Goal: Communication & Community: Answer question/provide support

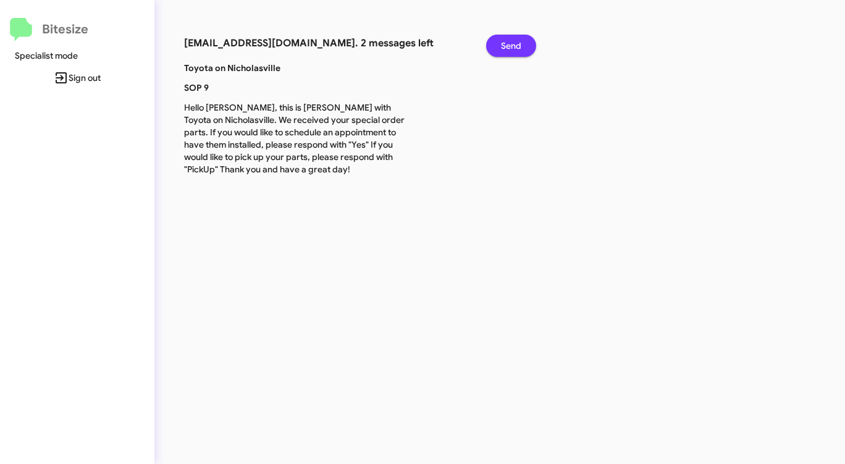
click at [509, 42] on span "Send" at bounding box center [511, 46] width 20 height 22
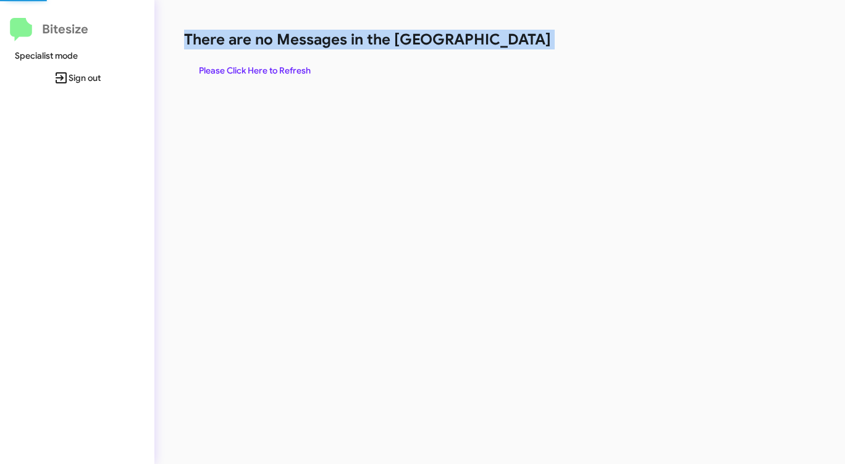
click at [509, 42] on h1 "There are no Messages in the [GEOGRAPHIC_DATA]" at bounding box center [442, 40] width 516 height 20
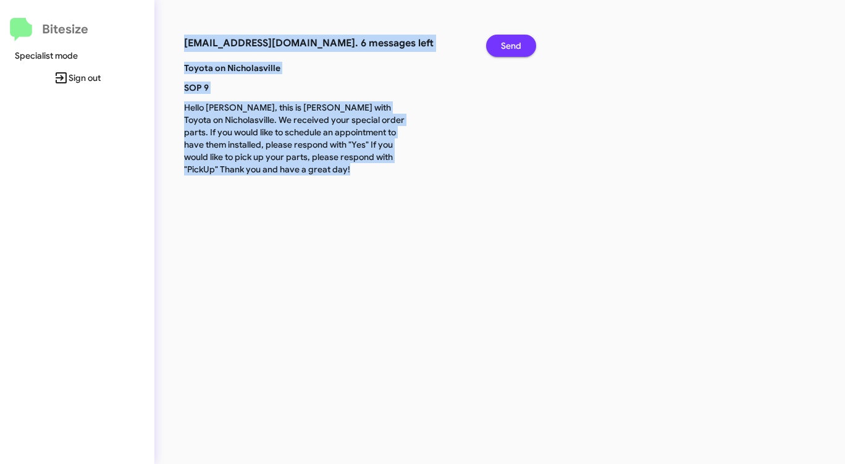
click at [516, 40] on span "Send" at bounding box center [511, 46] width 20 height 22
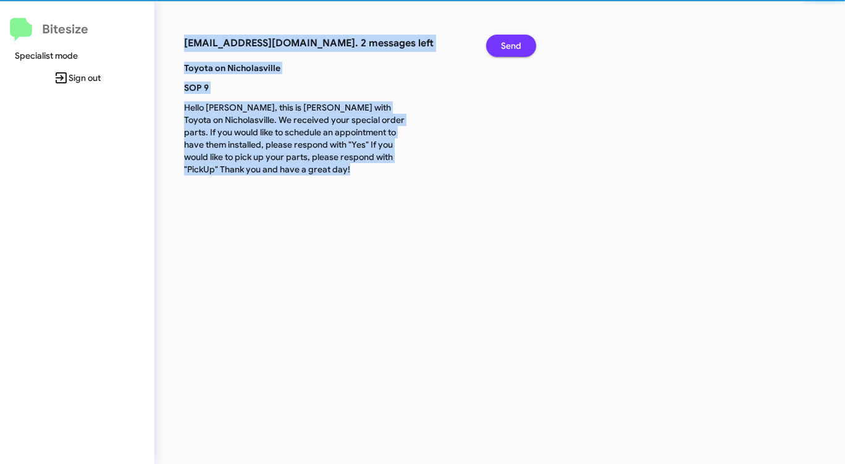
click at [516, 40] on span "Send" at bounding box center [511, 46] width 20 height 22
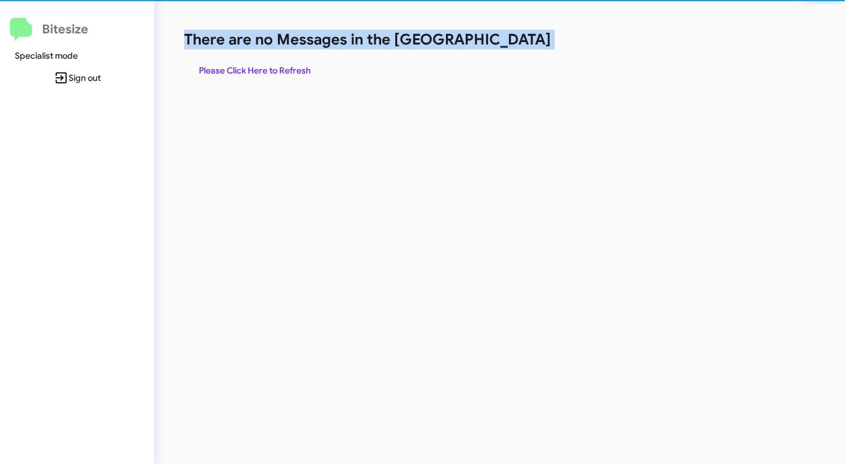
drag, startPoint x: 516, startPoint y: 40, endPoint x: 491, endPoint y: 47, distance: 25.8
click at [516, 40] on h1 "There are no Messages in the [GEOGRAPHIC_DATA]" at bounding box center [442, 40] width 516 height 20
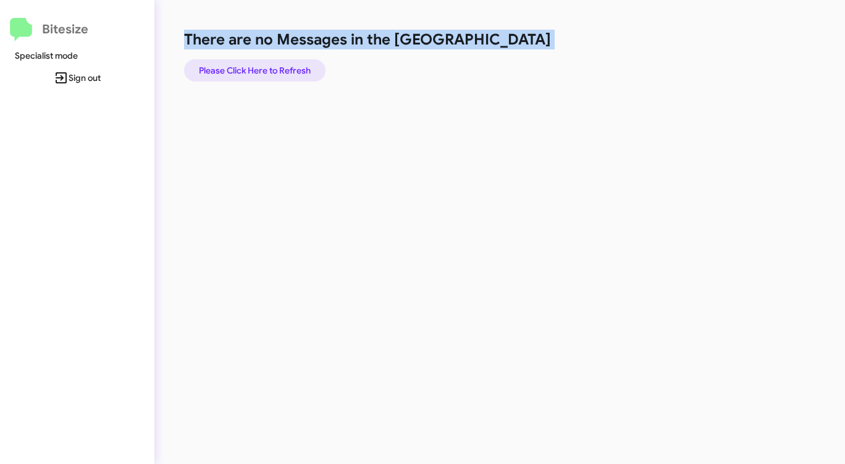
click at [283, 66] on span "Please Click Here to Refresh" at bounding box center [255, 70] width 112 height 22
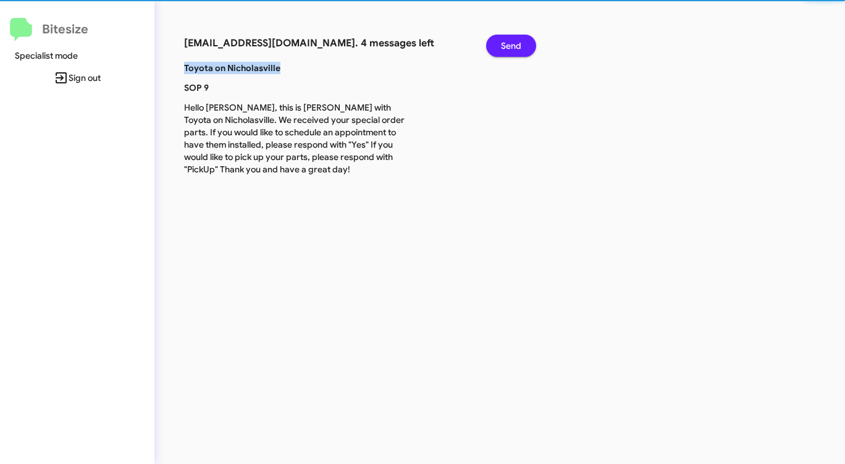
click at [283, 66] on p "Toyota on Nicholasville" at bounding box center [295, 68] width 241 height 12
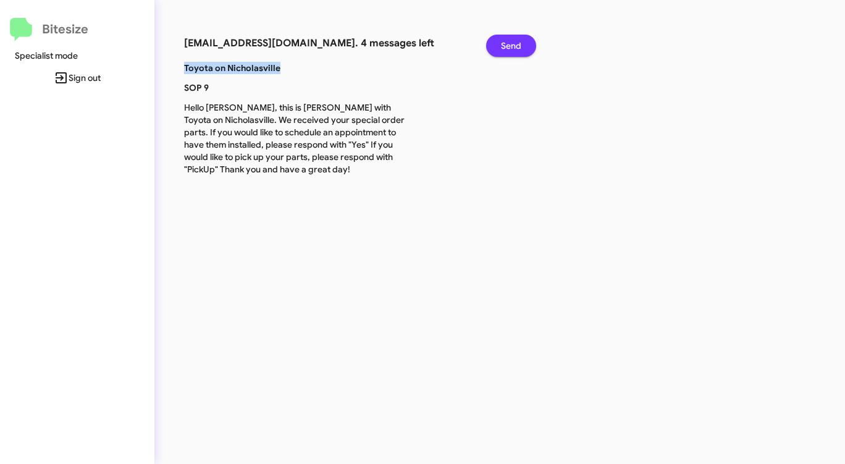
click at [516, 41] on span "Send" at bounding box center [511, 46] width 20 height 22
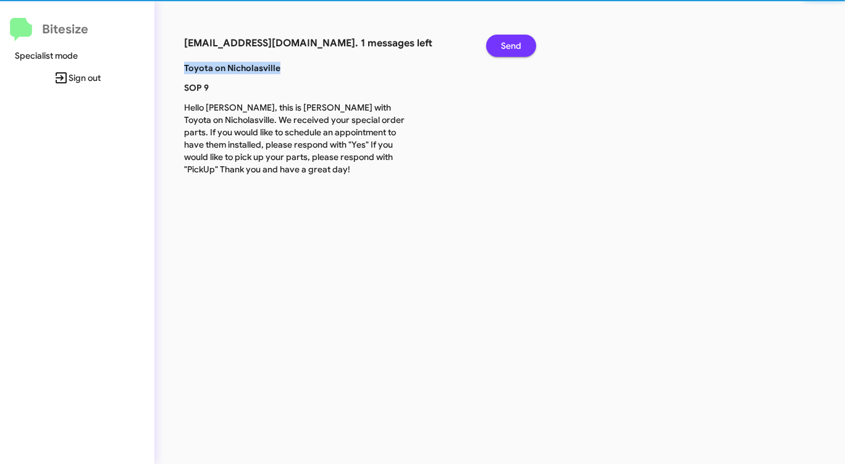
click at [516, 41] on span "Send" at bounding box center [511, 46] width 20 height 22
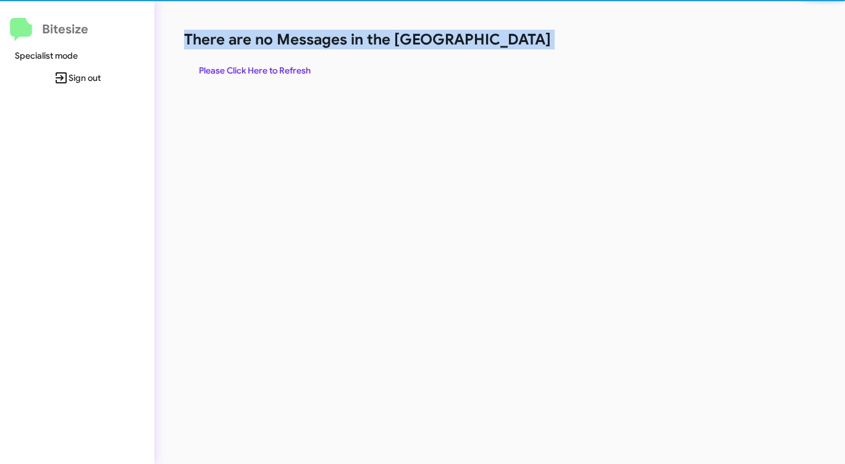
click at [516, 41] on h1 "There are no Messages in the [GEOGRAPHIC_DATA]" at bounding box center [442, 40] width 516 height 20
click at [514, 42] on h1 "There are no Messages in the [GEOGRAPHIC_DATA]" at bounding box center [442, 40] width 516 height 20
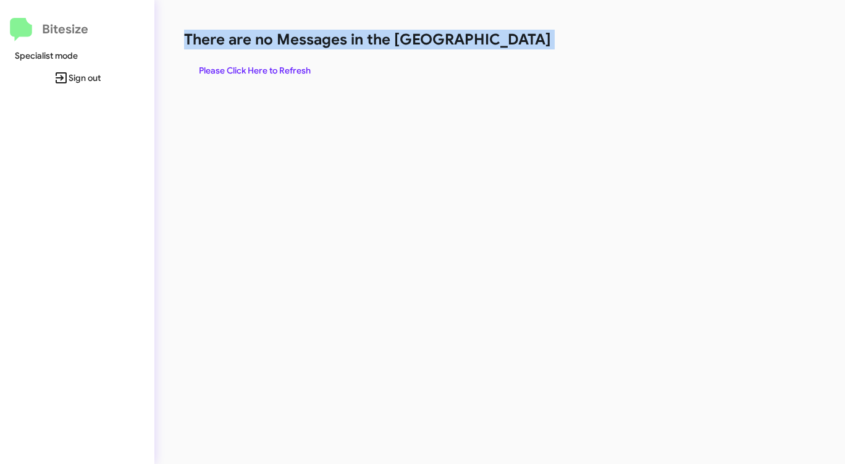
click at [278, 62] on span "Please Click Here to Refresh" at bounding box center [255, 70] width 112 height 22
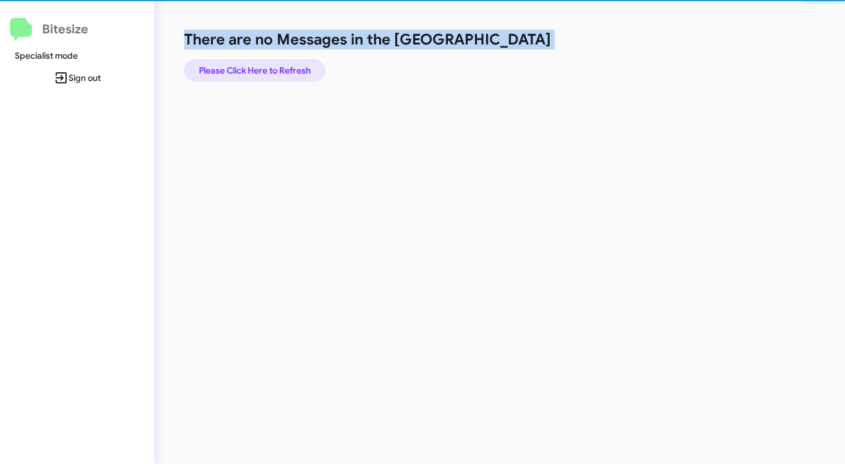
click at [278, 62] on span "Please Click Here to Refresh" at bounding box center [255, 70] width 112 height 22
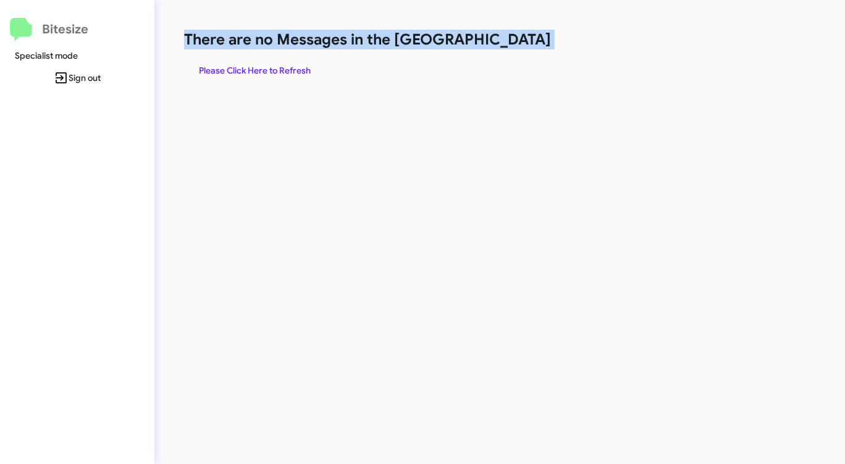
click at [256, 65] on span "Please Click Here to Refresh" at bounding box center [255, 70] width 112 height 22
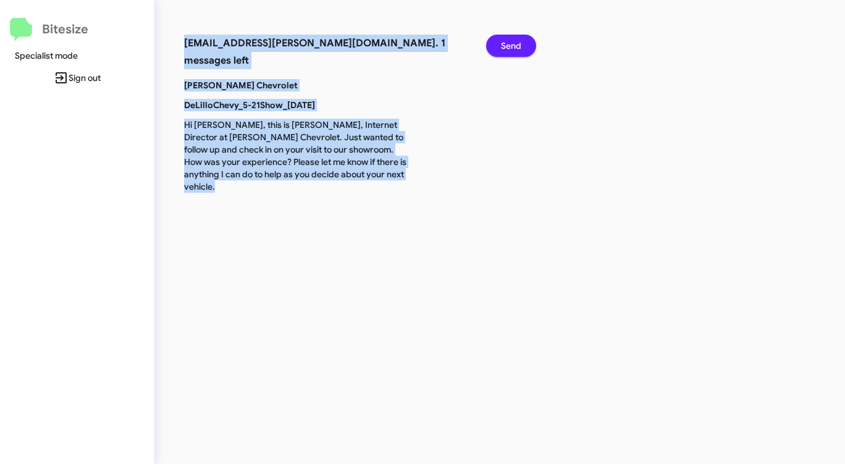
click at [526, 46] on button "Send" at bounding box center [511, 46] width 50 height 22
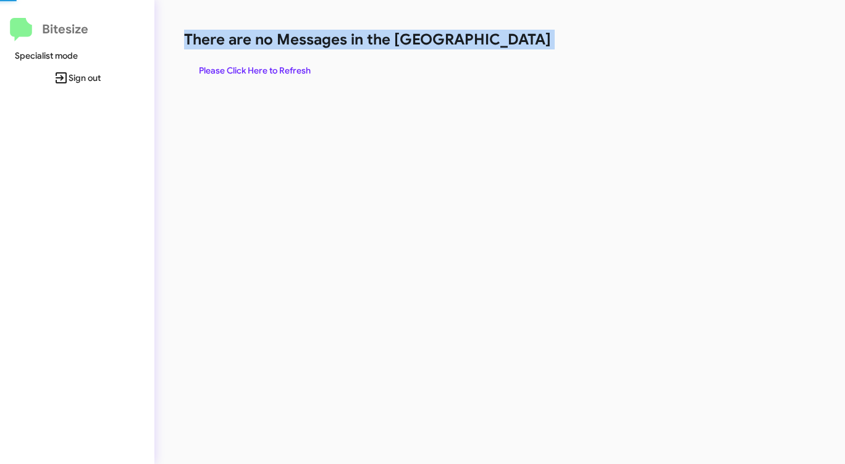
click at [526, 46] on h1 "There are no Messages in the [GEOGRAPHIC_DATA]" at bounding box center [442, 40] width 516 height 20
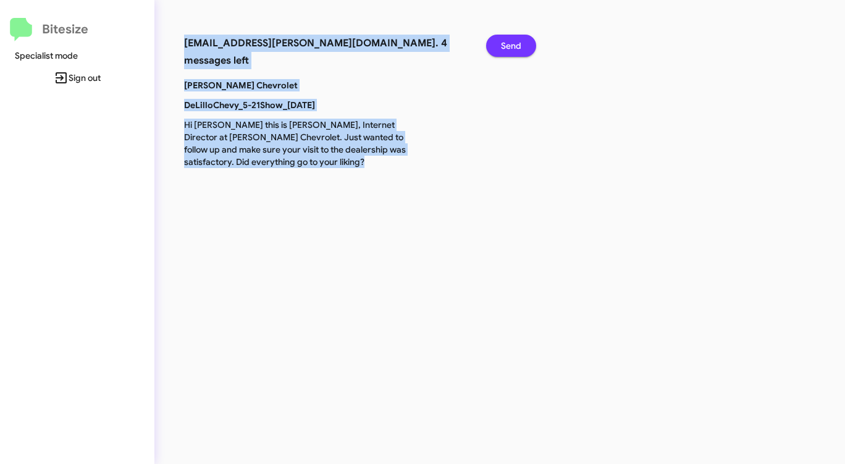
click at [526, 46] on button "Send" at bounding box center [511, 46] width 50 height 22
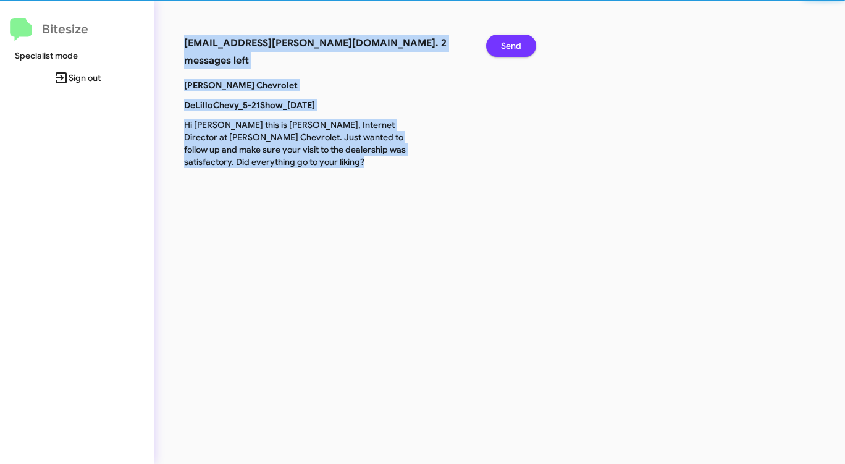
click at [526, 46] on button "Send" at bounding box center [511, 46] width 50 height 22
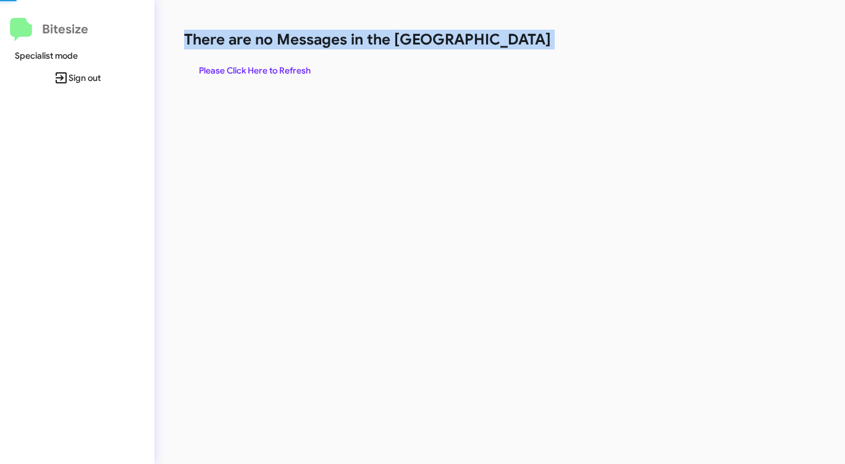
click at [526, 46] on h1 "There are no Messages in the [GEOGRAPHIC_DATA]" at bounding box center [442, 40] width 516 height 20
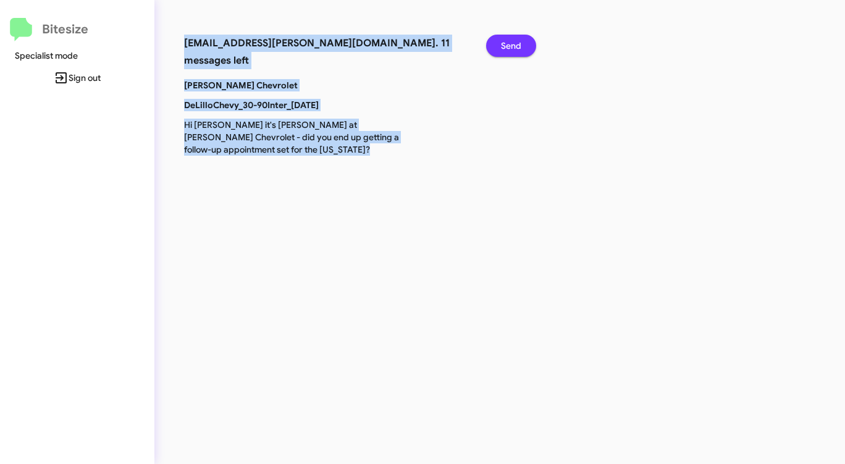
click at [510, 45] on span "Send" at bounding box center [511, 46] width 20 height 22
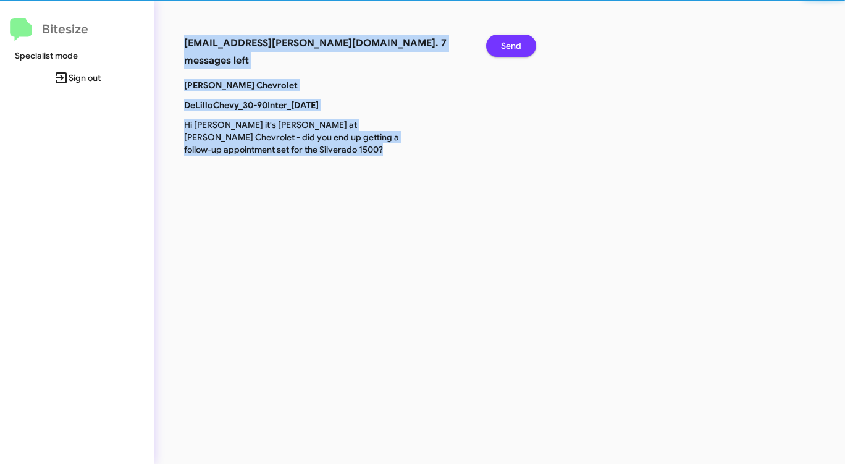
click at [510, 45] on span "Send" at bounding box center [511, 46] width 20 height 22
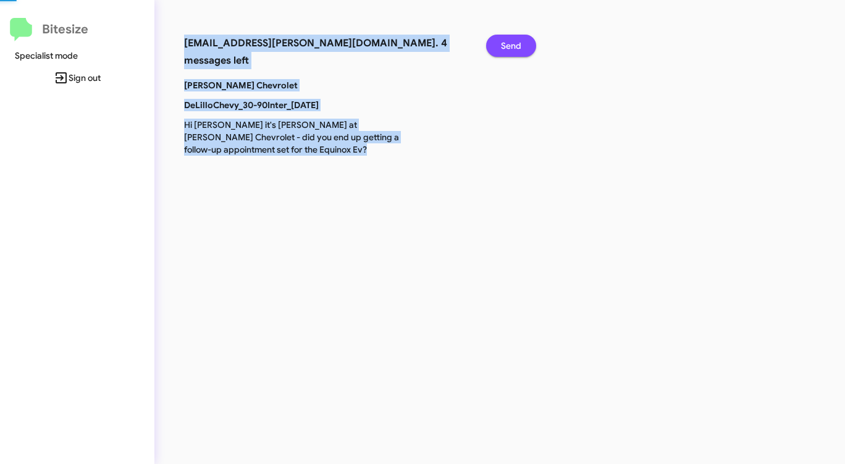
click at [510, 45] on span "Send" at bounding box center [511, 46] width 20 height 22
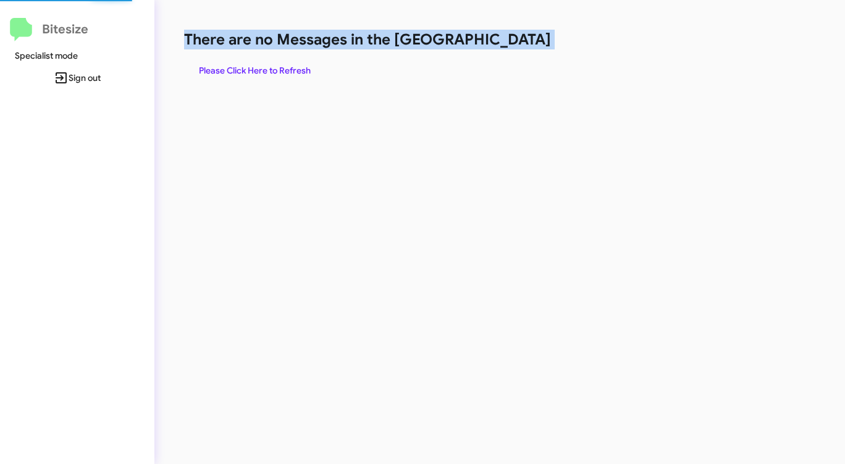
click at [510, 45] on h1 "There are no Messages in the [GEOGRAPHIC_DATA]" at bounding box center [442, 40] width 516 height 20
click at [286, 73] on span "Please Click Here to Refresh" at bounding box center [255, 70] width 112 height 22
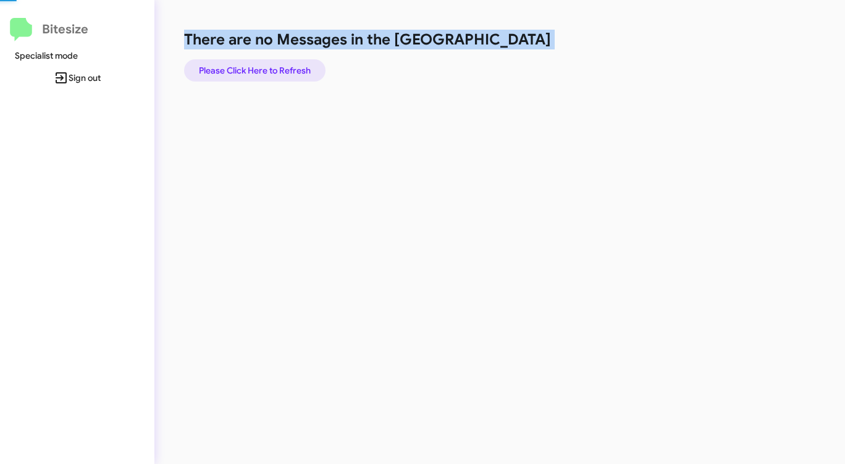
click at [286, 73] on span "Please Click Here to Refresh" at bounding box center [255, 70] width 112 height 22
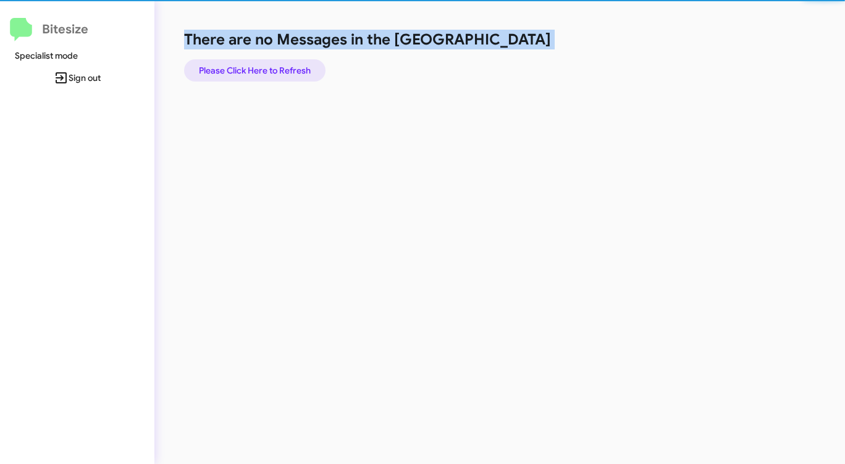
click at [286, 73] on span "Please Click Here to Refresh" at bounding box center [255, 70] width 112 height 22
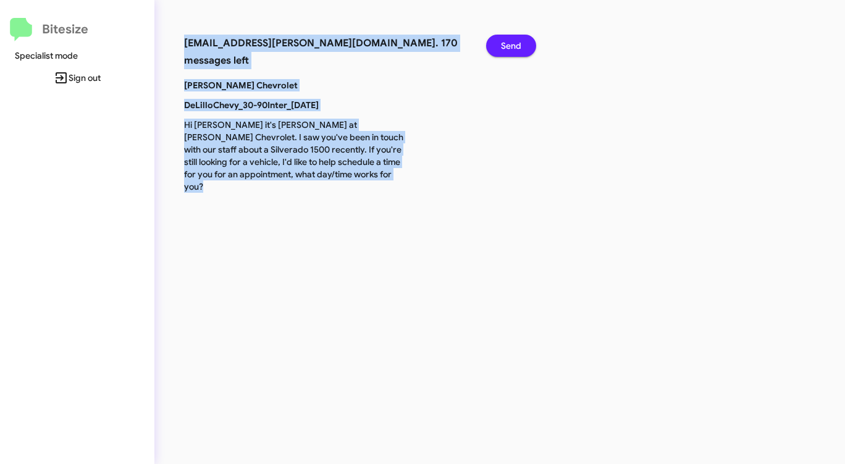
click at [517, 36] on span "Send" at bounding box center [511, 46] width 20 height 22
click at [511, 41] on span "Send" at bounding box center [511, 46] width 20 height 22
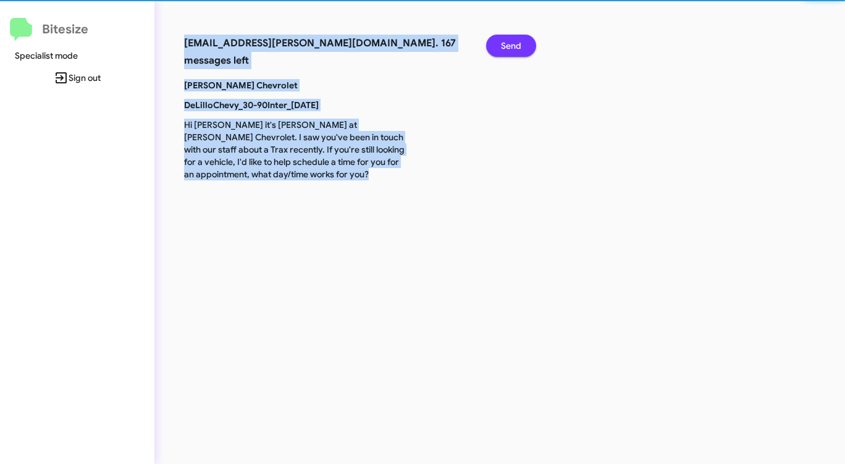
click at [510, 41] on span "Send" at bounding box center [511, 46] width 20 height 22
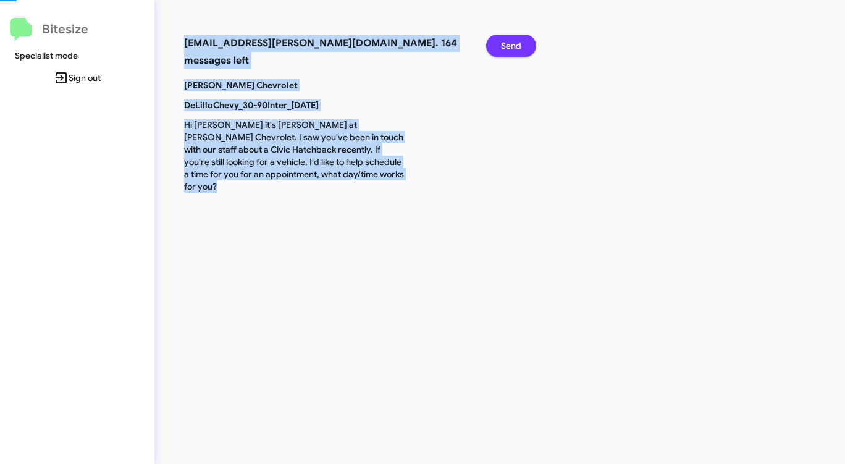
click at [510, 41] on span "Send" at bounding box center [511, 46] width 20 height 22
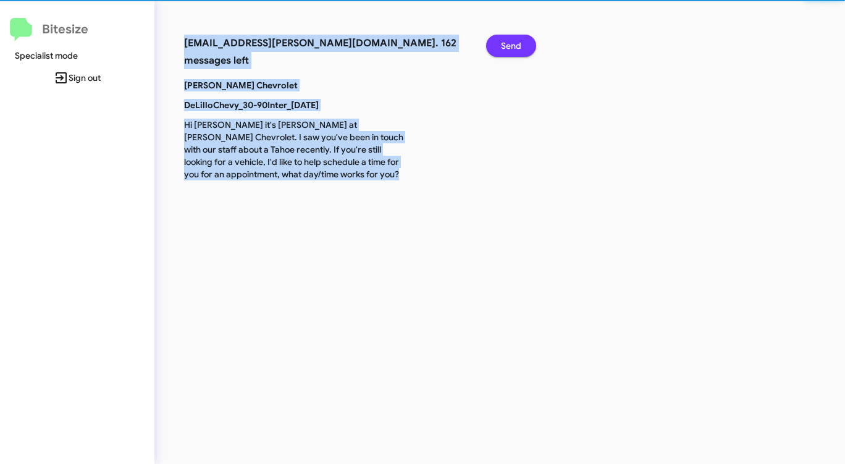
click at [510, 41] on span "Send" at bounding box center [511, 46] width 20 height 22
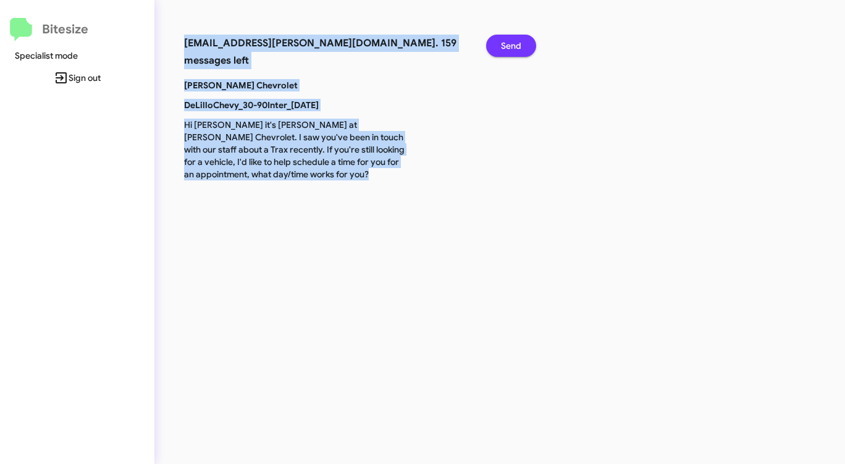
click at [510, 41] on span "Send" at bounding box center [511, 46] width 20 height 22
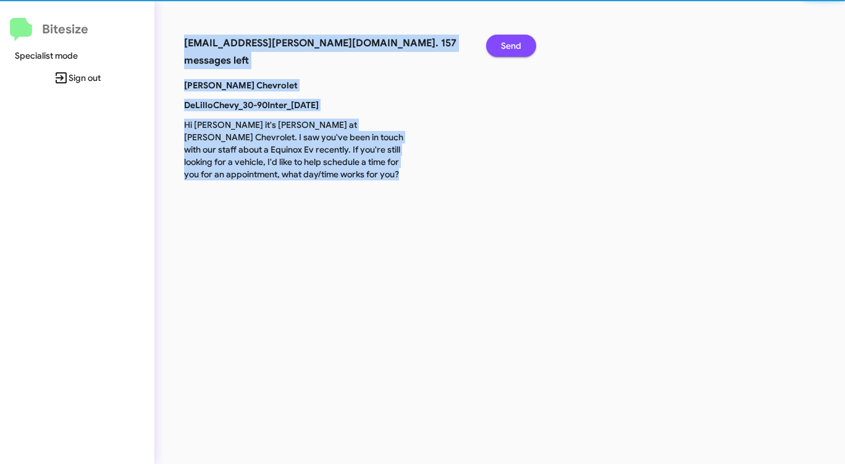
click at [510, 41] on span "Send" at bounding box center [511, 46] width 20 height 22
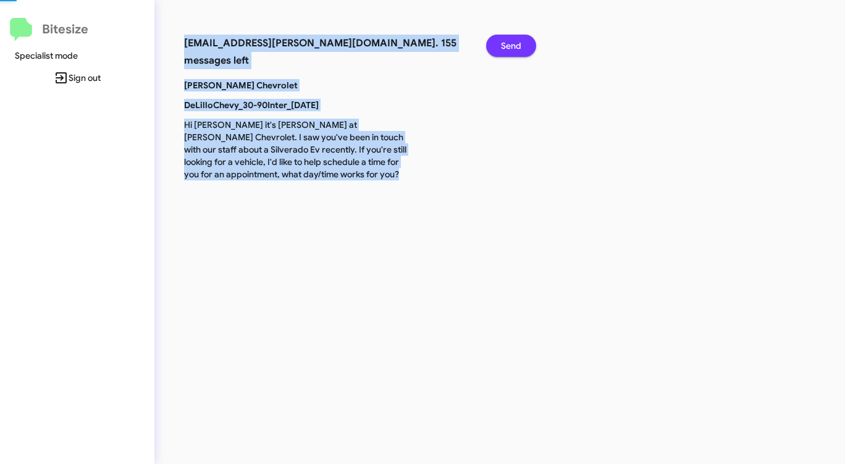
click at [510, 41] on span "Send" at bounding box center [511, 46] width 20 height 22
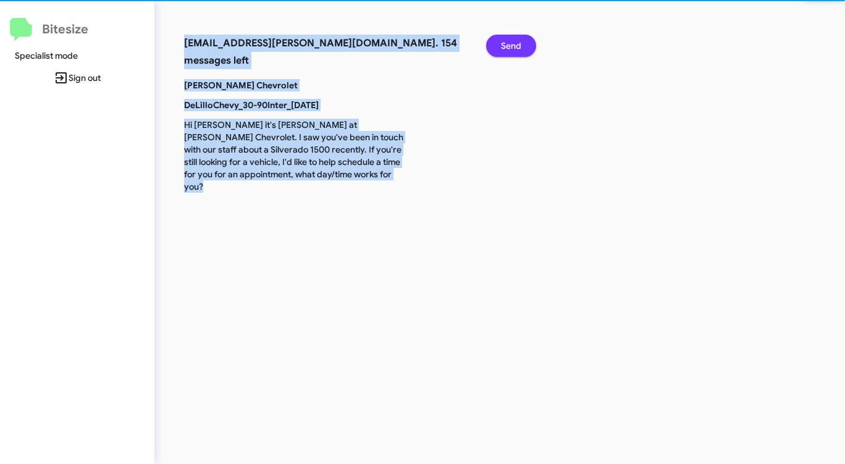
click at [510, 41] on span "Send" at bounding box center [511, 46] width 20 height 22
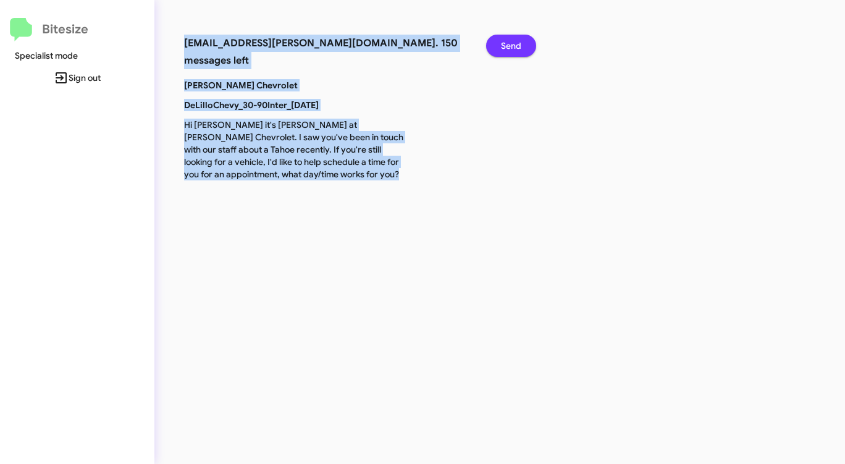
click at [510, 41] on span "Send" at bounding box center [511, 46] width 20 height 22
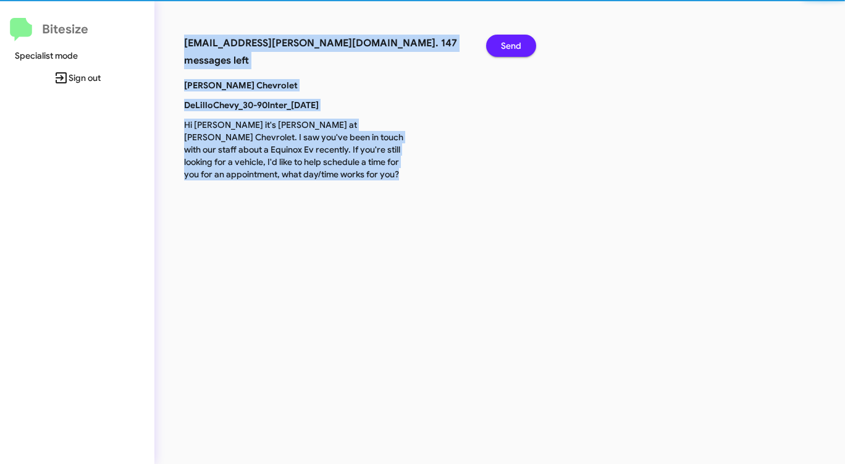
click at [510, 41] on span "Send" at bounding box center [511, 46] width 20 height 22
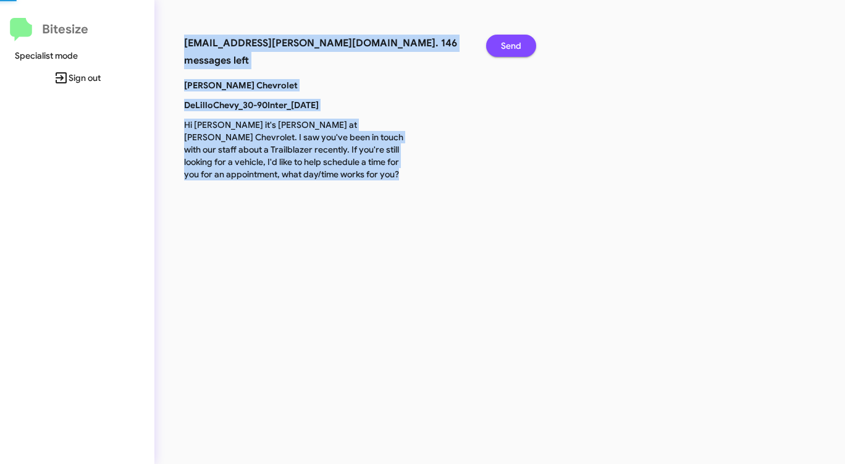
click at [510, 41] on span "Send" at bounding box center [511, 46] width 20 height 22
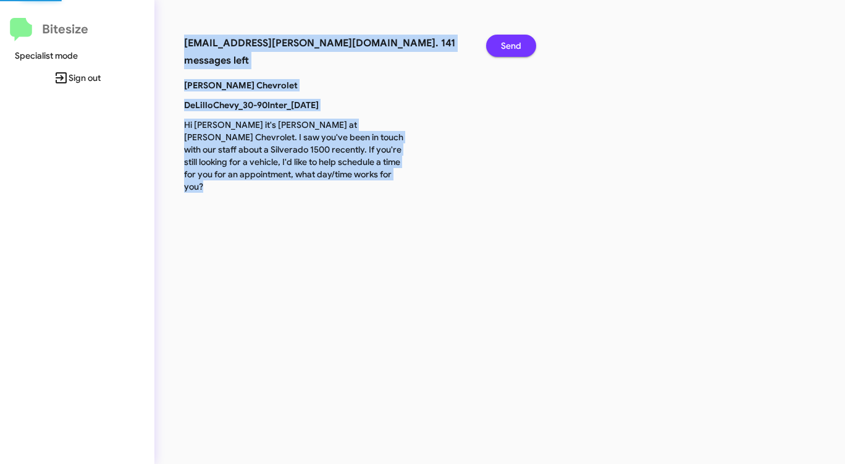
click at [510, 41] on span "Send" at bounding box center [511, 46] width 20 height 22
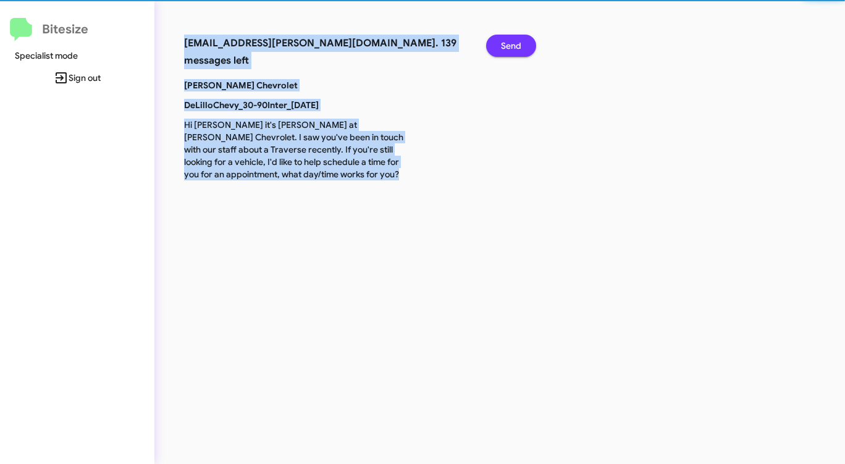
click at [510, 41] on span "Send" at bounding box center [511, 46] width 20 height 22
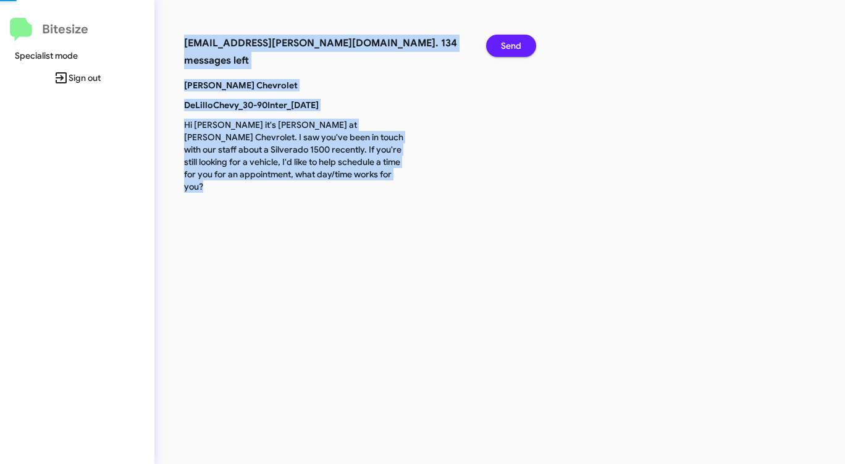
click at [510, 41] on span "Send" at bounding box center [511, 46] width 20 height 22
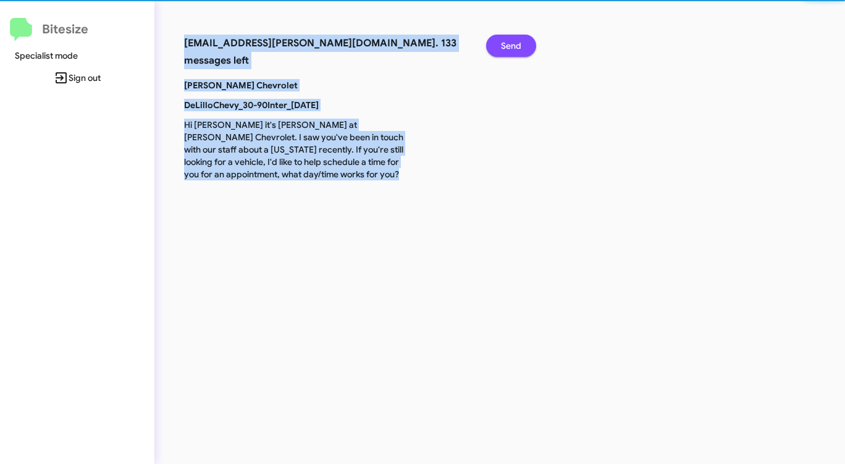
click at [510, 41] on span "Send" at bounding box center [511, 46] width 20 height 22
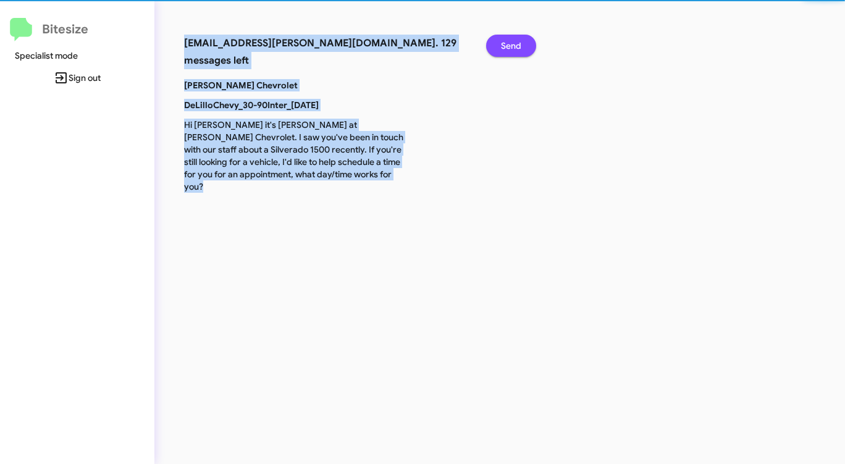
click at [510, 41] on span "Send" at bounding box center [511, 46] width 20 height 22
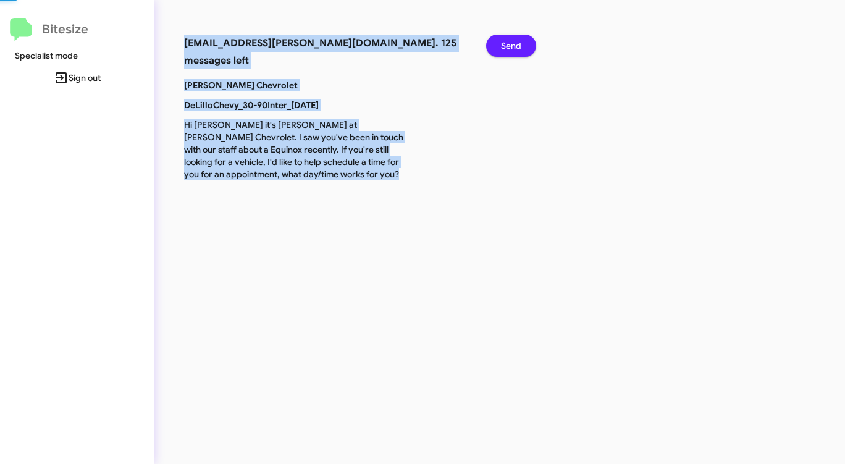
click at [510, 41] on span "Send" at bounding box center [511, 46] width 20 height 22
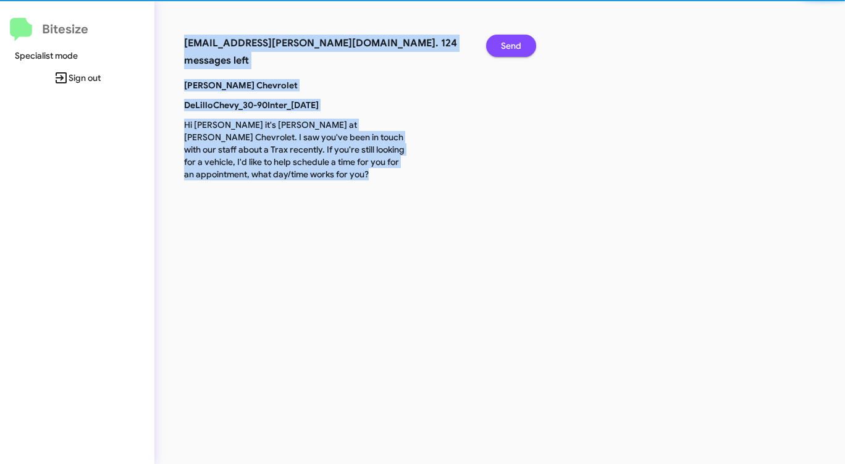
click at [510, 41] on span "Send" at bounding box center [511, 46] width 20 height 22
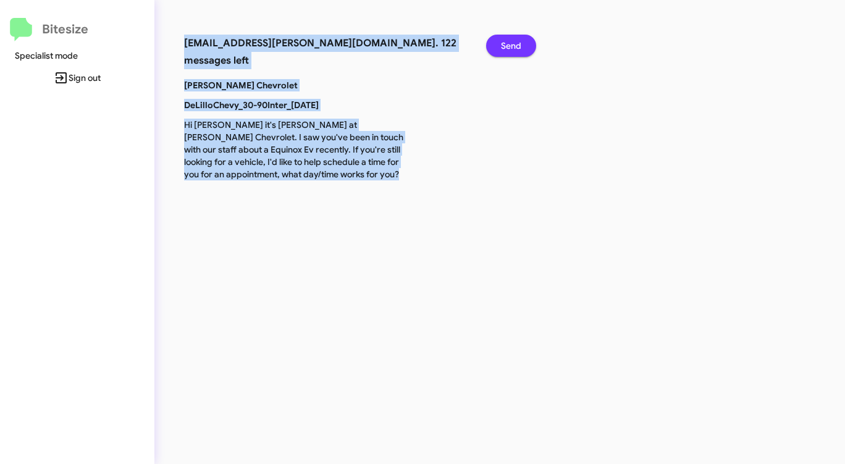
click at [510, 41] on span "Send" at bounding box center [511, 46] width 20 height 22
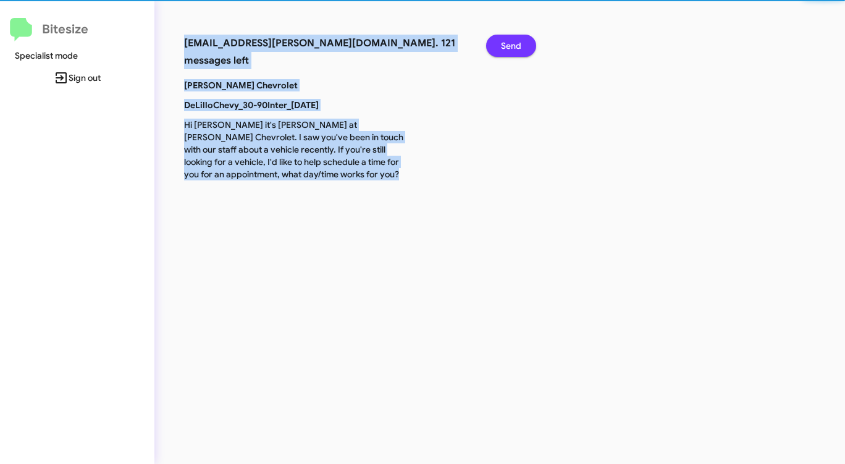
click at [510, 41] on span "Send" at bounding box center [511, 46] width 20 height 22
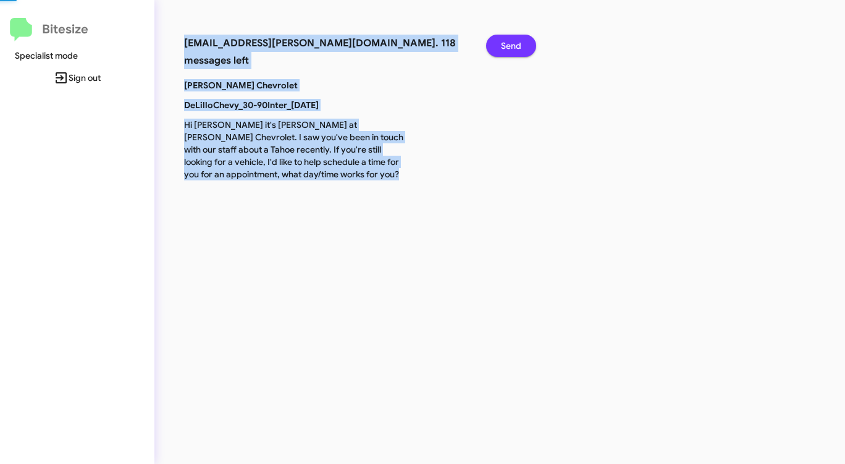
click at [510, 41] on span "Send" at bounding box center [511, 46] width 20 height 22
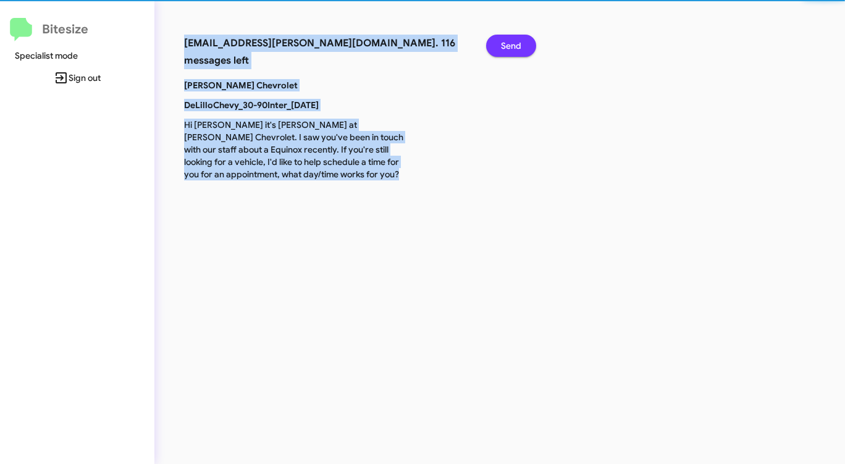
click at [510, 41] on span "Send" at bounding box center [511, 46] width 20 height 22
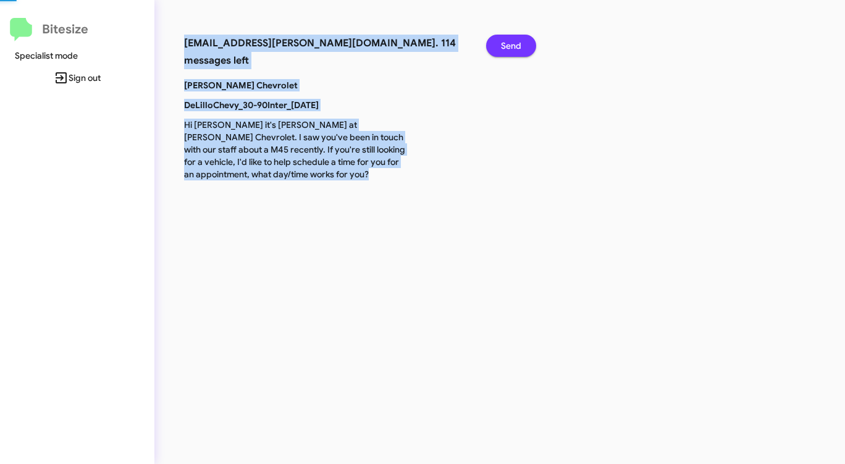
click at [510, 41] on span "Send" at bounding box center [511, 46] width 20 height 22
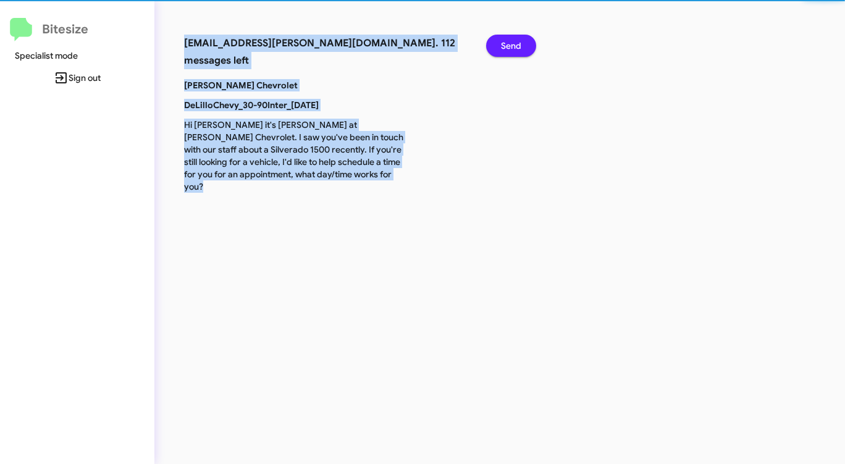
click at [510, 41] on span "Send" at bounding box center [511, 46] width 20 height 22
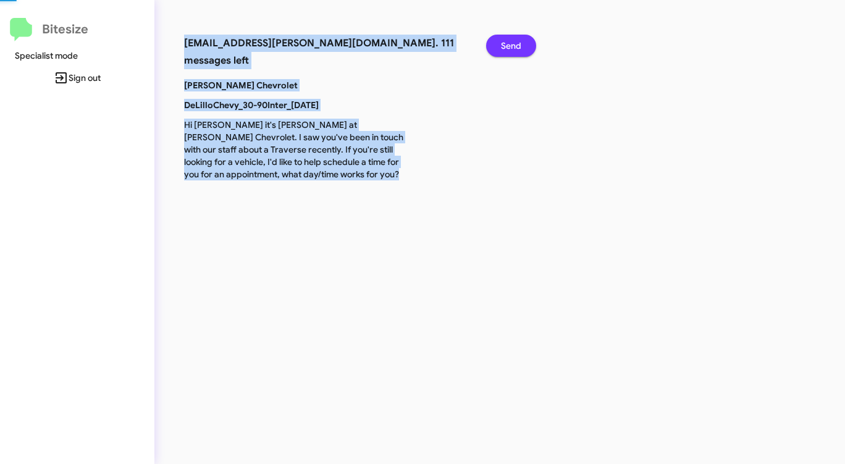
click at [510, 41] on span "Send" at bounding box center [511, 46] width 20 height 22
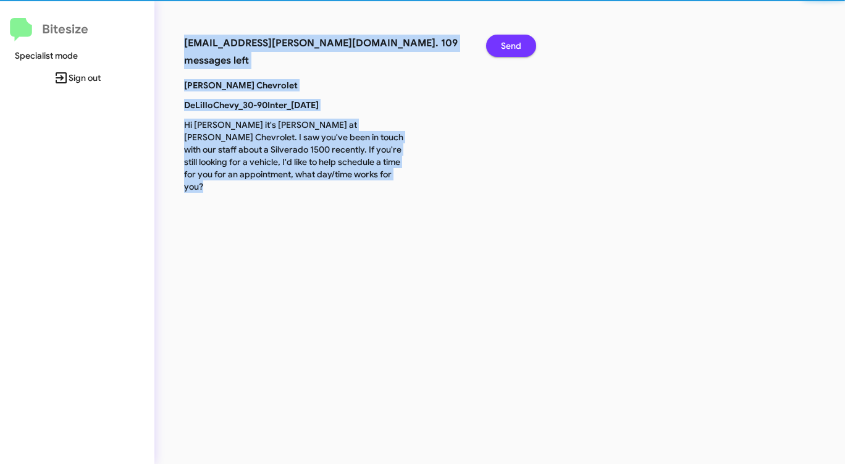
click at [510, 41] on span "Send" at bounding box center [511, 46] width 20 height 22
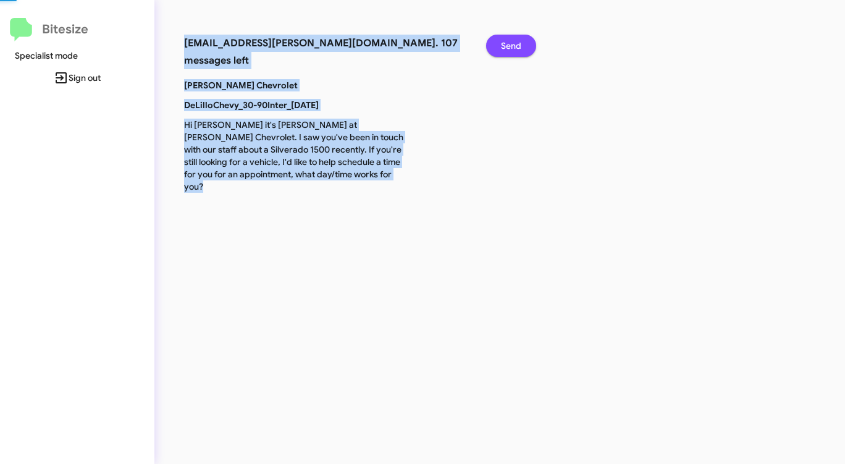
click at [510, 41] on span "Send" at bounding box center [511, 46] width 20 height 22
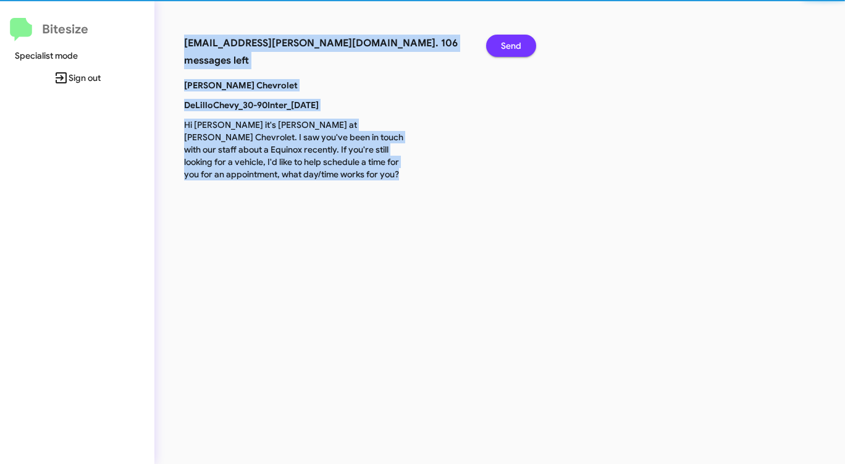
click at [510, 41] on span "Send" at bounding box center [511, 46] width 20 height 22
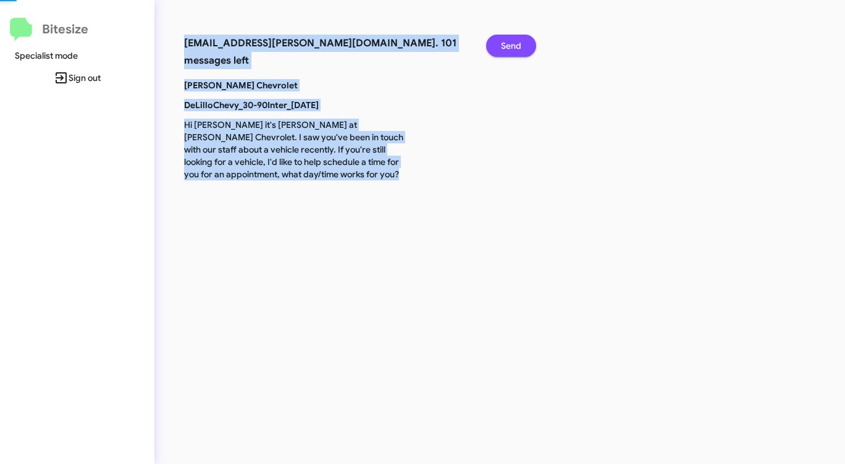
click at [510, 41] on span "Send" at bounding box center [511, 46] width 20 height 22
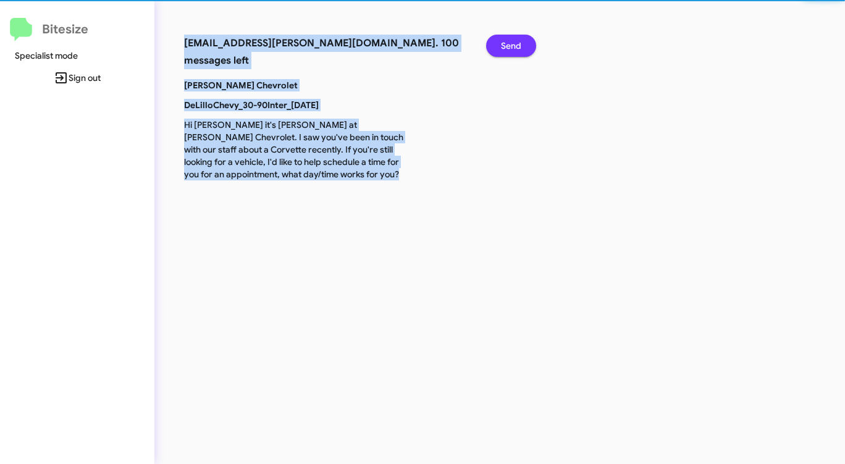
click at [510, 41] on span "Send" at bounding box center [511, 46] width 20 height 22
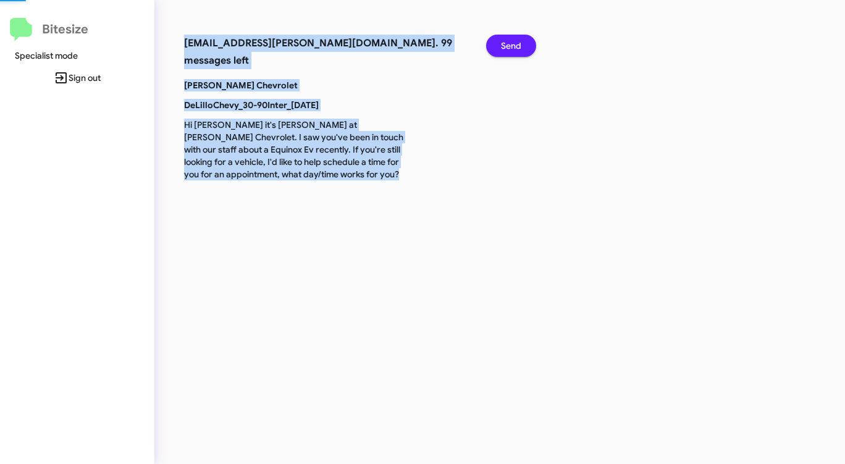
click at [510, 41] on span "Send" at bounding box center [511, 46] width 20 height 22
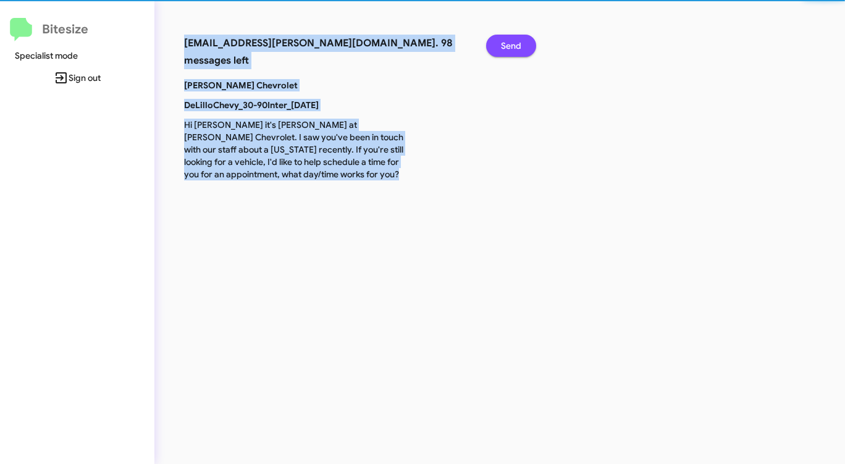
click at [510, 41] on span "Send" at bounding box center [511, 46] width 20 height 22
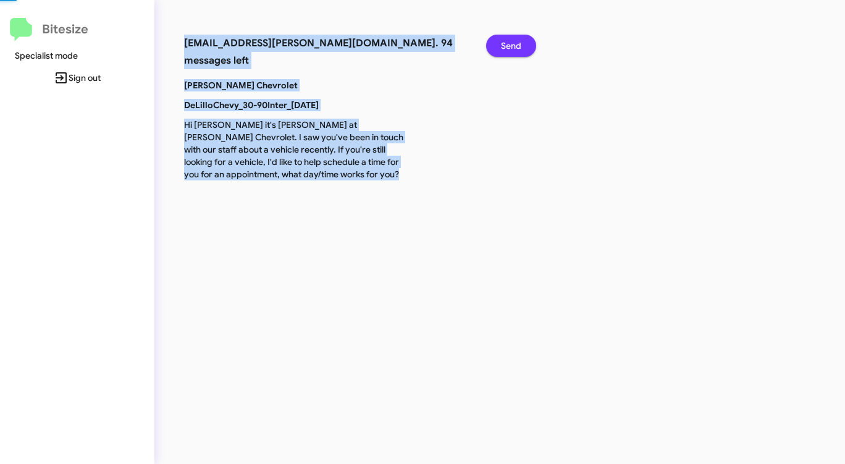
click at [510, 41] on span "Send" at bounding box center [511, 46] width 20 height 22
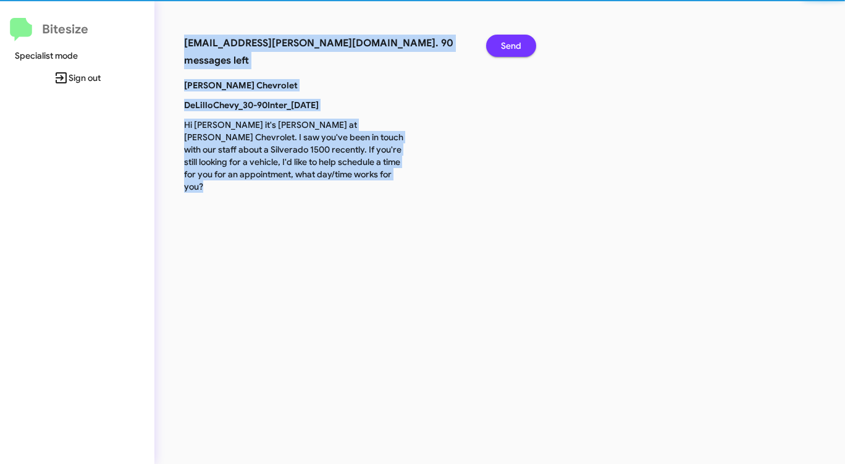
click at [510, 41] on span "Send" at bounding box center [511, 46] width 20 height 22
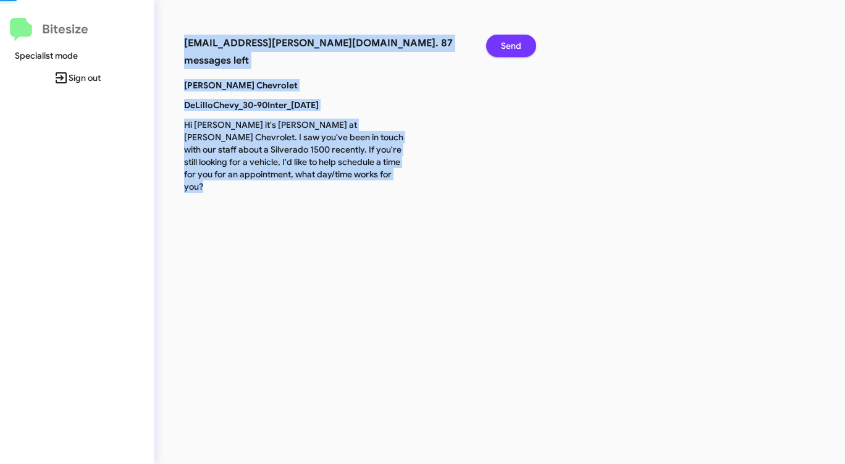
click at [510, 41] on span "Send" at bounding box center [511, 46] width 20 height 22
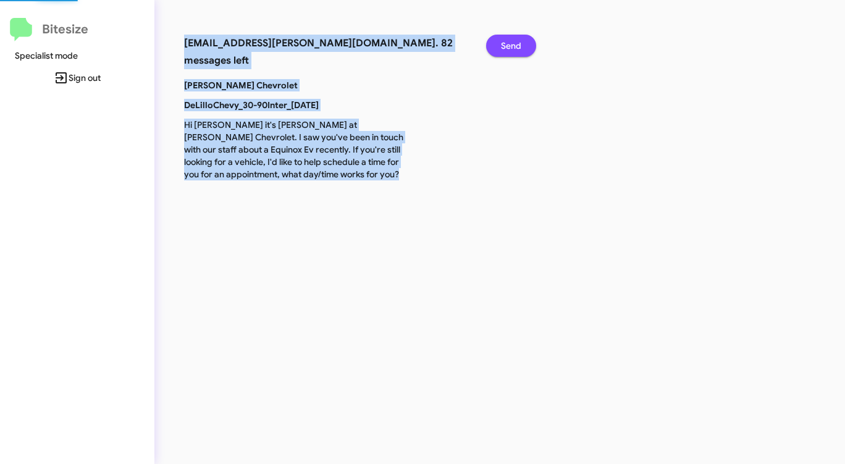
click at [510, 41] on span "Send" at bounding box center [511, 46] width 20 height 22
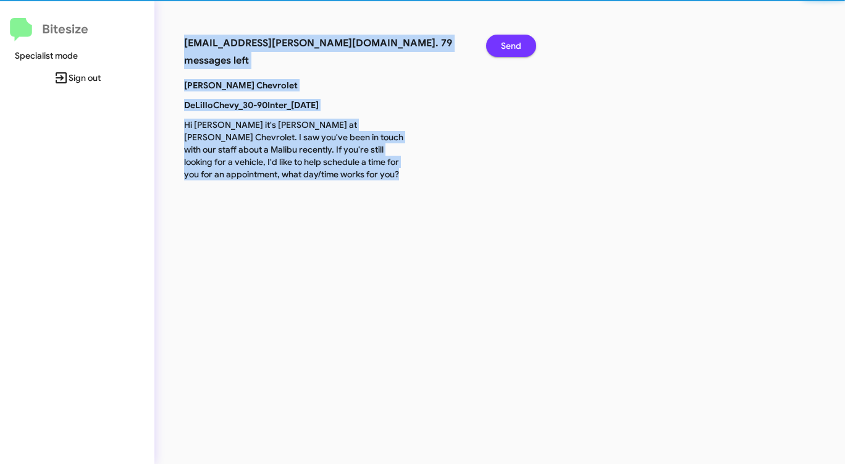
click at [510, 41] on span "Send" at bounding box center [511, 46] width 20 height 22
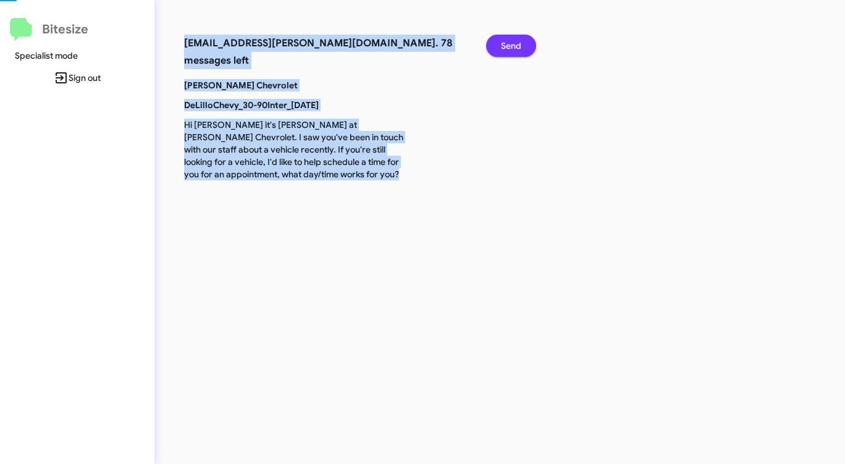
click at [510, 41] on span "Send" at bounding box center [511, 46] width 20 height 22
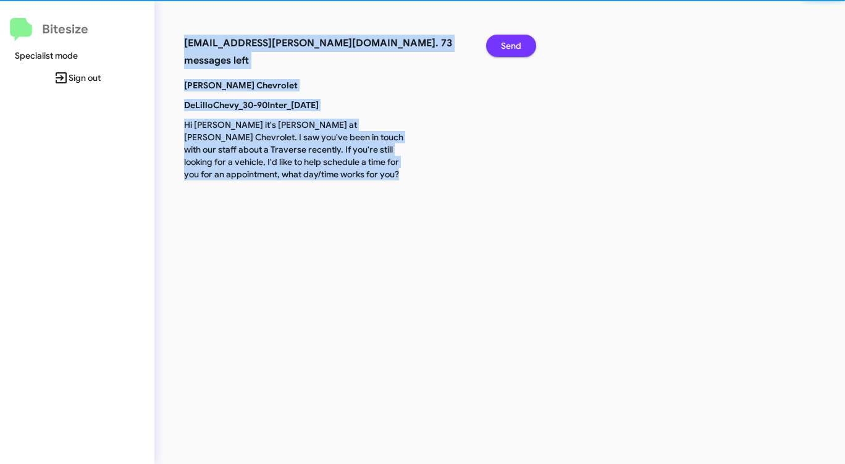
click at [510, 41] on span "Send" at bounding box center [511, 46] width 20 height 22
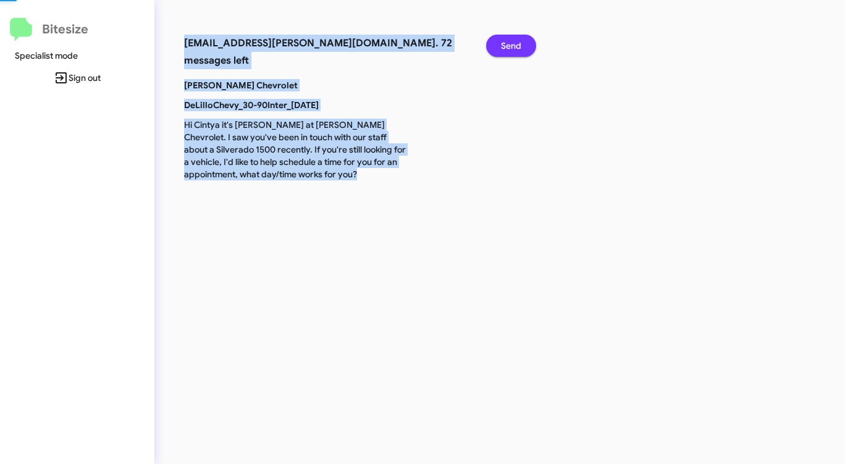
click at [510, 41] on span "Send" at bounding box center [511, 46] width 20 height 22
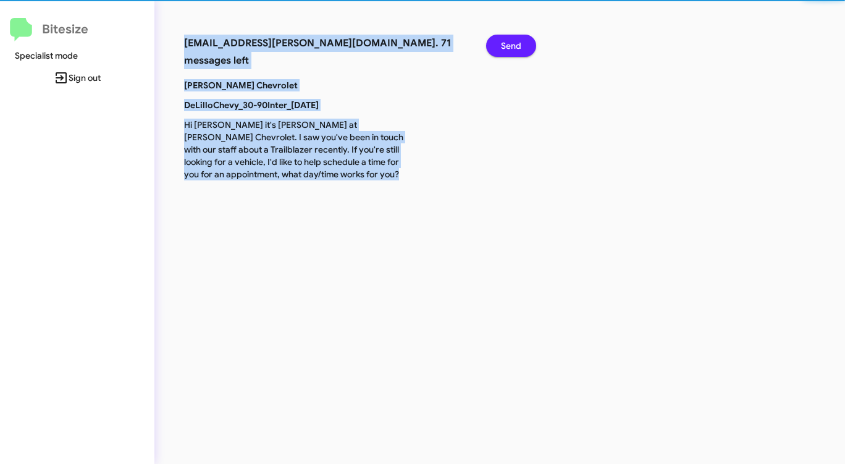
click at [510, 41] on span "Send" at bounding box center [511, 46] width 20 height 22
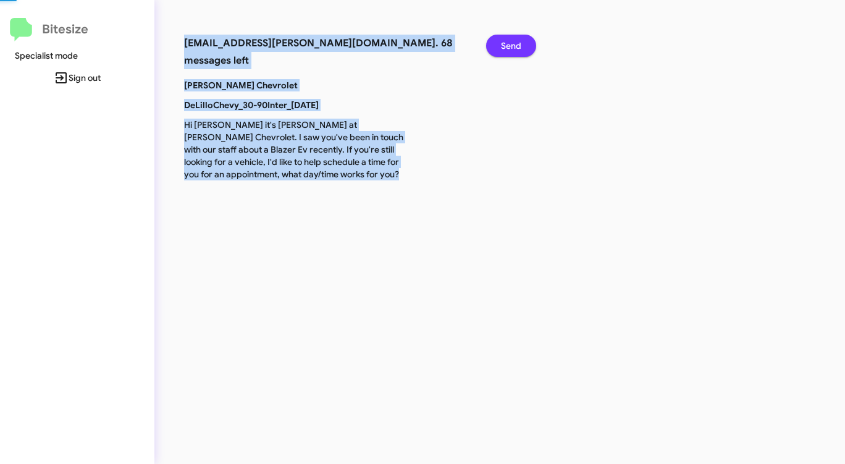
click at [510, 41] on span "Send" at bounding box center [511, 46] width 20 height 22
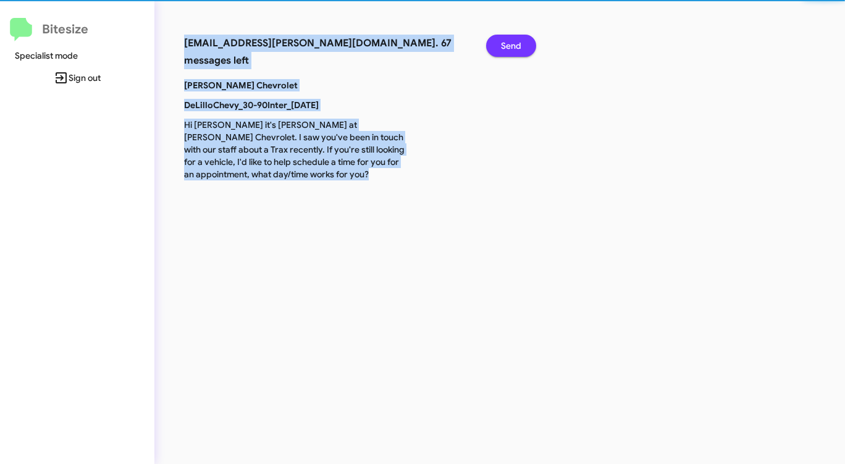
click at [510, 41] on span "Send" at bounding box center [511, 46] width 20 height 22
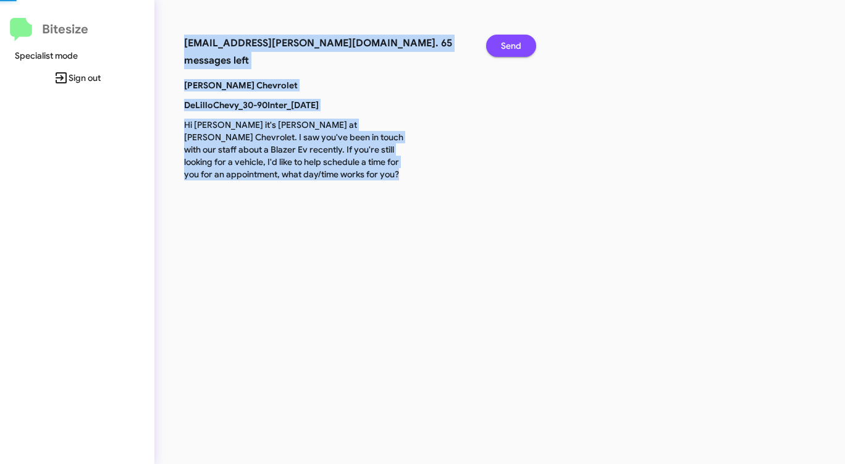
click at [510, 41] on span "Send" at bounding box center [511, 46] width 20 height 22
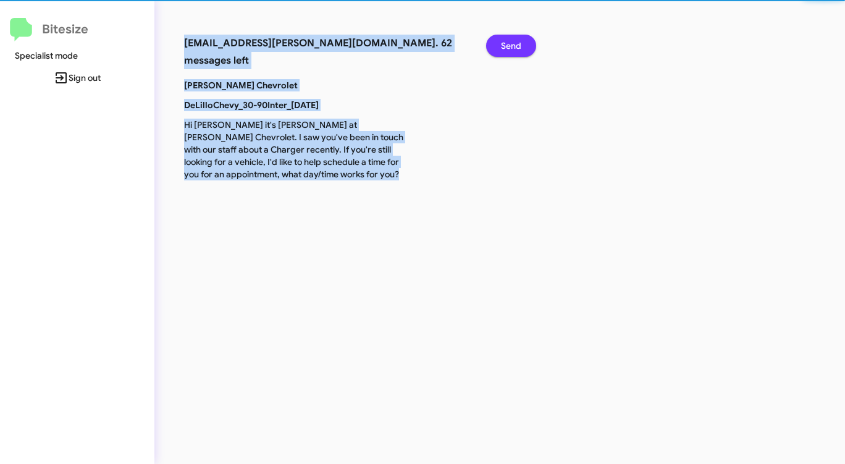
click at [510, 41] on span "Send" at bounding box center [511, 46] width 20 height 22
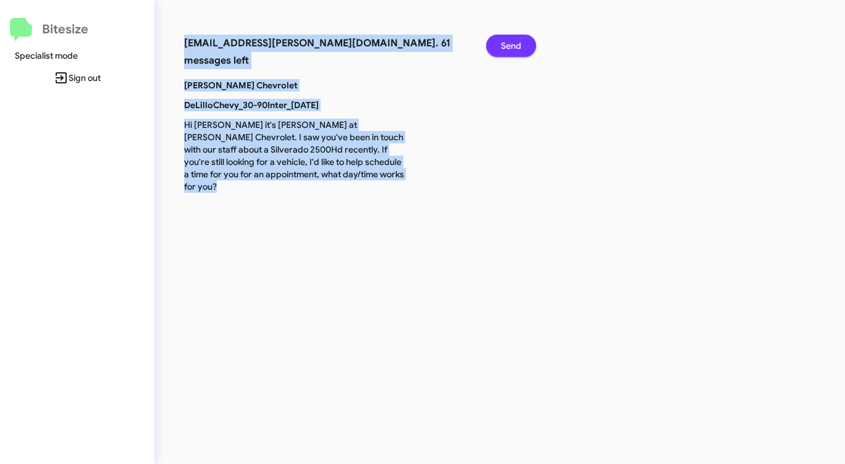
click at [510, 41] on span "Send" at bounding box center [511, 46] width 20 height 22
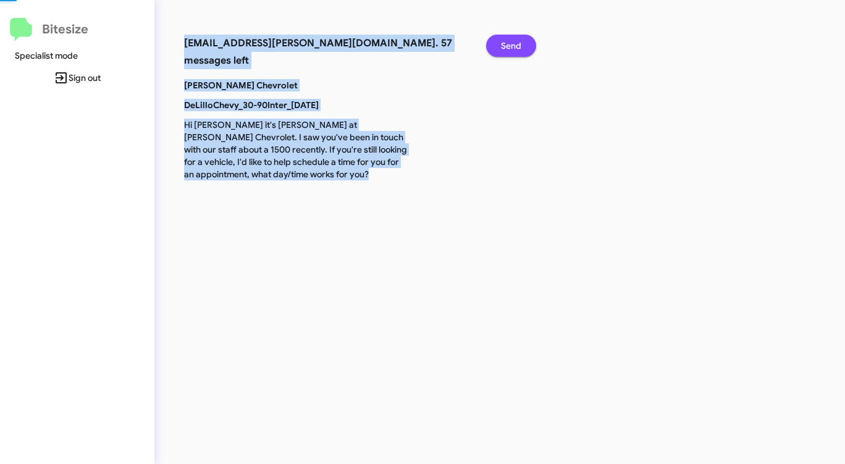
click at [510, 41] on span "Send" at bounding box center [511, 46] width 20 height 22
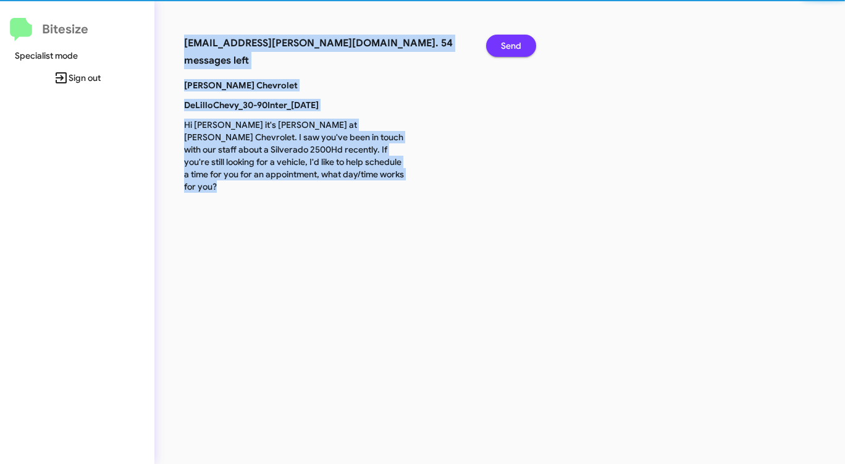
click at [510, 41] on span "Send" at bounding box center [511, 46] width 20 height 22
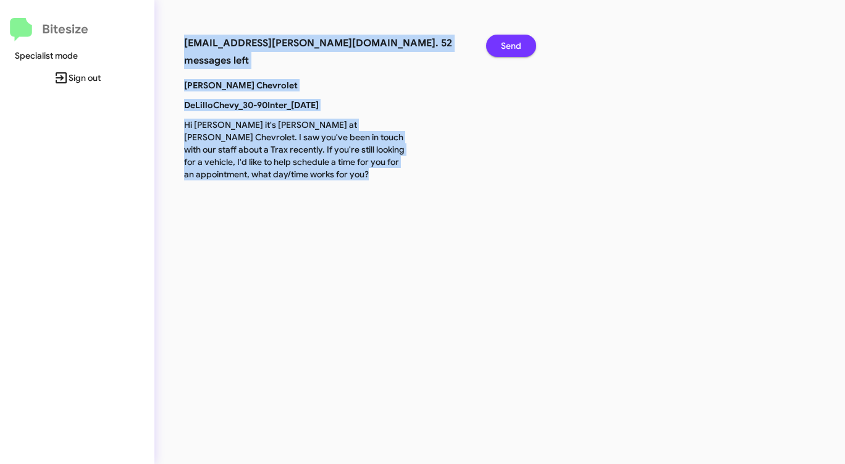
click at [510, 41] on span "Send" at bounding box center [511, 46] width 20 height 22
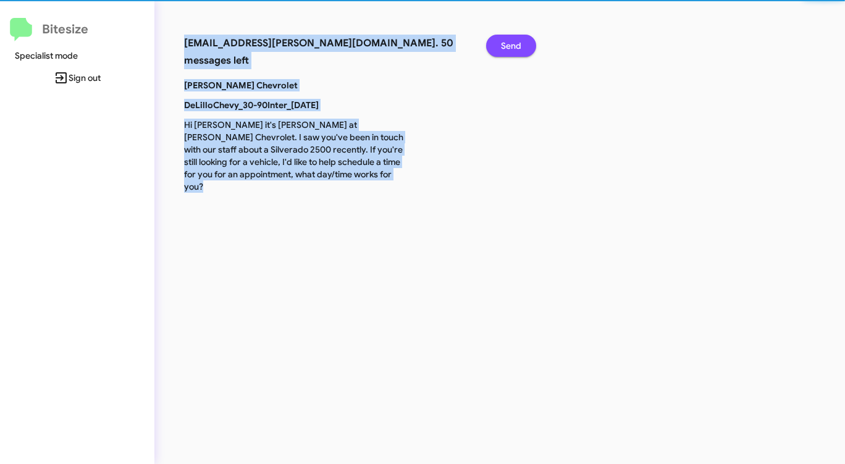
click at [510, 41] on span "Send" at bounding box center [511, 46] width 20 height 22
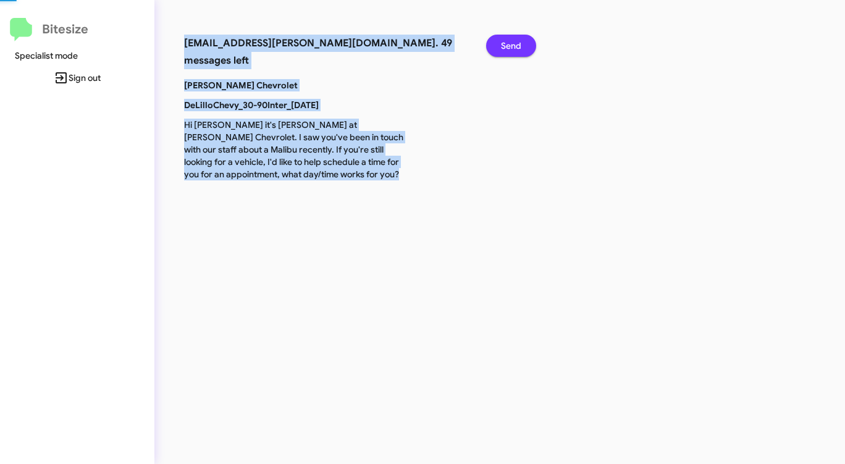
click at [510, 41] on span "Send" at bounding box center [511, 46] width 20 height 22
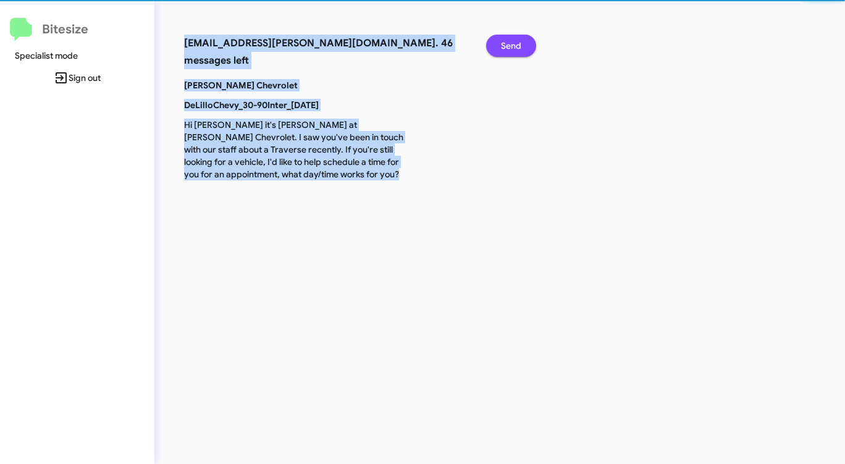
click at [510, 41] on span "Send" at bounding box center [511, 46] width 20 height 22
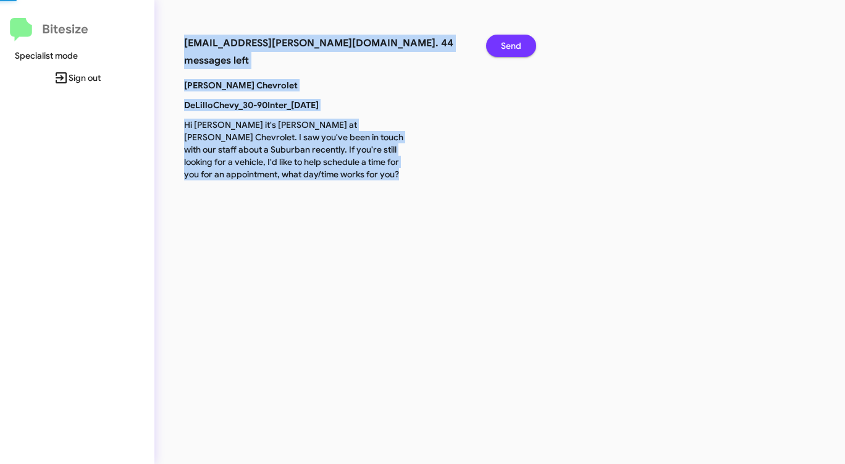
click at [510, 41] on span "Send" at bounding box center [511, 46] width 20 height 22
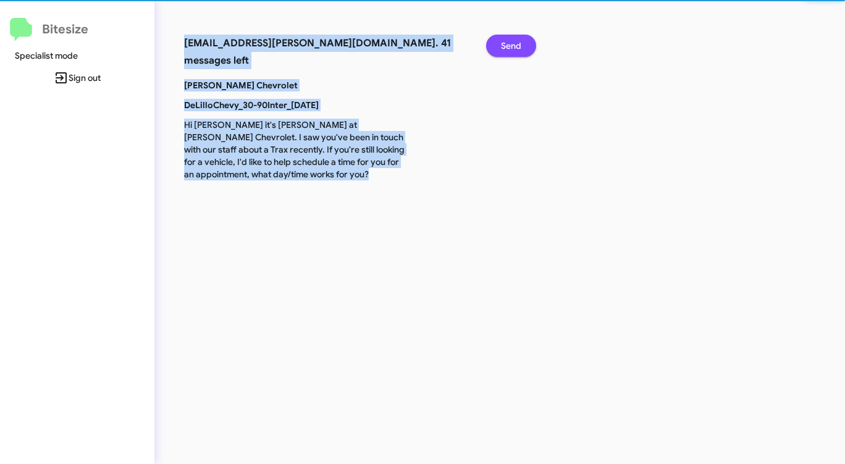
click at [510, 41] on span "Send" at bounding box center [511, 46] width 20 height 22
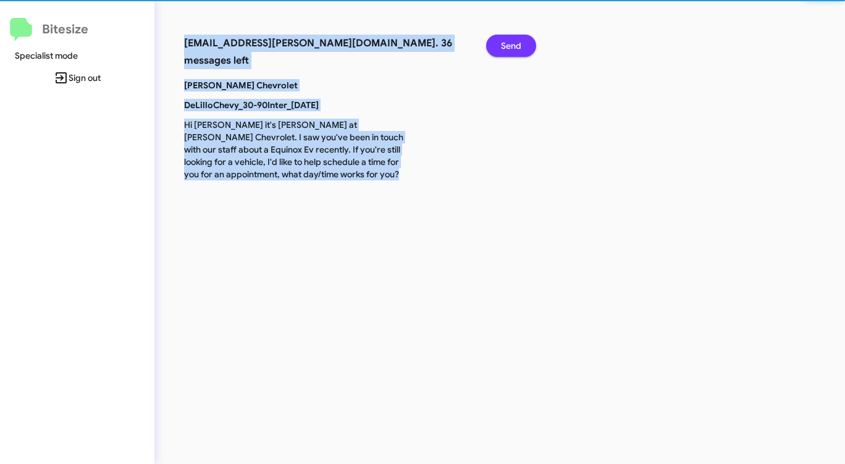
click at [510, 41] on span "Send" at bounding box center [511, 46] width 20 height 22
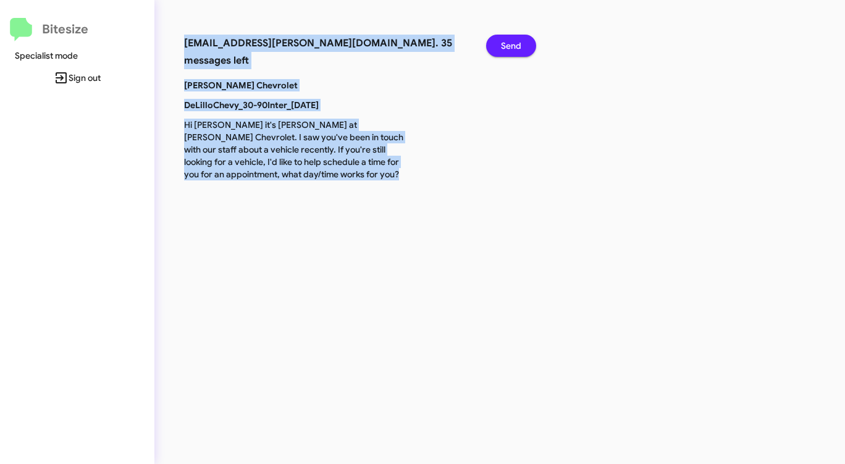
click at [510, 41] on span "Send" at bounding box center [511, 46] width 20 height 22
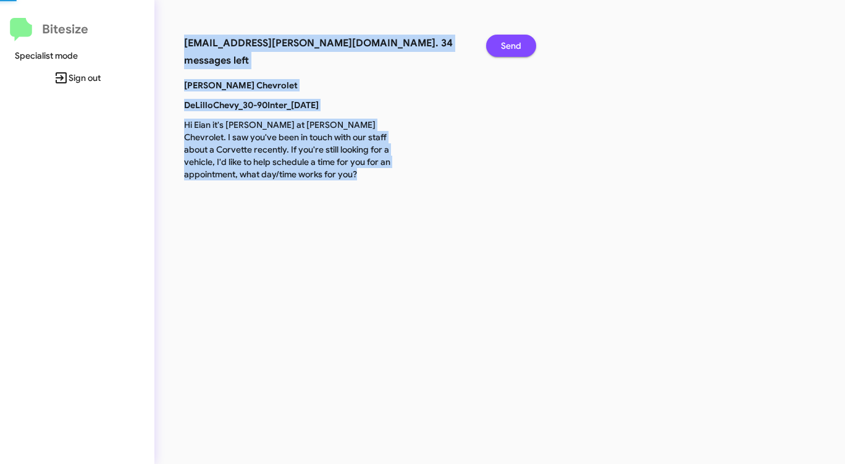
click at [510, 41] on span "Send" at bounding box center [511, 46] width 20 height 22
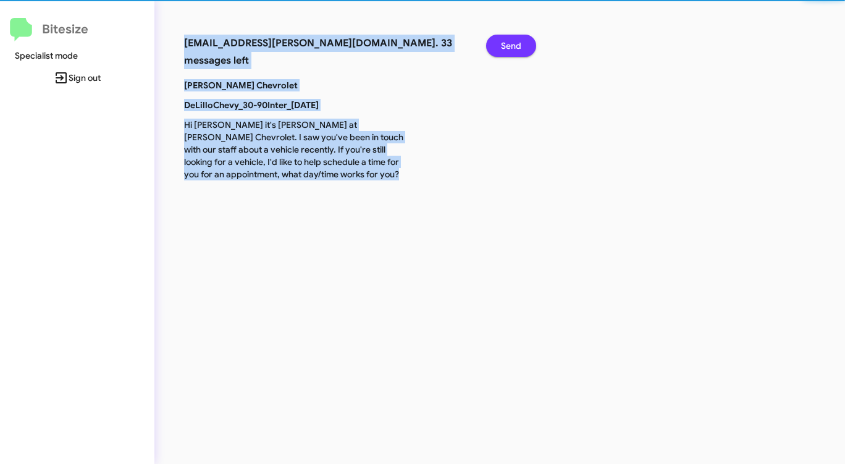
click at [510, 41] on span "Send" at bounding box center [511, 46] width 20 height 22
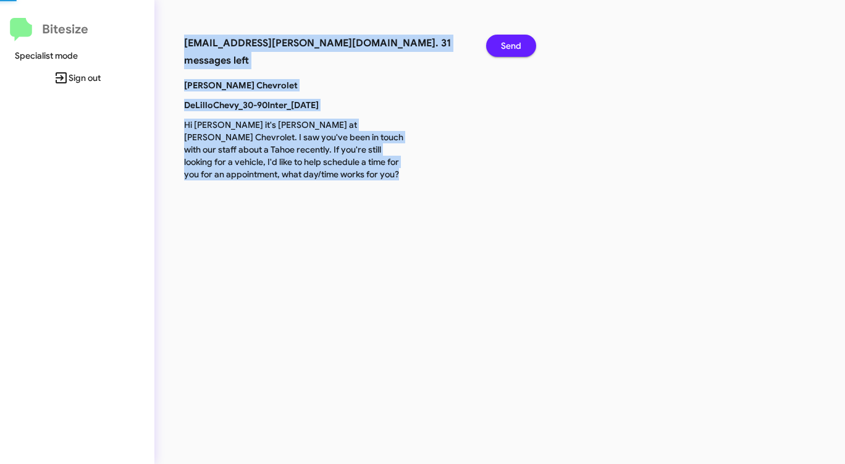
click at [510, 41] on span "Send" at bounding box center [511, 46] width 20 height 22
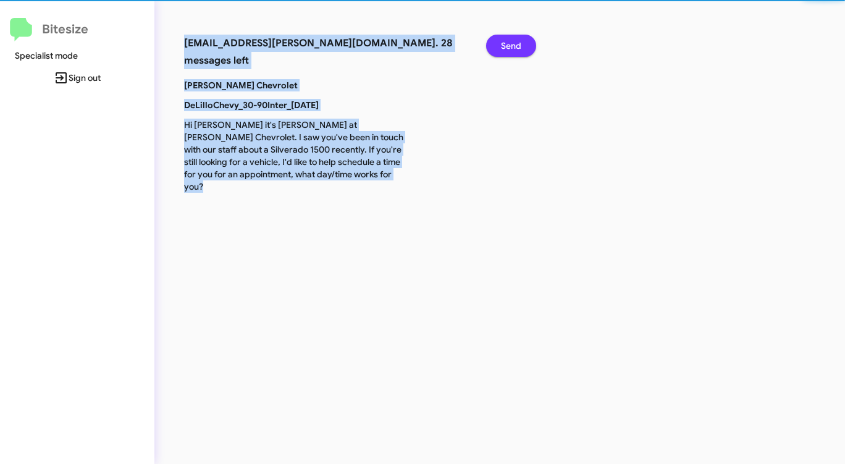
click at [510, 41] on span "Send" at bounding box center [511, 46] width 20 height 22
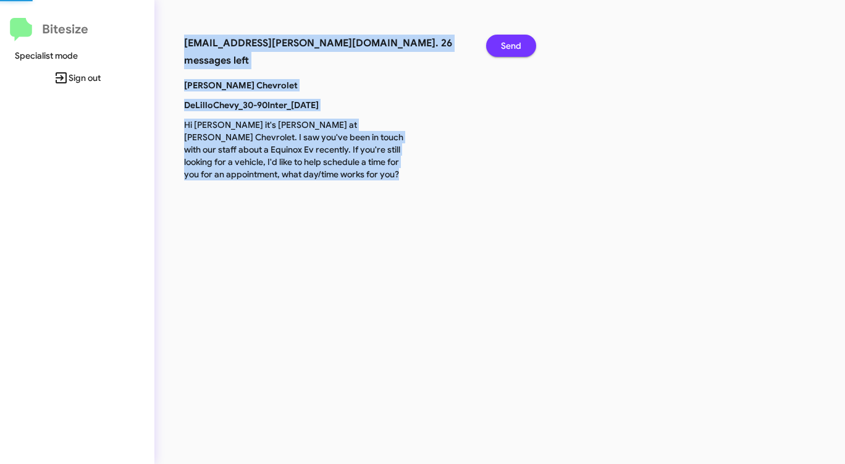
click at [510, 41] on span "Send" at bounding box center [511, 46] width 20 height 22
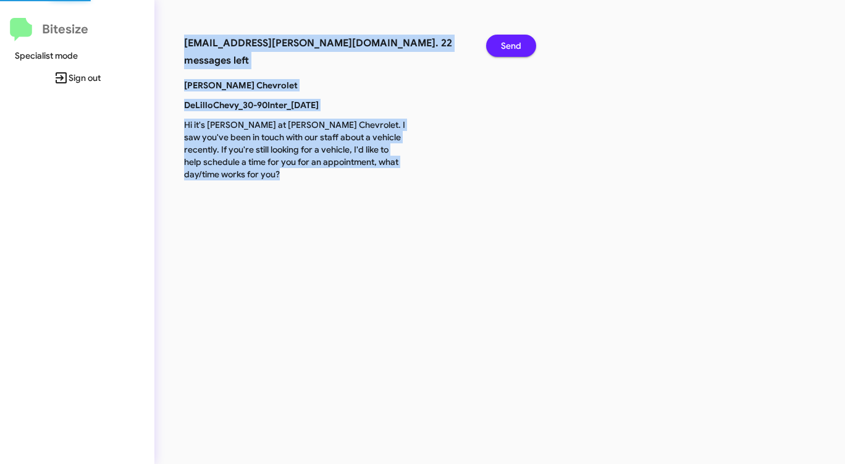
click at [510, 41] on span "Send" at bounding box center [511, 46] width 20 height 22
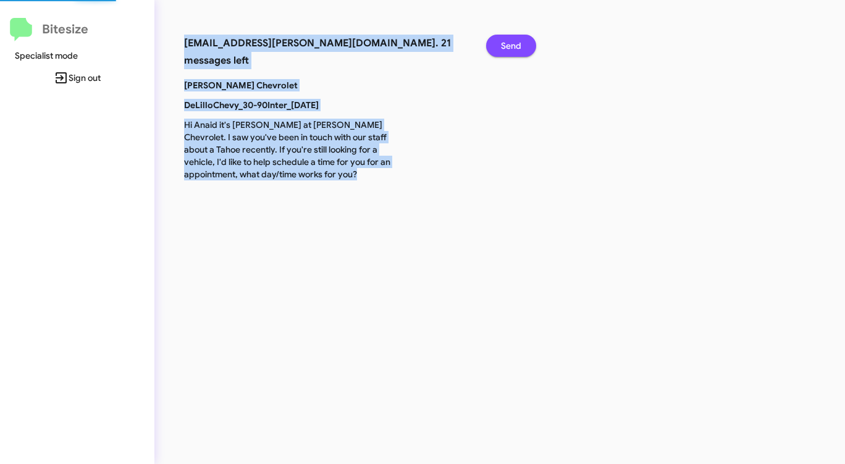
click at [510, 41] on span "Send" at bounding box center [511, 46] width 20 height 22
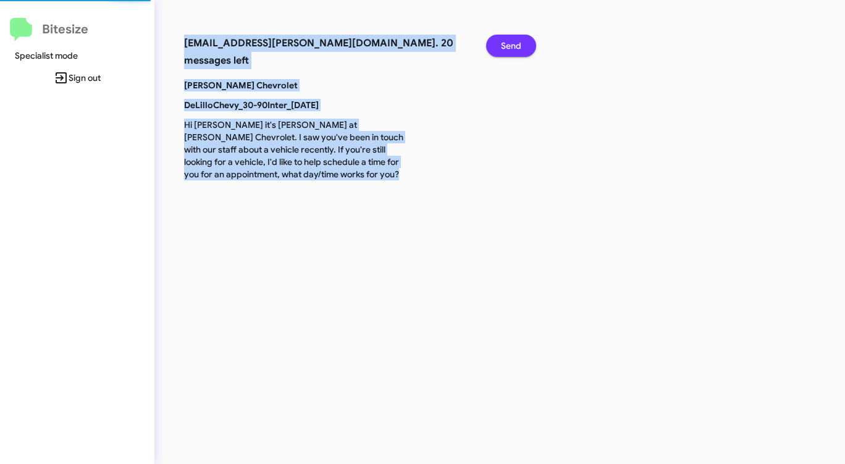
click at [510, 41] on span "Send" at bounding box center [511, 46] width 20 height 22
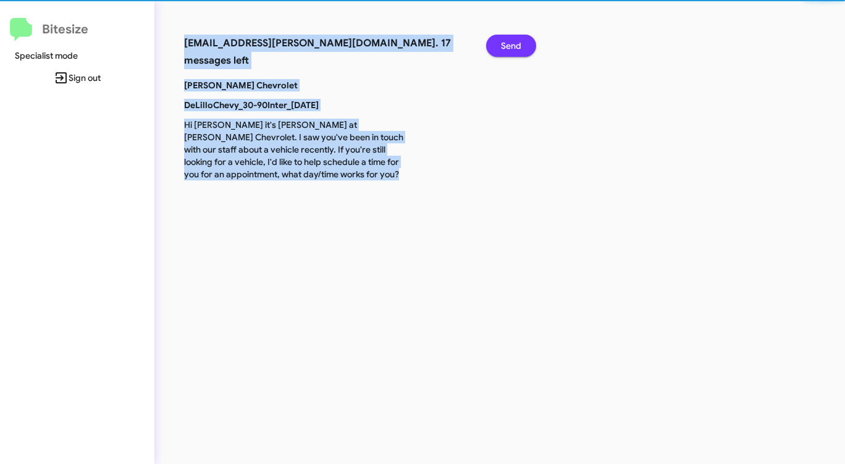
click at [510, 41] on span "Send" at bounding box center [511, 46] width 20 height 22
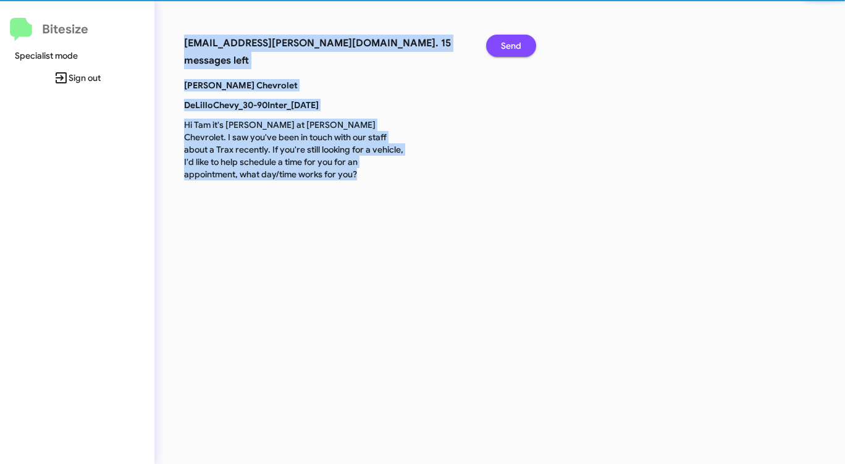
click at [510, 41] on span "Send" at bounding box center [511, 46] width 20 height 22
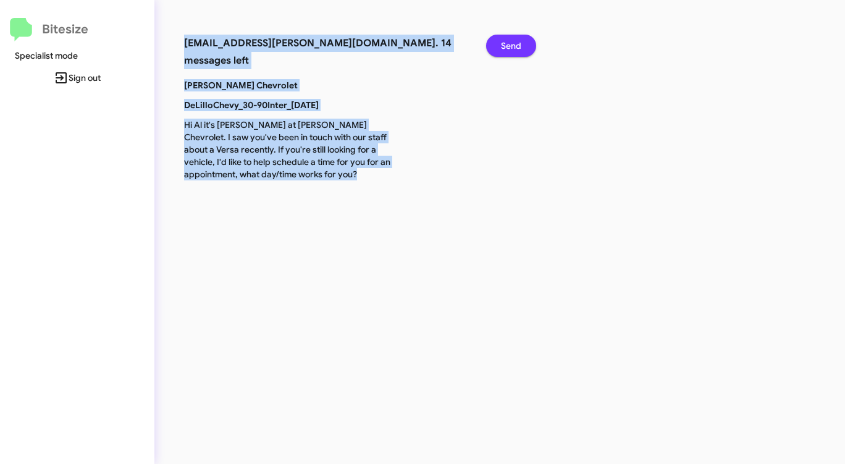
click at [510, 41] on span "Send" at bounding box center [511, 46] width 20 height 22
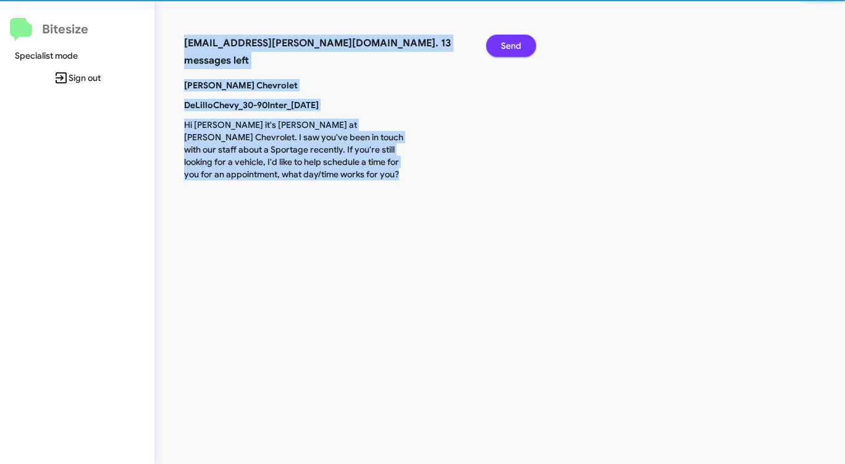
click at [510, 41] on span "Send" at bounding box center [511, 46] width 20 height 22
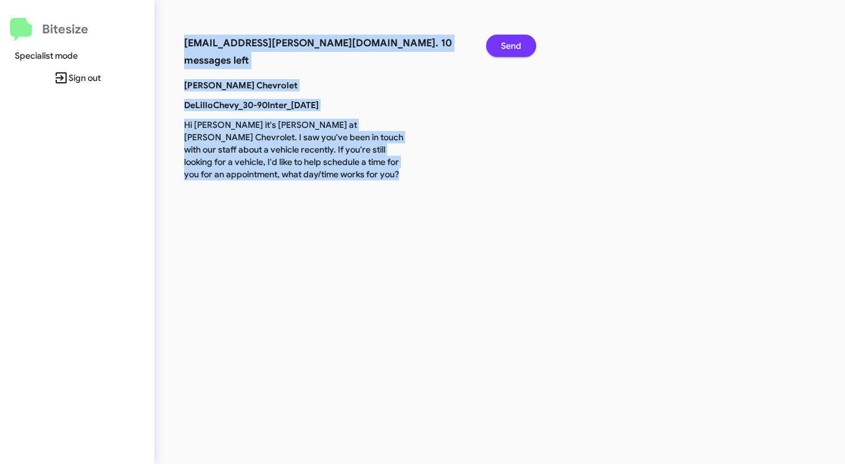
click at [510, 41] on span "Send" at bounding box center [511, 46] width 20 height 22
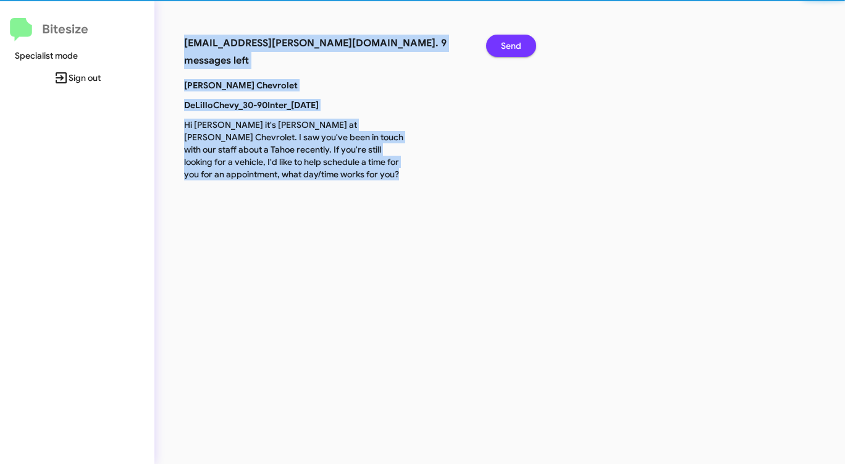
click at [510, 41] on span "Send" at bounding box center [511, 46] width 20 height 22
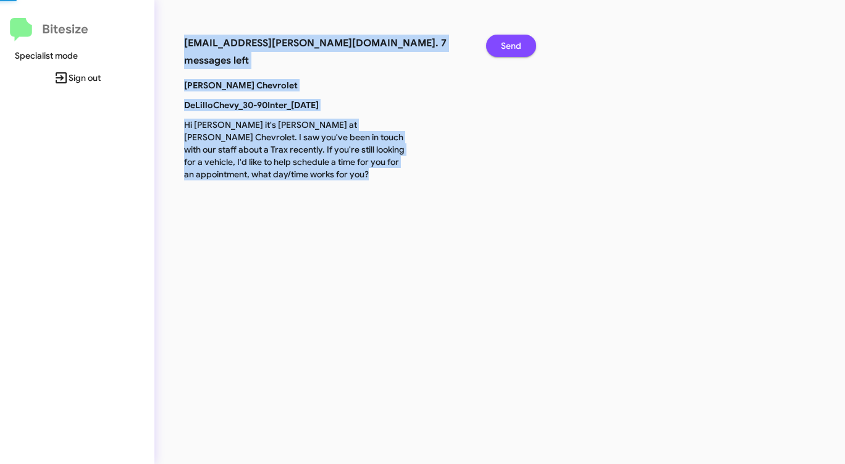
click at [510, 41] on span "Send" at bounding box center [511, 46] width 20 height 22
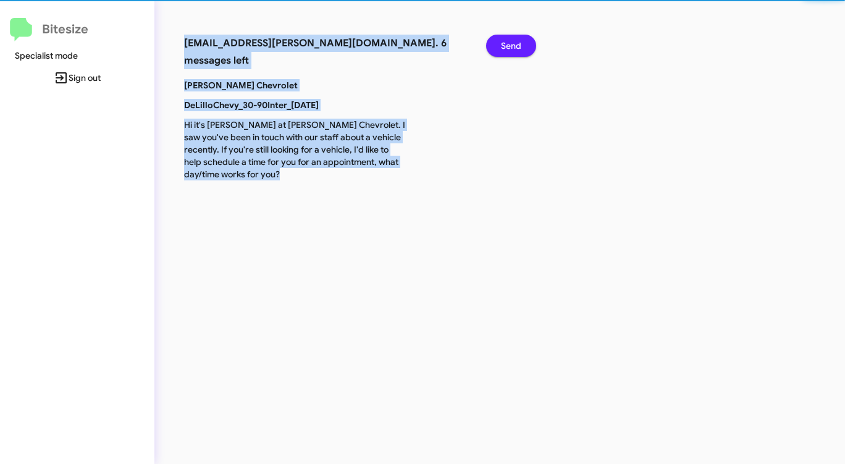
click at [510, 41] on span "Send" at bounding box center [511, 46] width 20 height 22
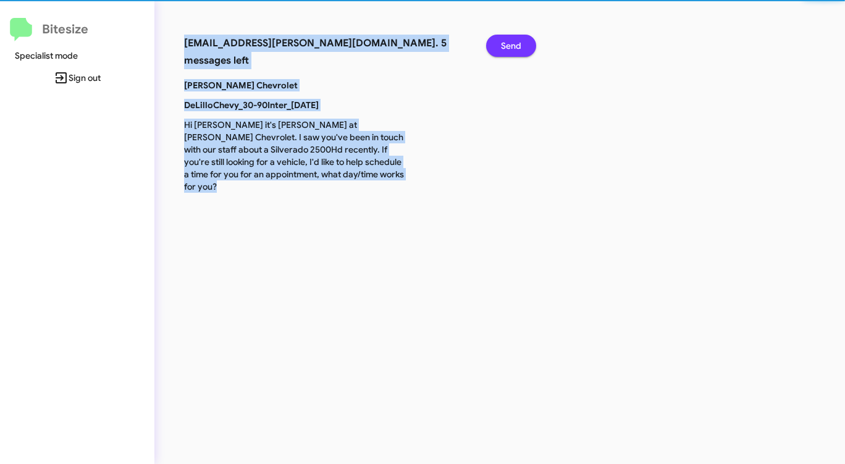
click at [510, 41] on span "Send" at bounding box center [511, 46] width 20 height 22
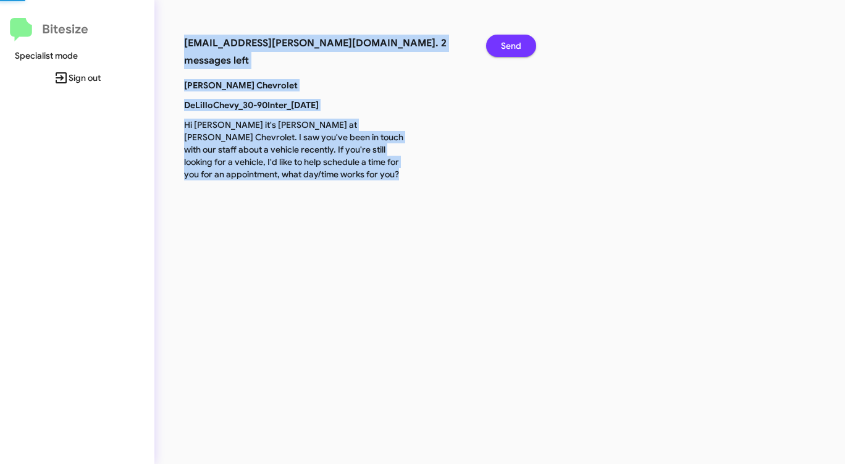
click at [510, 41] on span "Send" at bounding box center [511, 46] width 20 height 22
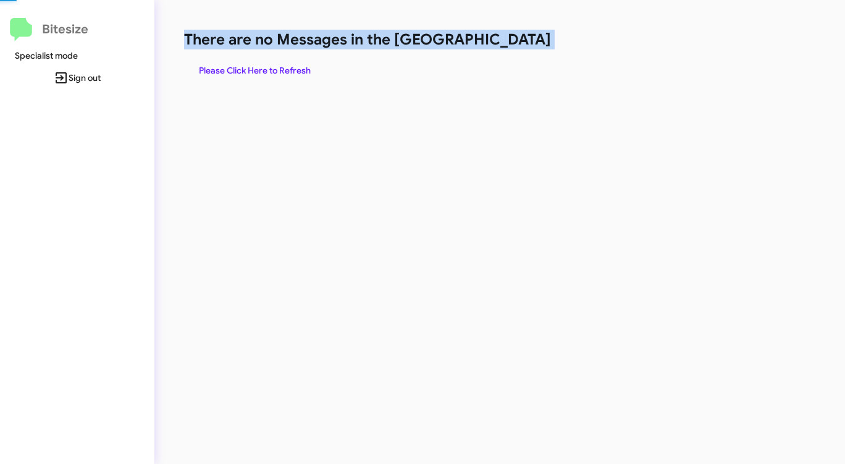
click at [510, 41] on h1 "There are no Messages in the [GEOGRAPHIC_DATA]" at bounding box center [442, 40] width 516 height 20
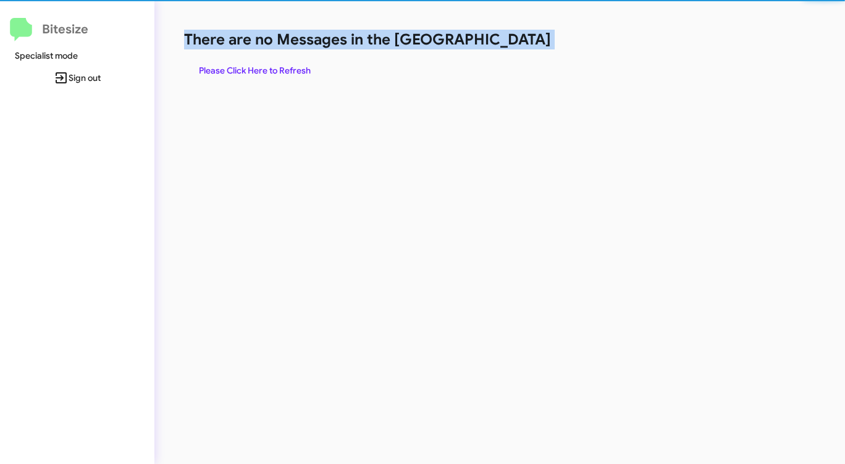
click at [510, 41] on h1 "There are no Messages in the [GEOGRAPHIC_DATA]" at bounding box center [442, 40] width 516 height 20
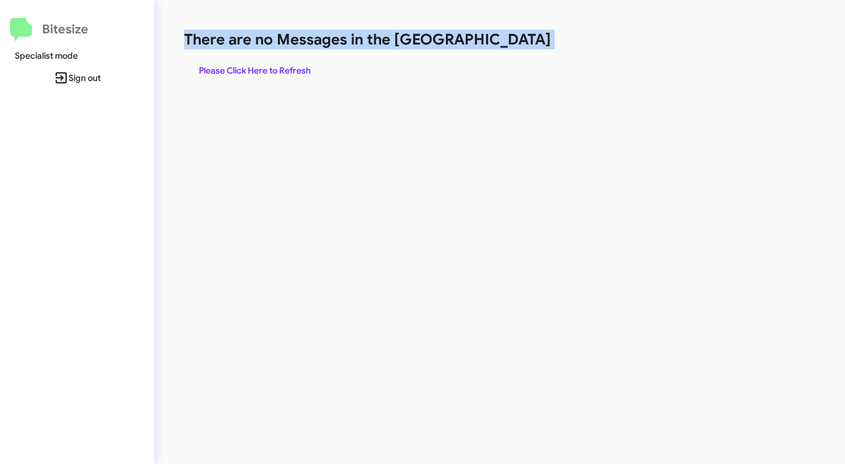
click at [510, 41] on h1 "There are no Messages in the [GEOGRAPHIC_DATA]" at bounding box center [442, 40] width 516 height 20
click at [259, 73] on span "Please Click Here to Refresh" at bounding box center [255, 70] width 112 height 22
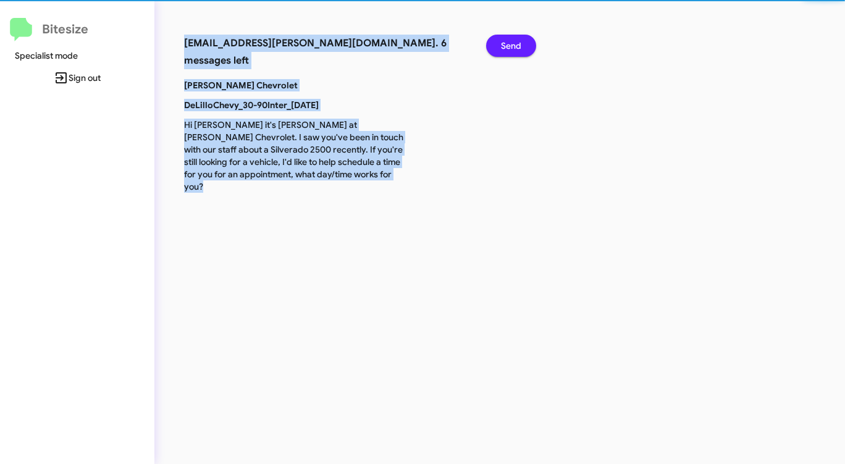
click at [259, 79] on p "[PERSON_NAME] Chevrolet" at bounding box center [295, 85] width 241 height 12
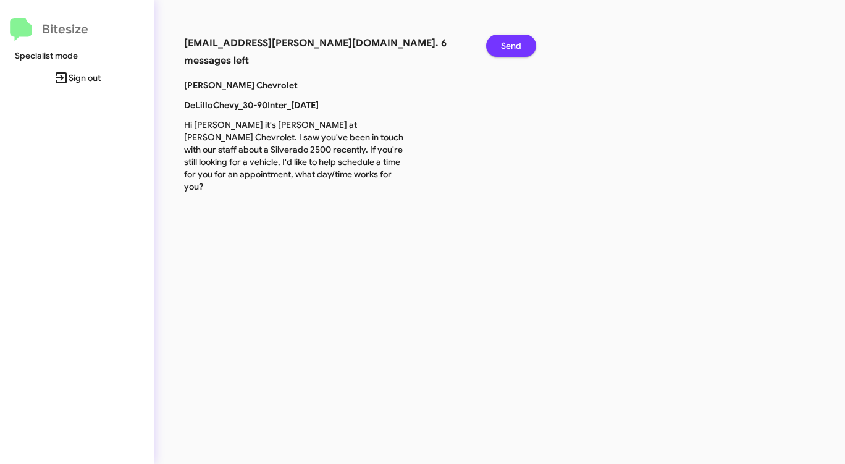
click at [519, 46] on span "Send" at bounding box center [511, 46] width 20 height 22
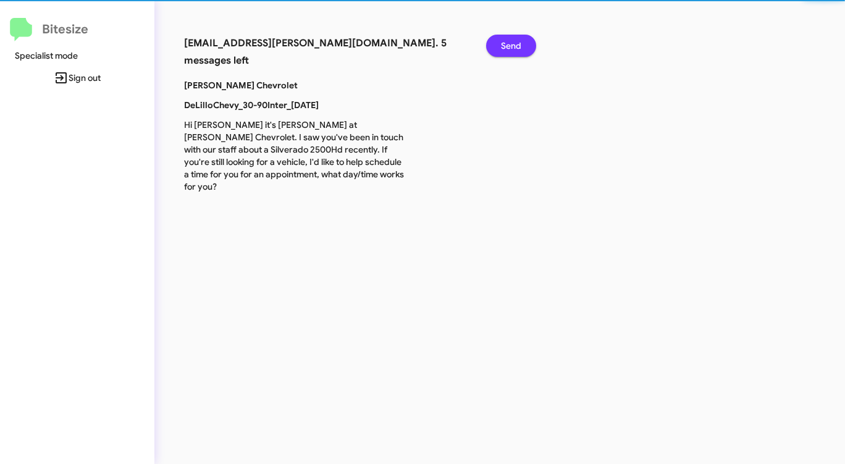
click at [519, 46] on span "Send" at bounding box center [511, 46] width 20 height 22
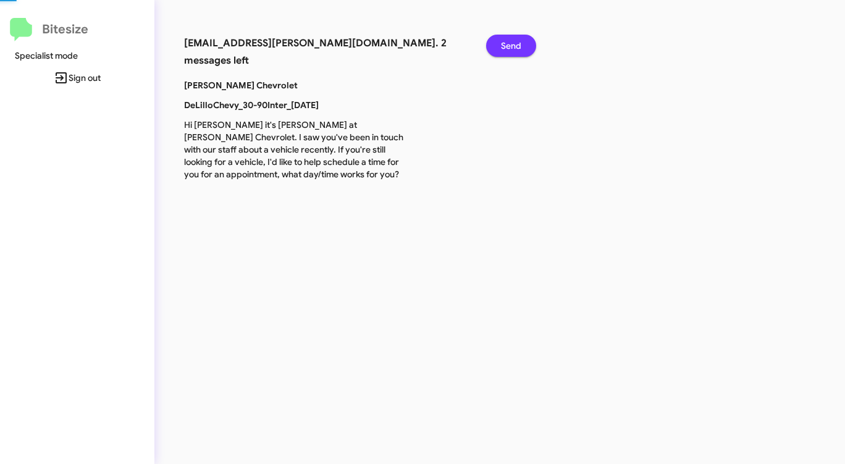
click at [519, 46] on span "Send" at bounding box center [511, 46] width 20 height 22
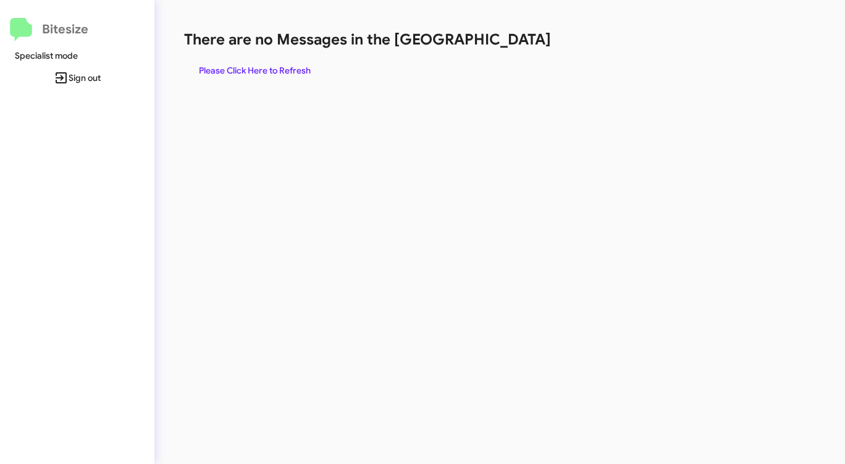
click at [519, 46] on h1 "There are no Messages in the [GEOGRAPHIC_DATA]" at bounding box center [442, 40] width 516 height 20
click at [278, 70] on span "Please Click Here to Refresh" at bounding box center [255, 70] width 112 height 22
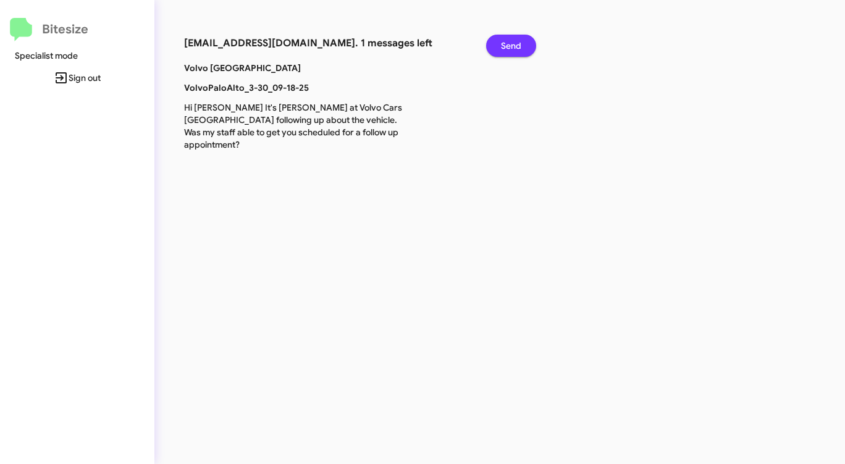
click at [517, 39] on span "Send" at bounding box center [511, 46] width 20 height 22
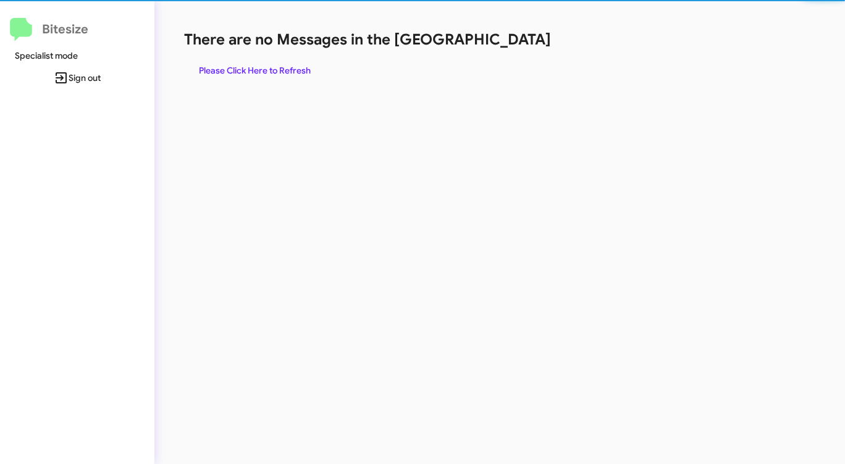
click at [517, 39] on h1 "There are no Messages in the [GEOGRAPHIC_DATA]" at bounding box center [442, 40] width 516 height 20
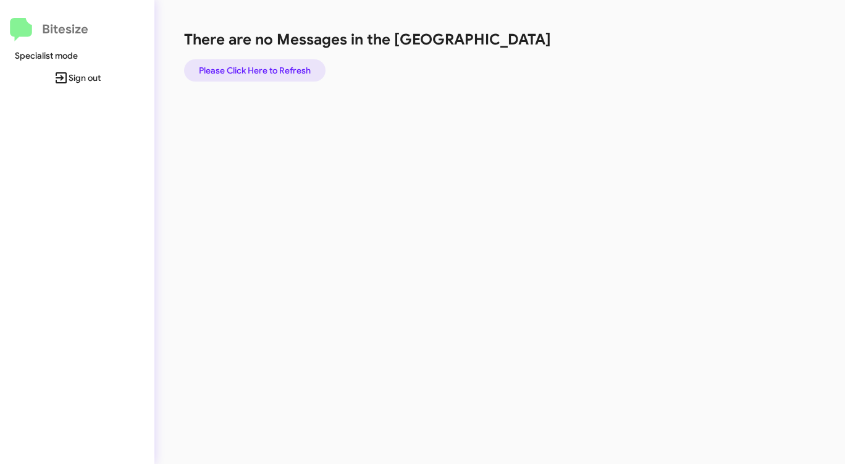
click at [274, 67] on span "Please Click Here to Refresh" at bounding box center [255, 70] width 112 height 22
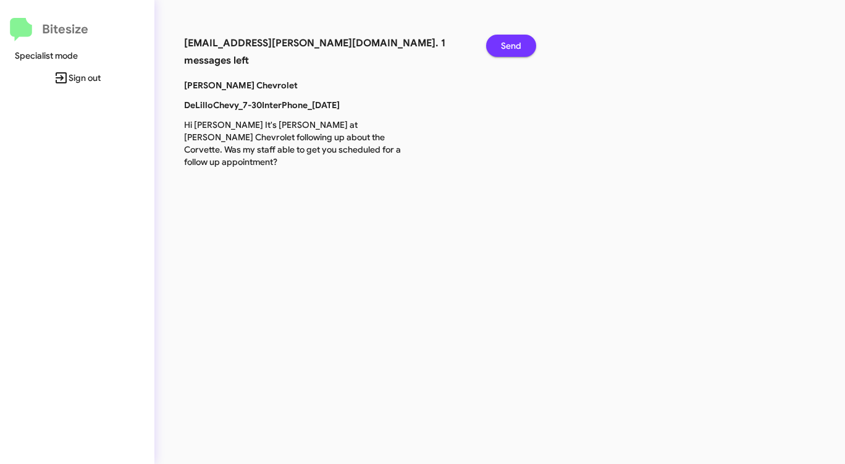
click at [502, 40] on span "Send" at bounding box center [511, 46] width 20 height 22
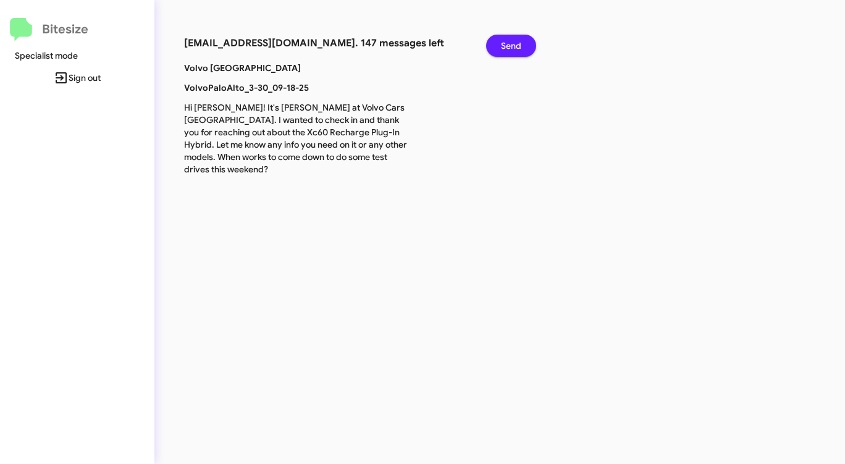
click at [502, 40] on span "Send" at bounding box center [511, 46] width 20 height 22
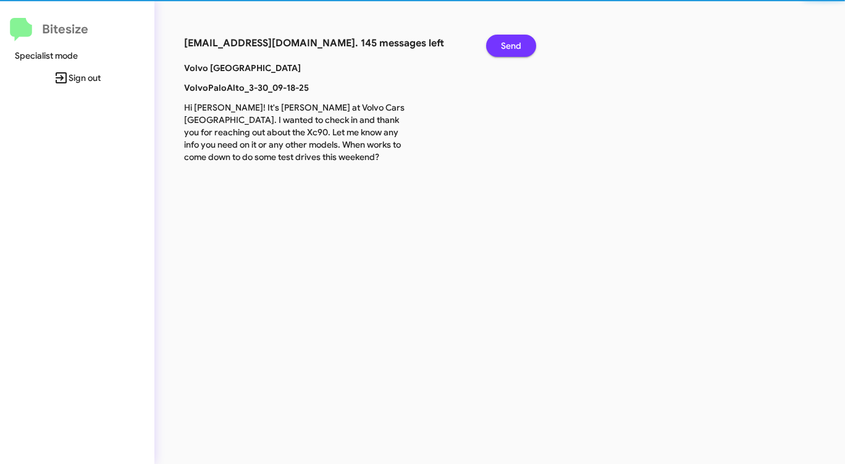
click at [502, 40] on span "Send" at bounding box center [511, 46] width 20 height 22
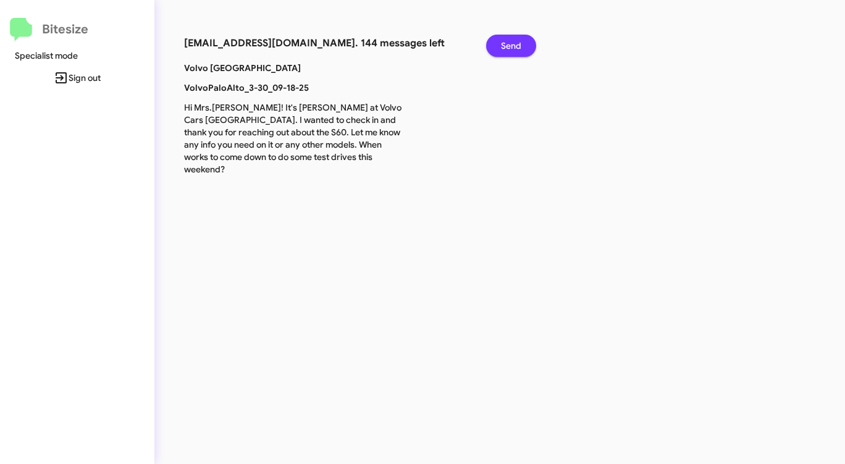
click at [502, 40] on span "Send" at bounding box center [511, 46] width 20 height 22
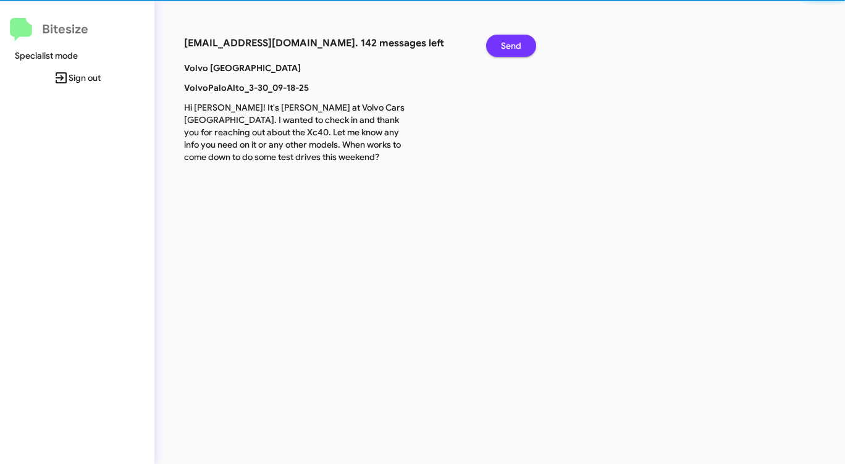
click at [502, 40] on span "Send" at bounding box center [511, 46] width 20 height 22
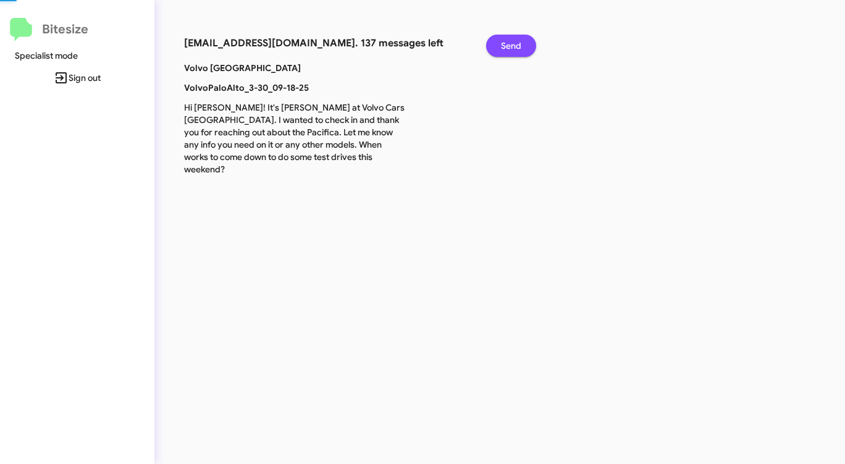
click at [502, 40] on span "Send" at bounding box center [511, 46] width 20 height 22
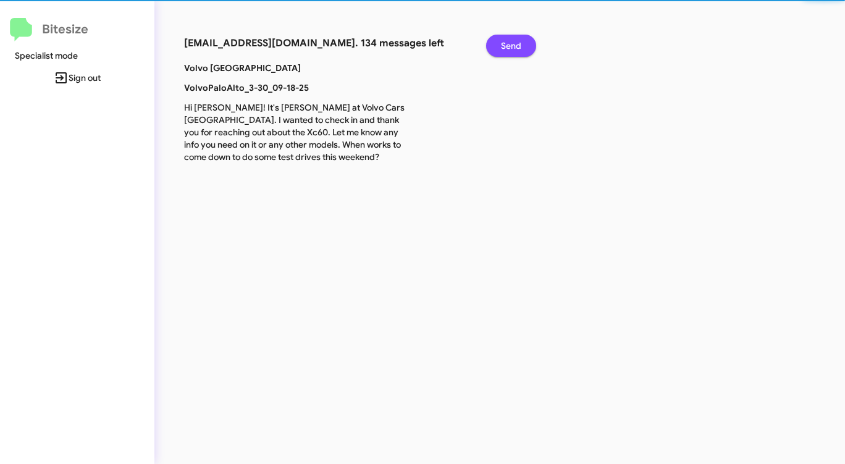
click at [502, 40] on span "Send" at bounding box center [511, 46] width 20 height 22
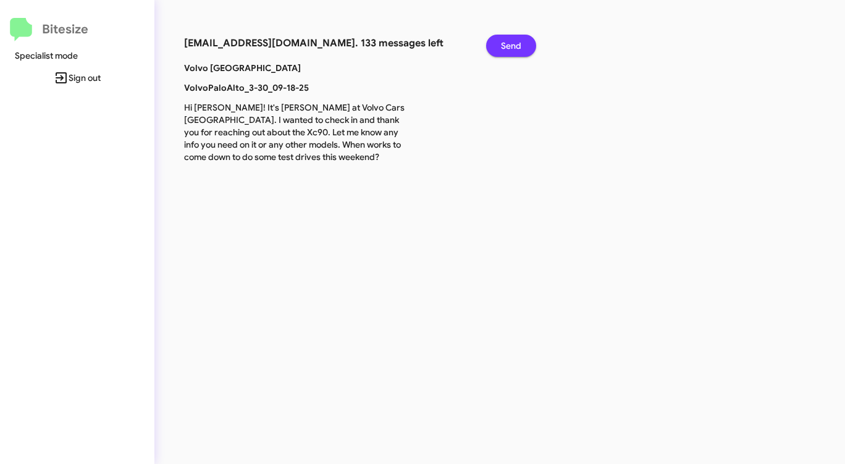
click at [502, 40] on span "Send" at bounding box center [511, 46] width 20 height 22
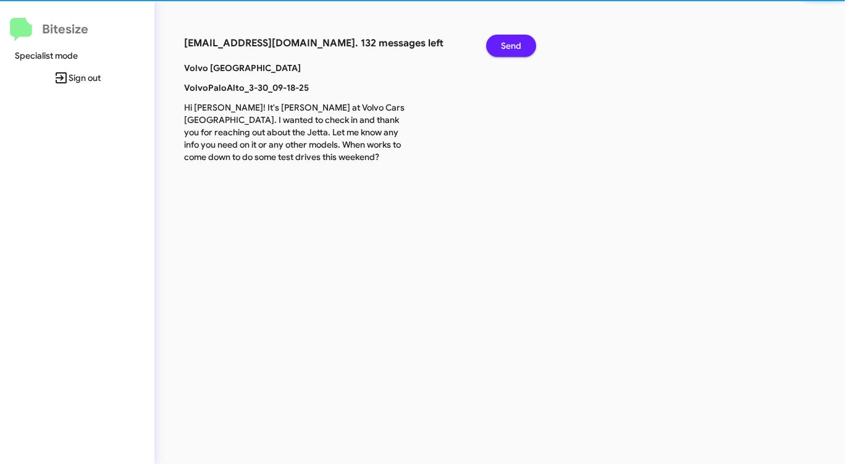
click at [502, 40] on span "Send" at bounding box center [511, 46] width 20 height 22
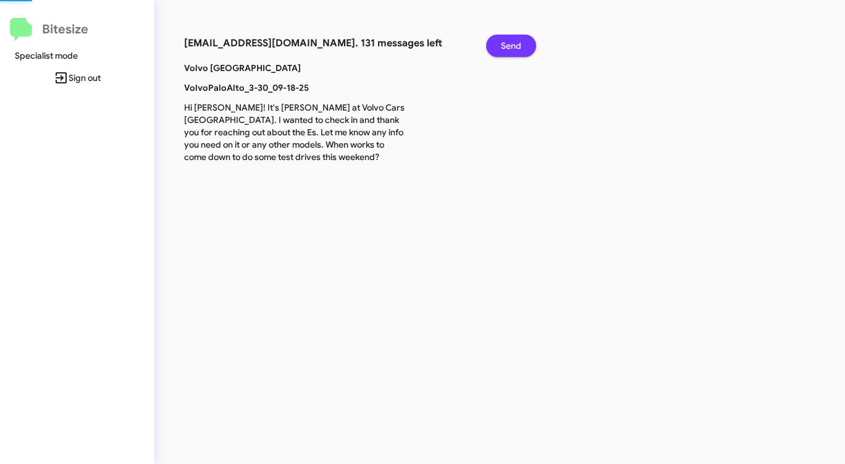
click at [502, 40] on span "Send" at bounding box center [511, 46] width 20 height 22
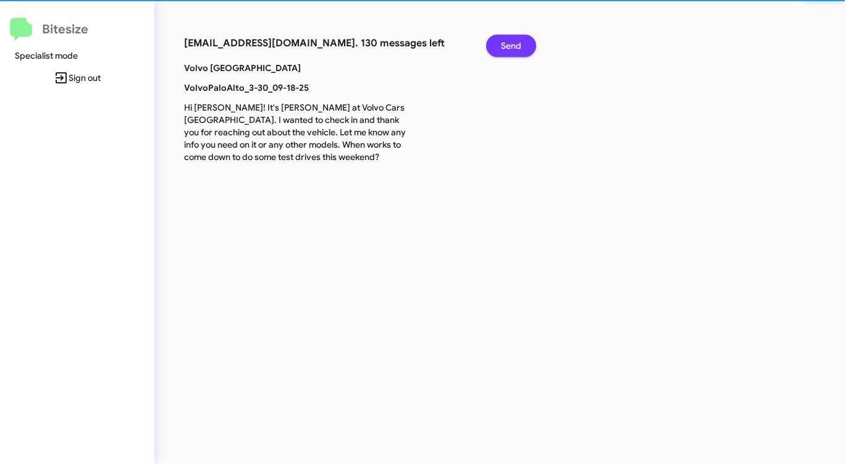
click at [502, 40] on span "Send" at bounding box center [511, 46] width 20 height 22
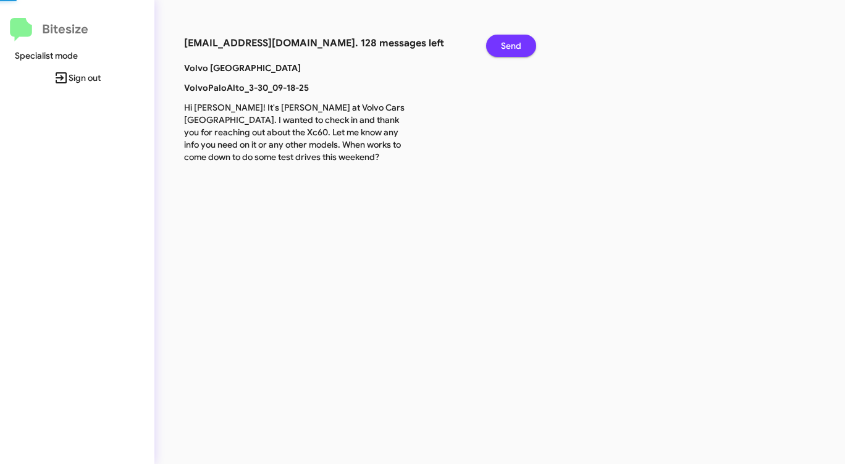
click at [502, 40] on span "Send" at bounding box center [511, 46] width 20 height 22
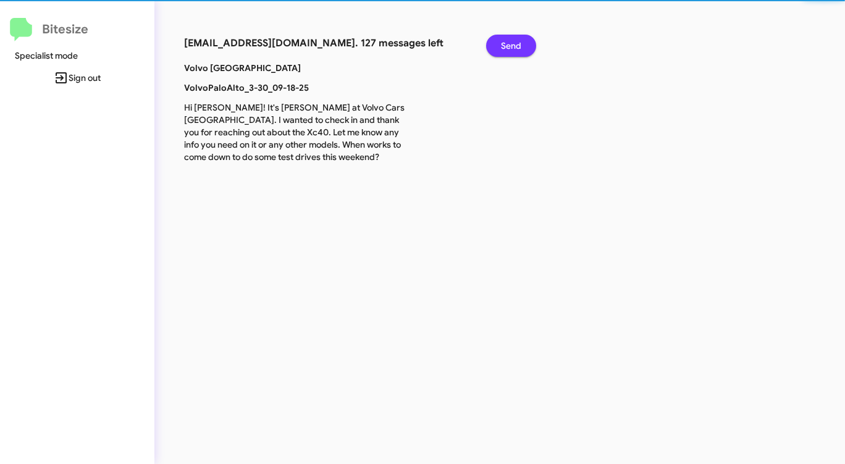
click at [502, 40] on span "Send" at bounding box center [511, 46] width 20 height 22
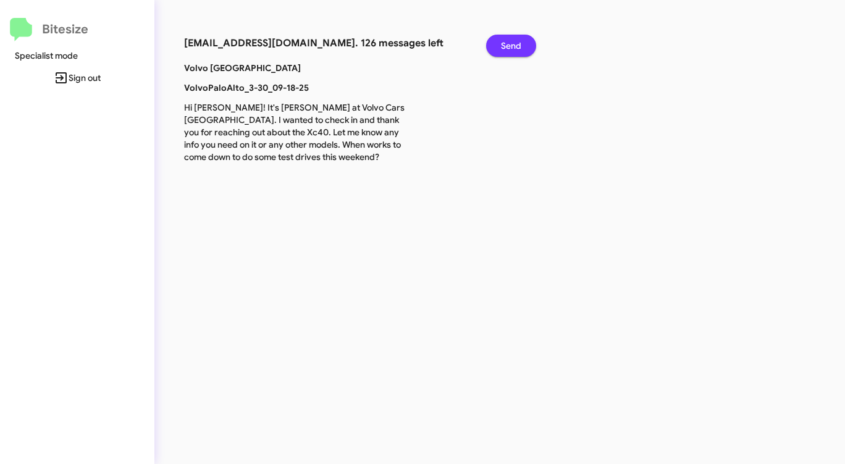
click at [502, 40] on span "Send" at bounding box center [511, 46] width 20 height 22
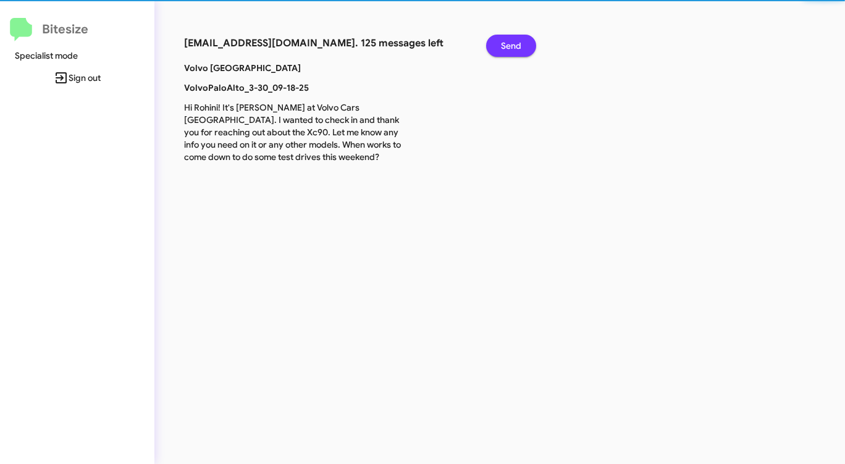
click at [502, 40] on span "Send" at bounding box center [511, 46] width 20 height 22
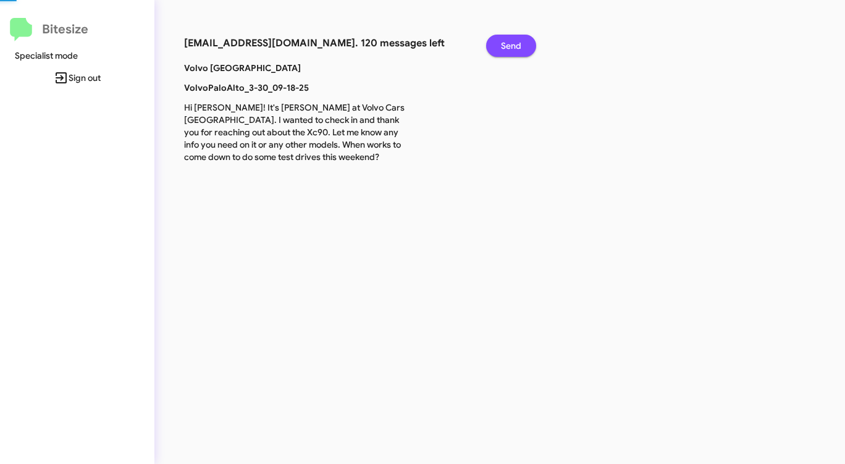
click at [502, 40] on span "Send" at bounding box center [511, 46] width 20 height 22
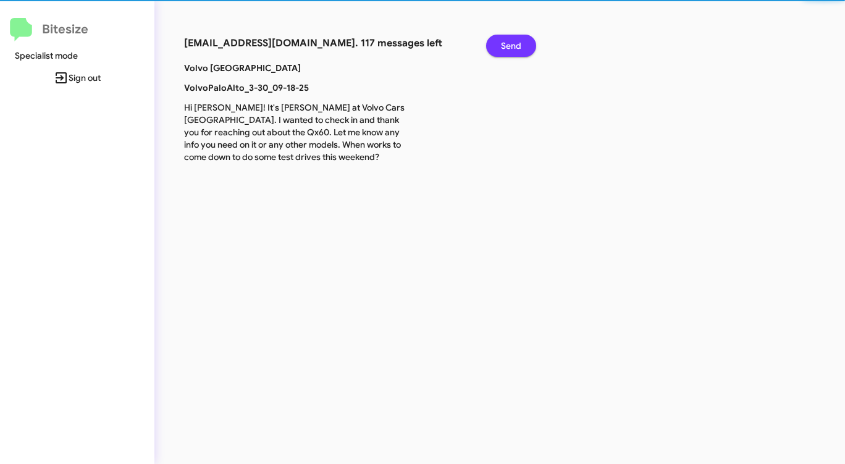
click at [502, 40] on span "Send" at bounding box center [511, 46] width 20 height 22
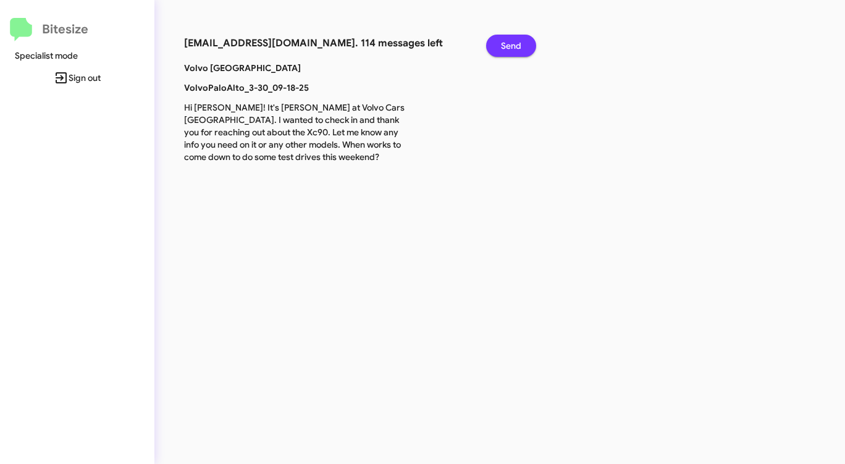
click at [502, 40] on span "Send" at bounding box center [511, 46] width 20 height 22
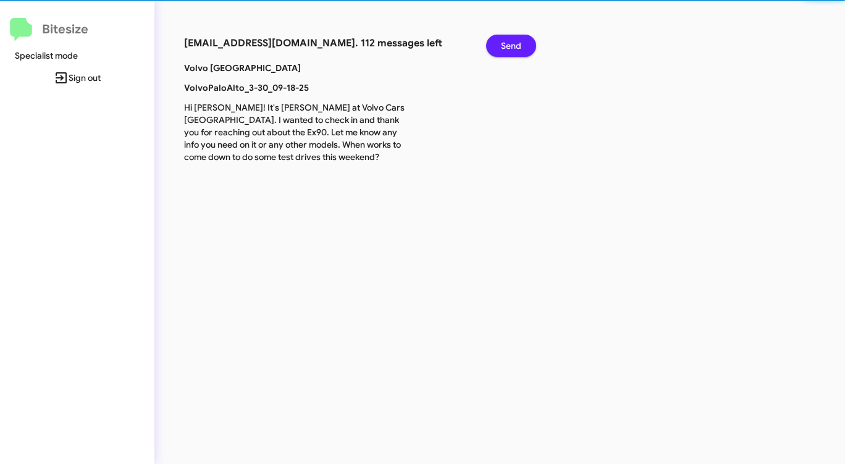
click at [502, 40] on span "Send" at bounding box center [511, 46] width 20 height 22
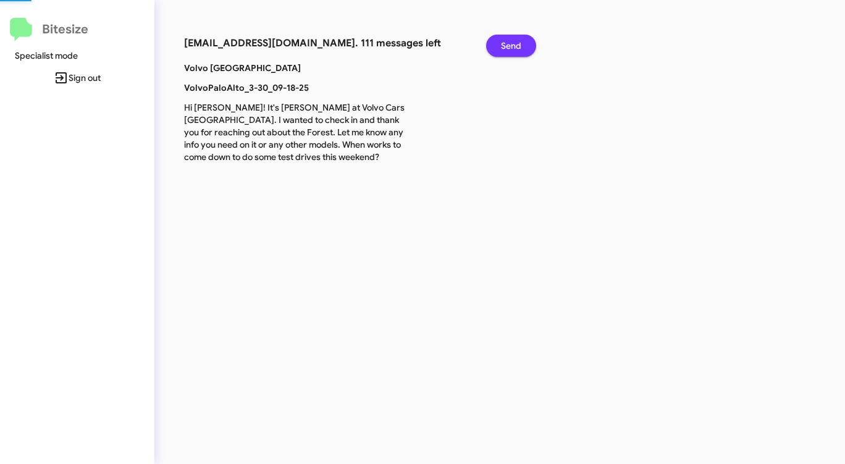
click at [502, 40] on span "Send" at bounding box center [511, 46] width 20 height 22
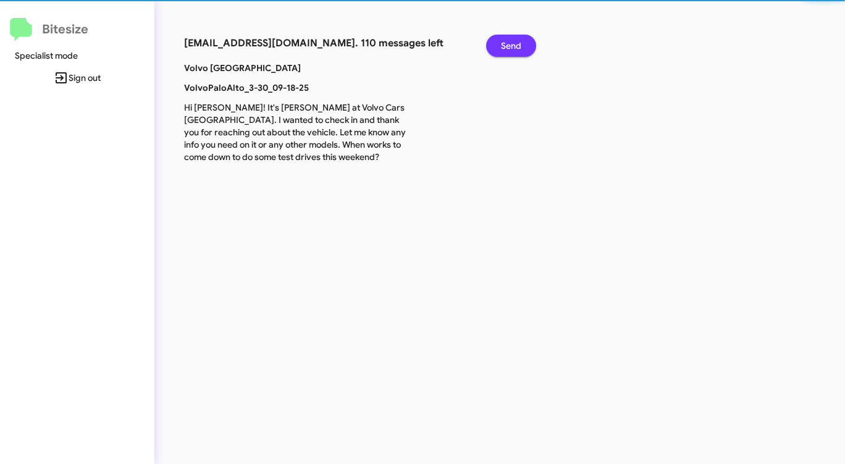
click at [502, 40] on span "Send" at bounding box center [511, 46] width 20 height 22
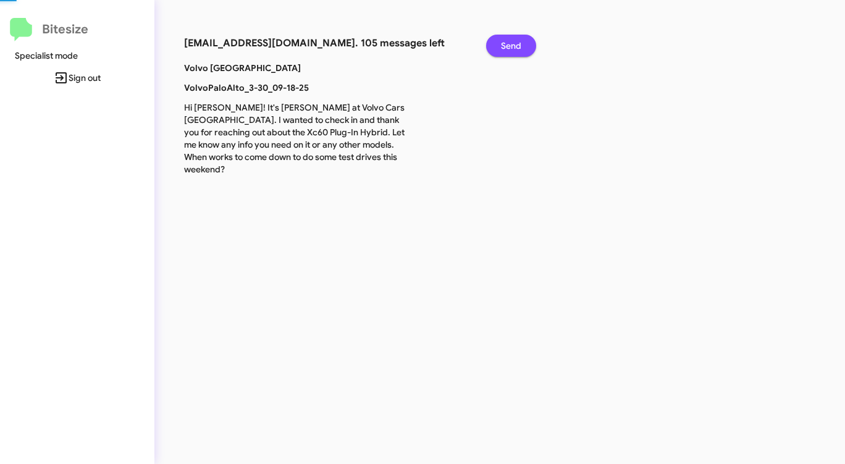
click at [502, 40] on span "Send" at bounding box center [511, 46] width 20 height 22
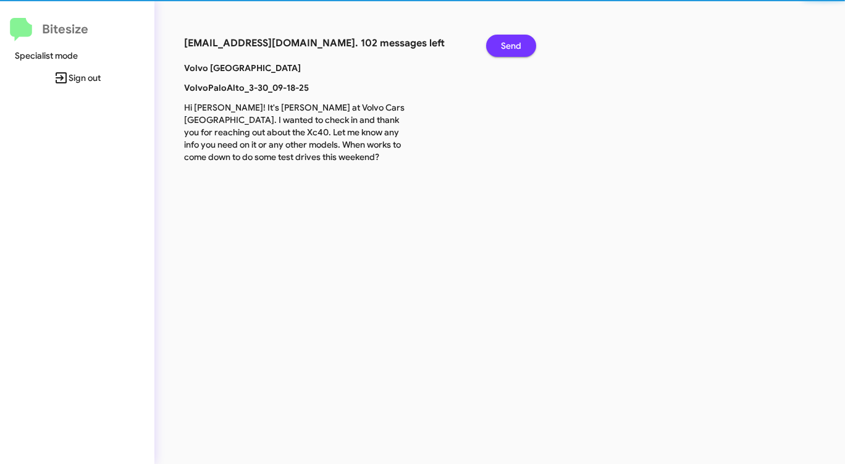
click at [502, 40] on span "Send" at bounding box center [511, 46] width 20 height 22
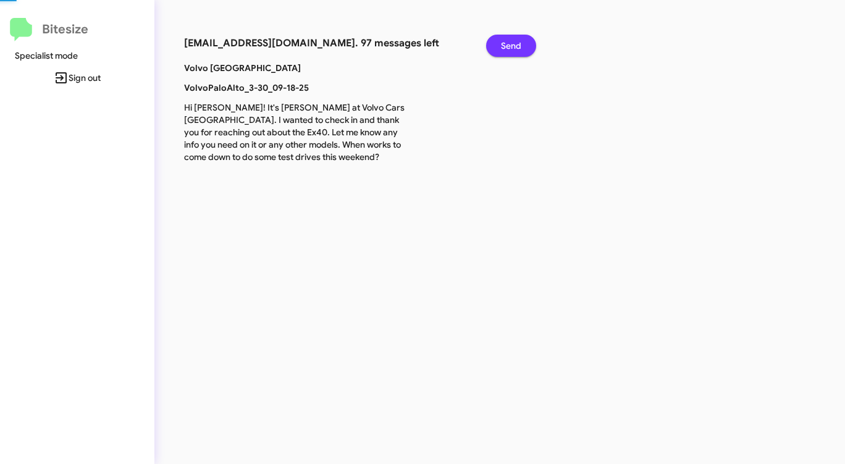
click at [502, 40] on span "Send" at bounding box center [511, 46] width 20 height 22
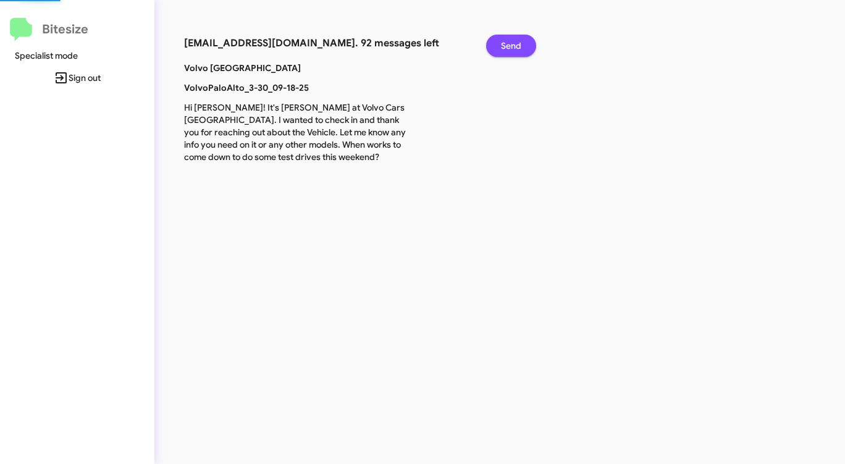
click at [502, 40] on span "Send" at bounding box center [511, 46] width 20 height 22
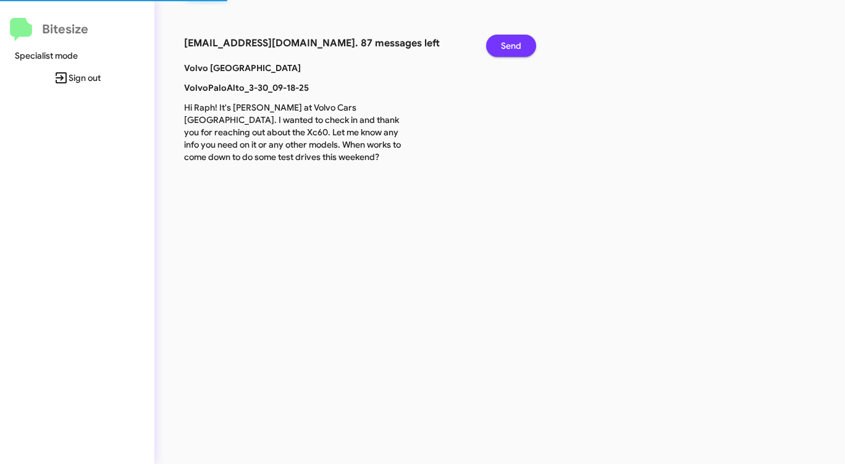
click at [502, 40] on span "Send" at bounding box center [511, 46] width 20 height 22
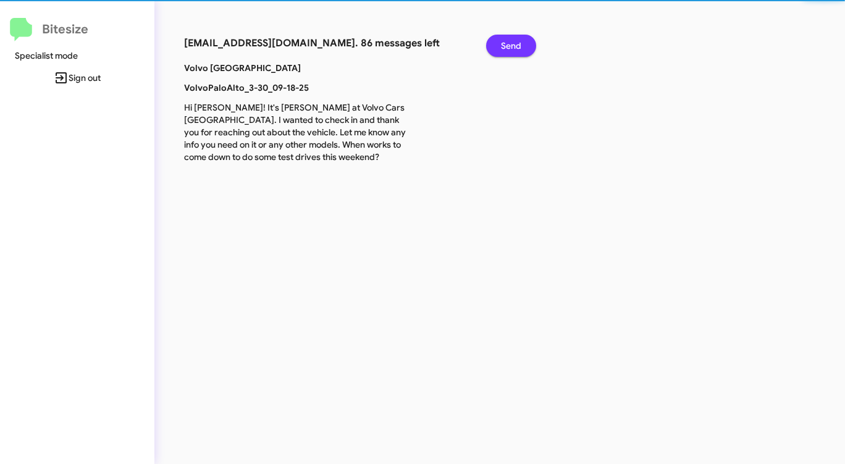
click at [502, 40] on span "Send" at bounding box center [511, 46] width 20 height 22
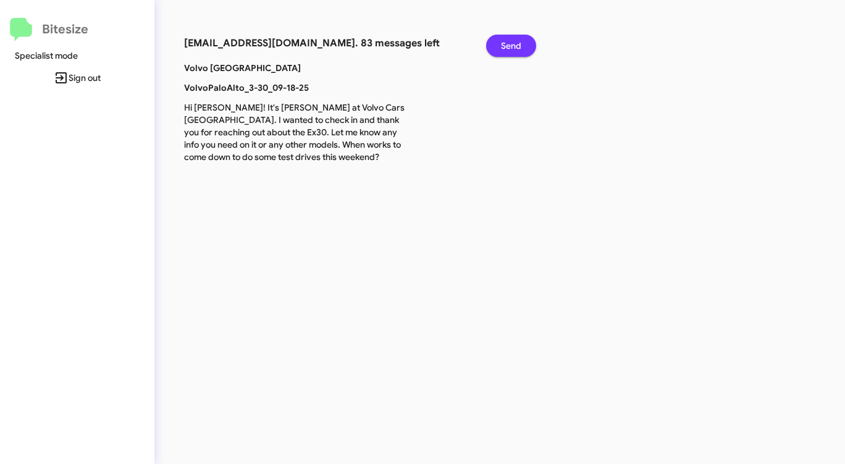
click at [502, 40] on span "Send" at bounding box center [511, 46] width 20 height 22
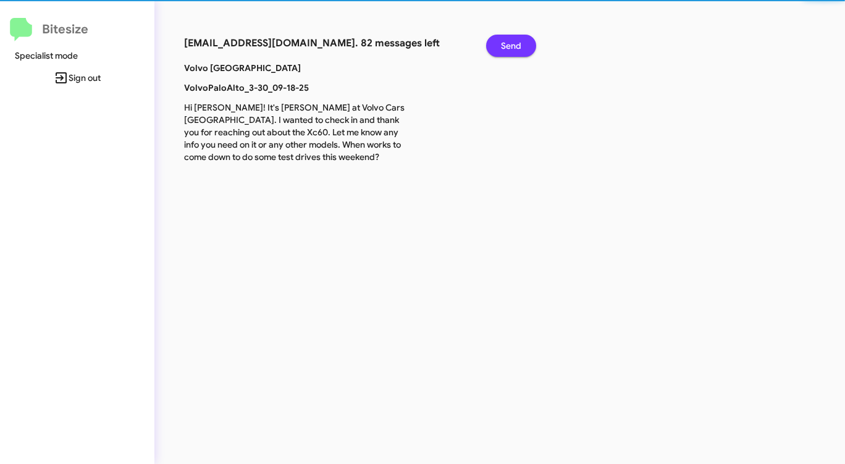
click at [502, 40] on span "Send" at bounding box center [511, 46] width 20 height 22
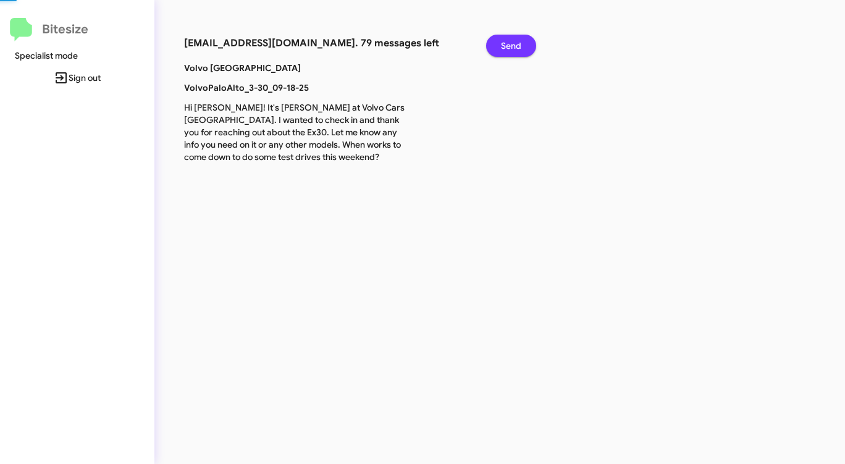
click at [502, 40] on span "Send" at bounding box center [511, 46] width 20 height 22
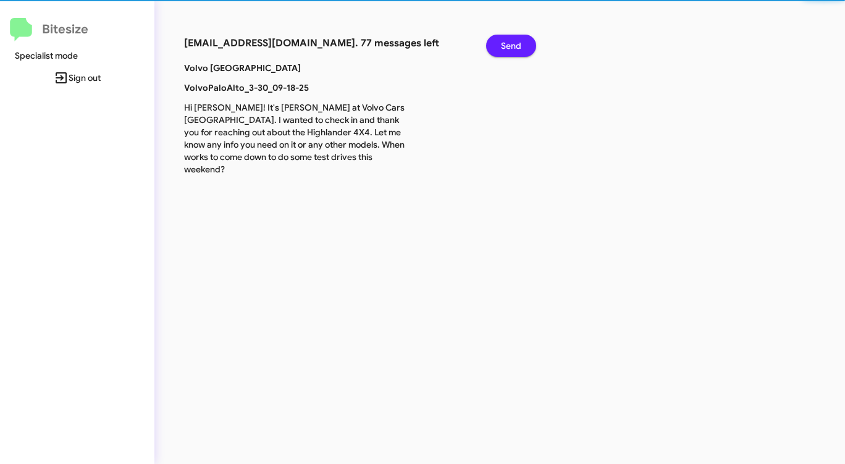
click at [502, 40] on span "Send" at bounding box center [511, 46] width 20 height 22
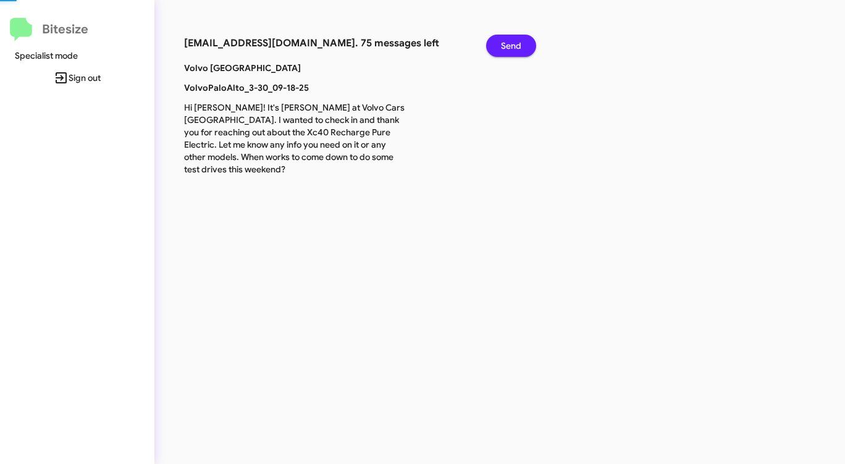
click at [502, 40] on span "Send" at bounding box center [511, 46] width 20 height 22
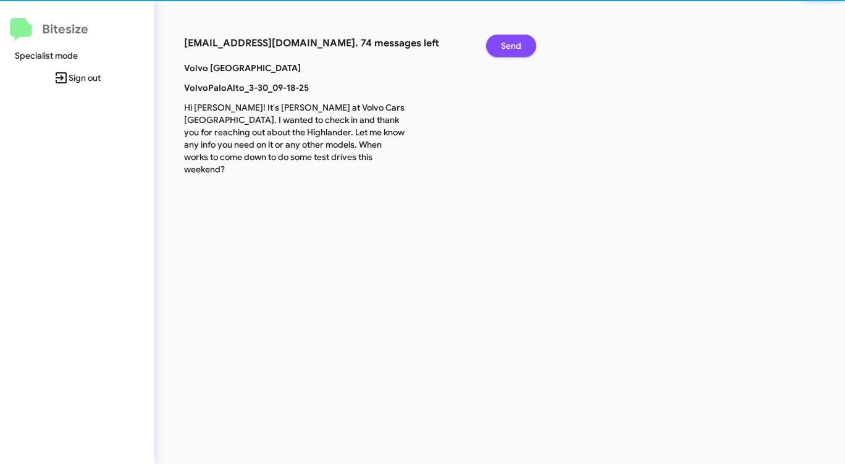
click at [502, 40] on span "Send" at bounding box center [511, 46] width 20 height 22
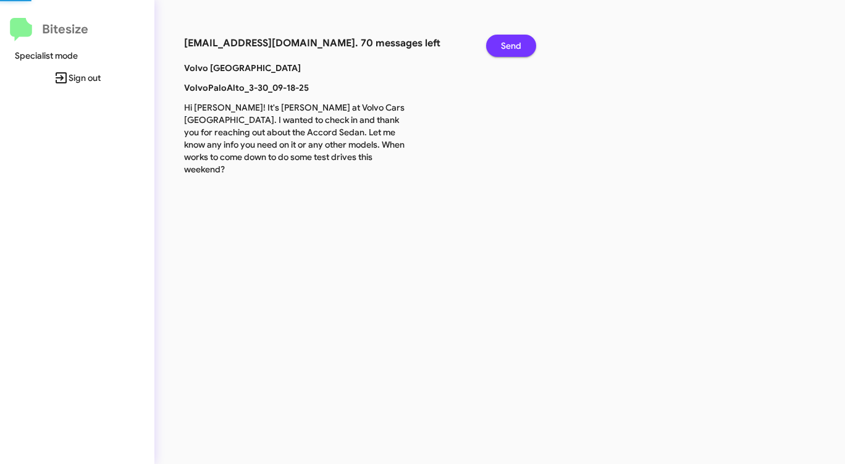
click at [502, 40] on span "Send" at bounding box center [511, 46] width 20 height 22
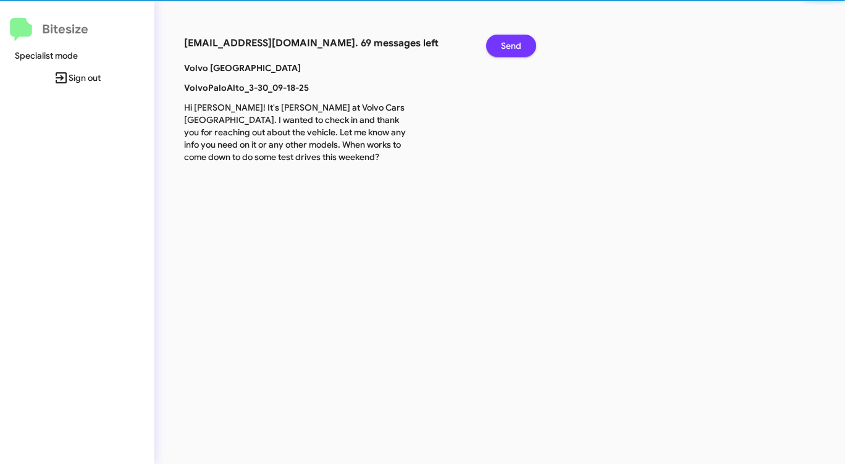
click at [502, 40] on span "Send" at bounding box center [511, 46] width 20 height 22
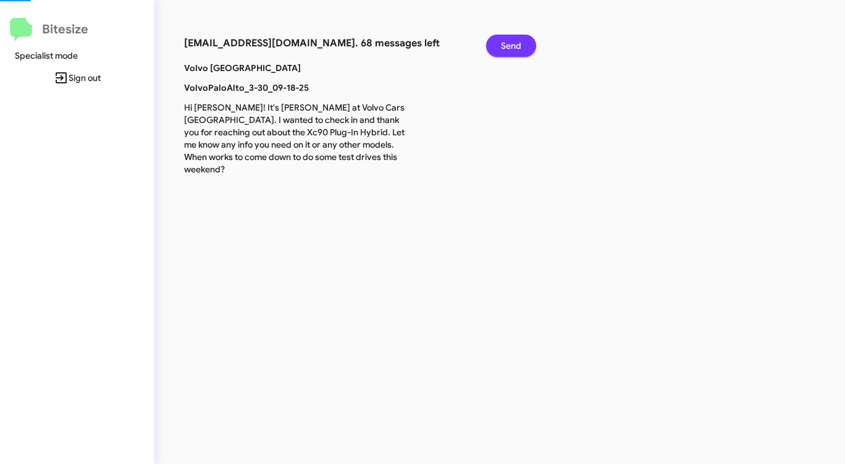
click at [502, 40] on span "Send" at bounding box center [511, 46] width 20 height 22
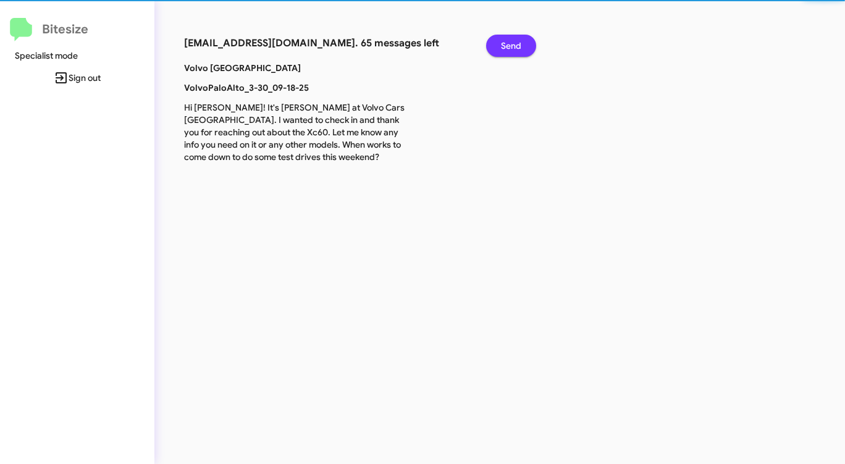
click at [502, 40] on span "Send" at bounding box center [511, 46] width 20 height 22
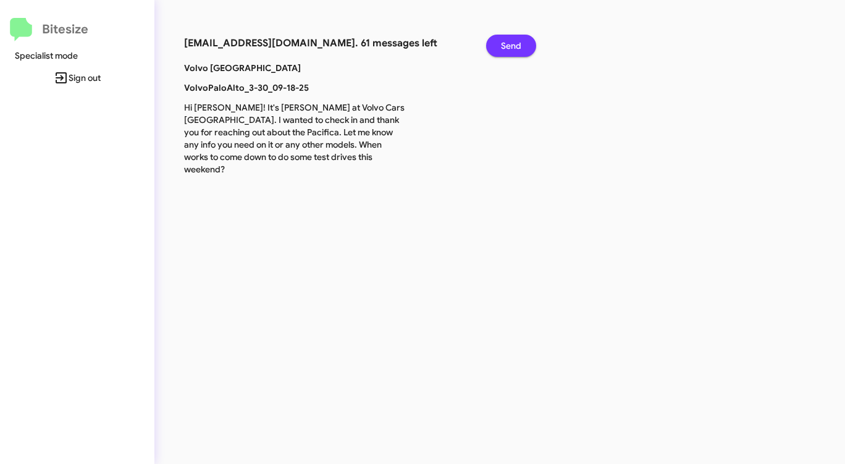
click at [502, 40] on span "Send" at bounding box center [511, 46] width 20 height 22
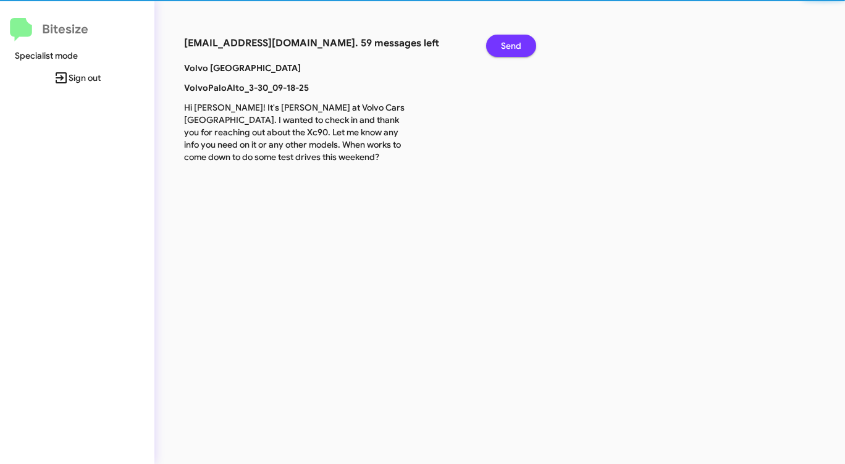
click at [502, 40] on span "Send" at bounding box center [511, 46] width 20 height 22
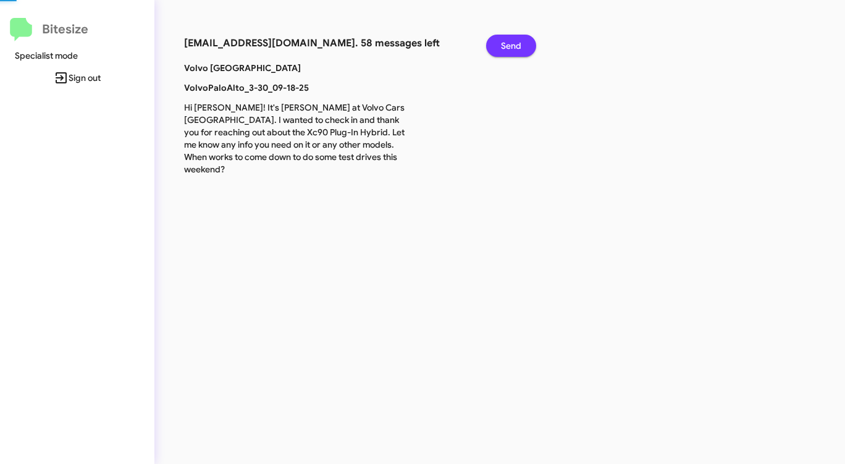
click at [502, 40] on span "Send" at bounding box center [511, 46] width 20 height 22
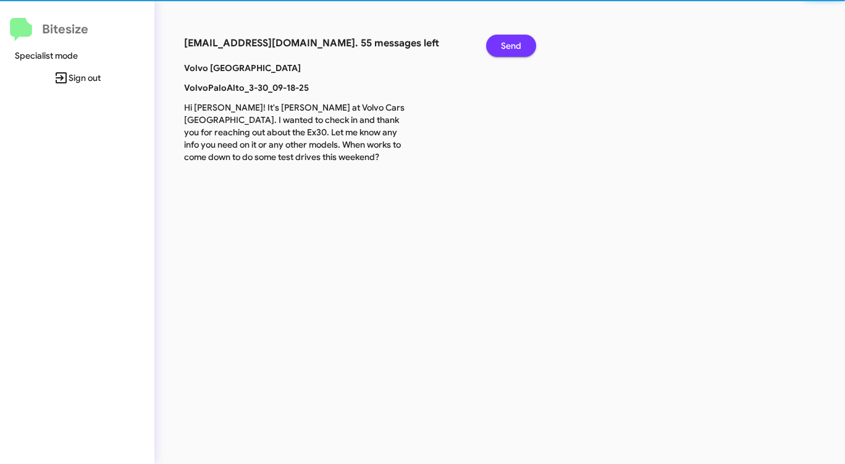
click at [502, 40] on span "Send" at bounding box center [511, 46] width 20 height 22
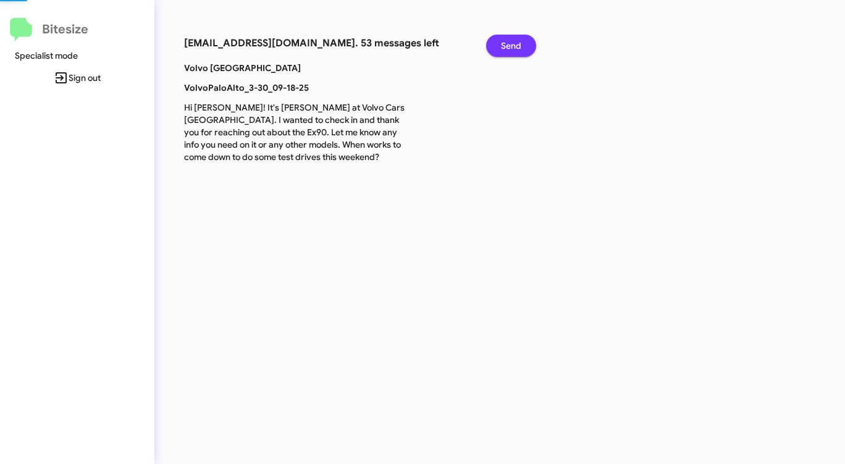
click at [502, 40] on span "Send" at bounding box center [511, 46] width 20 height 22
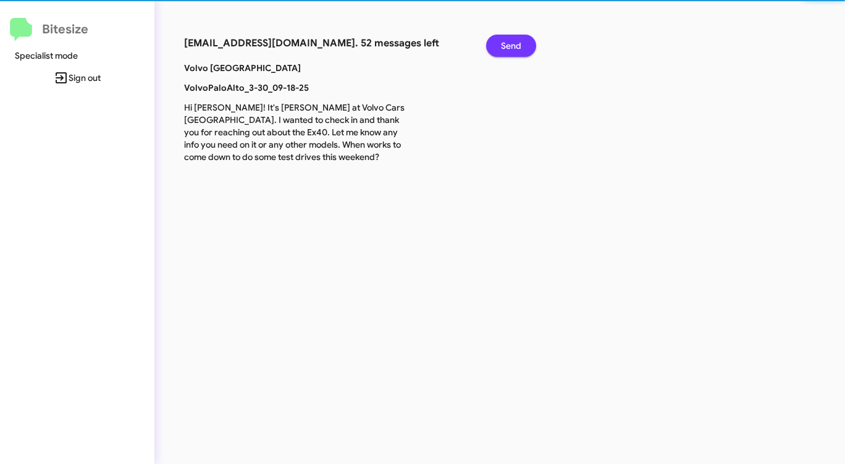
click at [502, 40] on span "Send" at bounding box center [511, 46] width 20 height 22
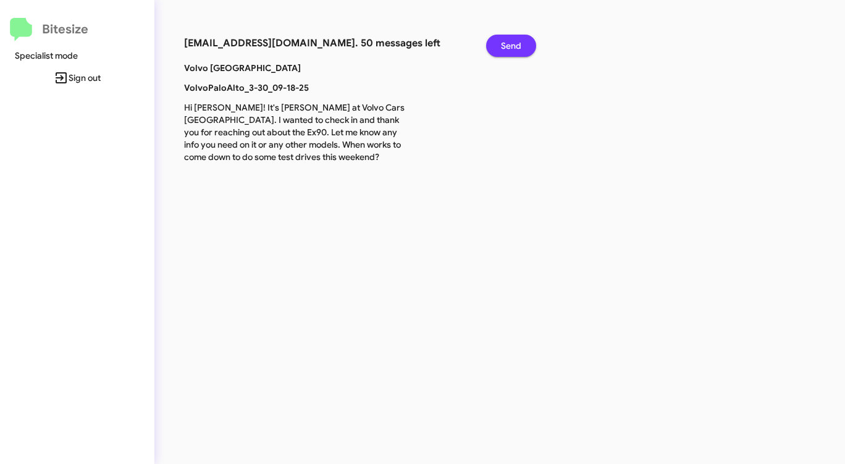
click at [502, 40] on span "Send" at bounding box center [511, 46] width 20 height 22
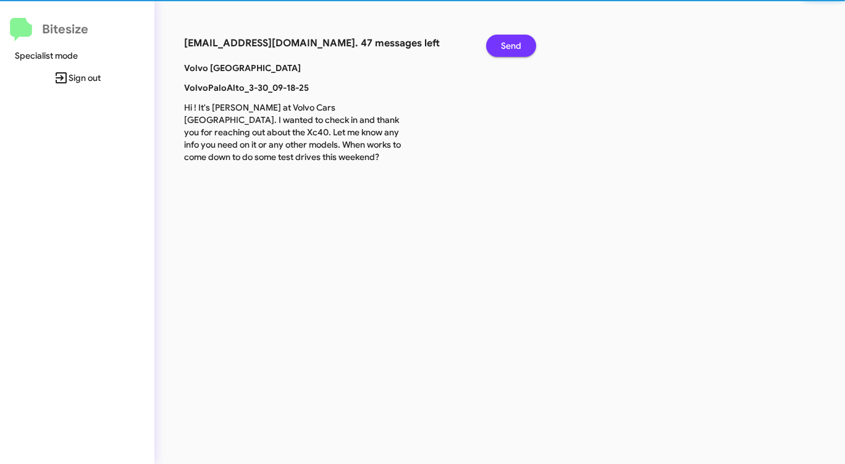
click at [502, 40] on span "Send" at bounding box center [511, 46] width 20 height 22
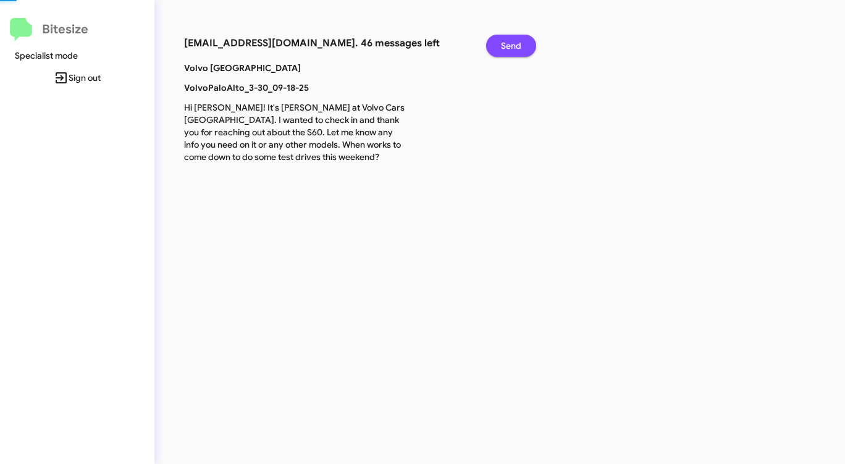
click at [502, 40] on span "Send" at bounding box center [511, 46] width 20 height 22
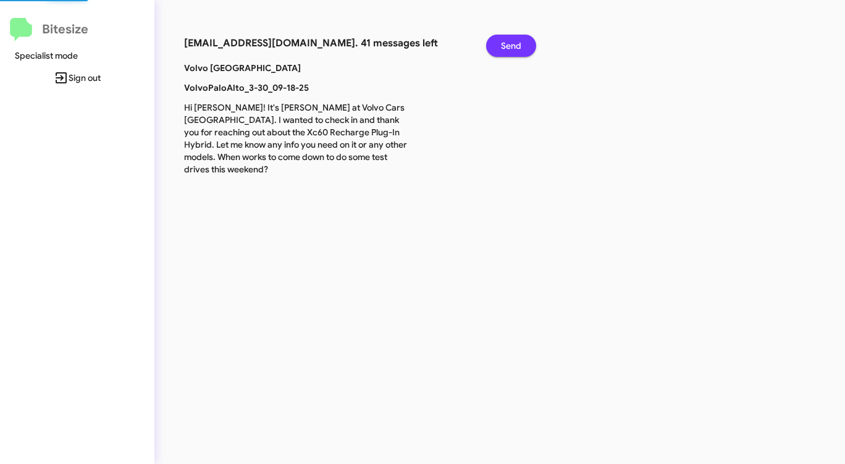
click at [502, 40] on span "Send" at bounding box center [511, 46] width 20 height 22
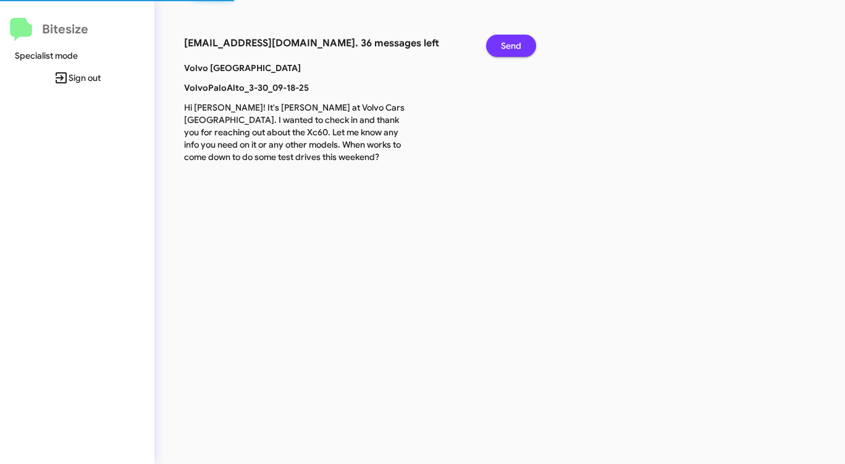
click at [502, 40] on span "Send" at bounding box center [511, 46] width 20 height 22
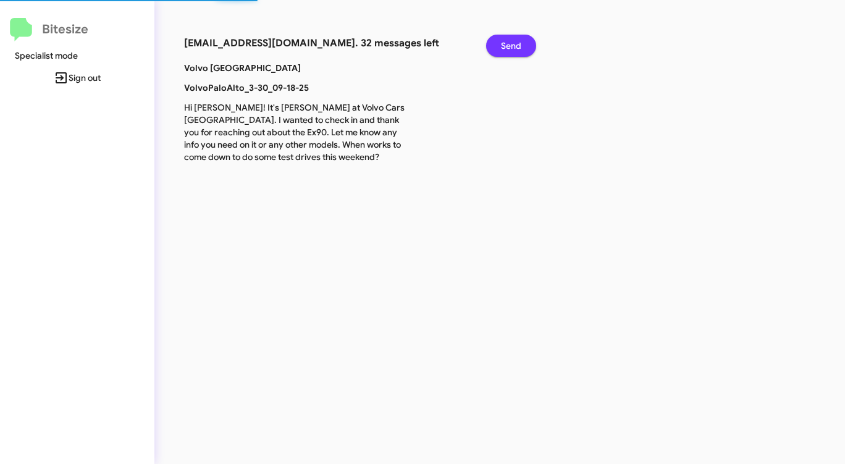
click at [502, 40] on span "Send" at bounding box center [511, 46] width 20 height 22
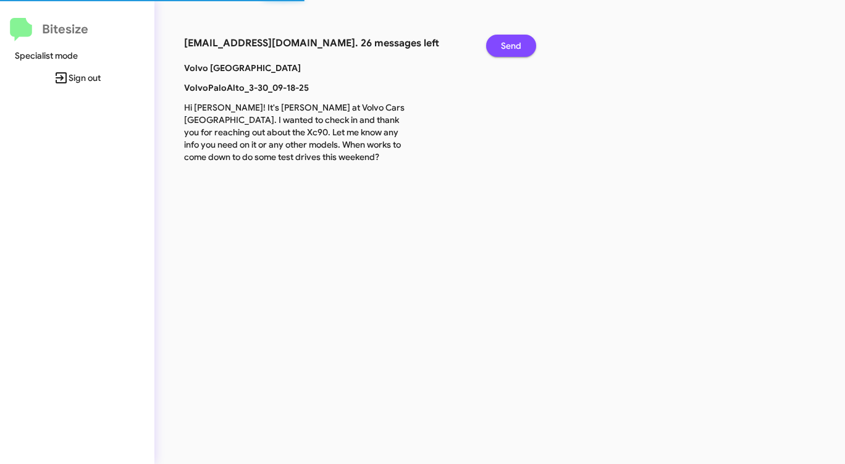
click at [502, 40] on span "Send" at bounding box center [511, 46] width 20 height 22
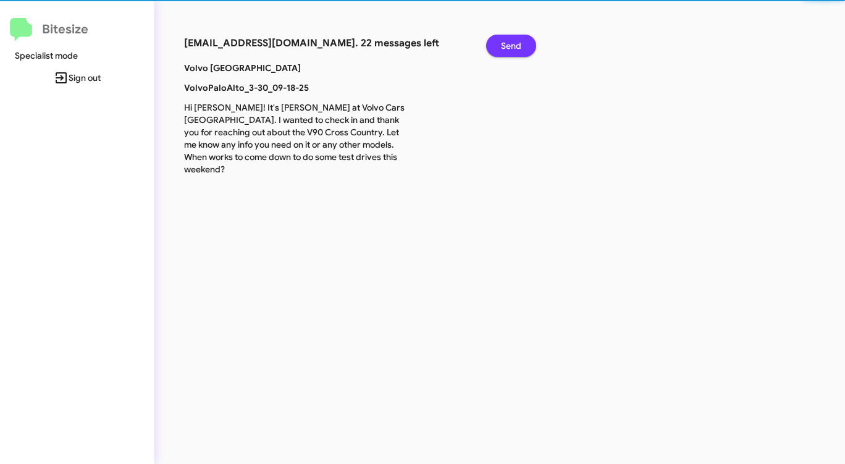
click at [502, 40] on span "Send" at bounding box center [511, 46] width 20 height 22
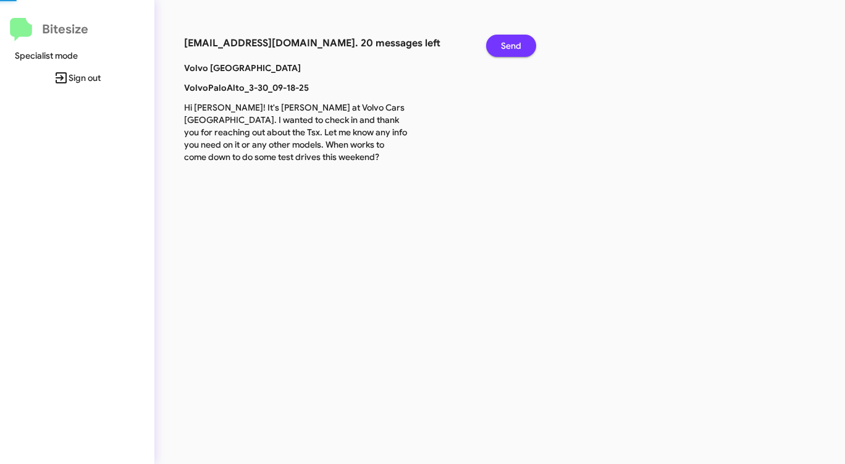
click at [502, 40] on span "Send" at bounding box center [511, 46] width 20 height 22
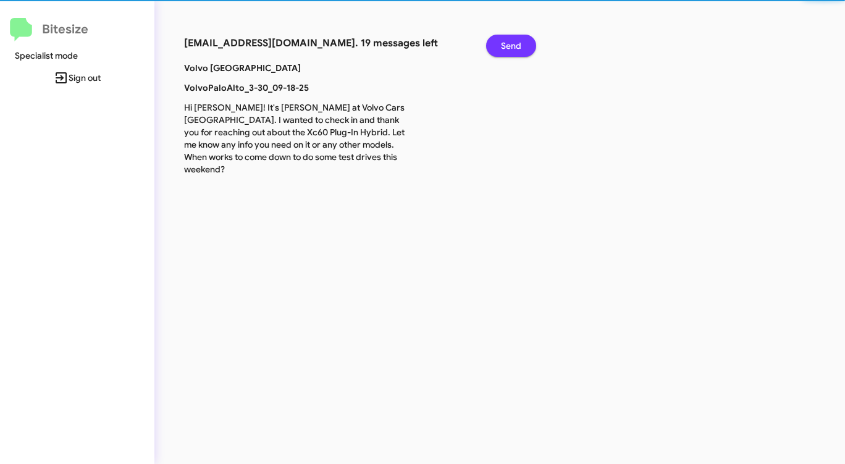
click at [502, 40] on span "Send" at bounding box center [511, 46] width 20 height 22
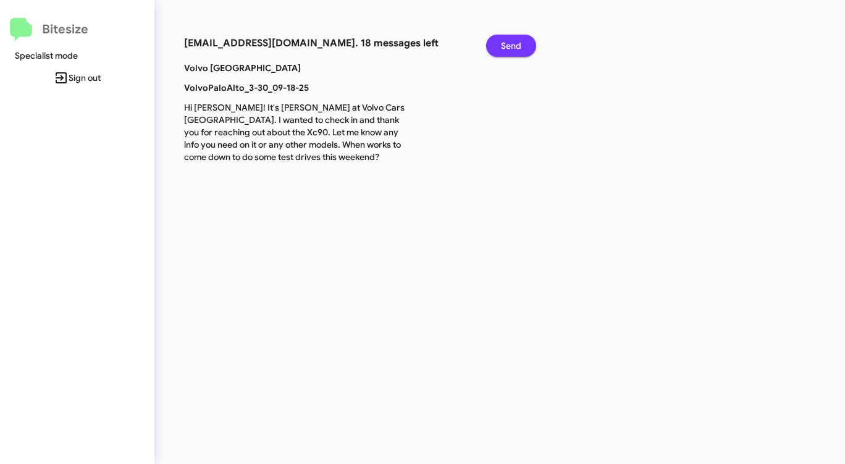
click at [502, 40] on span "Send" at bounding box center [511, 46] width 20 height 22
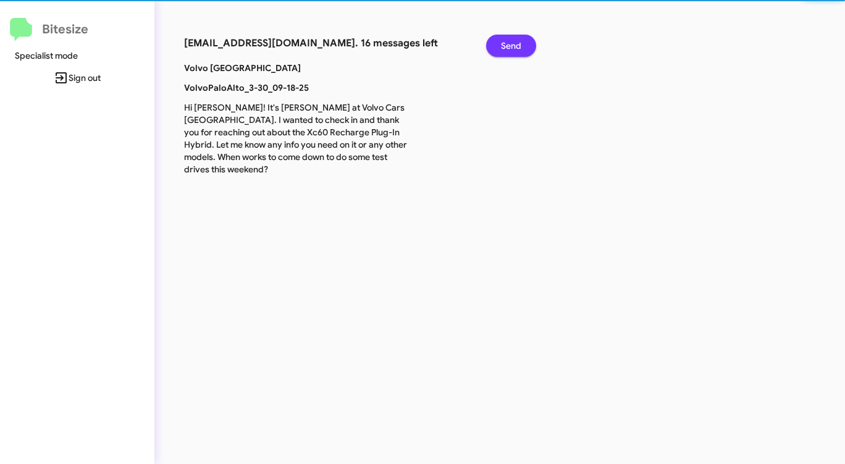
click at [502, 40] on span "Send" at bounding box center [511, 46] width 20 height 22
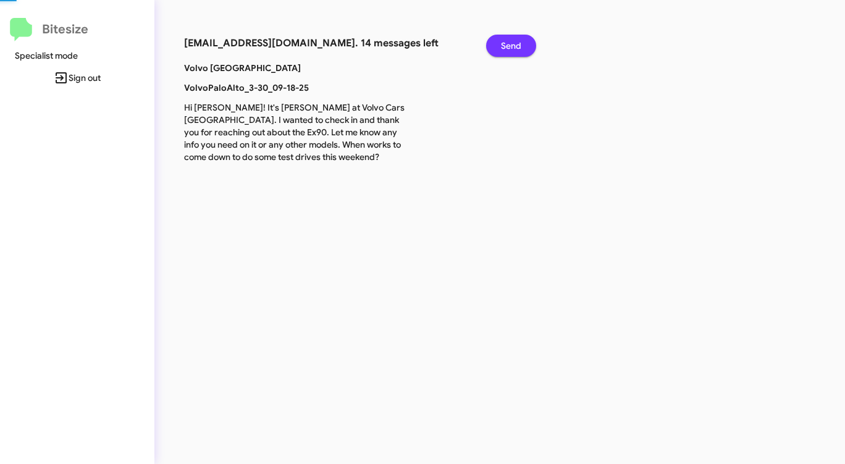
click at [502, 40] on span "Send" at bounding box center [511, 46] width 20 height 22
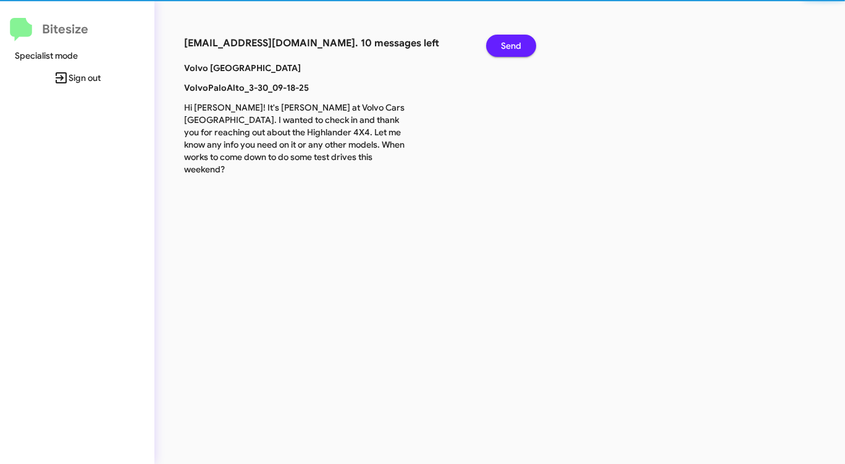
click at [502, 40] on span "Send" at bounding box center [511, 46] width 20 height 22
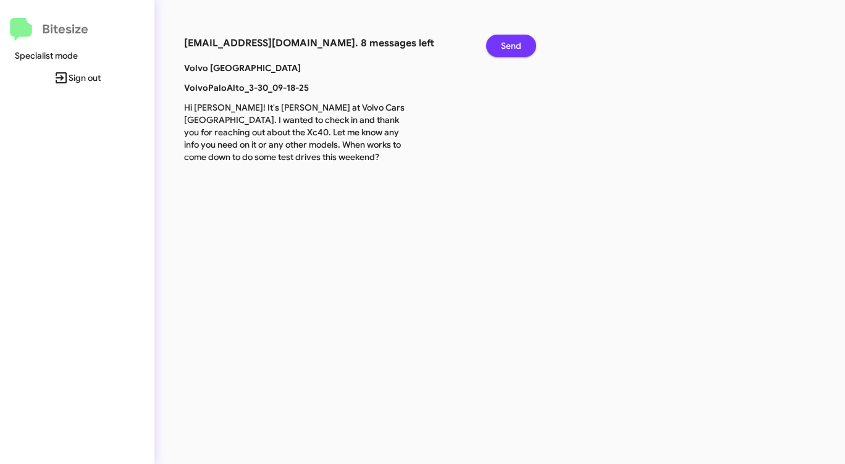
click at [502, 40] on span "Send" at bounding box center [511, 46] width 20 height 22
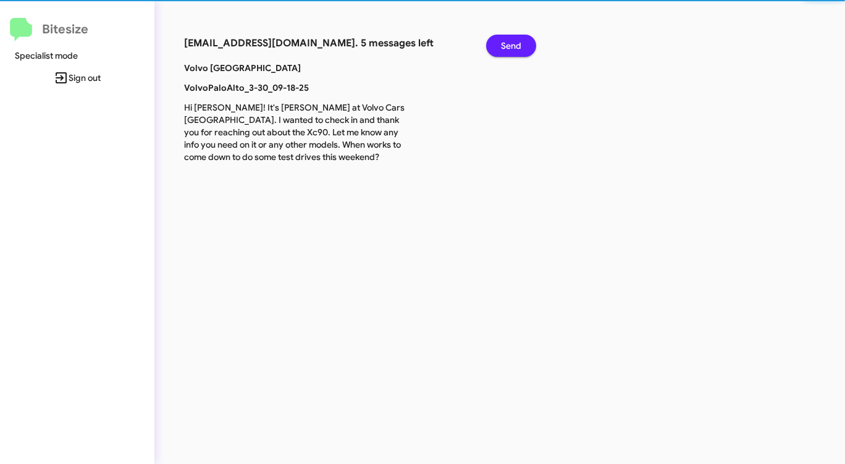
click at [502, 40] on span "Send" at bounding box center [511, 46] width 20 height 22
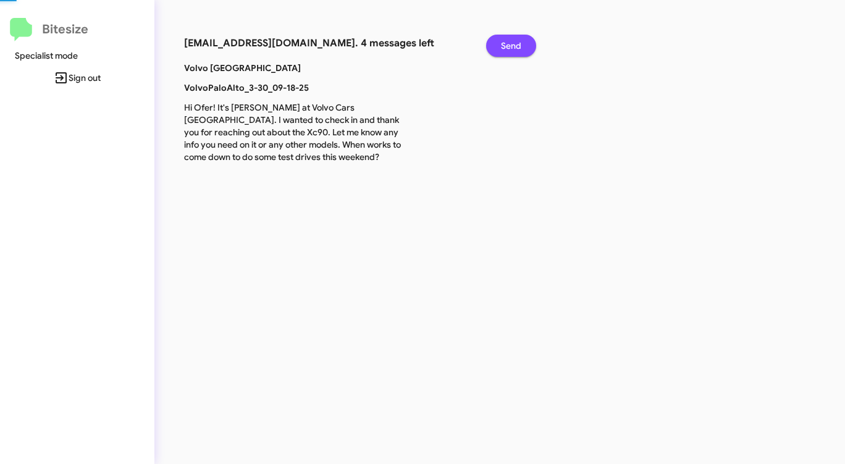
click at [502, 40] on span "Send" at bounding box center [511, 46] width 20 height 22
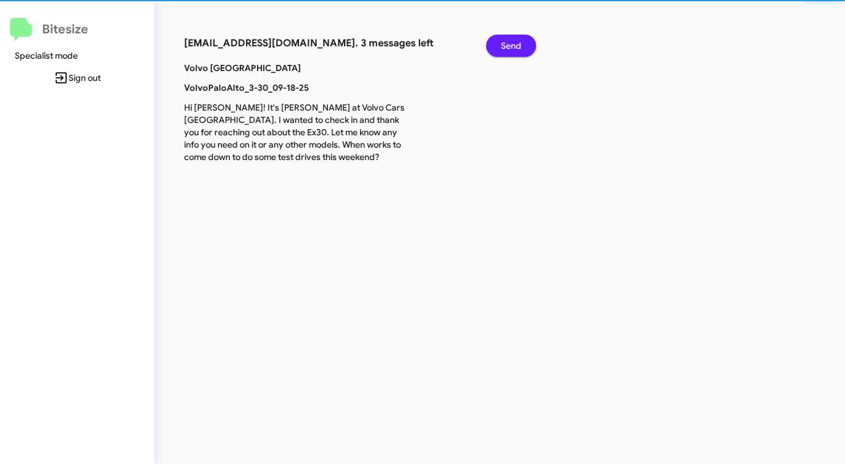
click at [502, 40] on span "Send" at bounding box center [511, 46] width 20 height 22
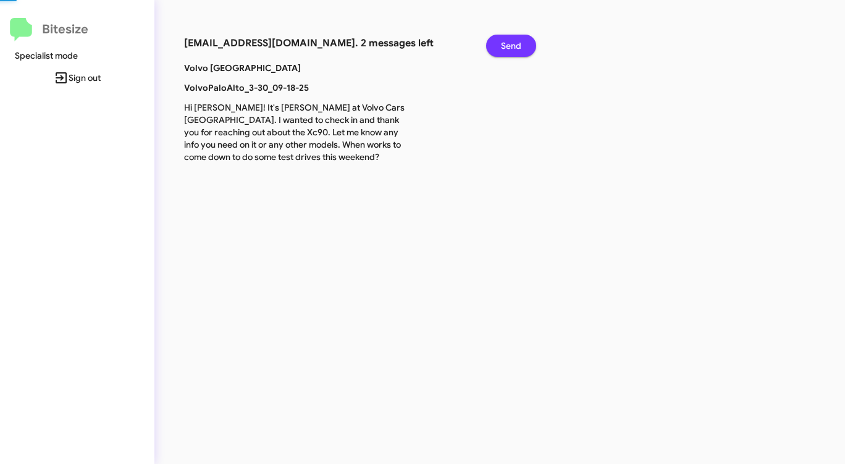
click at [502, 40] on span "Send" at bounding box center [511, 46] width 20 height 22
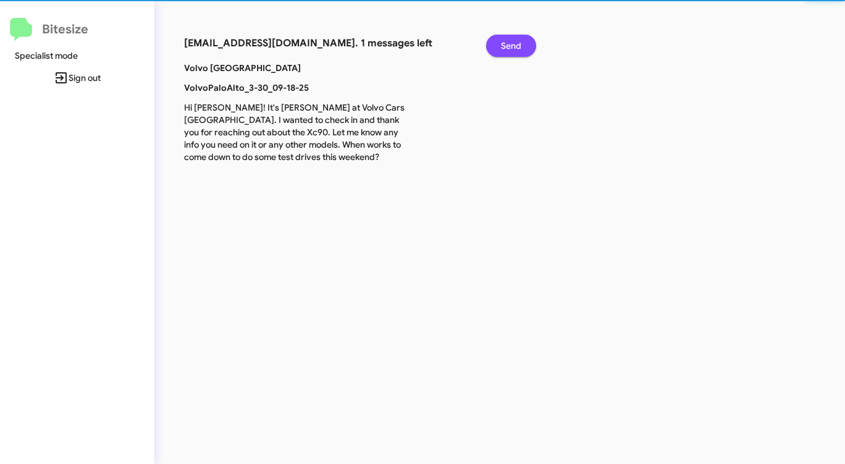
click at [502, 40] on span "Send" at bounding box center [511, 46] width 20 height 22
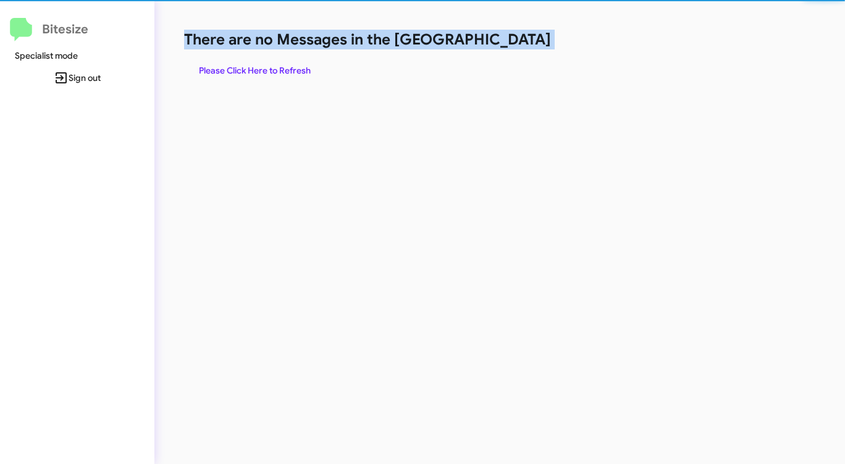
click at [502, 40] on h1 "There are no Messages in the [GEOGRAPHIC_DATA]" at bounding box center [442, 40] width 516 height 20
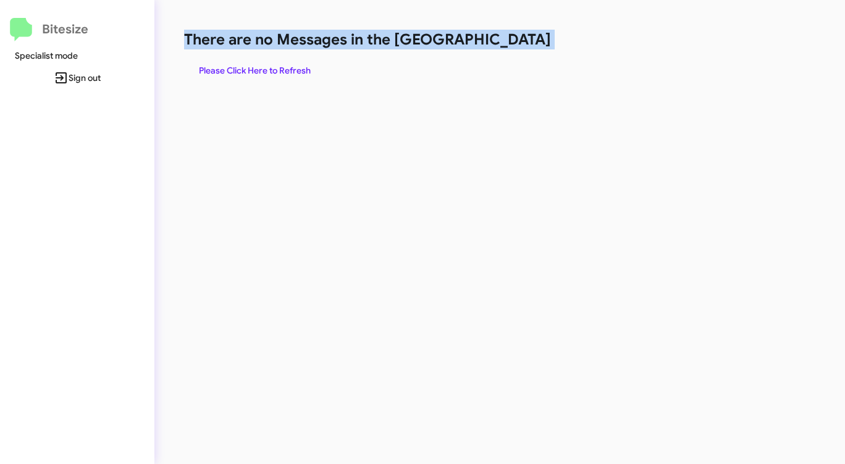
click at [502, 40] on h1 "There are no Messages in the [GEOGRAPHIC_DATA]" at bounding box center [442, 40] width 516 height 20
click at [289, 65] on span "Please Click Here to Refresh" at bounding box center [255, 70] width 112 height 22
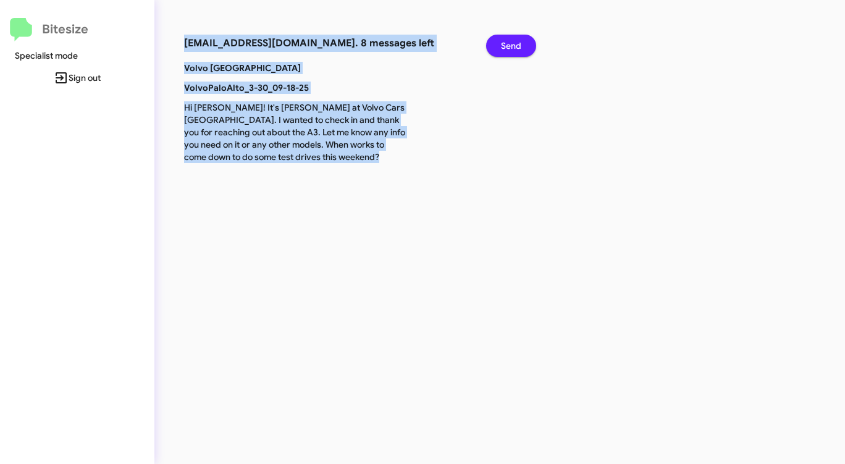
click at [516, 44] on span "Send" at bounding box center [511, 46] width 20 height 22
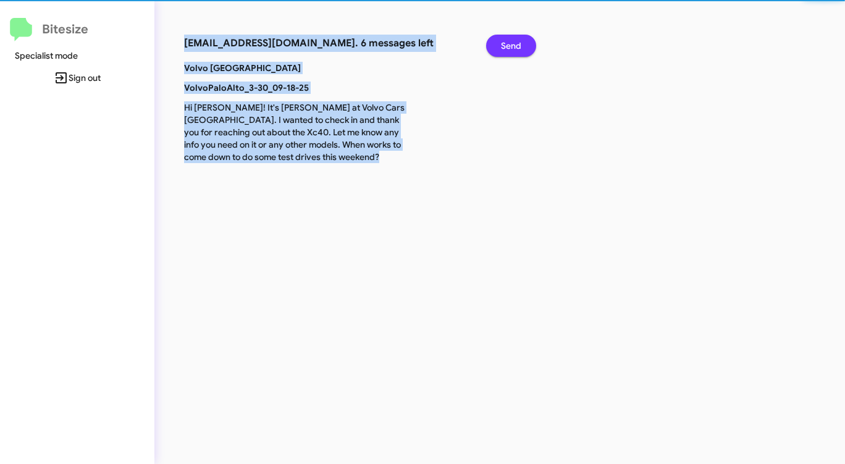
click at [516, 44] on span "Send" at bounding box center [511, 46] width 20 height 22
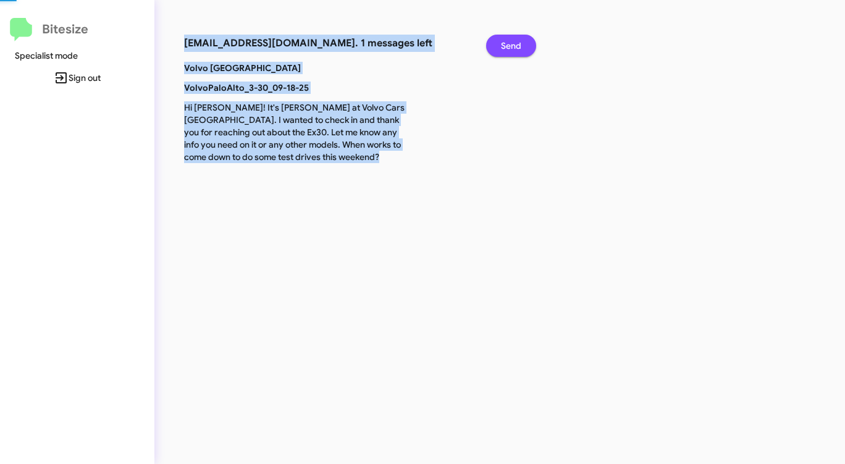
click at [516, 44] on span "Send" at bounding box center [511, 46] width 20 height 22
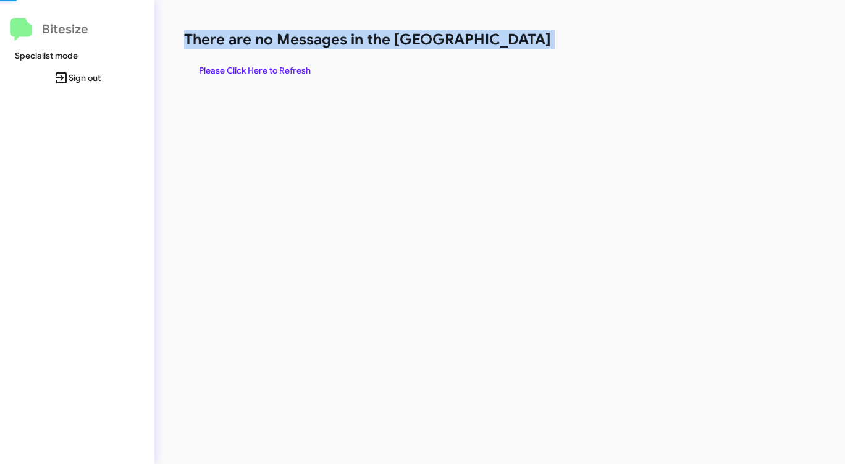
click at [516, 44] on h1 "There are no Messages in the [GEOGRAPHIC_DATA]" at bounding box center [442, 40] width 516 height 20
click at [307, 66] on span "Please Click Here to Refresh" at bounding box center [255, 70] width 112 height 22
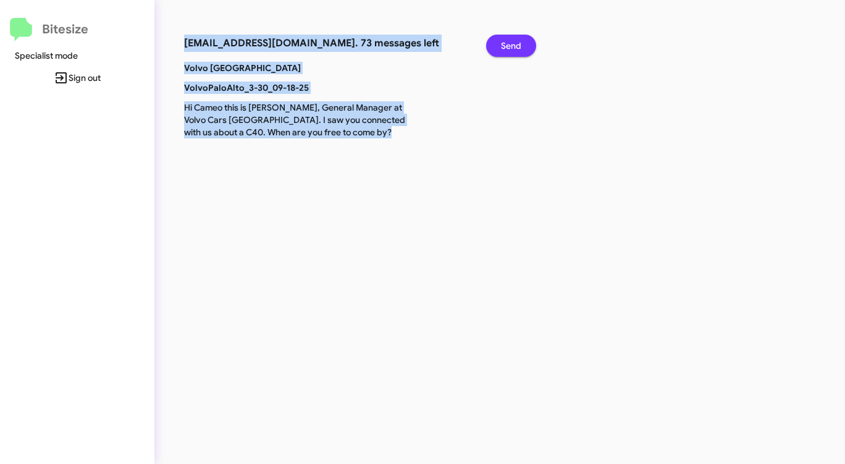
click at [510, 38] on span "Send" at bounding box center [511, 46] width 20 height 22
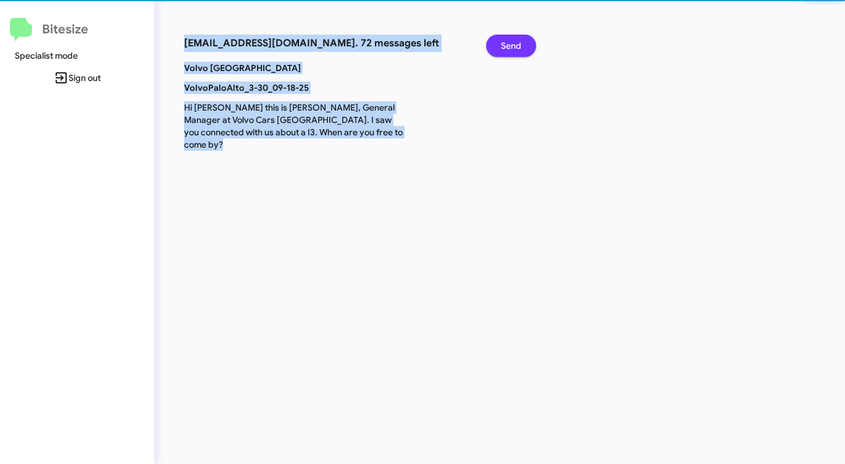
click at [510, 38] on span "Send" at bounding box center [511, 46] width 20 height 22
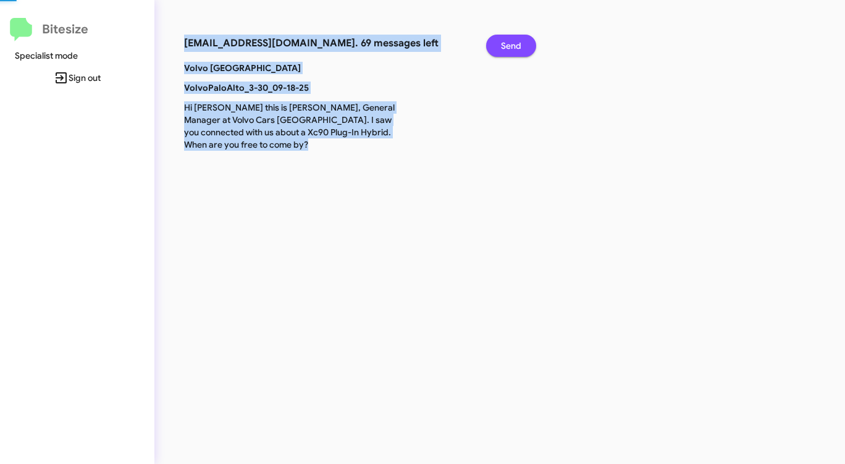
click at [510, 38] on span "Send" at bounding box center [511, 46] width 20 height 22
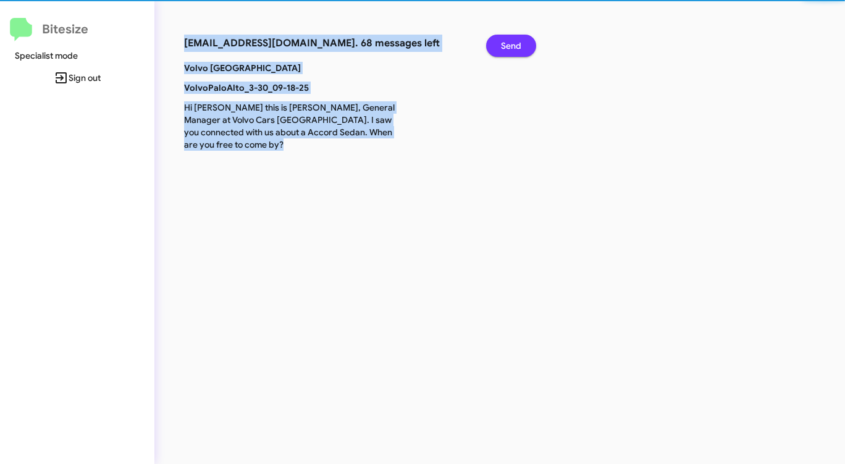
click at [510, 38] on span "Send" at bounding box center [511, 46] width 20 height 22
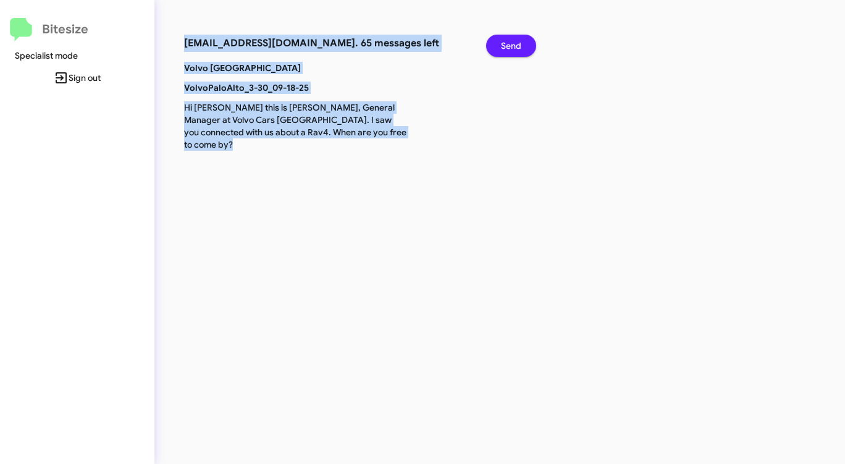
click at [510, 38] on span "Send" at bounding box center [511, 46] width 20 height 22
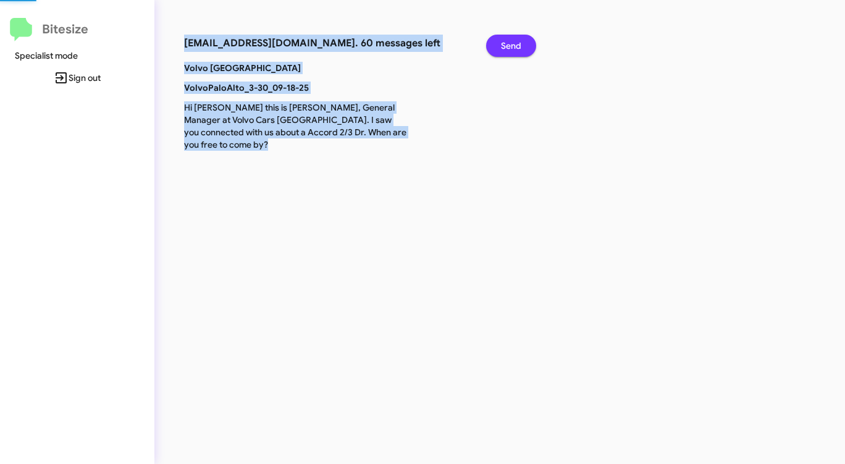
click at [510, 38] on span "Send" at bounding box center [511, 46] width 20 height 22
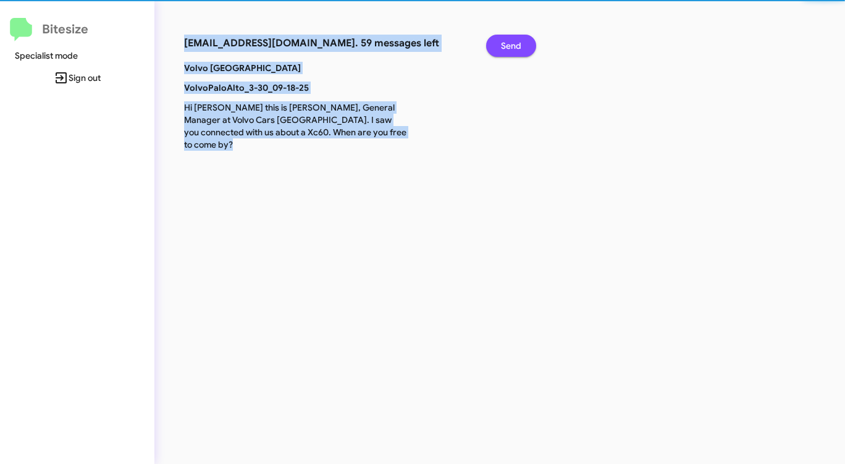
click at [510, 38] on span "Send" at bounding box center [511, 46] width 20 height 22
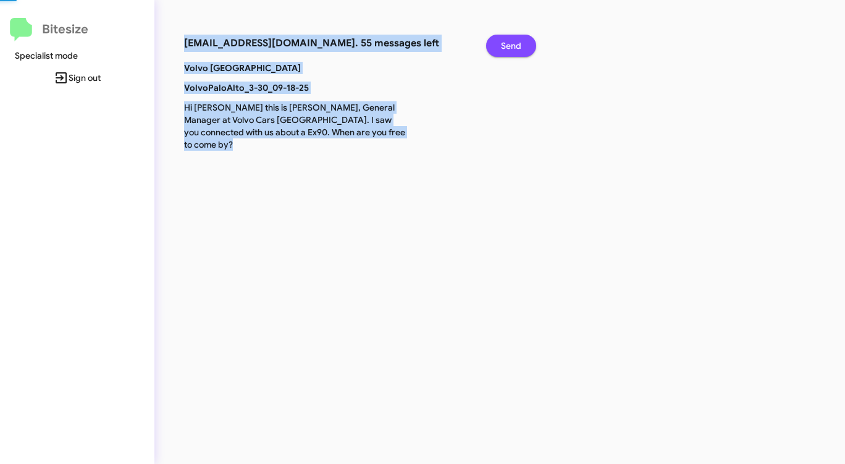
click at [510, 38] on span "Send" at bounding box center [511, 46] width 20 height 22
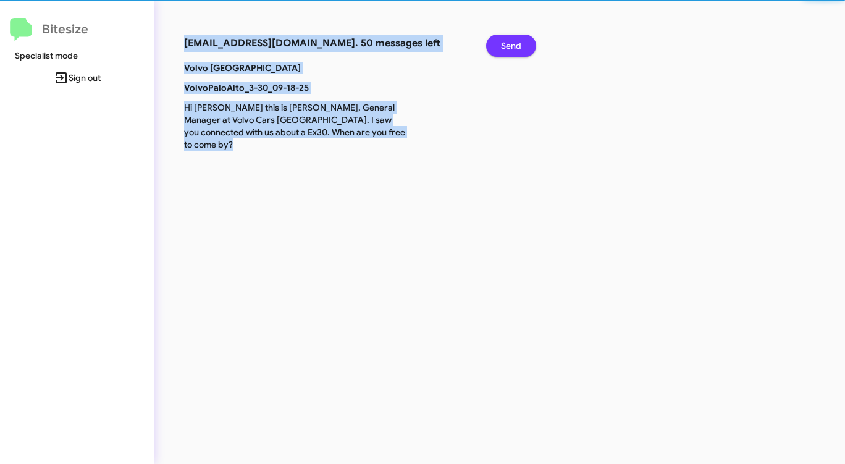
click at [510, 38] on span "Send" at bounding box center [511, 46] width 20 height 22
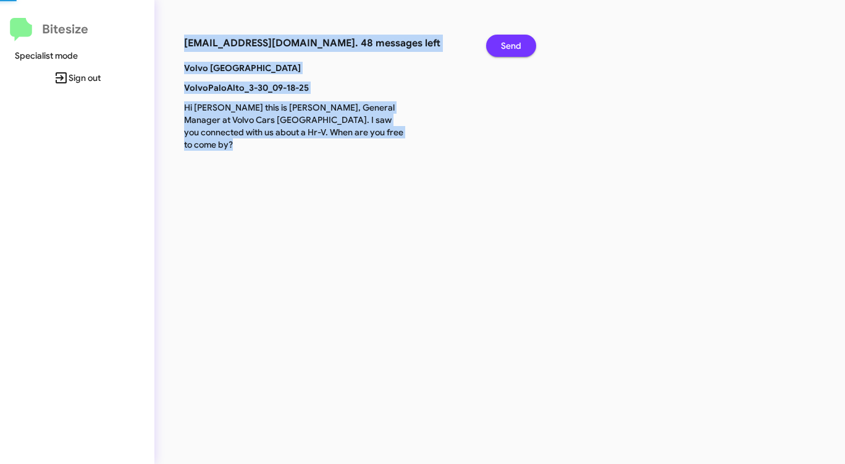
click at [510, 38] on span "Send" at bounding box center [511, 46] width 20 height 22
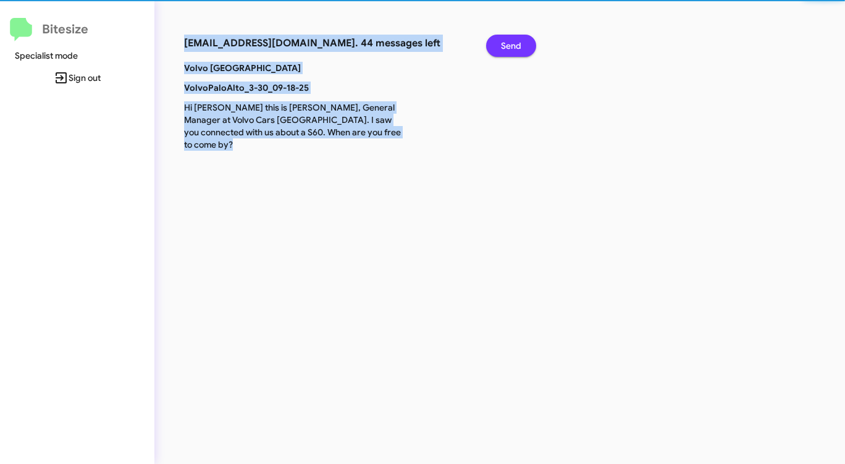
click at [510, 38] on span "Send" at bounding box center [511, 46] width 20 height 22
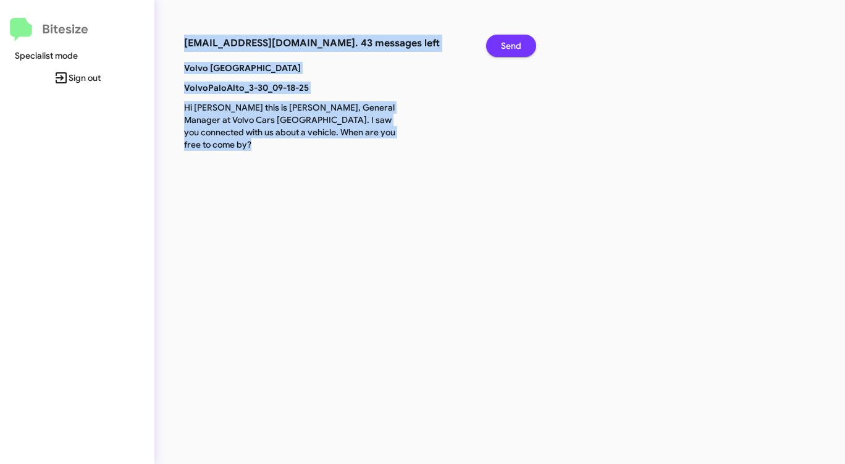
click at [508, 39] on span "Send" at bounding box center [511, 46] width 20 height 22
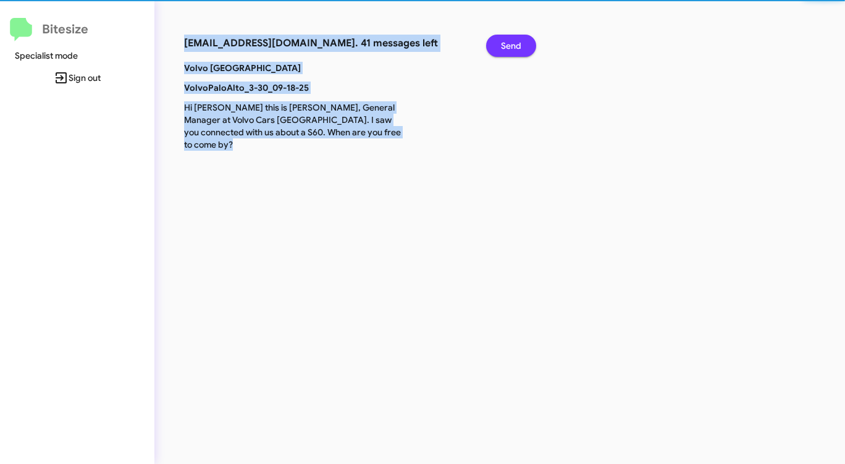
click at [508, 39] on span "Send" at bounding box center [511, 46] width 20 height 22
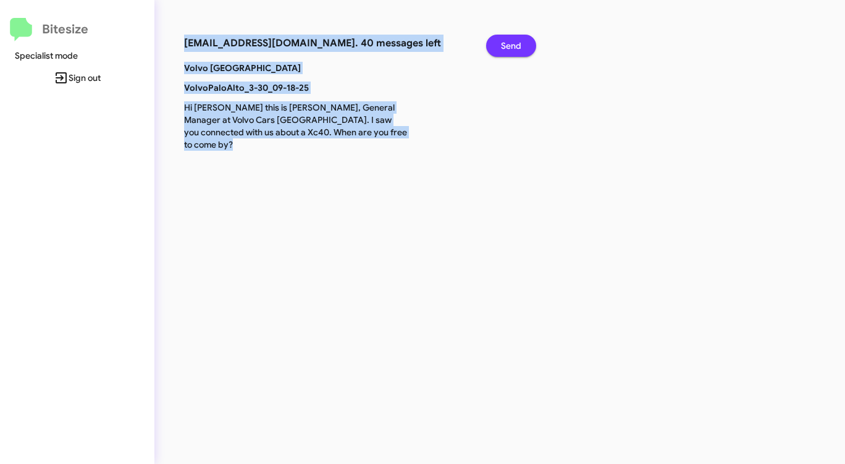
click at [508, 39] on span "Send" at bounding box center [511, 46] width 20 height 22
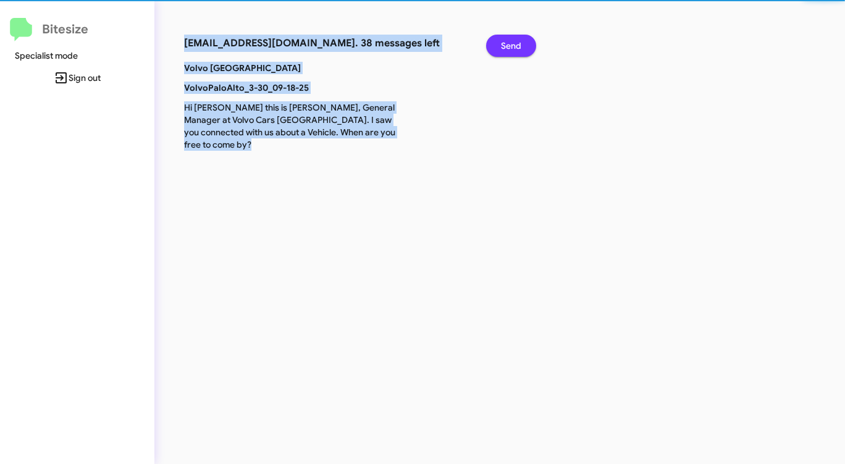
click at [508, 39] on span "Send" at bounding box center [511, 46] width 20 height 22
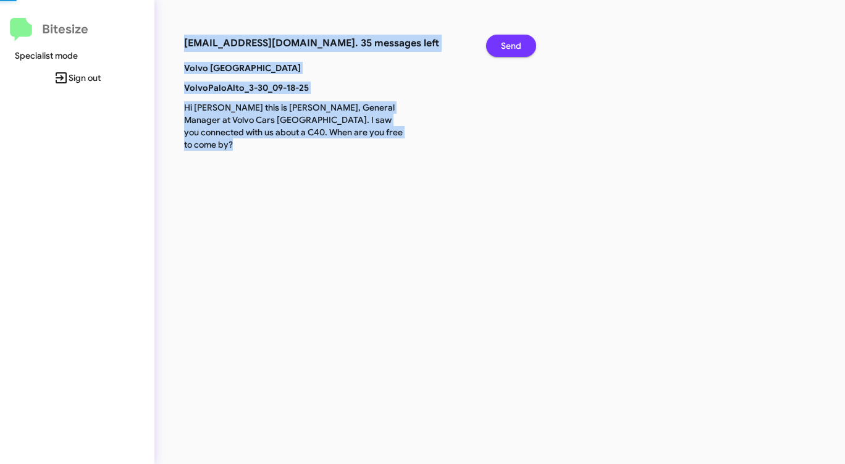
click at [508, 39] on span "Send" at bounding box center [511, 46] width 20 height 22
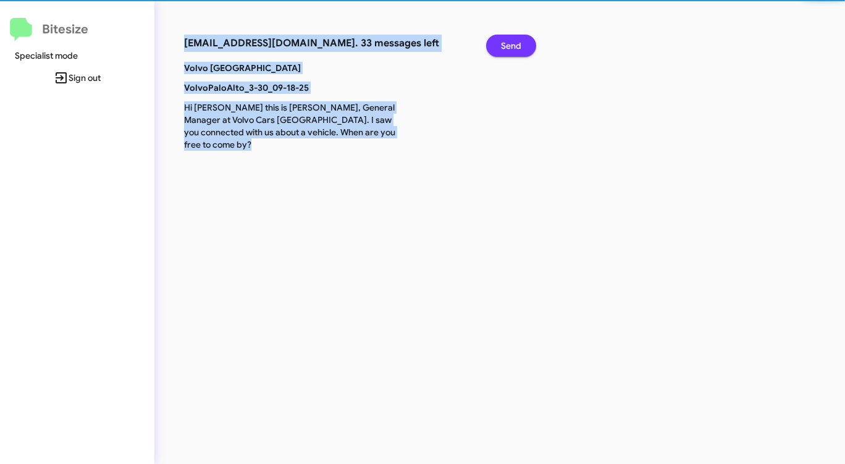
click at [508, 39] on span "Send" at bounding box center [511, 46] width 20 height 22
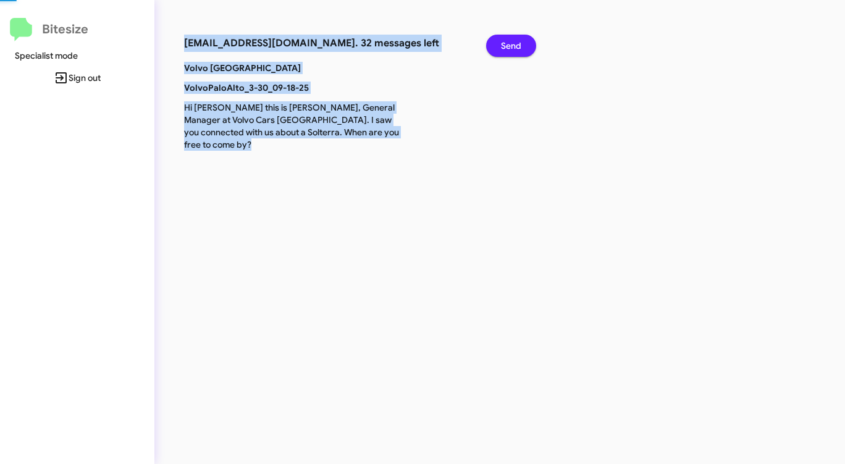
click at [508, 39] on span "Send" at bounding box center [511, 46] width 20 height 22
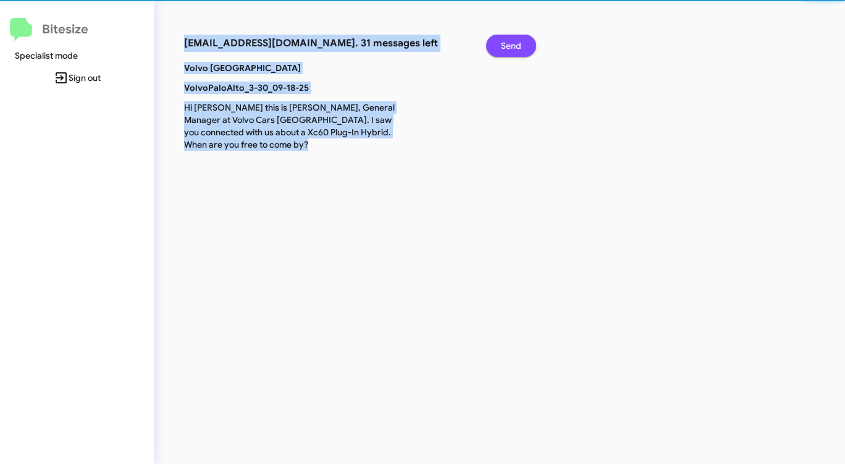
click at [508, 39] on span "Send" at bounding box center [511, 46] width 20 height 22
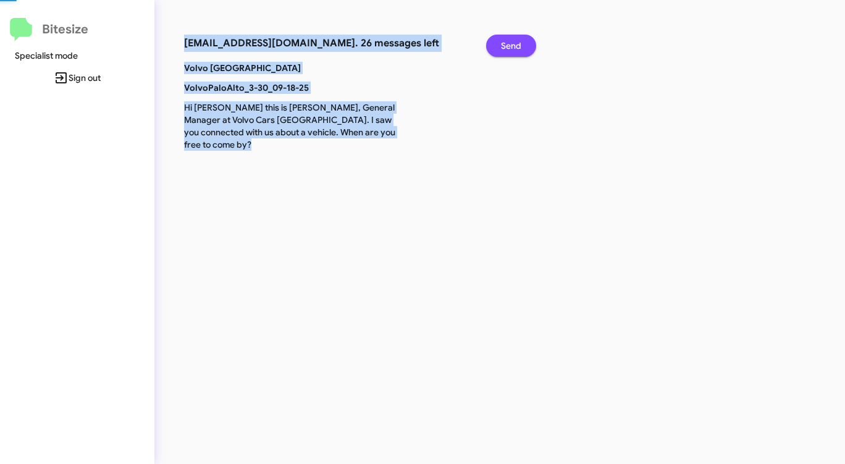
click at [508, 39] on span "Send" at bounding box center [511, 46] width 20 height 22
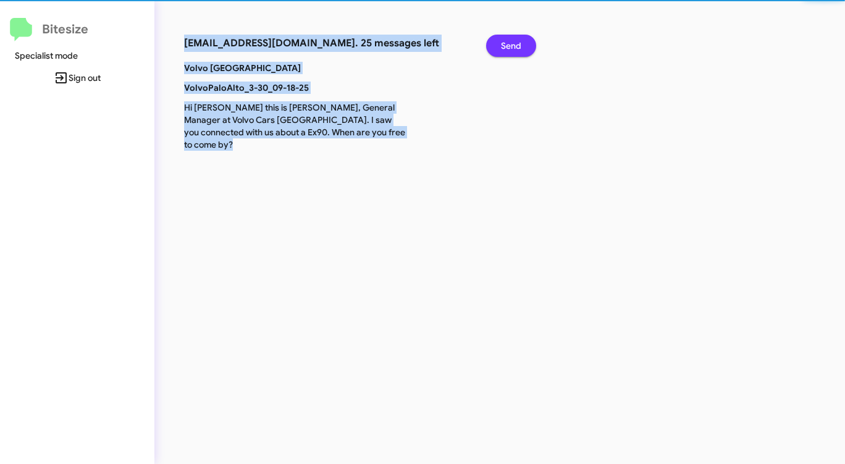
click at [508, 39] on span "Send" at bounding box center [511, 46] width 20 height 22
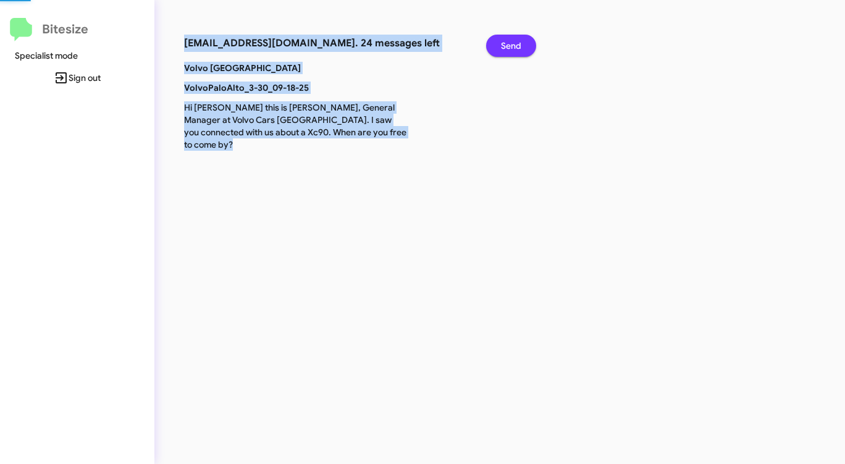
click at [508, 39] on span "Send" at bounding box center [511, 46] width 20 height 22
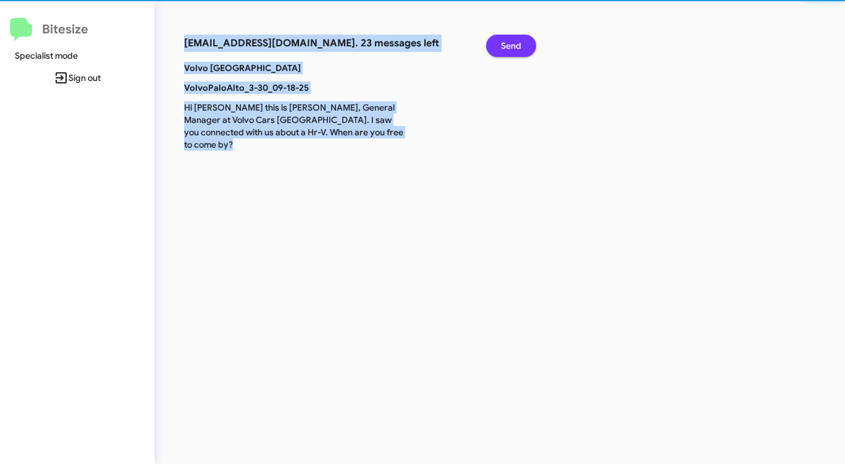
click at [508, 39] on span "Send" at bounding box center [511, 46] width 20 height 22
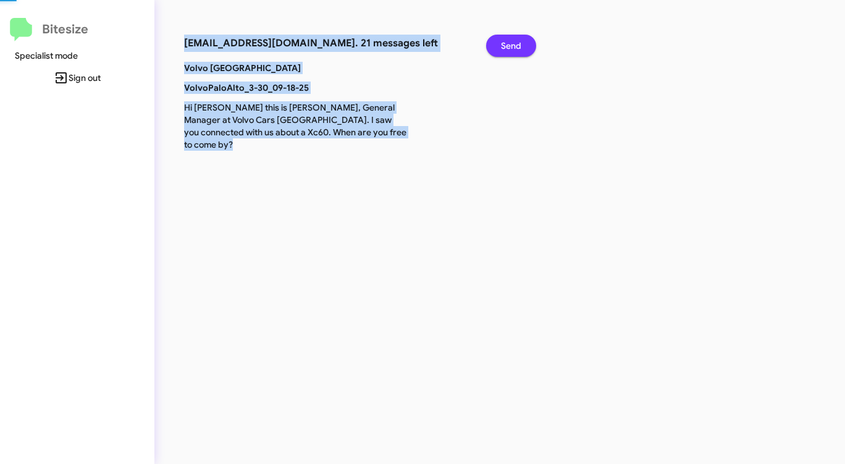
click at [508, 39] on span "Send" at bounding box center [511, 46] width 20 height 22
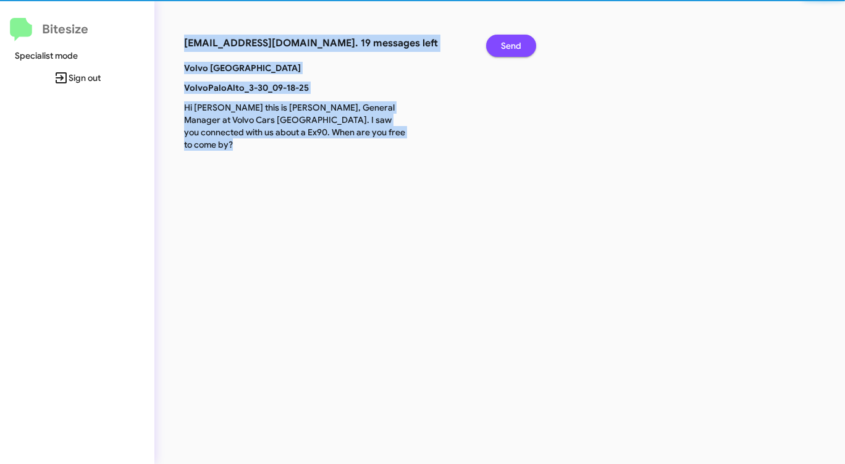
click at [508, 39] on span "Send" at bounding box center [511, 46] width 20 height 22
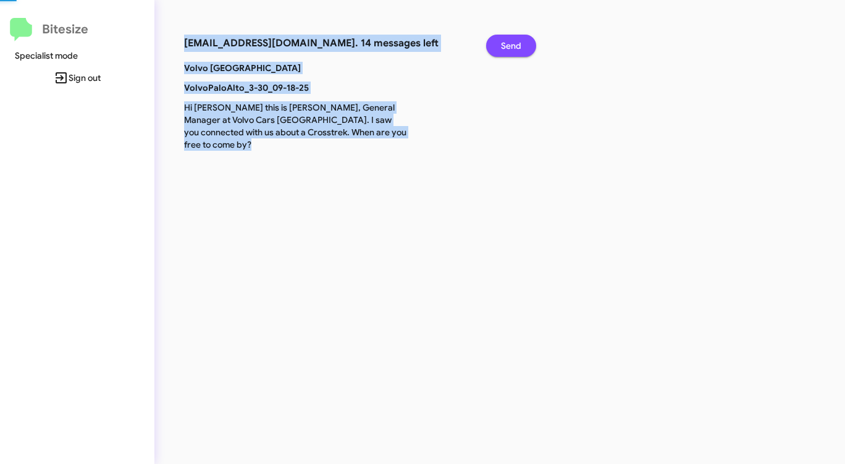
click at [508, 39] on span "Send" at bounding box center [511, 46] width 20 height 22
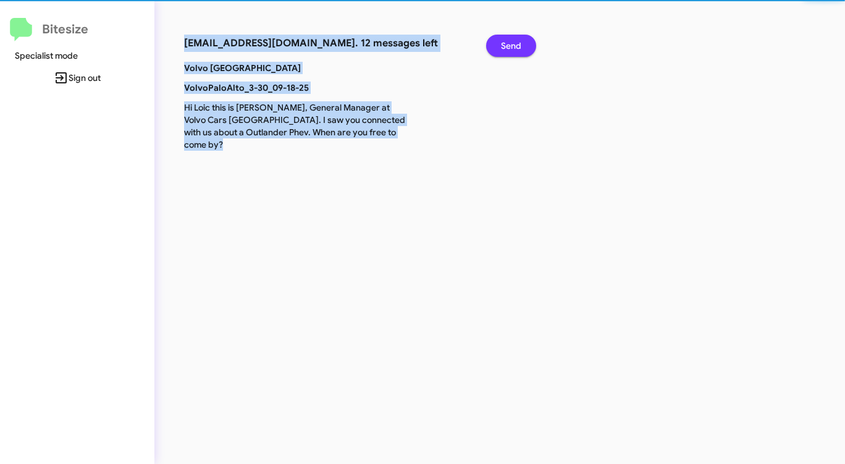
click at [508, 39] on span "Send" at bounding box center [511, 46] width 20 height 22
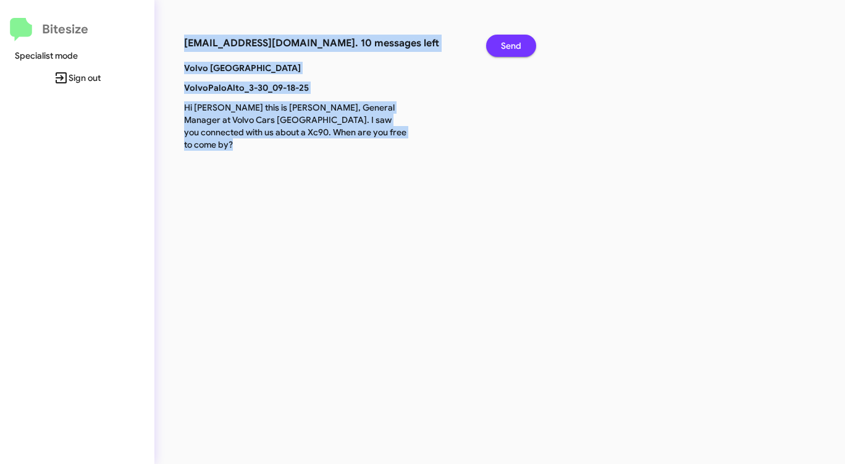
click at [508, 39] on span "Send" at bounding box center [511, 46] width 20 height 22
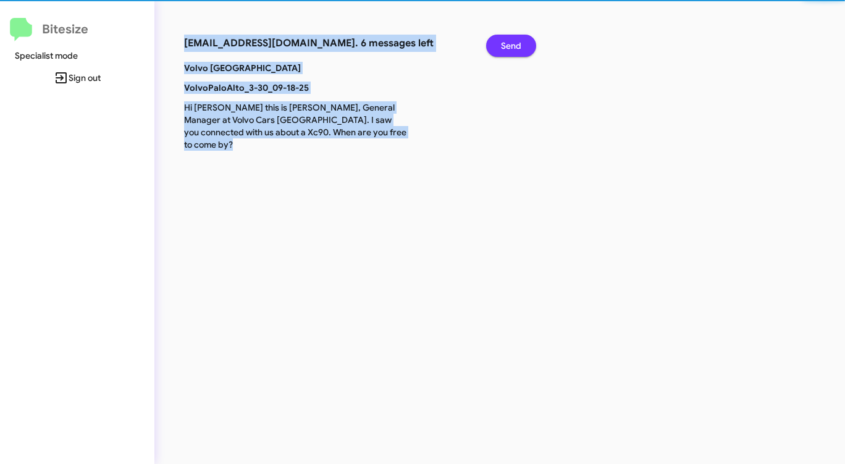
click at [508, 39] on span "Send" at bounding box center [511, 46] width 20 height 22
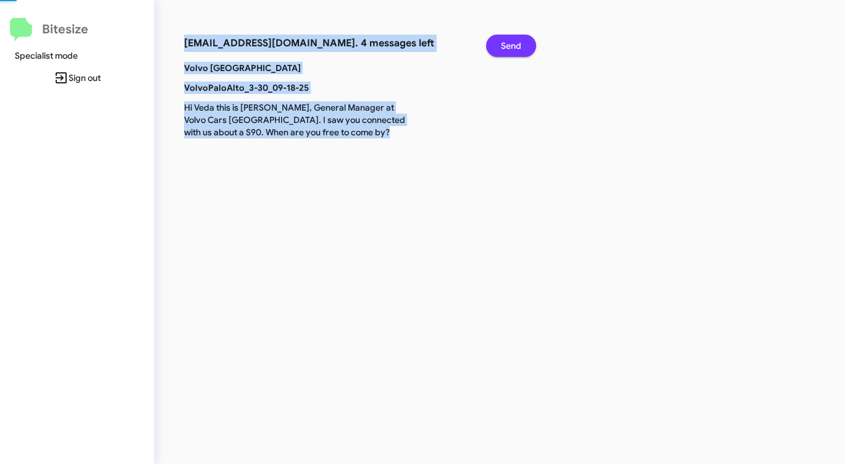
click at [508, 39] on span "Send" at bounding box center [511, 46] width 20 height 22
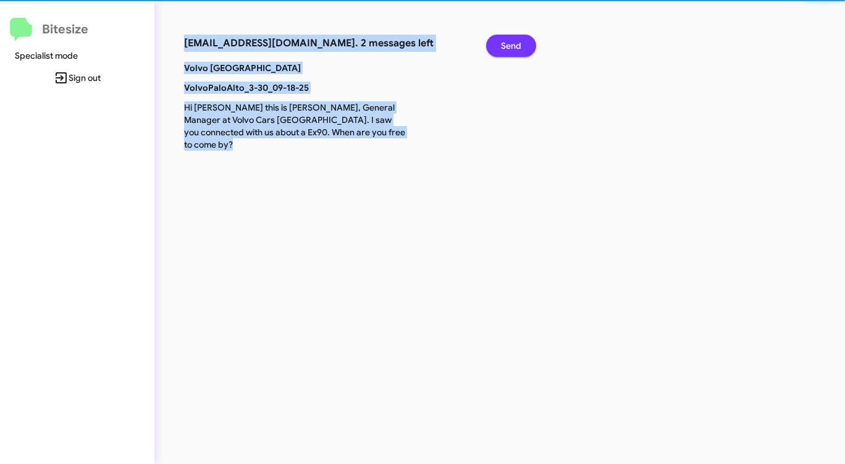
click at [508, 39] on span "Send" at bounding box center [511, 46] width 20 height 22
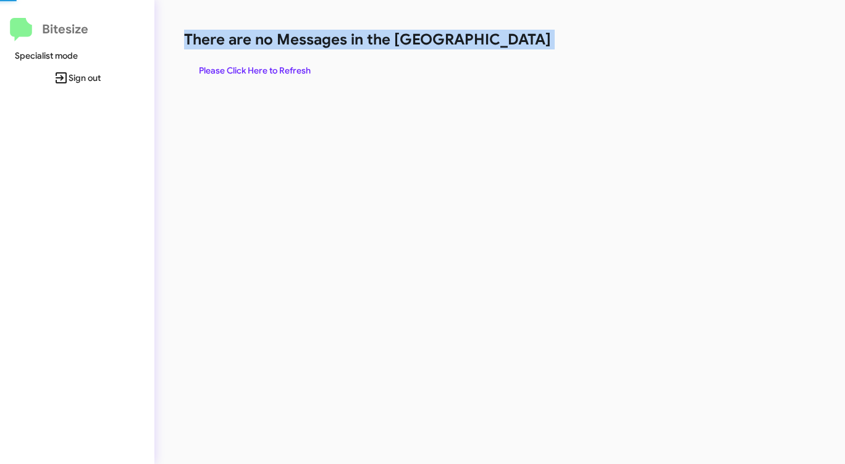
click at [508, 39] on h1 "There are no Messages in the [GEOGRAPHIC_DATA]" at bounding box center [442, 40] width 516 height 20
click at [306, 64] on span "Please Click Here to Refresh" at bounding box center [255, 70] width 112 height 22
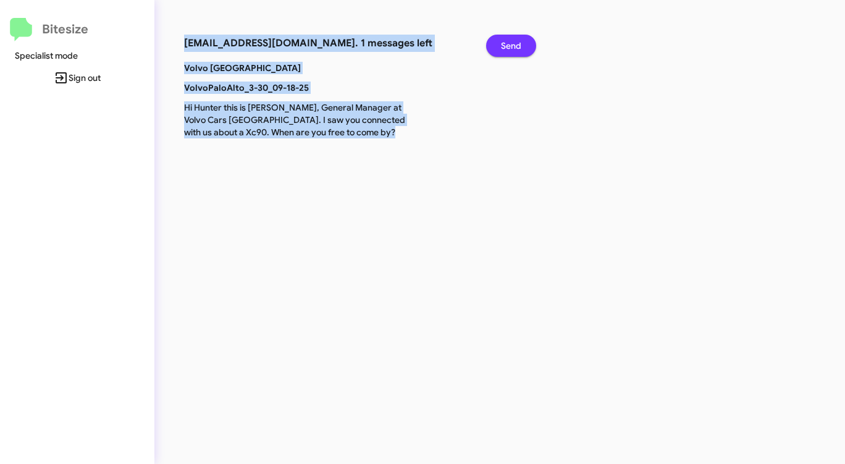
click at [506, 39] on span "Send" at bounding box center [511, 46] width 20 height 22
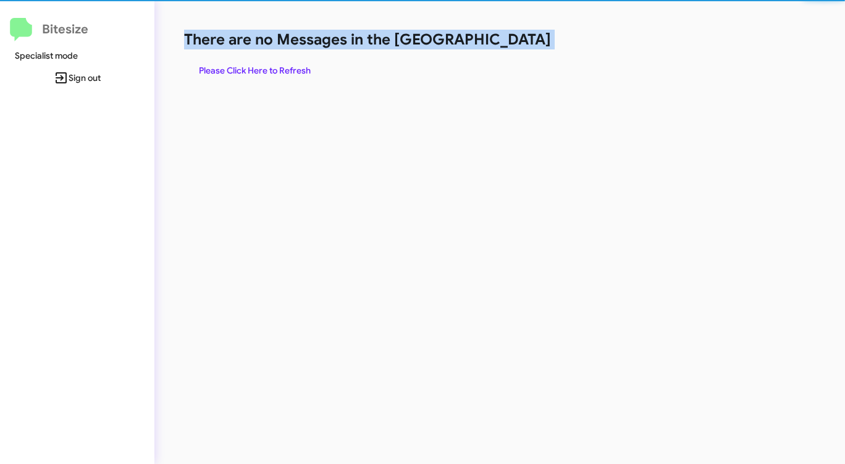
click at [506, 39] on h1 "There are no Messages in the [GEOGRAPHIC_DATA]" at bounding box center [442, 40] width 516 height 20
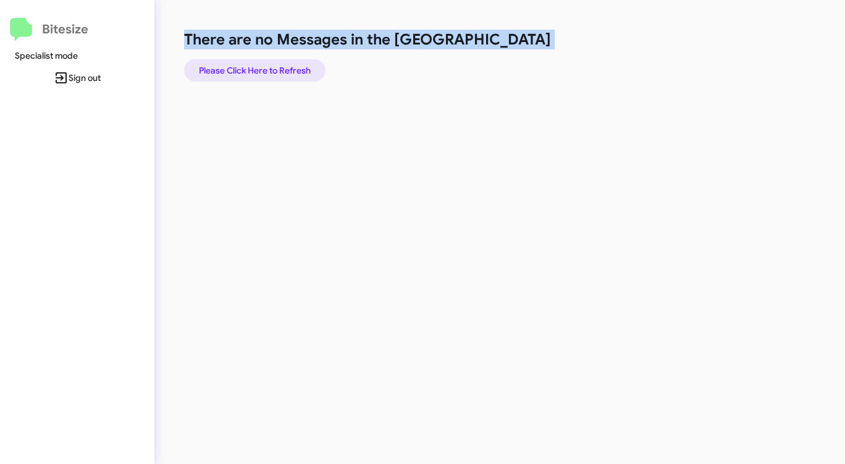
click at [270, 70] on span "Please Click Here to Refresh" at bounding box center [255, 70] width 112 height 22
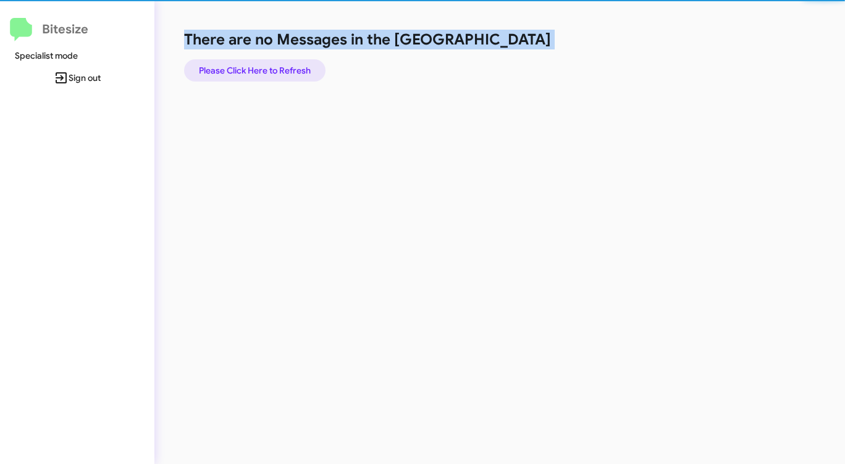
click at [270, 70] on span "Please Click Here to Refresh" at bounding box center [255, 70] width 112 height 22
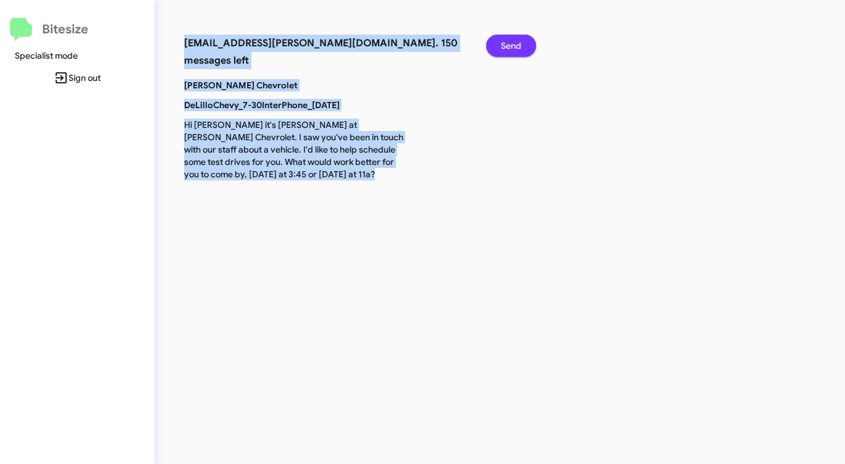
click at [513, 45] on span "Send" at bounding box center [511, 46] width 20 height 22
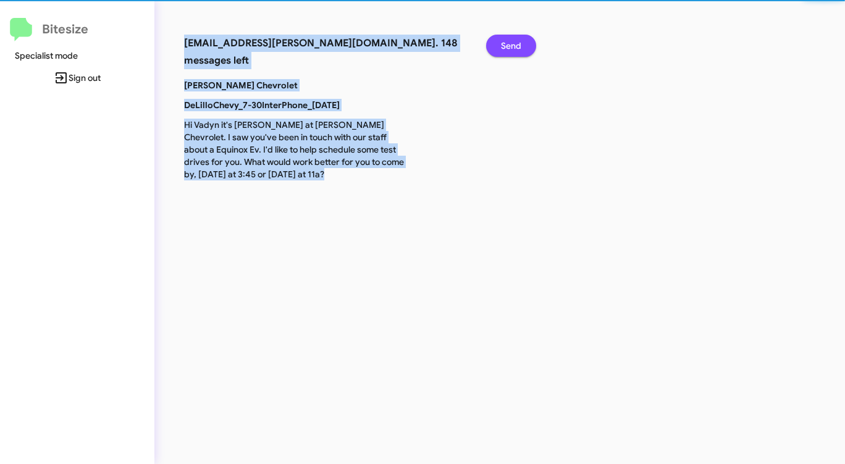
click at [513, 45] on span "Send" at bounding box center [511, 46] width 20 height 22
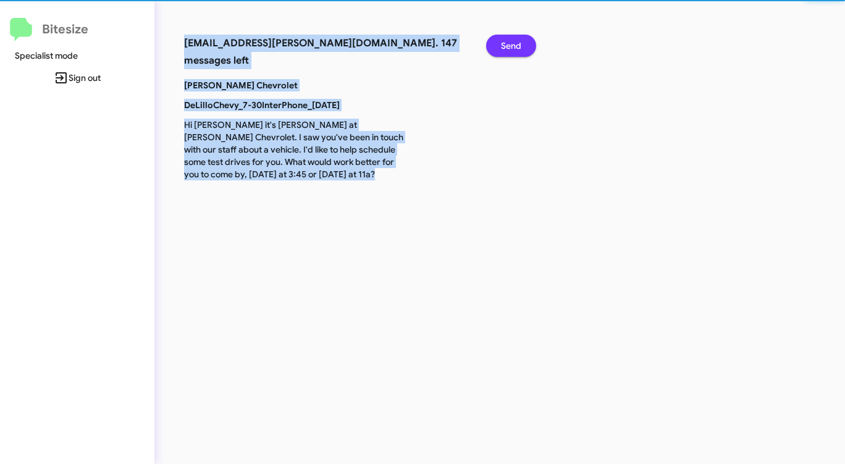
click at [513, 45] on span "Send" at bounding box center [511, 46] width 20 height 22
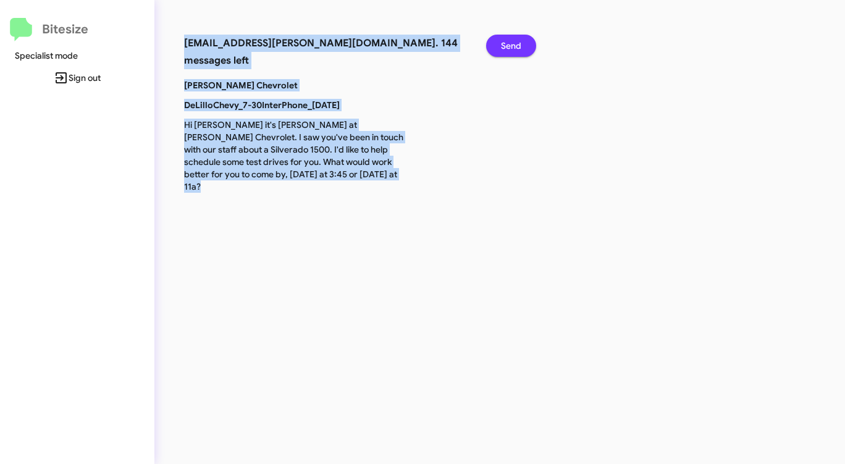
click at [513, 45] on span "Send" at bounding box center [511, 46] width 20 height 22
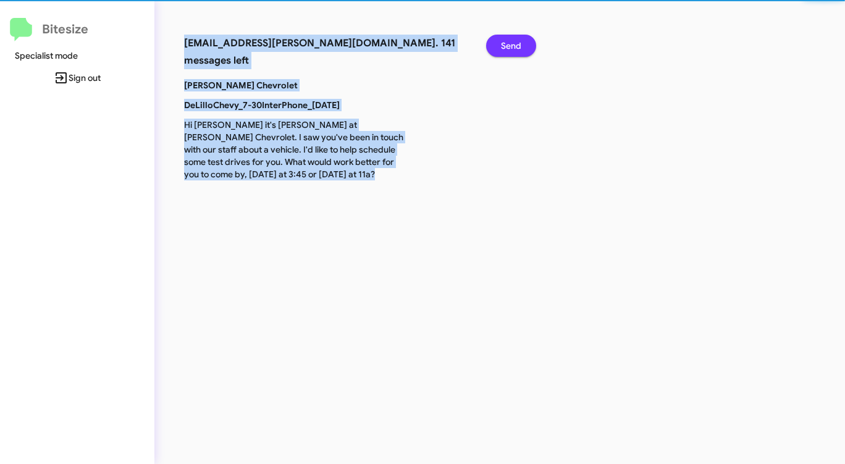
click at [513, 45] on span "Send" at bounding box center [511, 46] width 20 height 22
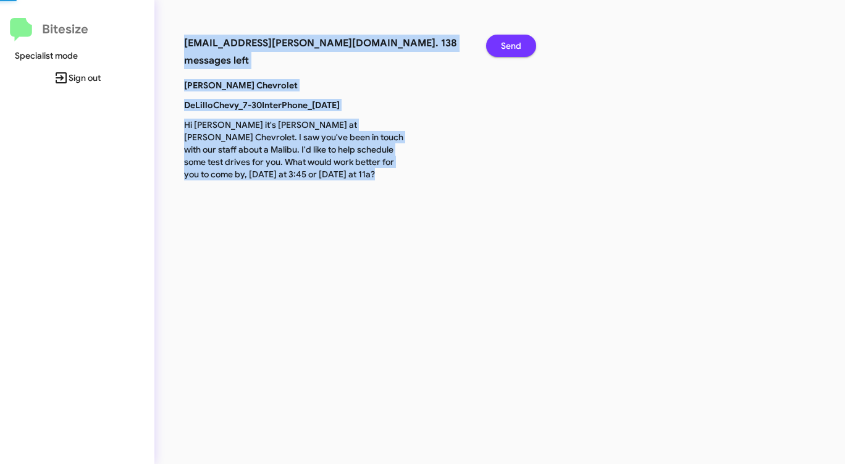
click at [513, 45] on span "Send" at bounding box center [511, 46] width 20 height 22
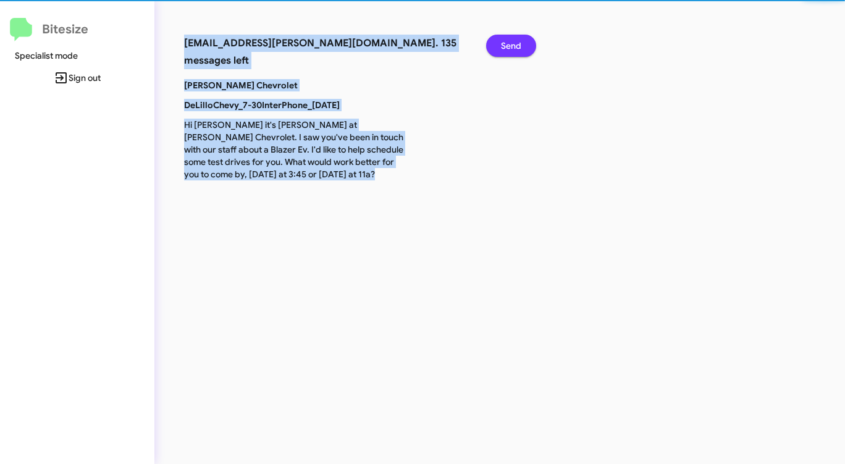
click at [513, 45] on span "Send" at bounding box center [511, 46] width 20 height 22
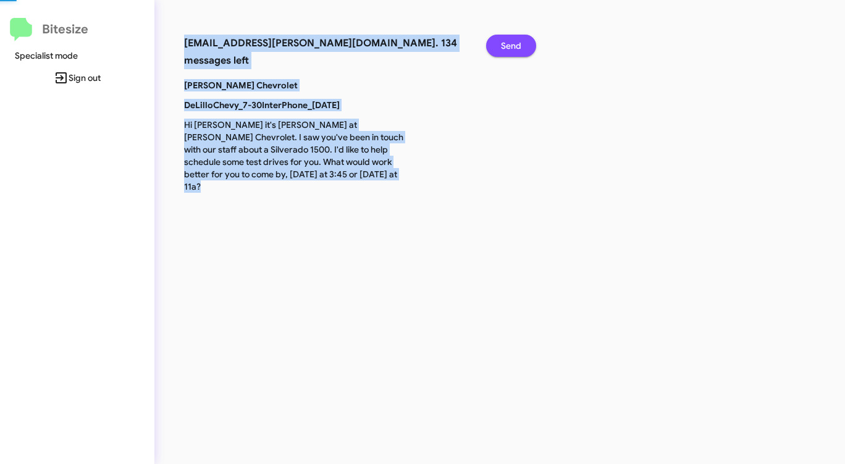
click at [513, 45] on span "Send" at bounding box center [511, 46] width 20 height 22
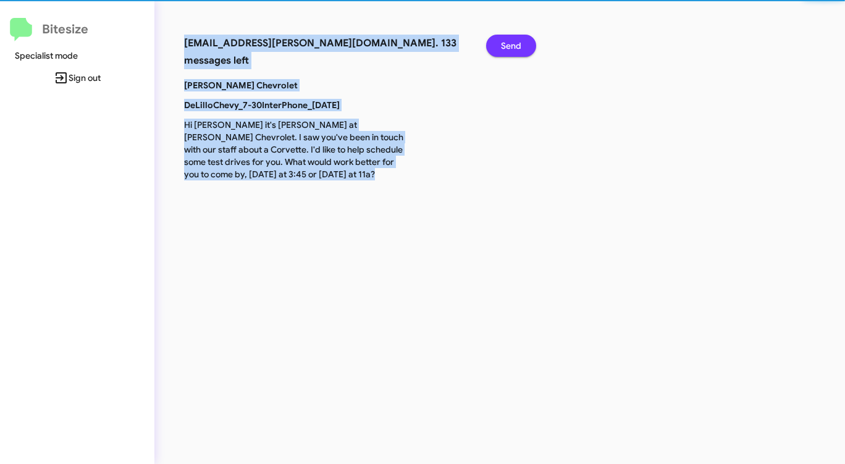
click at [513, 45] on span "Send" at bounding box center [511, 46] width 20 height 22
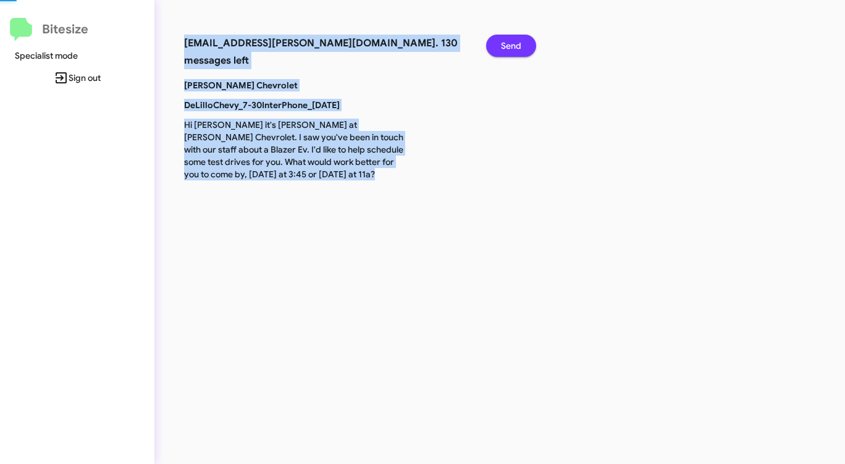
click at [513, 45] on span "Send" at bounding box center [511, 46] width 20 height 22
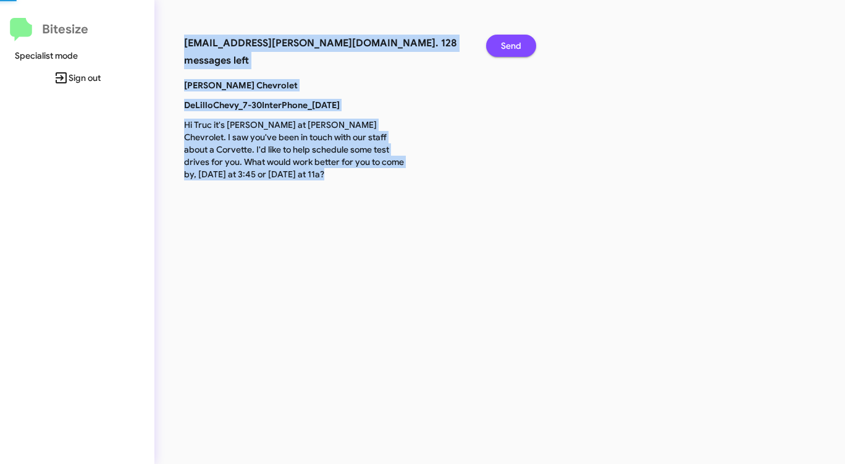
click at [513, 45] on span "Send" at bounding box center [511, 46] width 20 height 22
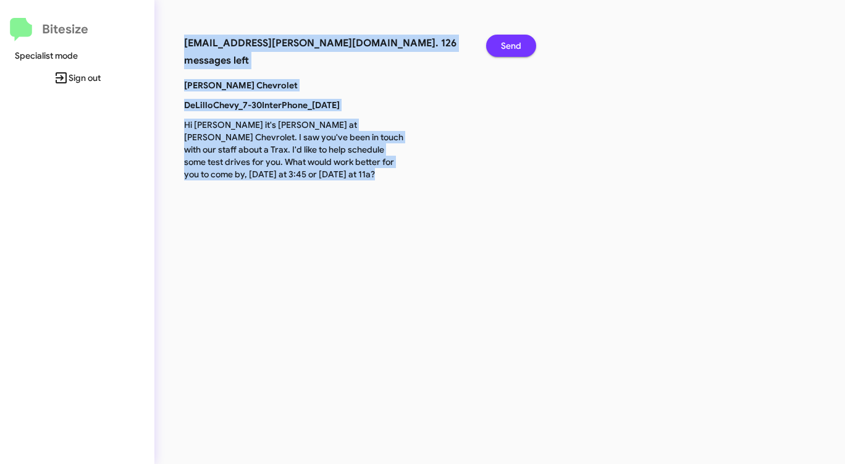
click at [513, 45] on span "Send" at bounding box center [511, 46] width 20 height 22
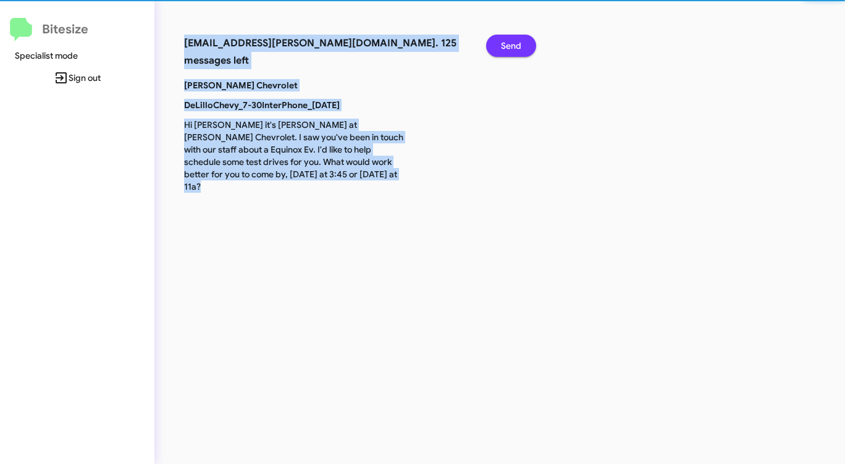
click at [513, 45] on span "Send" at bounding box center [511, 46] width 20 height 22
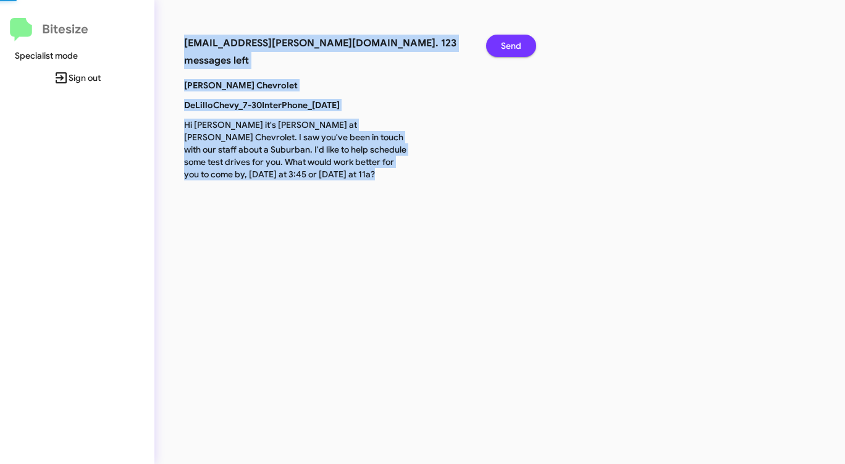
click at [513, 45] on span "Send" at bounding box center [511, 46] width 20 height 22
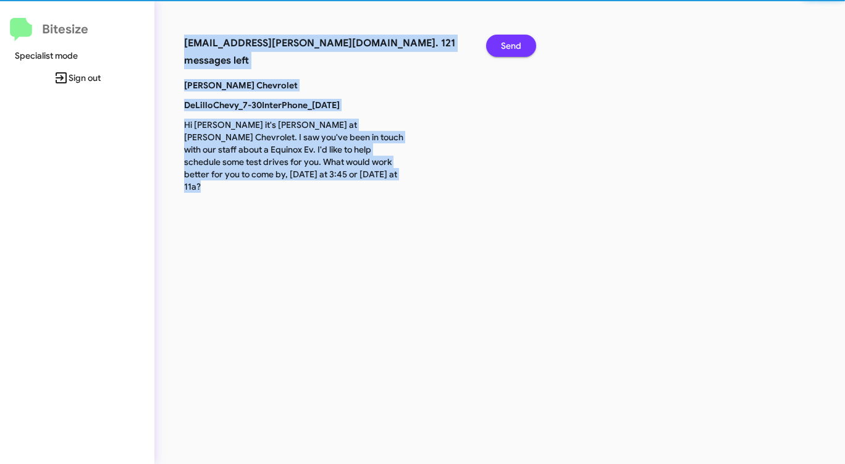
click at [513, 45] on span "Send" at bounding box center [511, 46] width 20 height 22
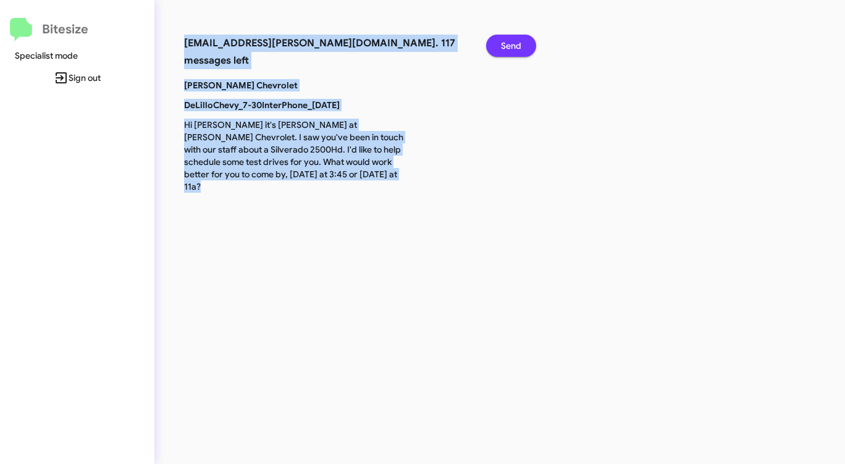
click at [513, 45] on span "Send" at bounding box center [511, 46] width 20 height 22
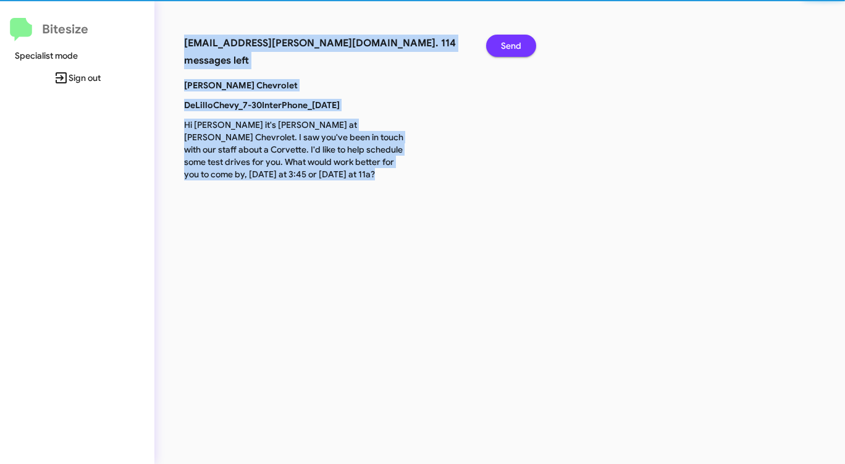
click at [513, 45] on span "Send" at bounding box center [511, 46] width 20 height 22
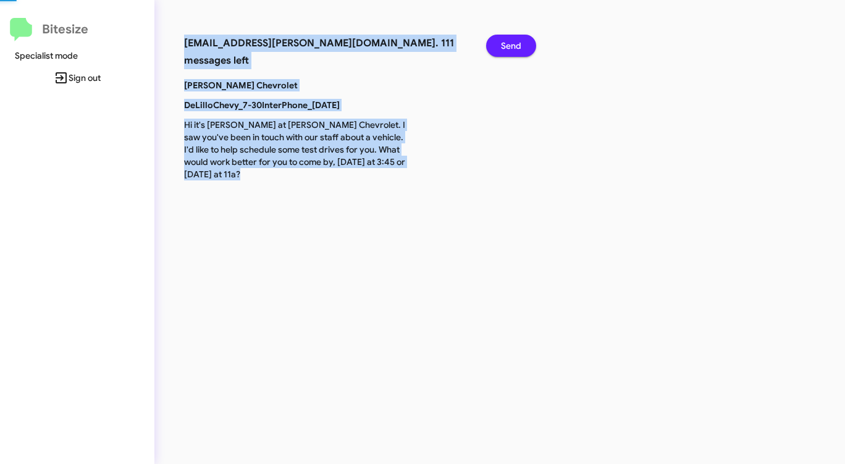
click at [513, 45] on span "Send" at bounding box center [511, 46] width 20 height 22
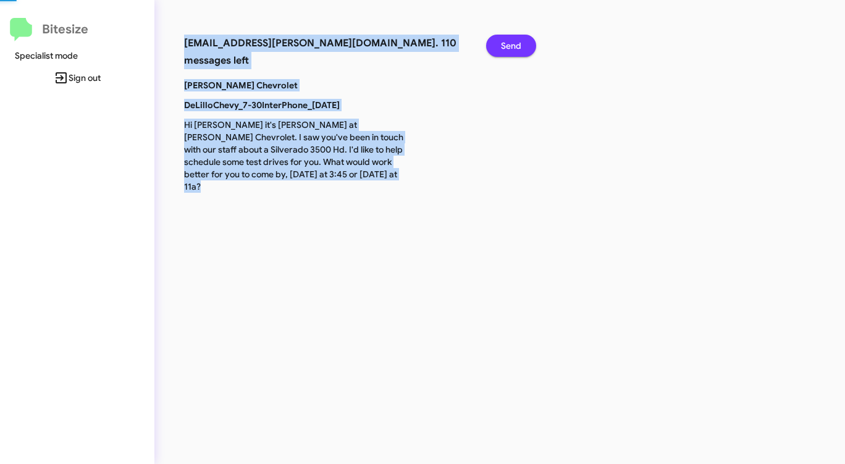
click at [513, 45] on span "Send" at bounding box center [511, 46] width 20 height 22
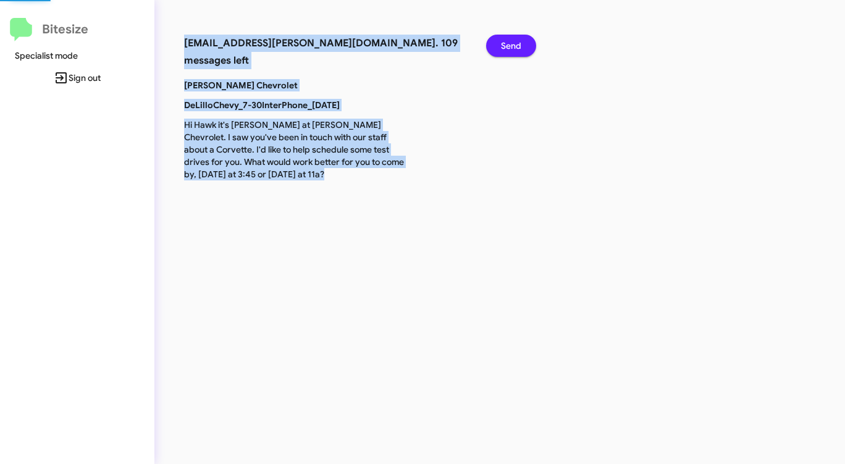
click at [513, 45] on span "Send" at bounding box center [511, 46] width 20 height 22
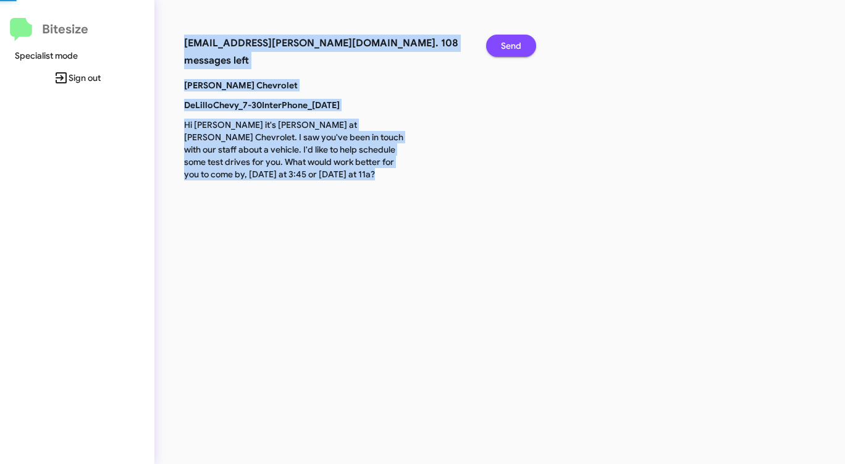
click at [513, 45] on span "Send" at bounding box center [511, 46] width 20 height 22
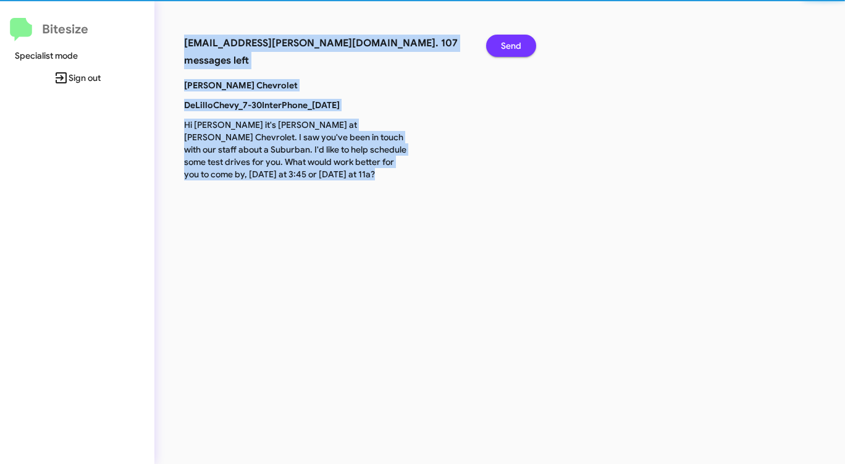
click at [513, 45] on span "Send" at bounding box center [511, 46] width 20 height 22
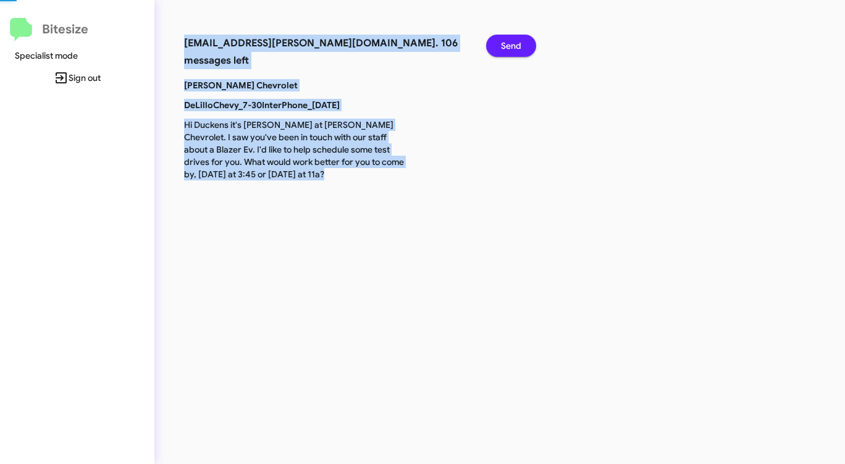
click at [513, 45] on span "Send" at bounding box center [511, 46] width 20 height 22
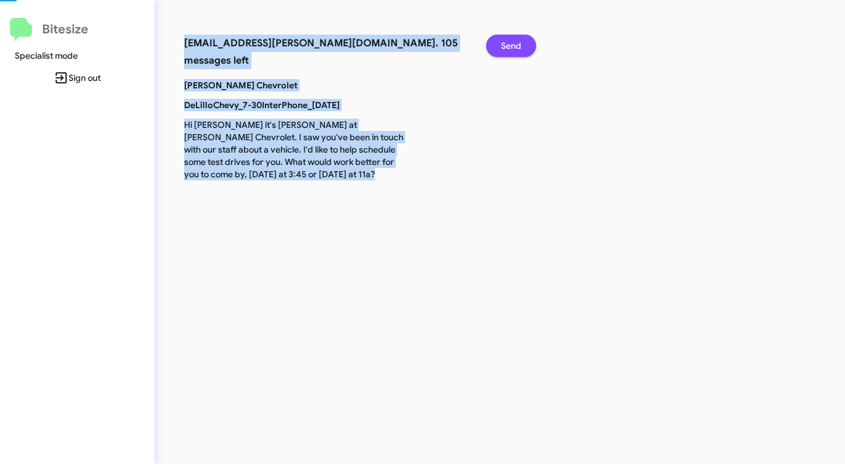
click at [513, 45] on span "Send" at bounding box center [511, 46] width 20 height 22
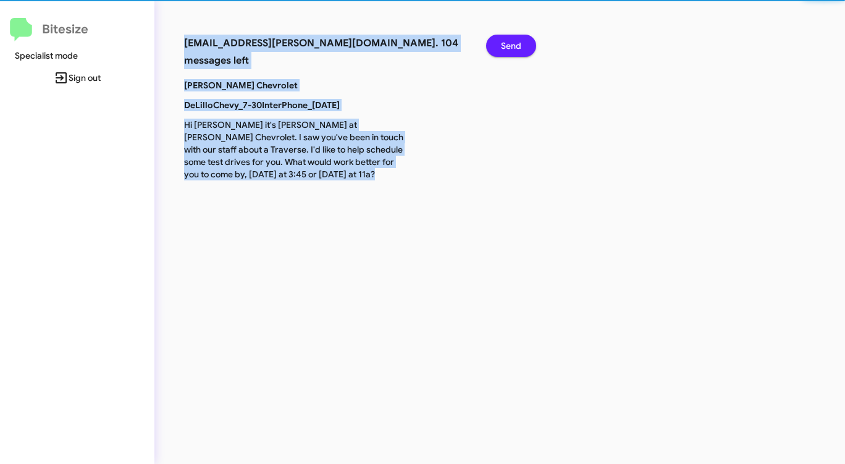
click at [513, 45] on span "Send" at bounding box center [511, 46] width 20 height 22
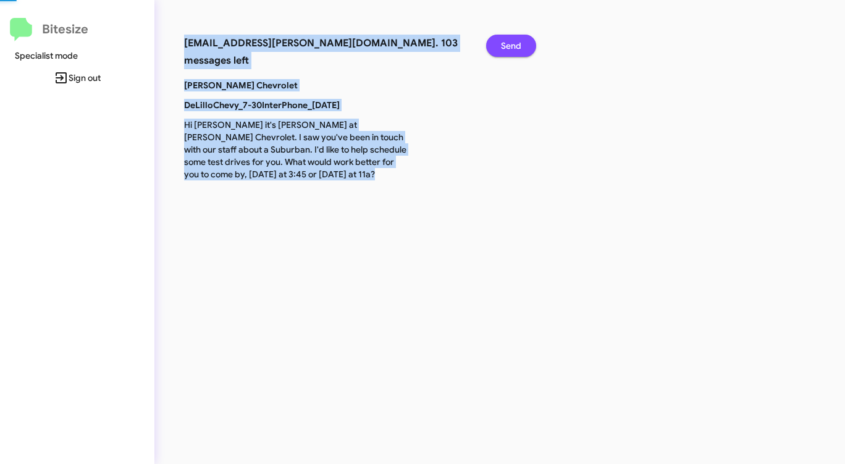
click at [513, 45] on span "Send" at bounding box center [511, 46] width 20 height 22
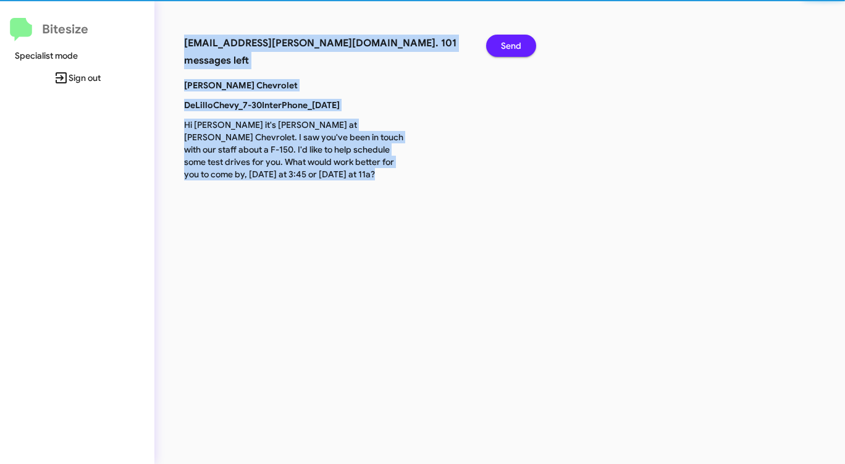
click at [513, 45] on span "Send" at bounding box center [511, 46] width 20 height 22
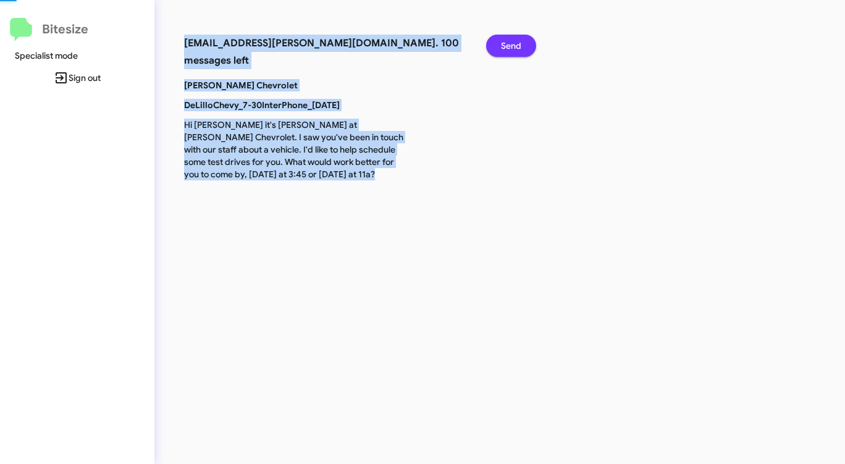
click at [513, 45] on span "Send" at bounding box center [511, 46] width 20 height 22
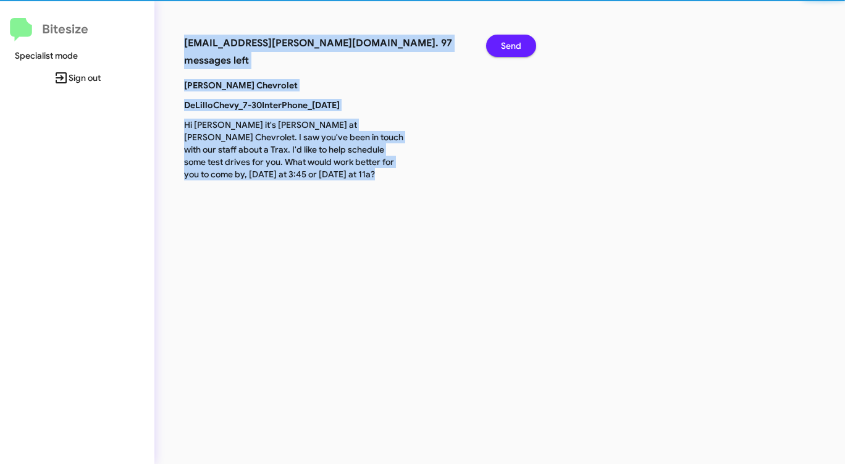
click at [513, 45] on span "Send" at bounding box center [511, 46] width 20 height 22
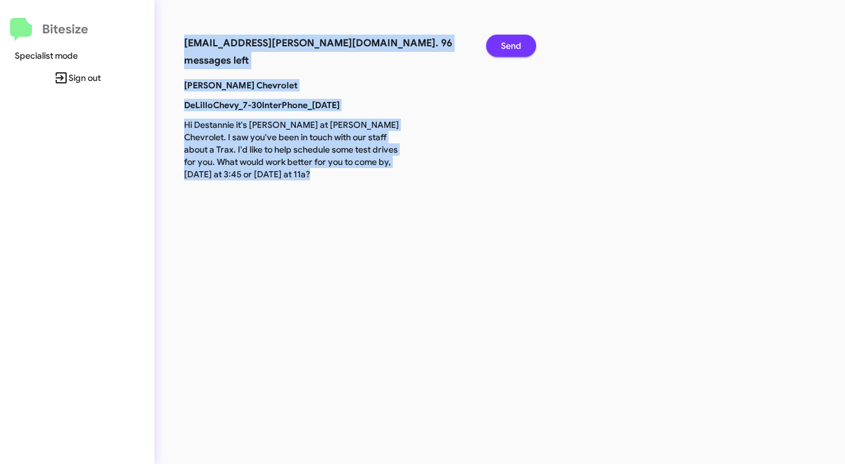
click at [513, 45] on span "Send" at bounding box center [511, 46] width 20 height 22
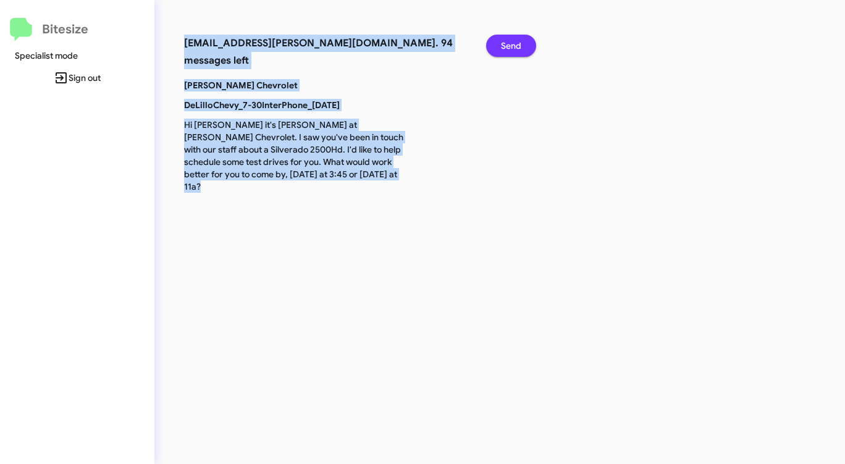
click at [513, 45] on span "Send" at bounding box center [511, 46] width 20 height 22
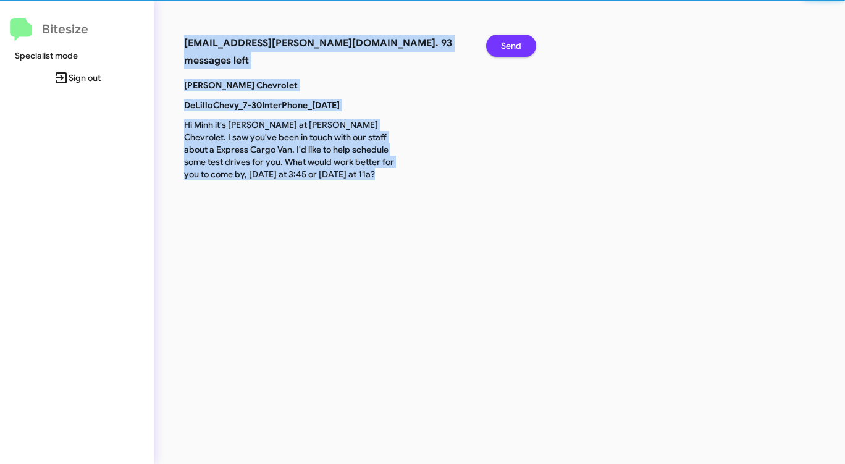
click at [513, 45] on span "Send" at bounding box center [511, 46] width 20 height 22
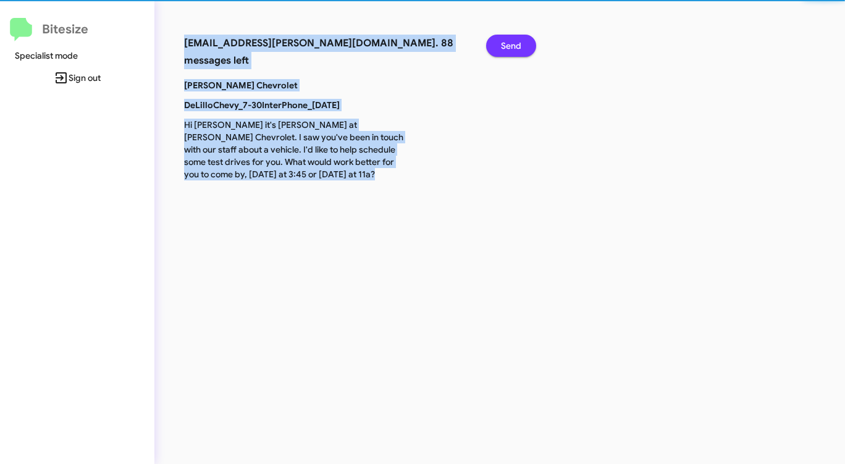
click at [513, 45] on span "Send" at bounding box center [511, 46] width 20 height 22
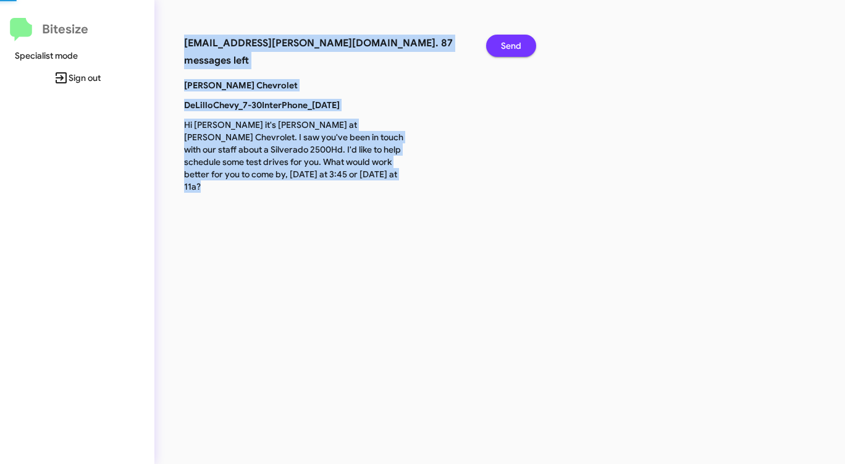
click at [513, 45] on span "Send" at bounding box center [511, 46] width 20 height 22
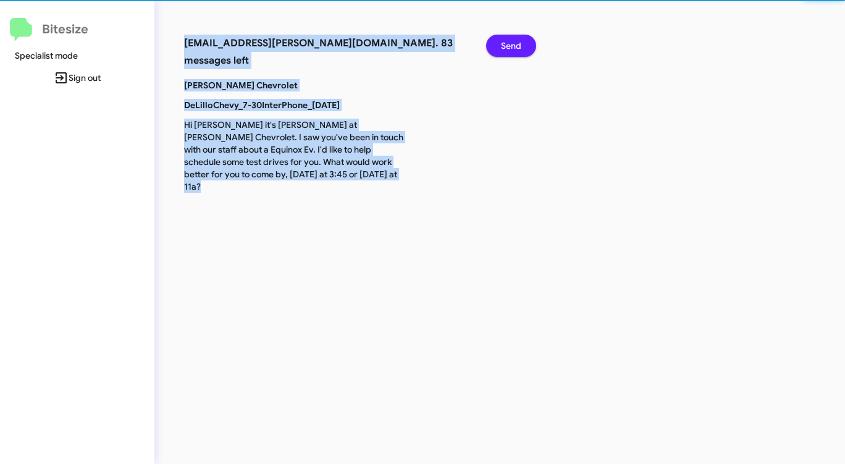
click at [513, 45] on span "Send" at bounding box center [511, 46] width 20 height 22
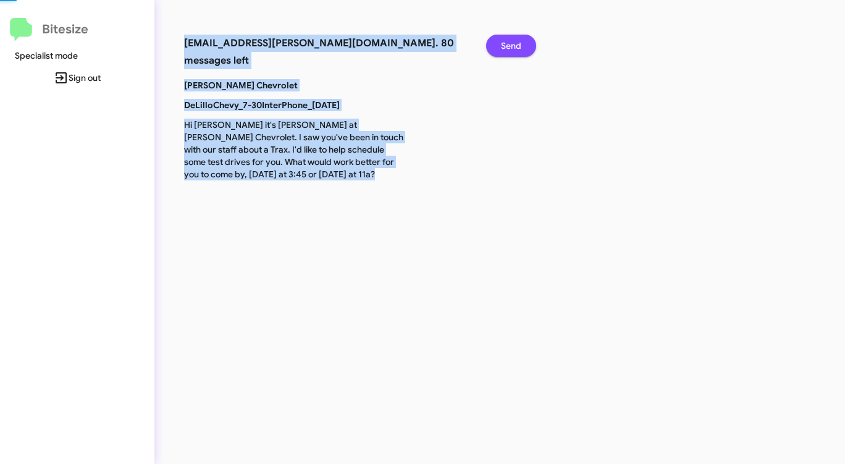
click at [513, 45] on span "Send" at bounding box center [511, 46] width 20 height 22
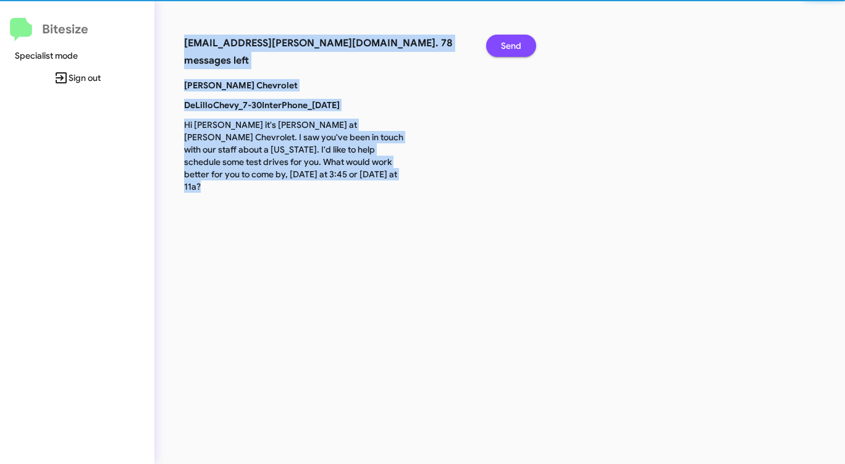
click at [513, 45] on span "Send" at bounding box center [511, 46] width 20 height 22
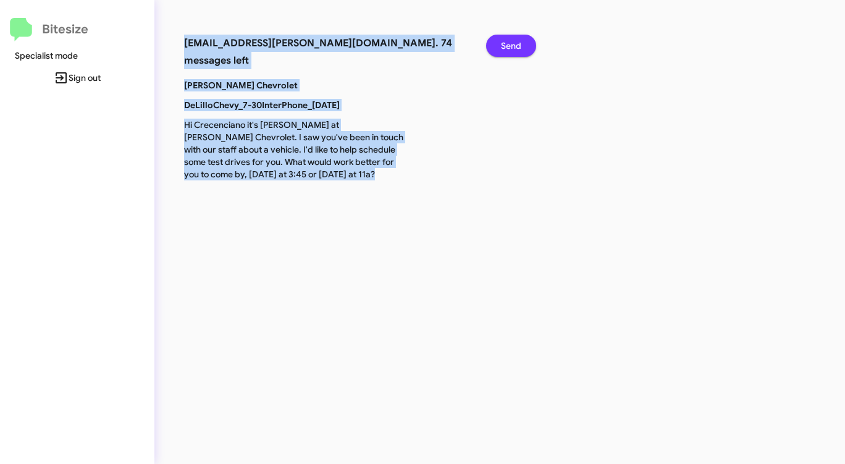
click at [513, 45] on span "Send" at bounding box center [511, 46] width 20 height 22
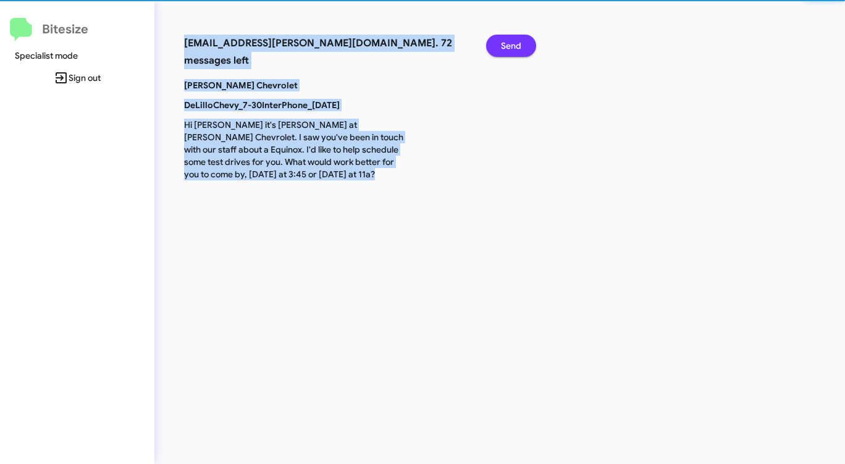
click at [513, 45] on span "Send" at bounding box center [511, 46] width 20 height 22
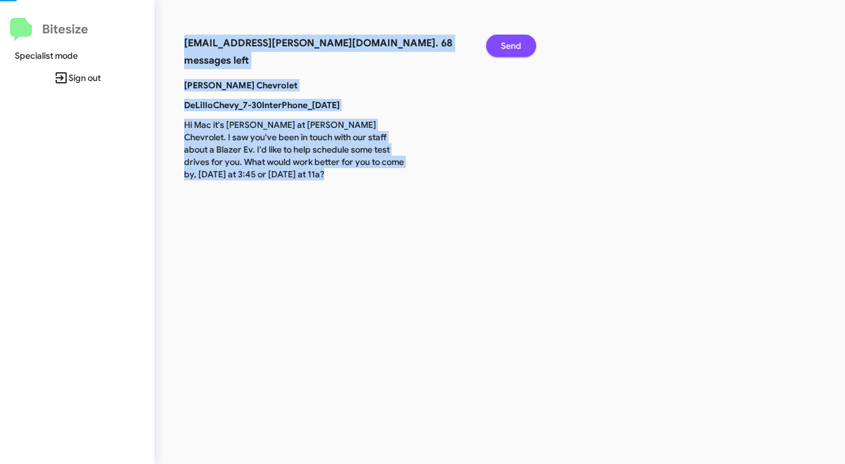
click at [513, 45] on span "Send" at bounding box center [511, 46] width 20 height 22
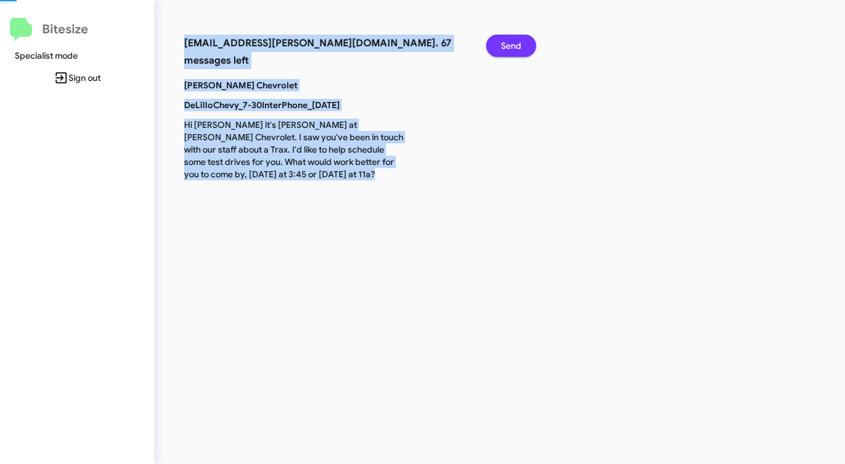
click at [513, 45] on span "Send" at bounding box center [511, 46] width 20 height 22
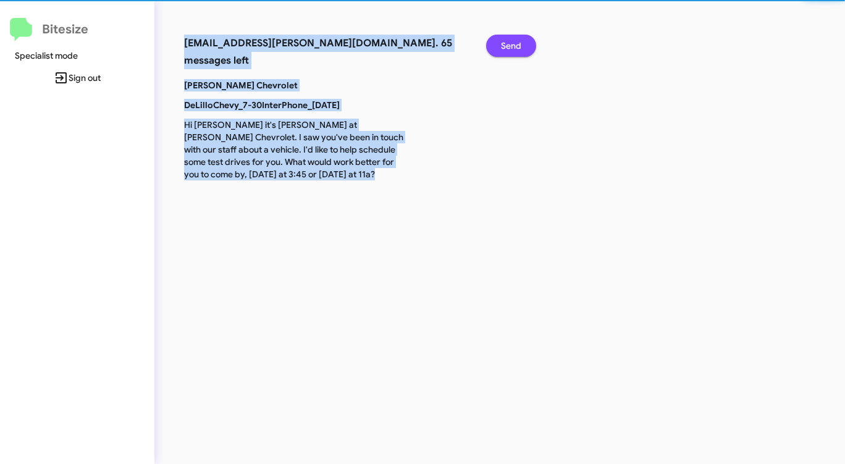
click at [513, 45] on span "Send" at bounding box center [511, 46] width 20 height 22
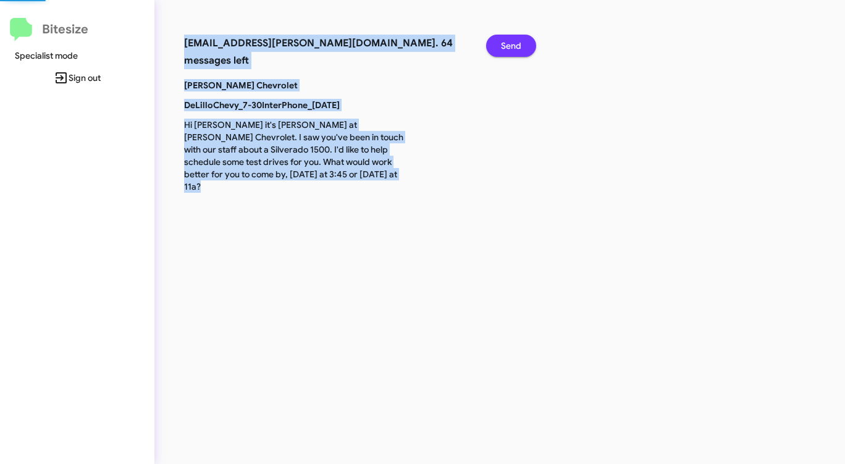
click at [513, 45] on span "Send" at bounding box center [511, 46] width 20 height 22
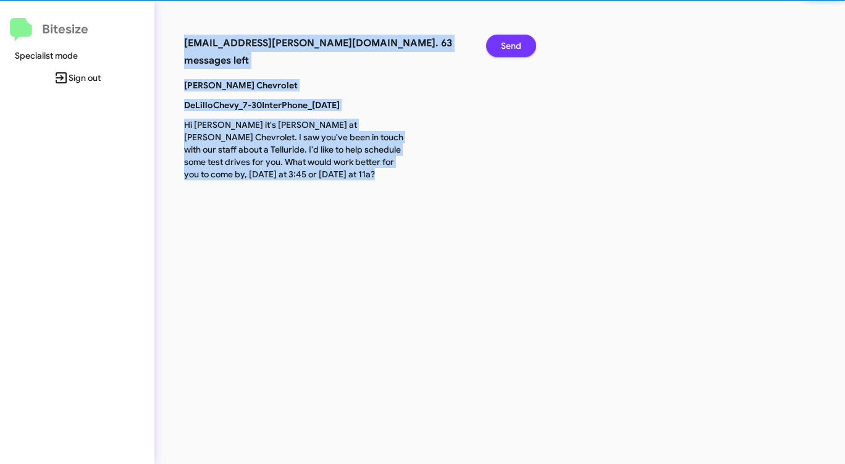
click at [513, 45] on span "Send" at bounding box center [511, 46] width 20 height 22
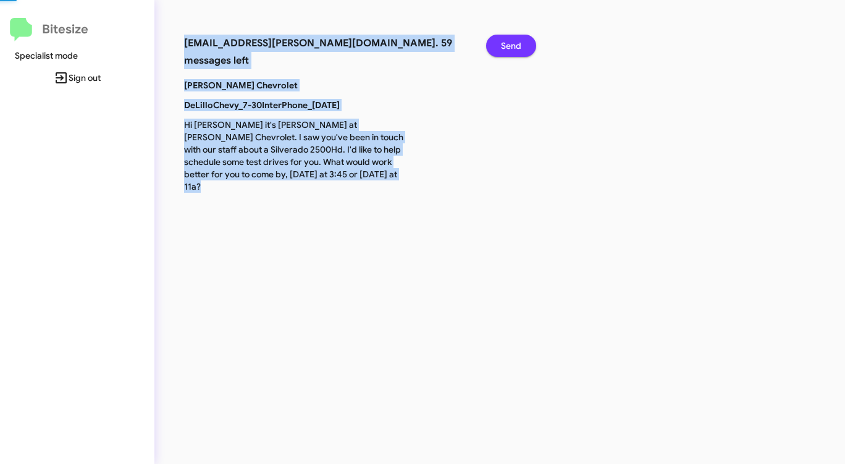
click at [513, 45] on span "Send" at bounding box center [511, 46] width 20 height 22
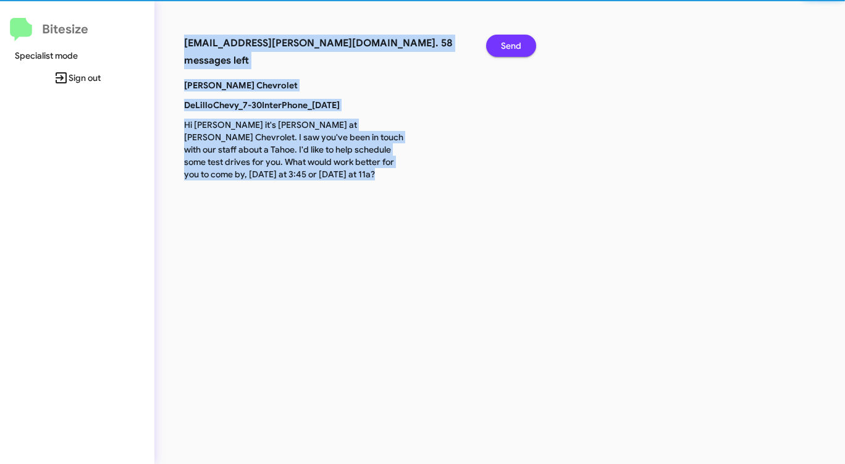
click at [513, 45] on span "Send" at bounding box center [511, 46] width 20 height 22
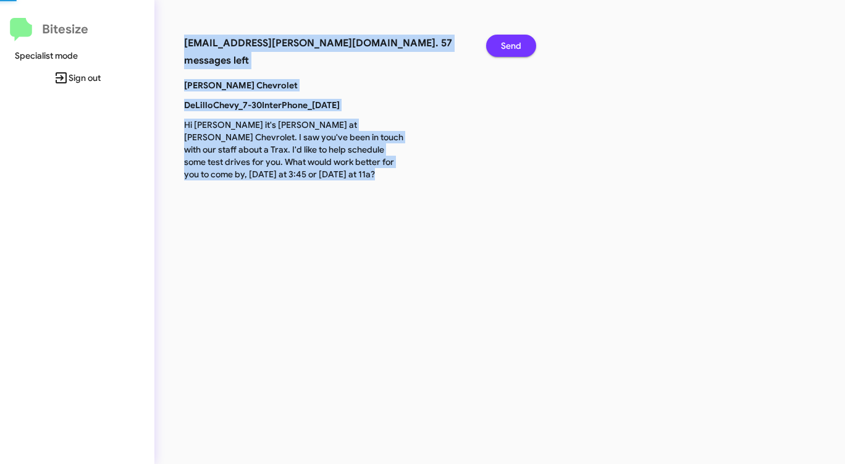
click at [513, 45] on span "Send" at bounding box center [511, 46] width 20 height 22
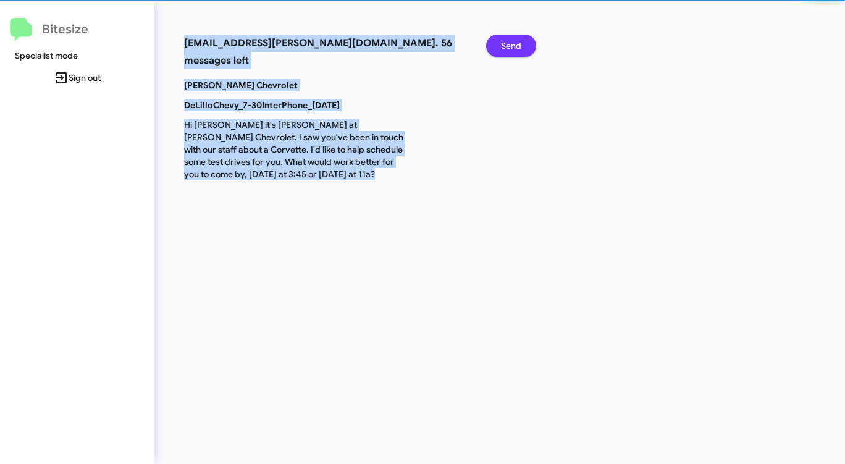
click at [513, 45] on span "Send" at bounding box center [511, 46] width 20 height 22
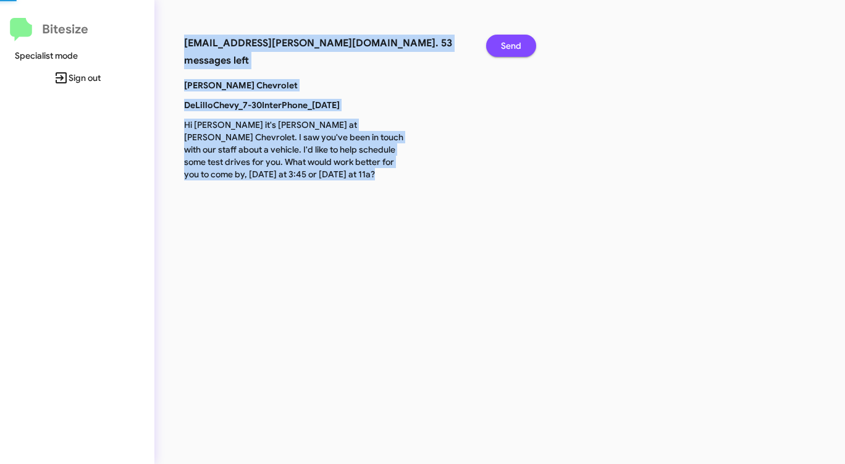
click at [513, 45] on span "Send" at bounding box center [511, 46] width 20 height 22
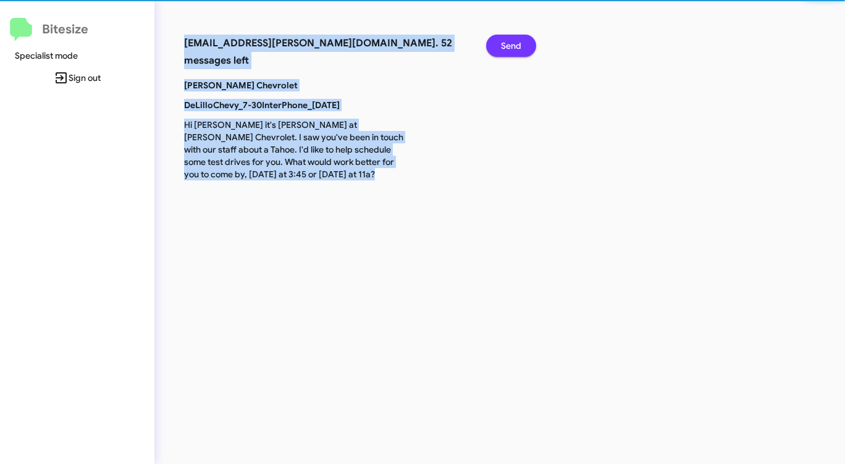
click at [513, 45] on span "Send" at bounding box center [511, 46] width 20 height 22
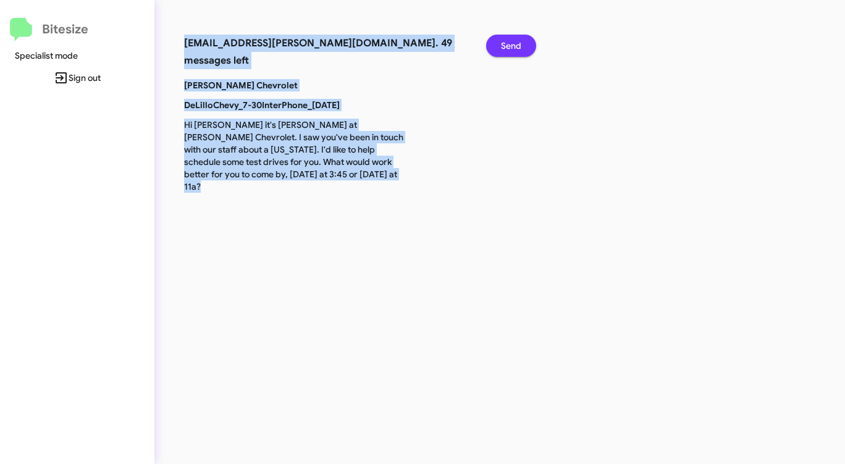
click at [513, 45] on span "Send" at bounding box center [511, 46] width 20 height 22
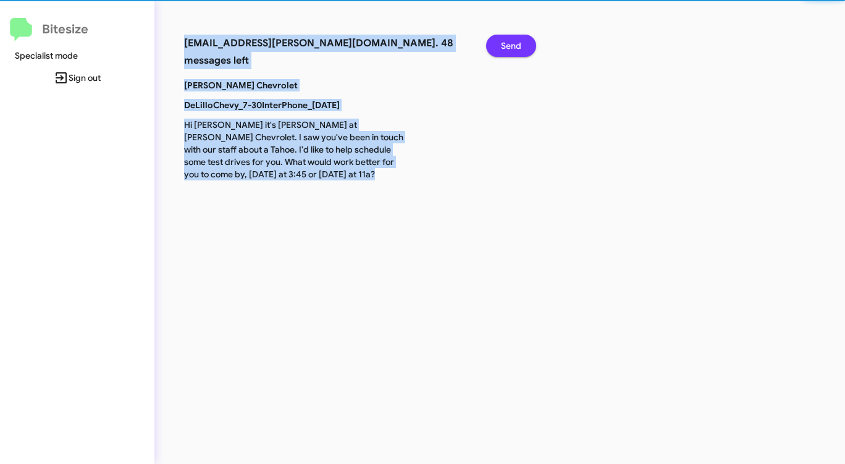
click at [513, 45] on span "Send" at bounding box center [511, 46] width 20 height 22
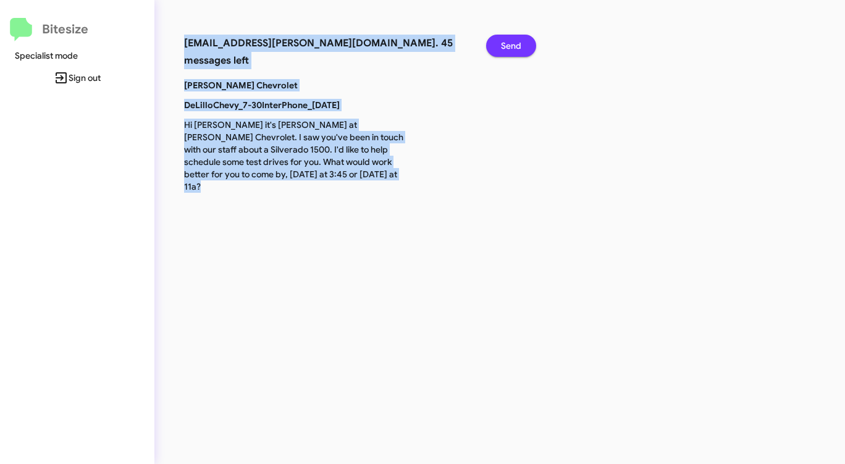
click at [513, 45] on span "Send" at bounding box center [511, 46] width 20 height 22
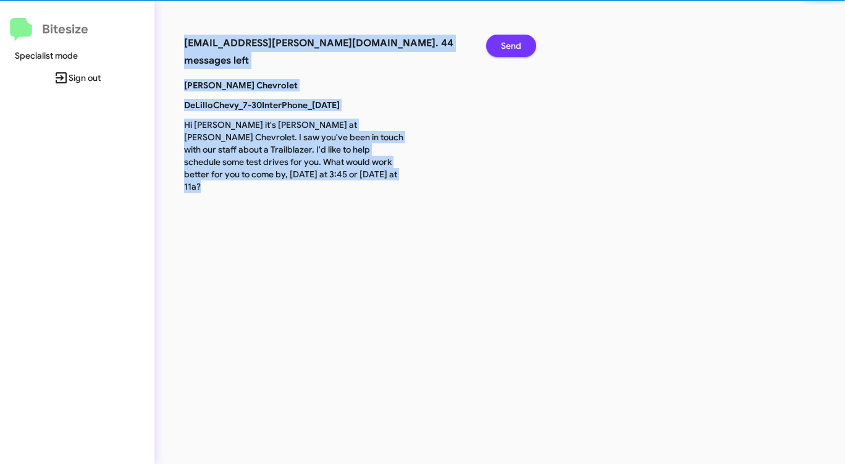
click at [513, 45] on span "Send" at bounding box center [511, 46] width 20 height 22
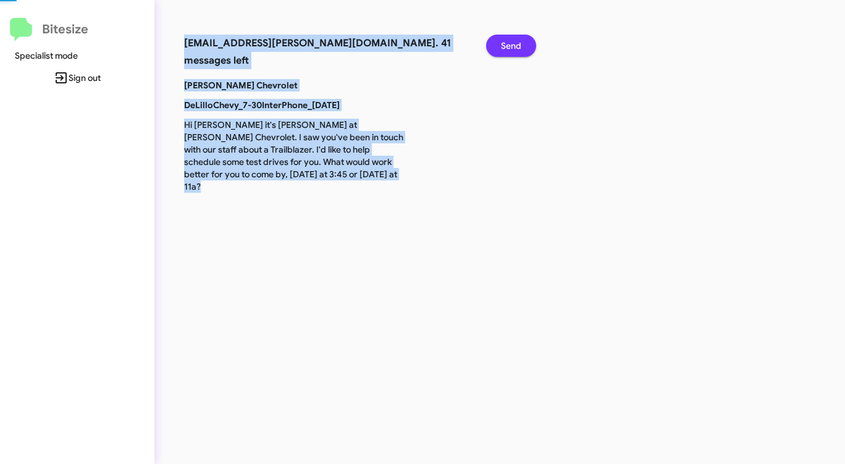
click at [513, 45] on span "Send" at bounding box center [511, 46] width 20 height 22
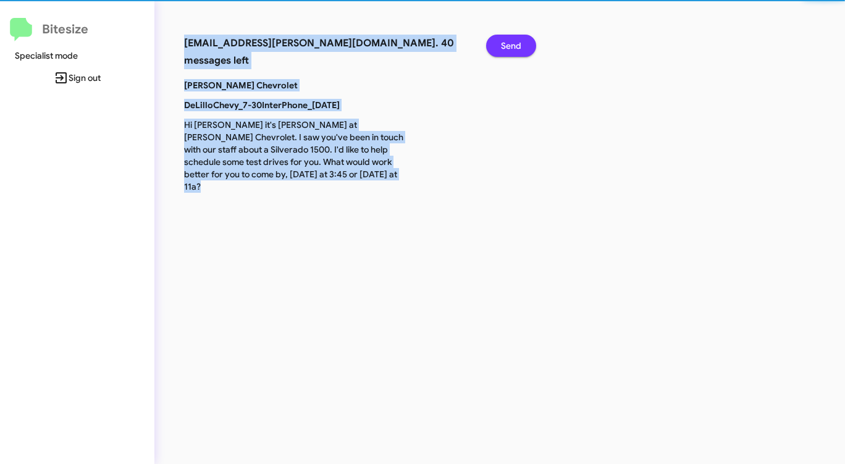
click at [513, 45] on span "Send" at bounding box center [511, 46] width 20 height 22
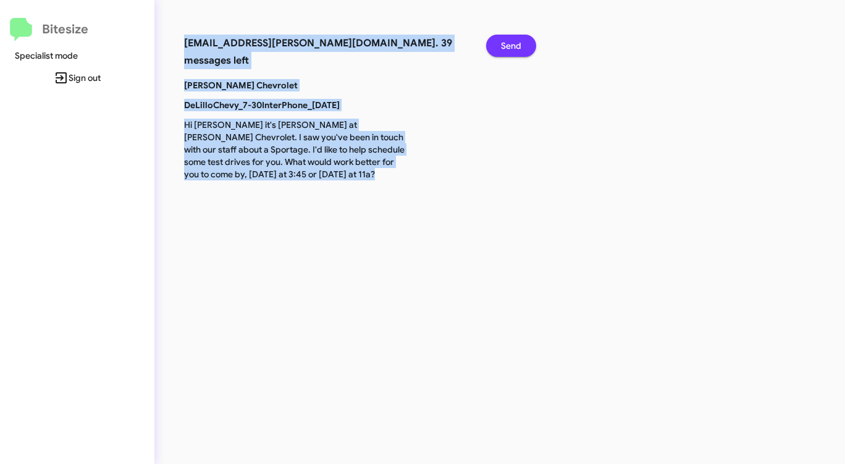
click at [513, 45] on span "Send" at bounding box center [511, 46] width 20 height 22
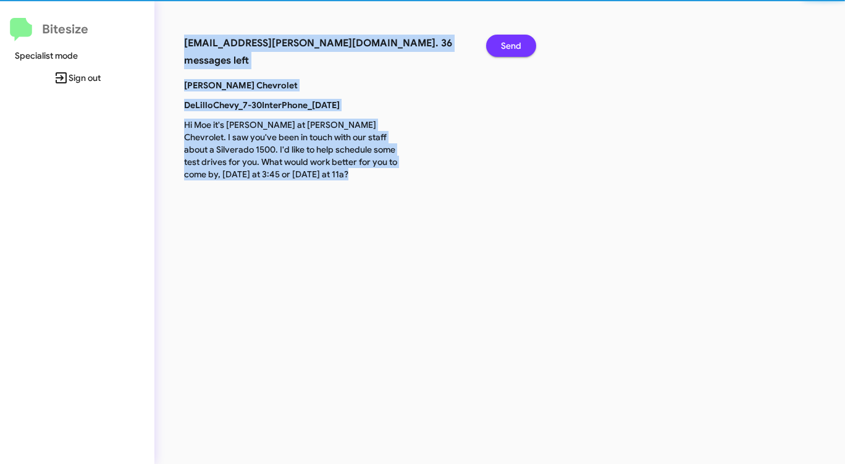
click at [513, 45] on span "Send" at bounding box center [511, 46] width 20 height 22
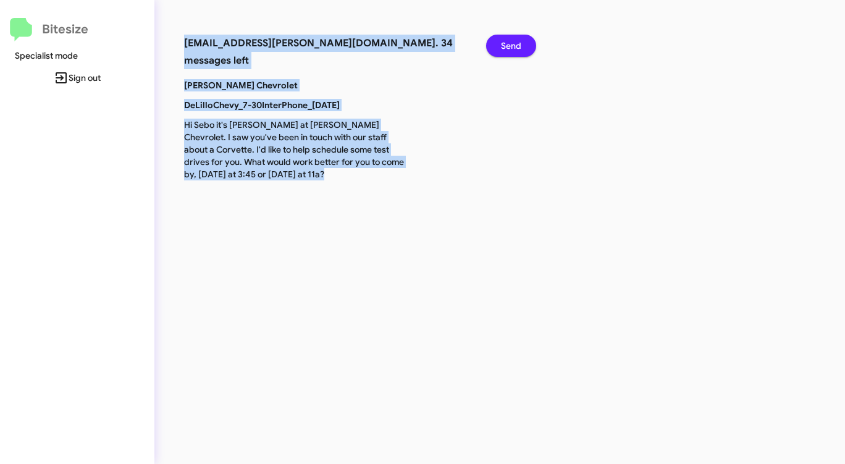
click at [513, 45] on span "Send" at bounding box center [511, 46] width 20 height 22
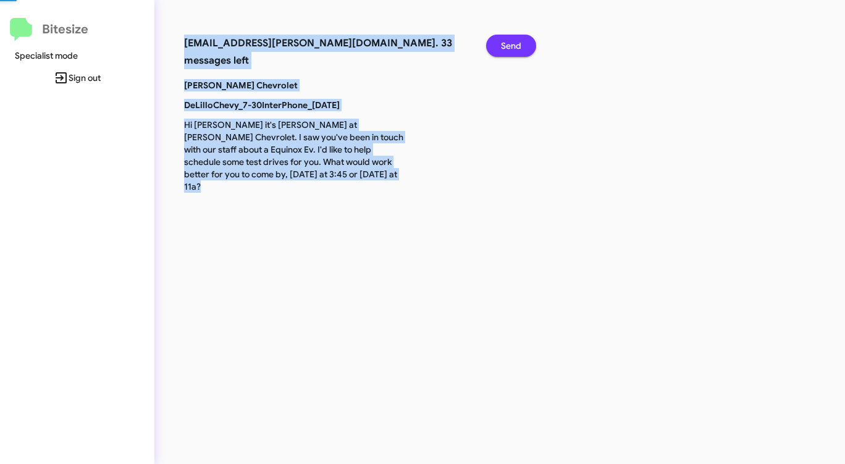
click at [513, 45] on span "Send" at bounding box center [511, 46] width 20 height 22
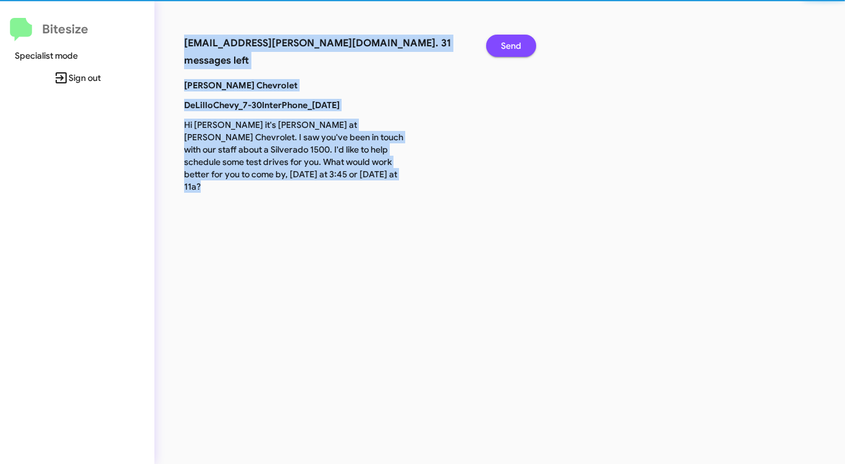
click at [513, 45] on span "Send" at bounding box center [511, 46] width 20 height 22
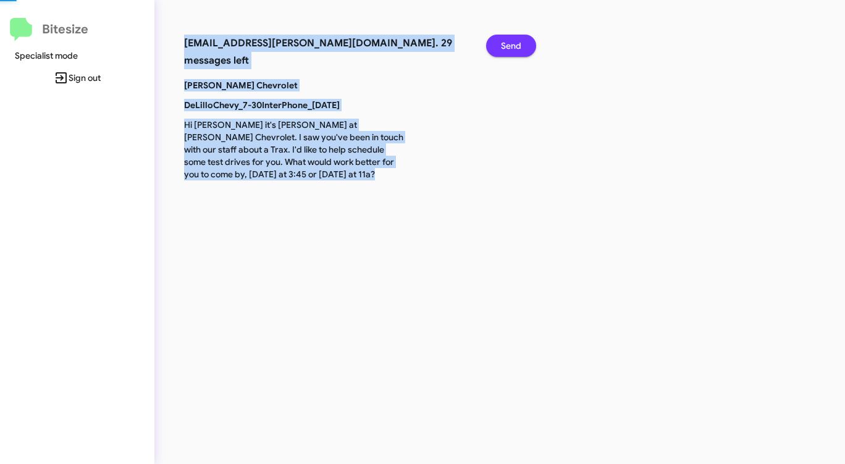
click at [513, 45] on span "Send" at bounding box center [511, 46] width 20 height 22
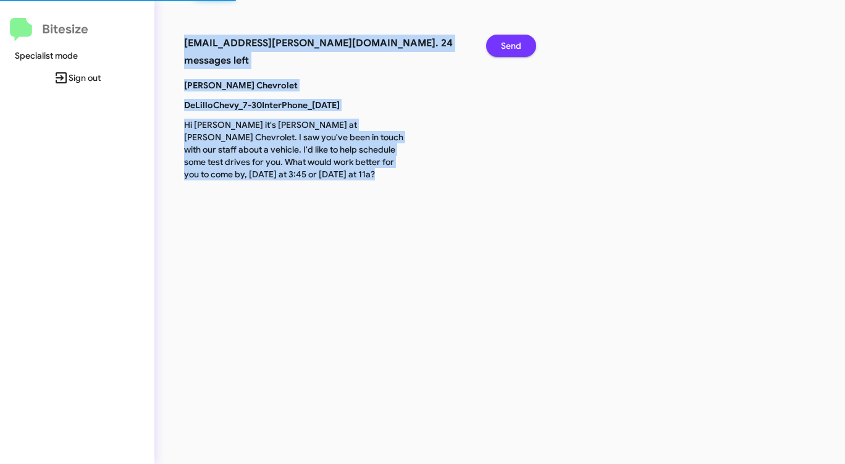
click at [513, 45] on span "Send" at bounding box center [511, 46] width 20 height 22
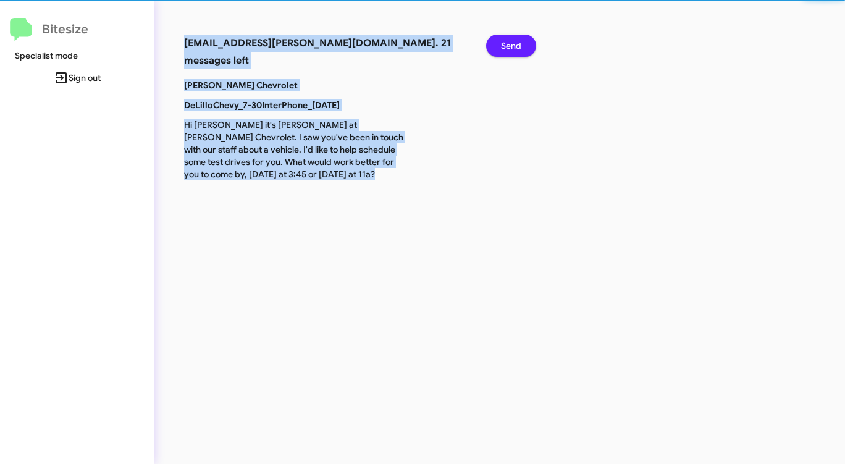
click at [513, 45] on span "Send" at bounding box center [511, 46] width 20 height 22
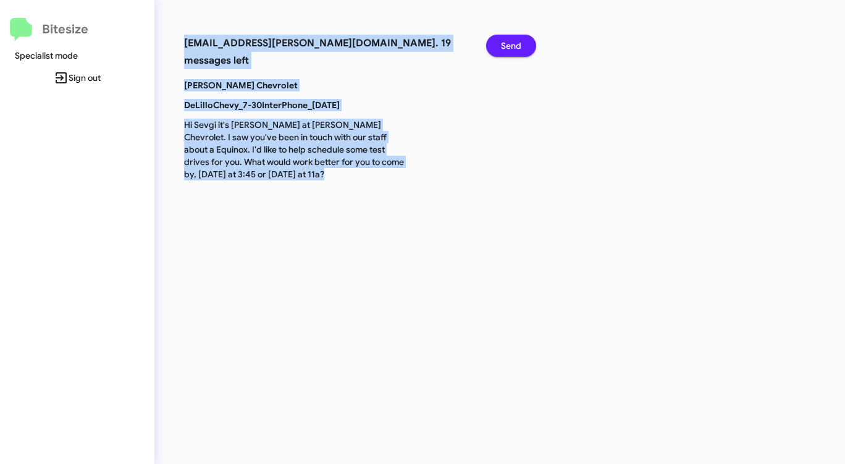
click at [513, 45] on span "Send" at bounding box center [511, 46] width 20 height 22
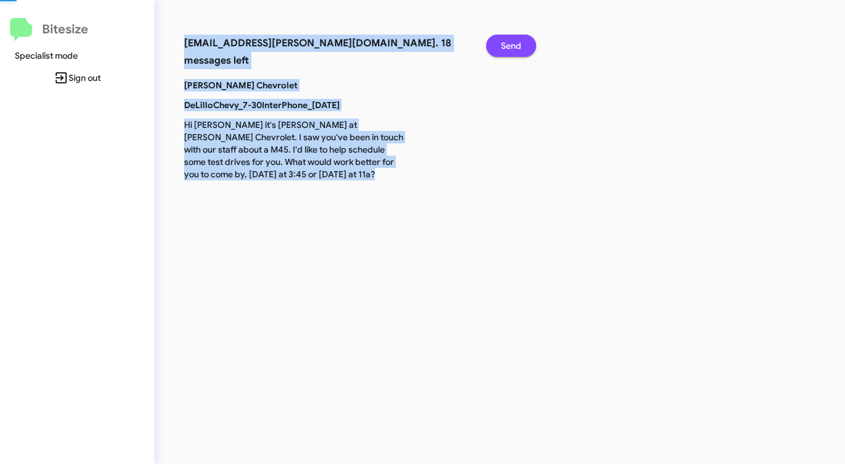
click at [513, 45] on span "Send" at bounding box center [511, 46] width 20 height 22
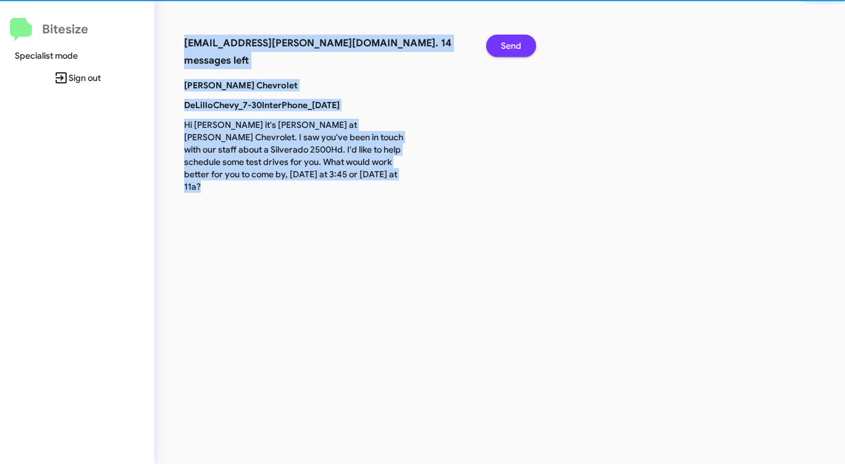
click at [513, 45] on span "Send" at bounding box center [511, 46] width 20 height 22
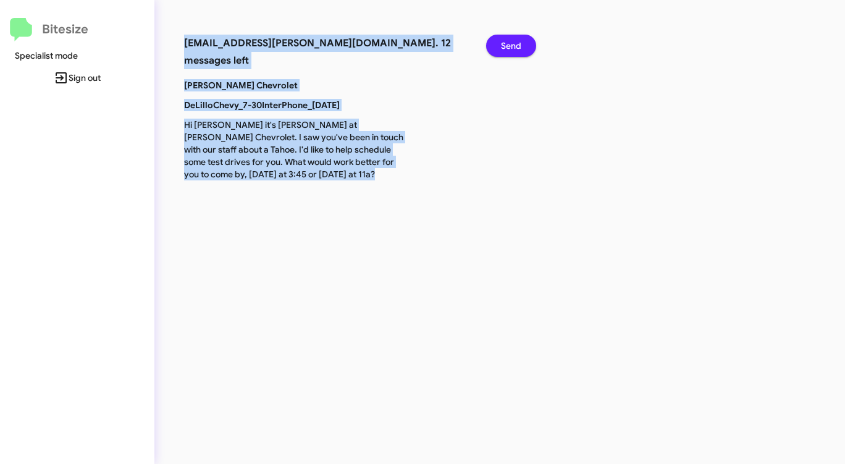
click at [513, 45] on span "Send" at bounding box center [511, 46] width 20 height 22
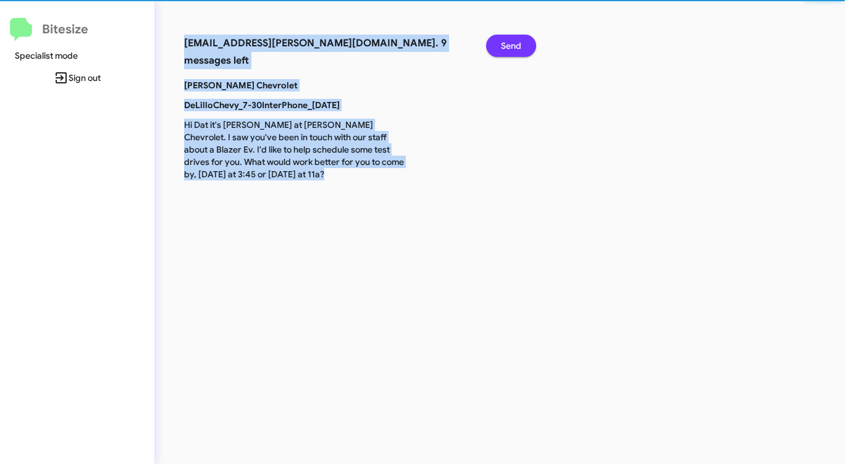
click at [513, 45] on span "Send" at bounding box center [511, 46] width 20 height 22
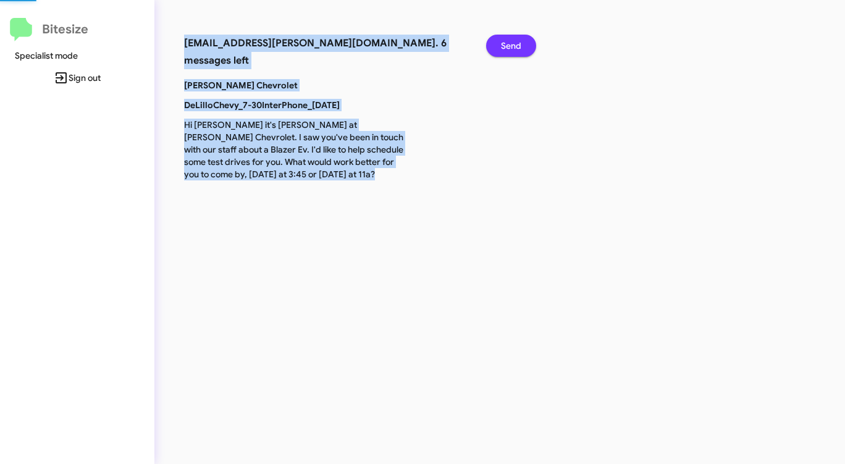
click at [513, 45] on span "Send" at bounding box center [511, 46] width 20 height 22
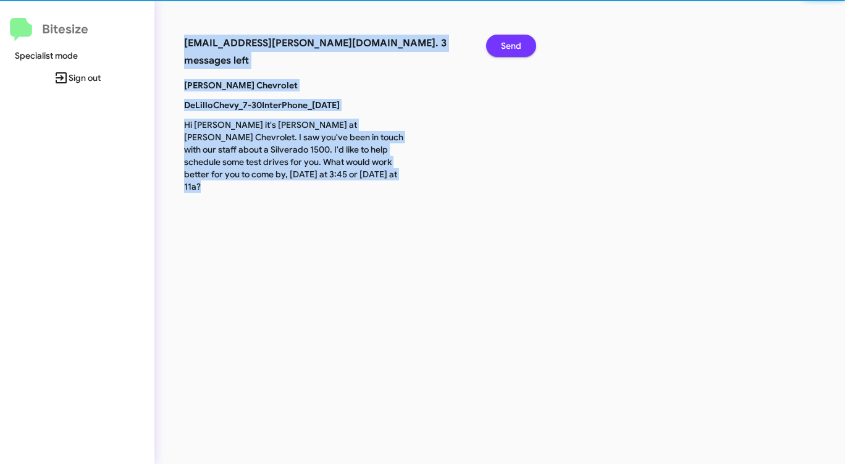
click at [513, 45] on span "Send" at bounding box center [511, 46] width 20 height 22
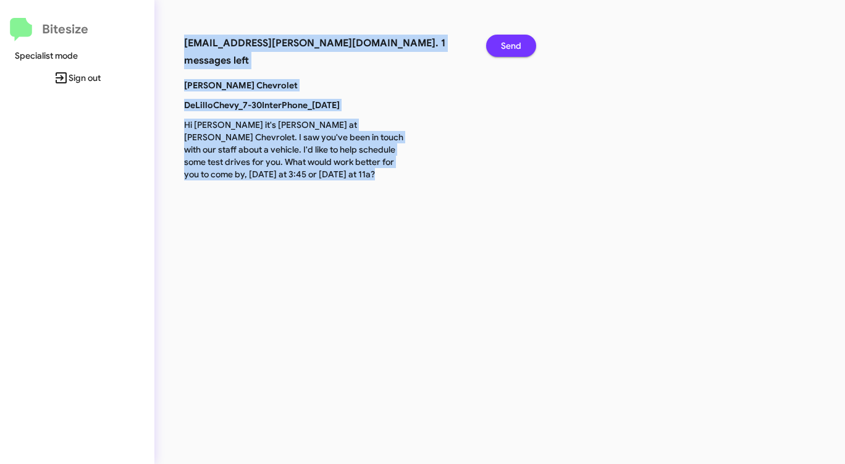
click at [513, 45] on span "Send" at bounding box center [511, 46] width 20 height 22
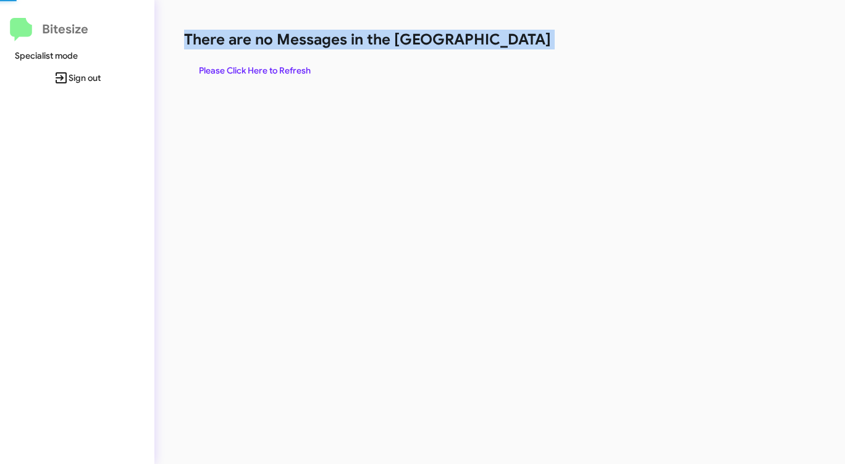
click at [513, 45] on h1 "There are no Messages in the [GEOGRAPHIC_DATA]" at bounding box center [442, 40] width 516 height 20
click at [278, 78] on span "Please Click Here to Refresh" at bounding box center [255, 70] width 112 height 22
click at [304, 64] on span "Please Click Here to Refresh" at bounding box center [255, 70] width 112 height 22
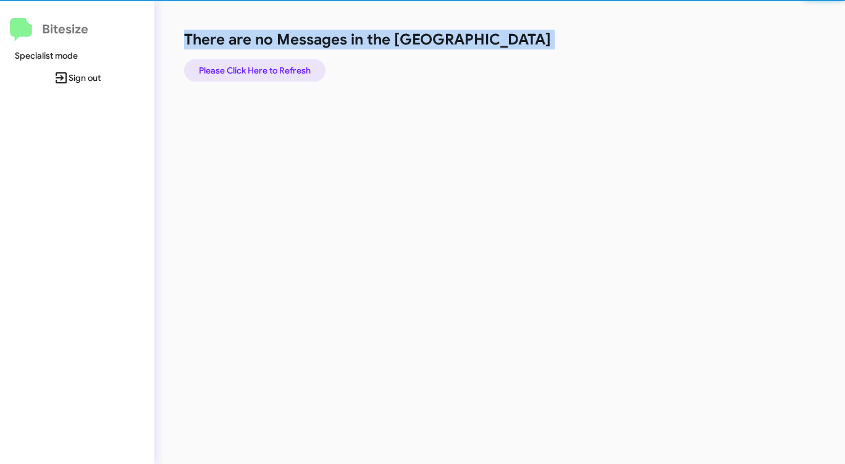
click at [304, 64] on span "Please Click Here to Refresh" at bounding box center [255, 70] width 112 height 22
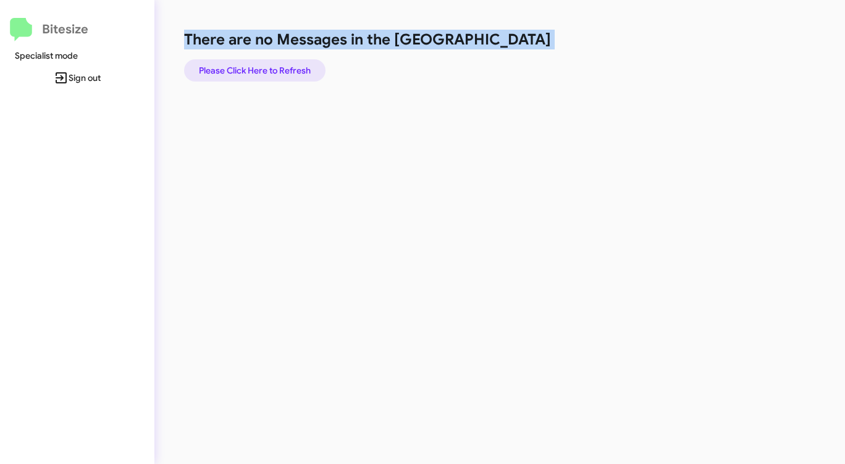
click at [305, 64] on span "Please Click Here to Refresh" at bounding box center [255, 70] width 112 height 22
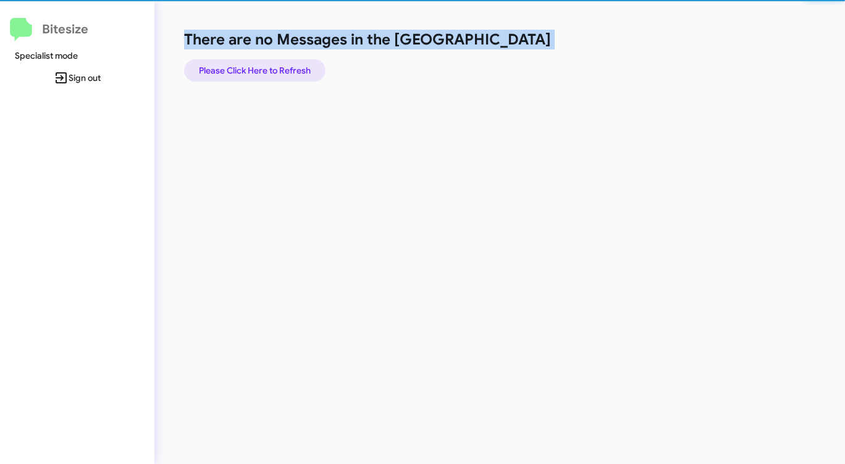
click at [305, 64] on span "Please Click Here to Refresh" at bounding box center [255, 70] width 112 height 22
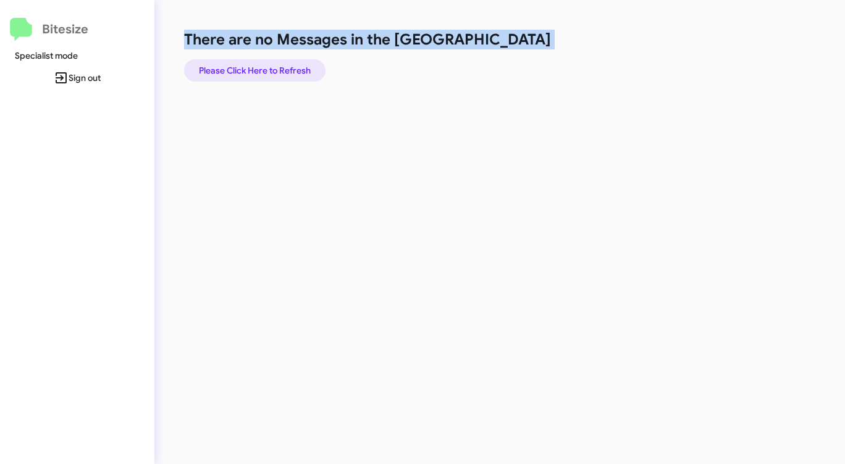
click at [305, 65] on span "Please Click Here to Refresh" at bounding box center [255, 70] width 112 height 22
click at [306, 65] on span "Please Click Here to Refresh" at bounding box center [255, 70] width 112 height 22
click at [306, 64] on span "Please Click Here to Refresh" at bounding box center [255, 70] width 112 height 22
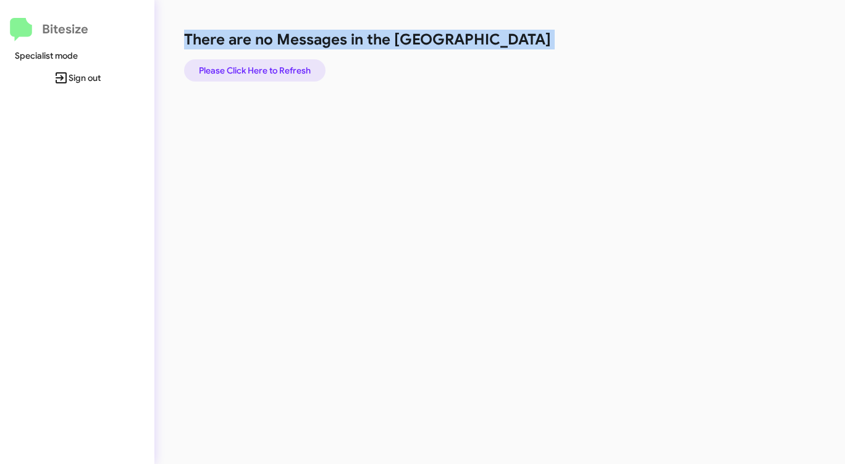
click at [306, 64] on span "Please Click Here to Refresh" at bounding box center [255, 70] width 112 height 22
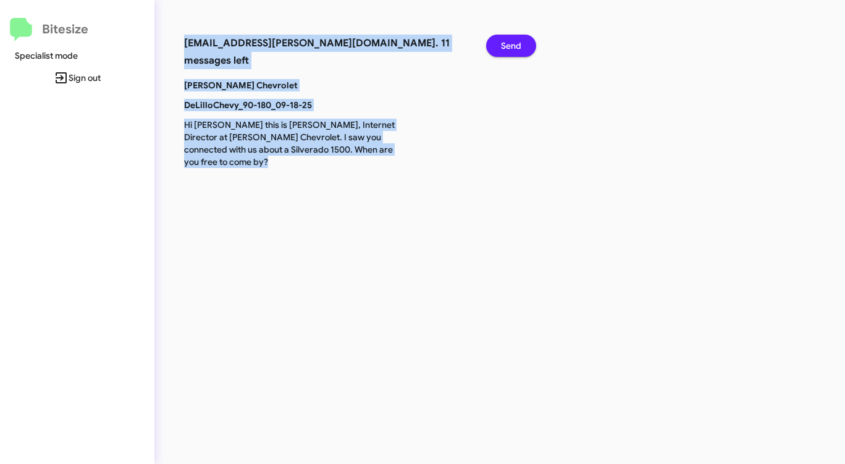
click at [506, 43] on span "Send" at bounding box center [511, 46] width 20 height 22
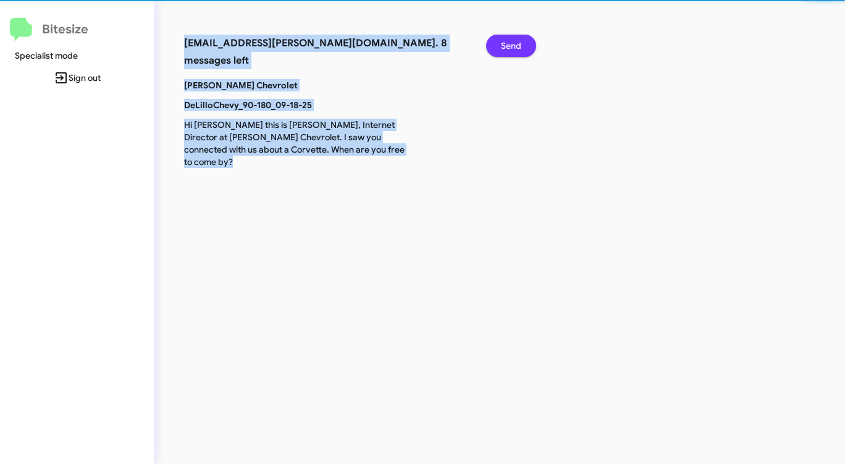
click at [506, 43] on span "Send" at bounding box center [511, 46] width 20 height 22
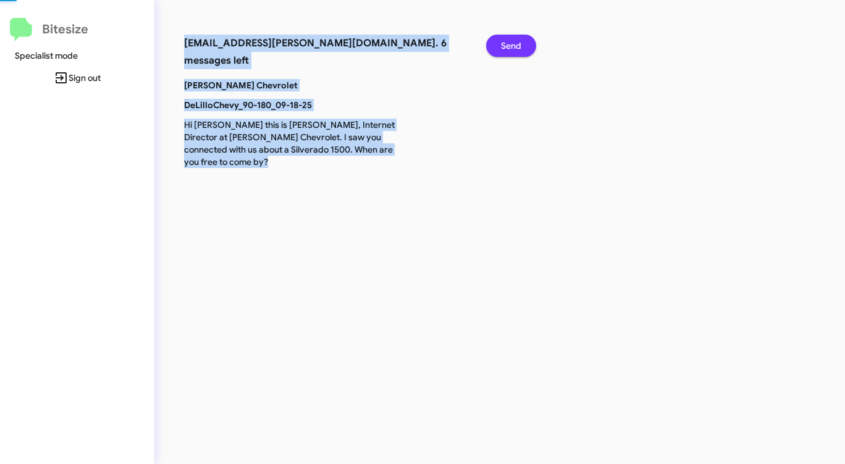
click at [506, 43] on span "Send" at bounding box center [511, 46] width 20 height 22
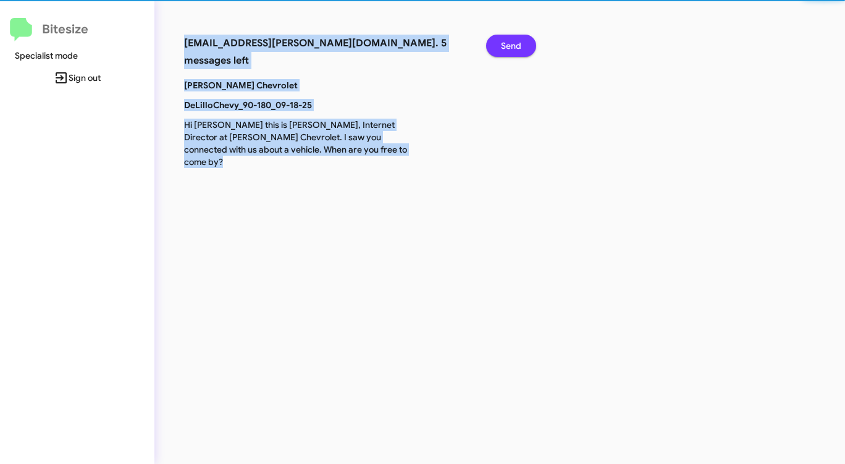
click at [506, 43] on span "Send" at bounding box center [511, 46] width 20 height 22
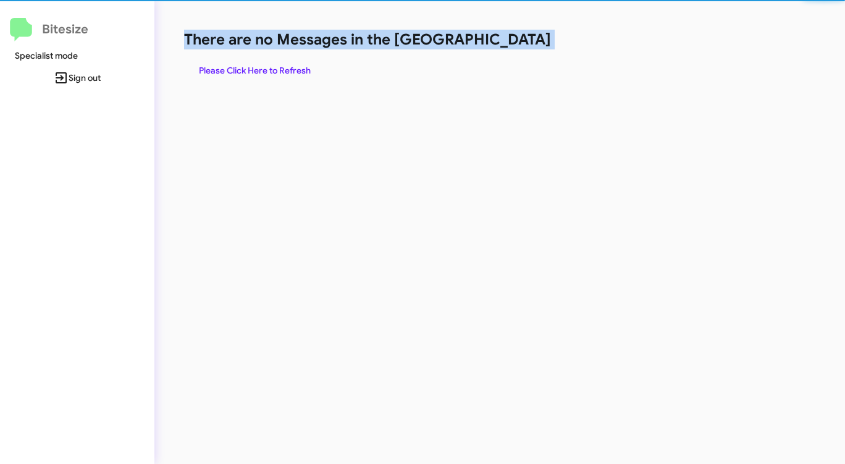
click at [506, 43] on h1 "There are no Messages in the [GEOGRAPHIC_DATA]" at bounding box center [442, 40] width 516 height 20
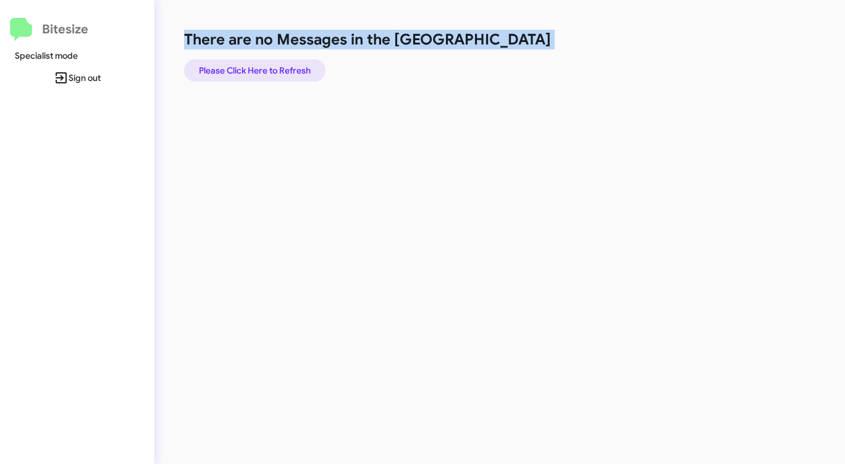
click at [285, 69] on span "Please Click Here to Refresh" at bounding box center [255, 70] width 112 height 22
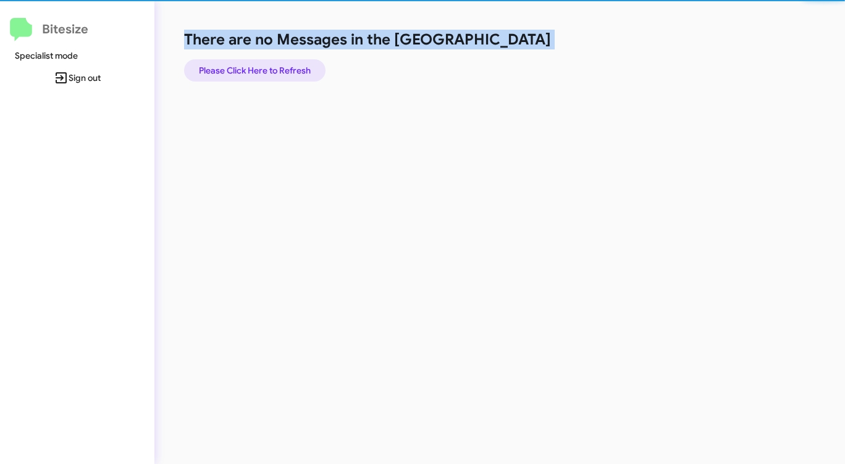
click at [285, 69] on span "Please Click Here to Refresh" at bounding box center [255, 70] width 112 height 22
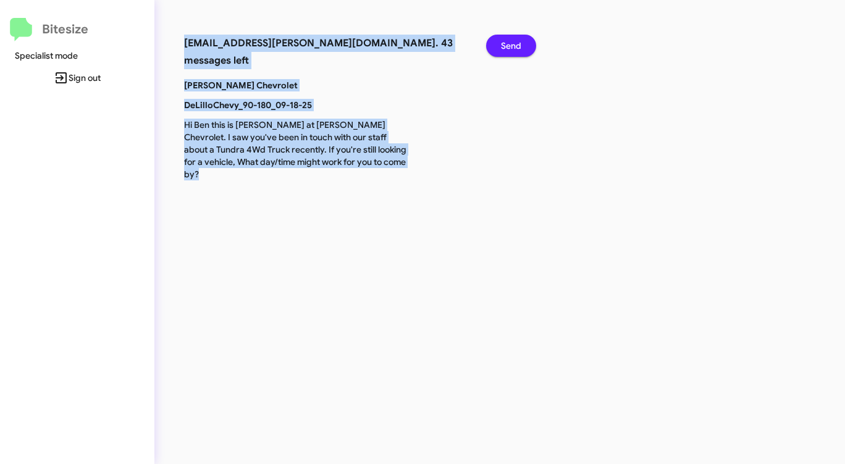
click at [512, 49] on span "Send" at bounding box center [511, 46] width 20 height 22
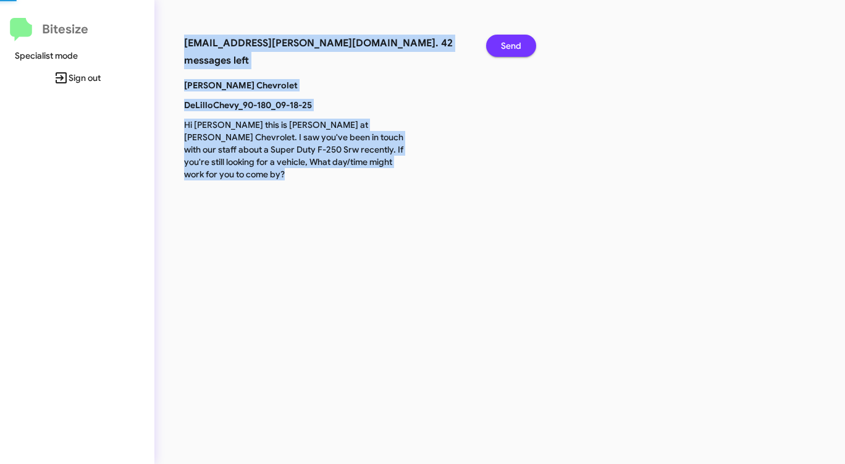
click at [512, 49] on span "Send" at bounding box center [511, 46] width 20 height 22
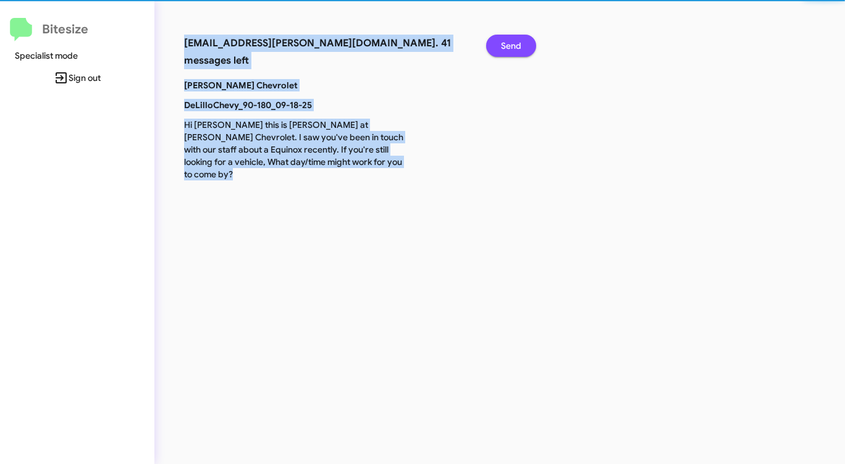
click at [512, 49] on span "Send" at bounding box center [511, 46] width 20 height 22
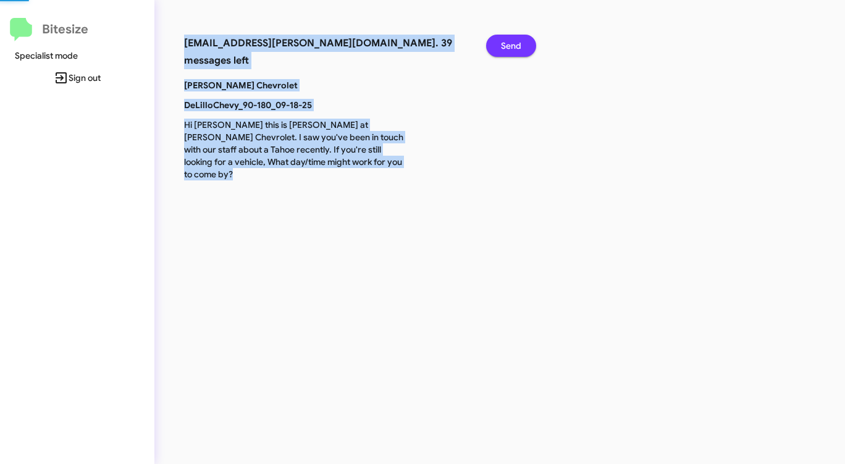
click at [513, 49] on span "Send" at bounding box center [511, 46] width 20 height 22
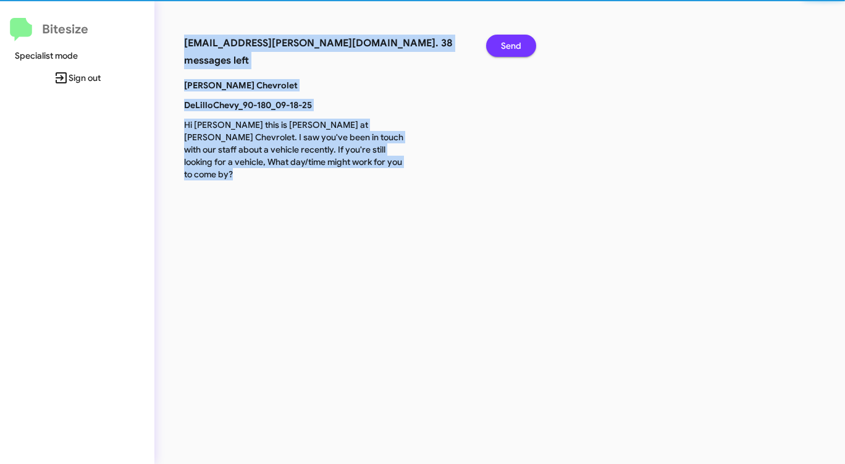
click at [513, 49] on span "Send" at bounding box center [511, 46] width 20 height 22
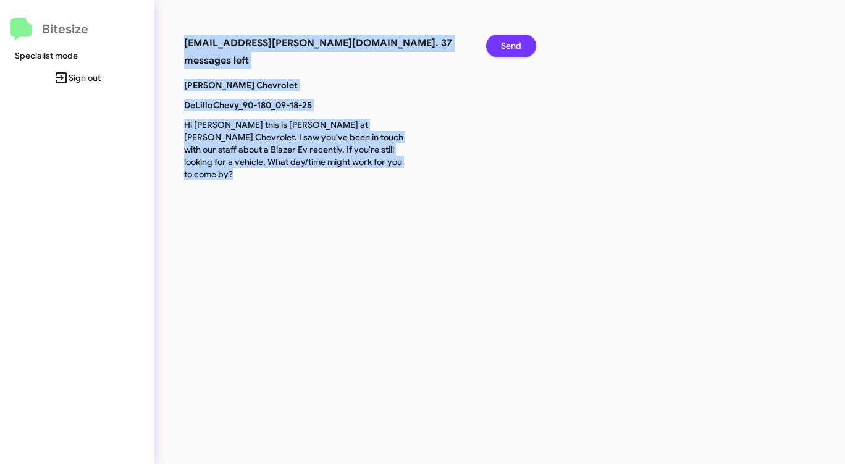
click at [513, 49] on span "Send" at bounding box center [511, 46] width 20 height 22
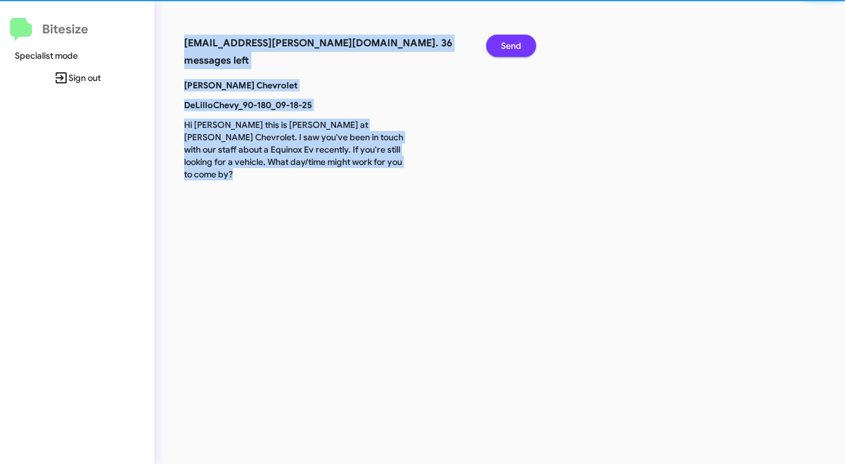
click at [513, 49] on span "Send" at bounding box center [511, 46] width 20 height 22
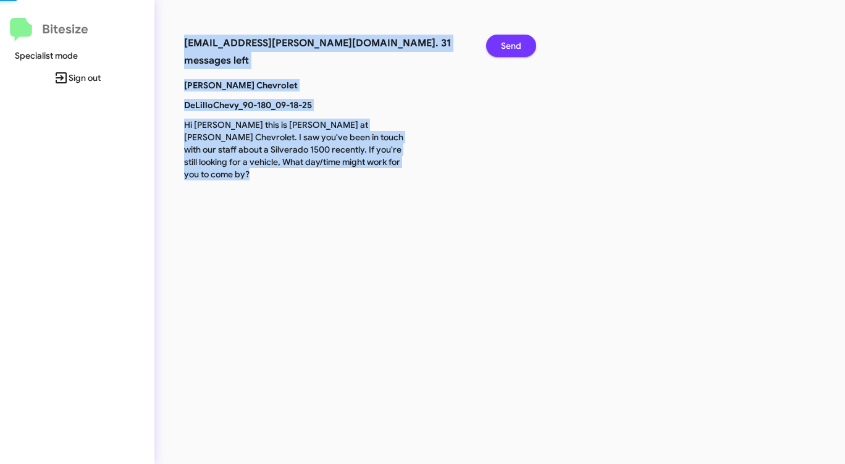
click at [513, 49] on span "Send" at bounding box center [511, 46] width 20 height 22
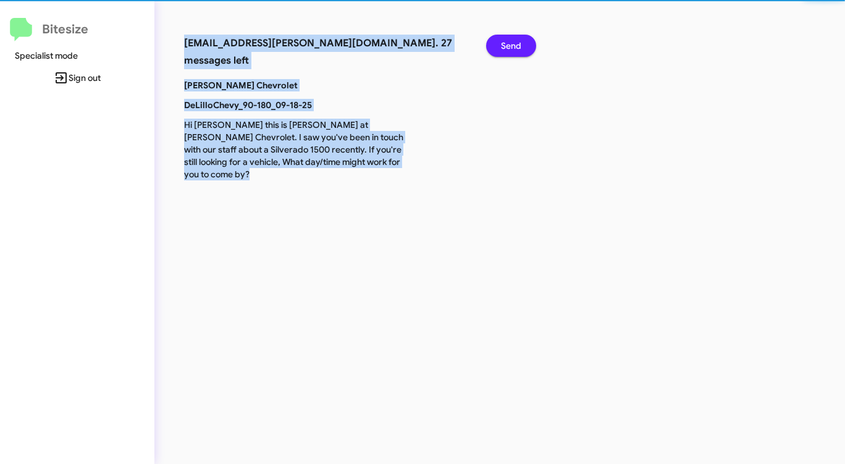
click at [513, 49] on span "Send" at bounding box center [511, 46] width 20 height 22
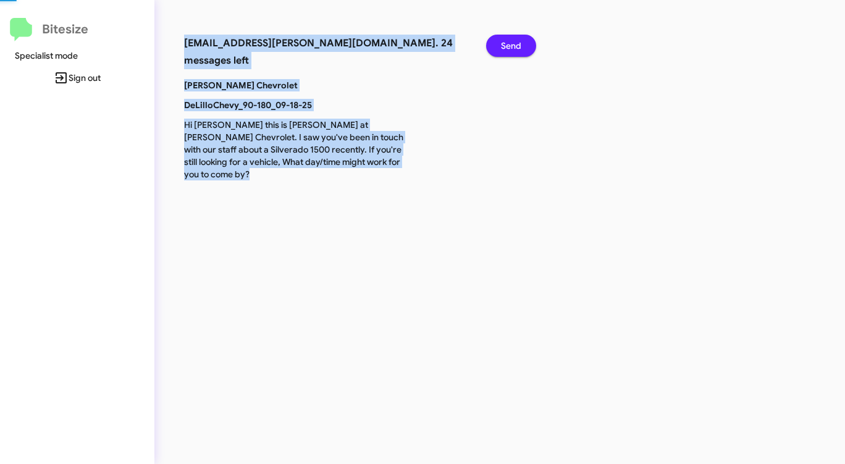
click at [513, 49] on span "Send" at bounding box center [511, 46] width 20 height 22
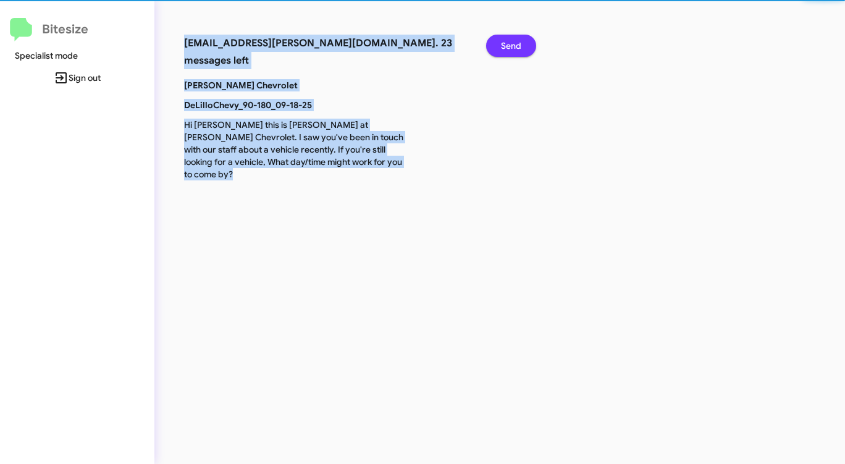
click at [513, 49] on span "Send" at bounding box center [511, 46] width 20 height 22
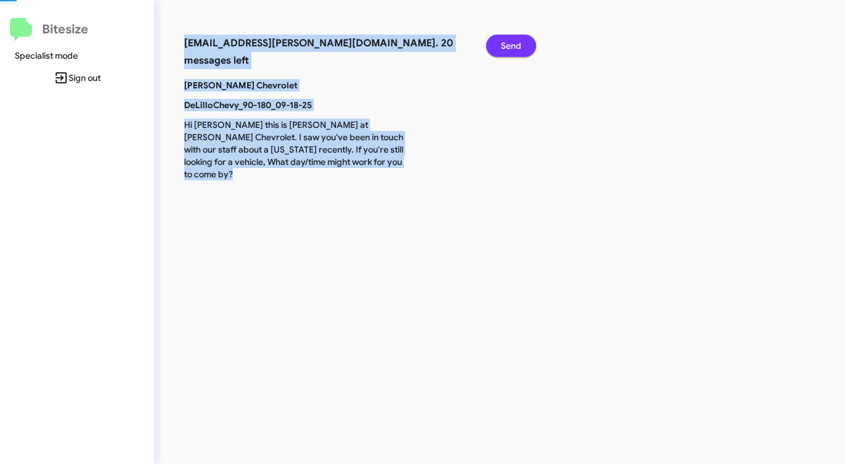
click at [513, 49] on span "Send" at bounding box center [511, 46] width 20 height 22
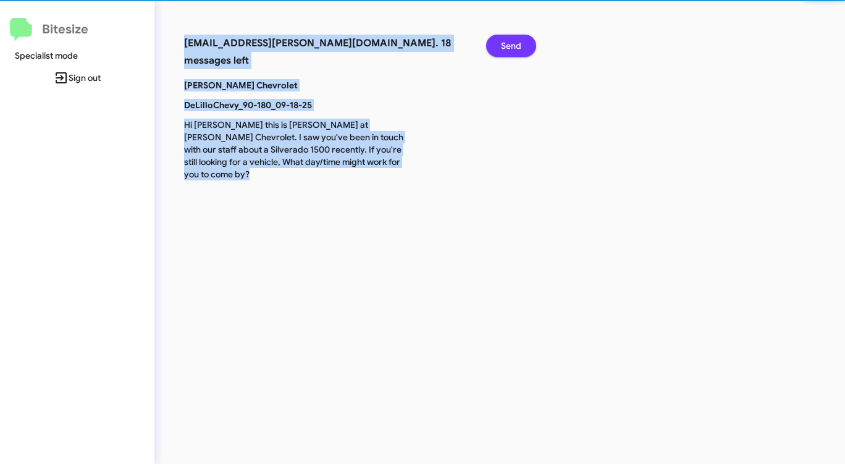
click at [513, 49] on span "Send" at bounding box center [511, 46] width 20 height 22
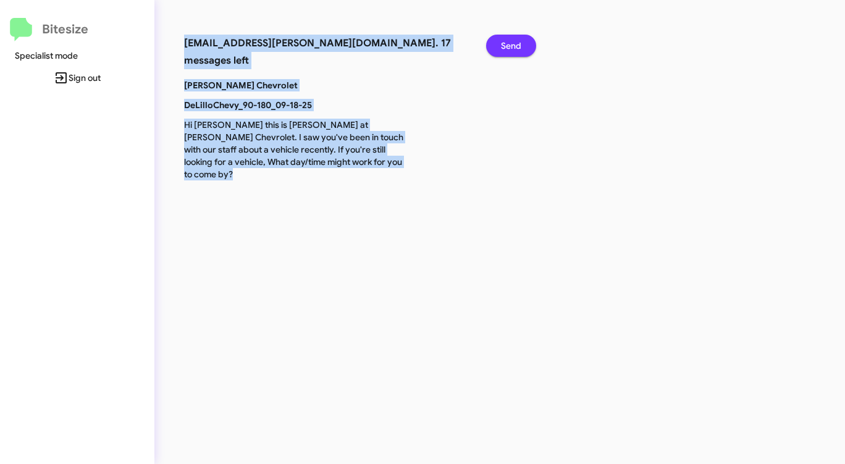
click at [513, 49] on span "Send" at bounding box center [511, 46] width 20 height 22
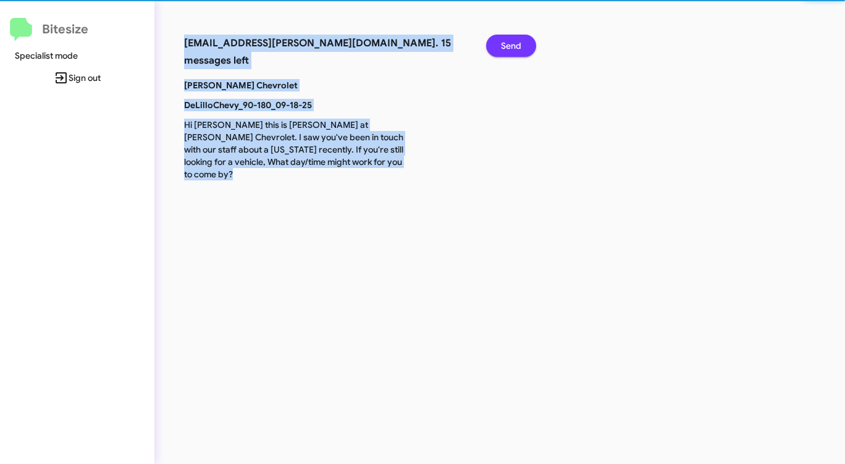
click at [513, 49] on span "Send" at bounding box center [511, 46] width 20 height 22
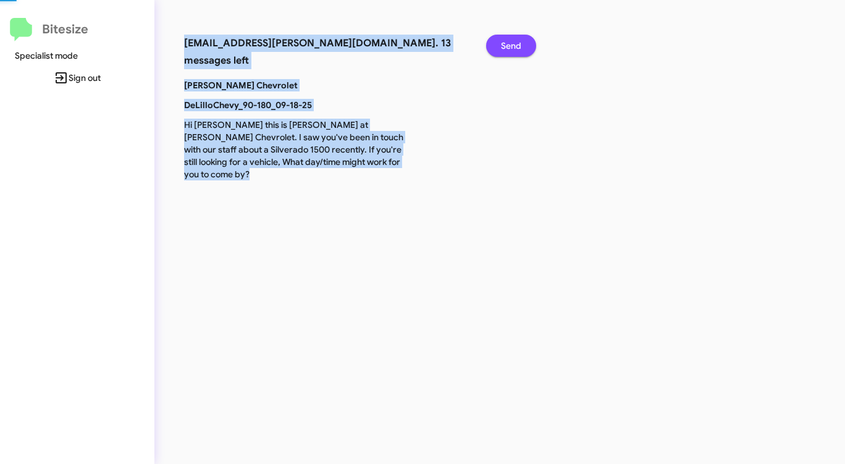
click at [513, 49] on span "Send" at bounding box center [511, 46] width 20 height 22
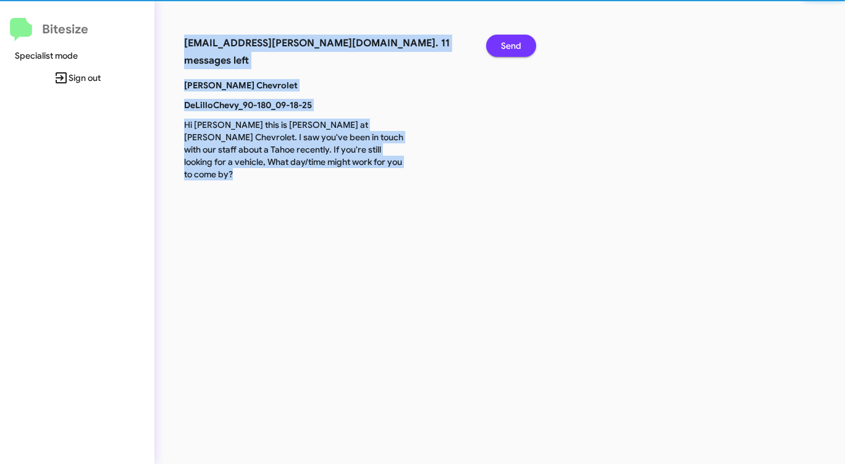
click at [513, 49] on span "Send" at bounding box center [511, 46] width 20 height 22
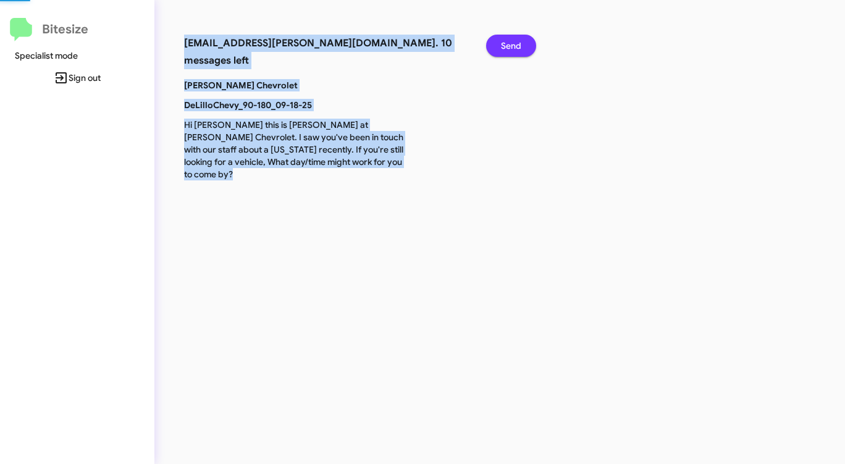
click at [513, 49] on span "Send" at bounding box center [511, 46] width 20 height 22
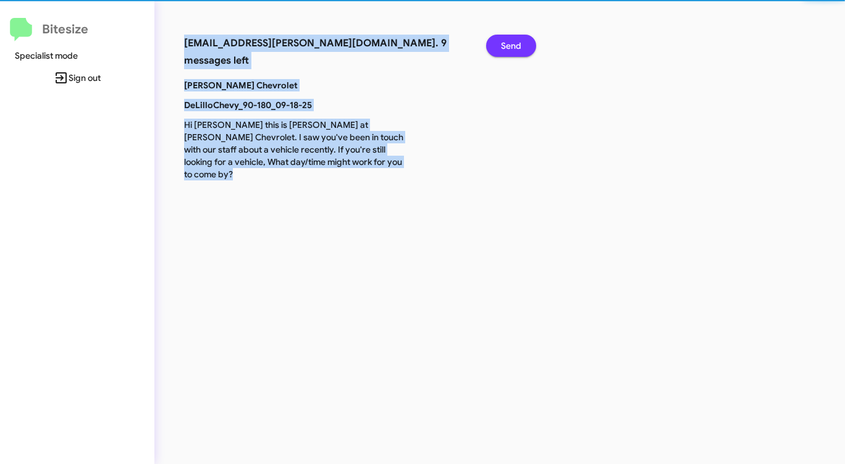
click at [513, 49] on span "Send" at bounding box center [511, 46] width 20 height 22
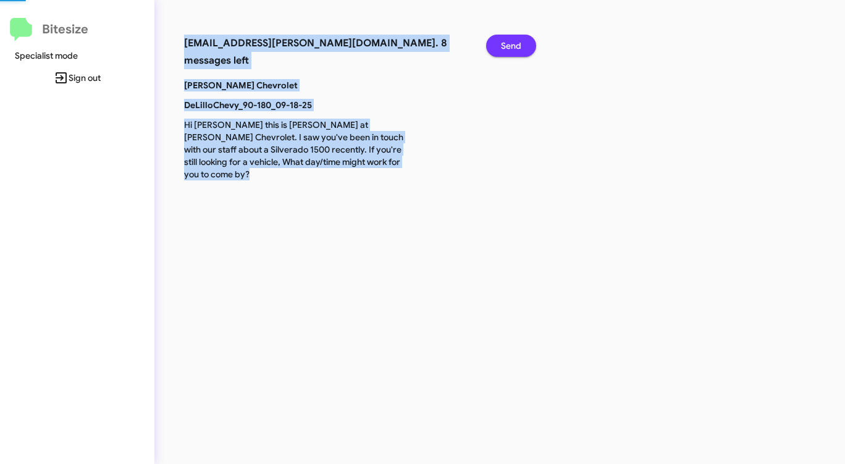
click at [513, 49] on span "Send" at bounding box center [511, 46] width 20 height 22
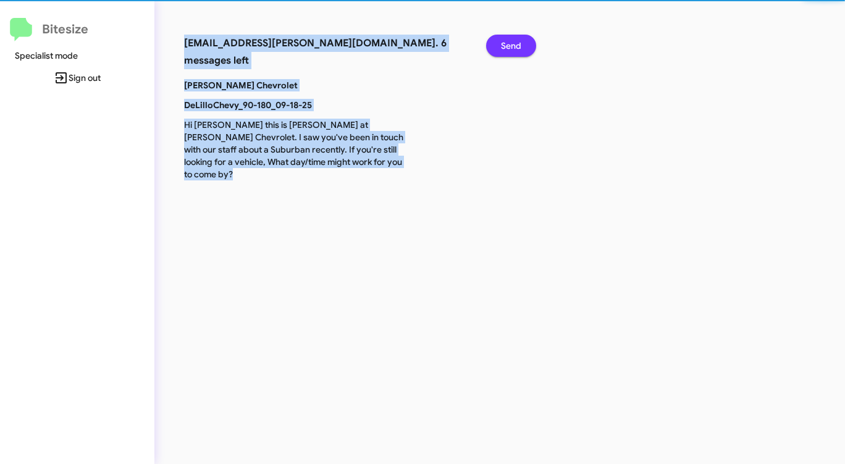
click at [513, 49] on span "Send" at bounding box center [511, 46] width 20 height 22
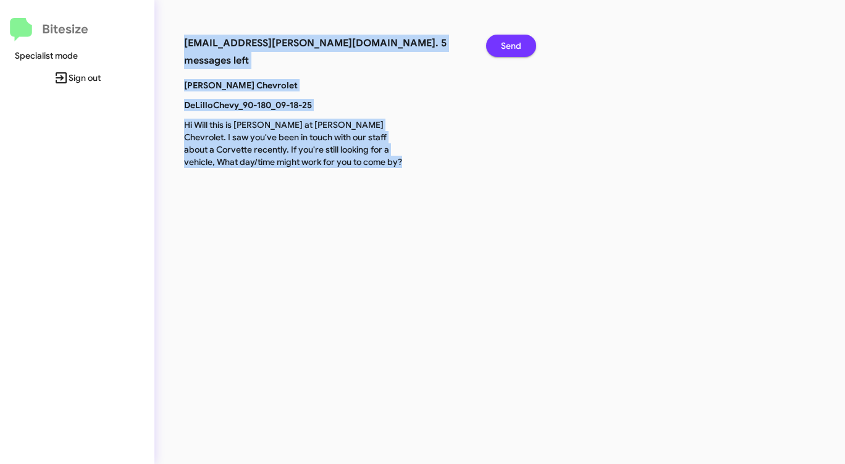
click at [513, 49] on span "Send" at bounding box center [511, 46] width 20 height 22
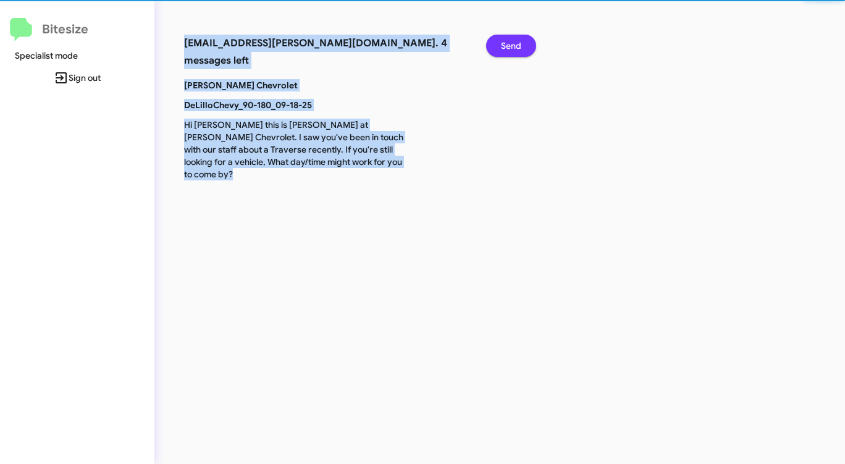
click at [513, 49] on span "Send" at bounding box center [511, 46] width 20 height 22
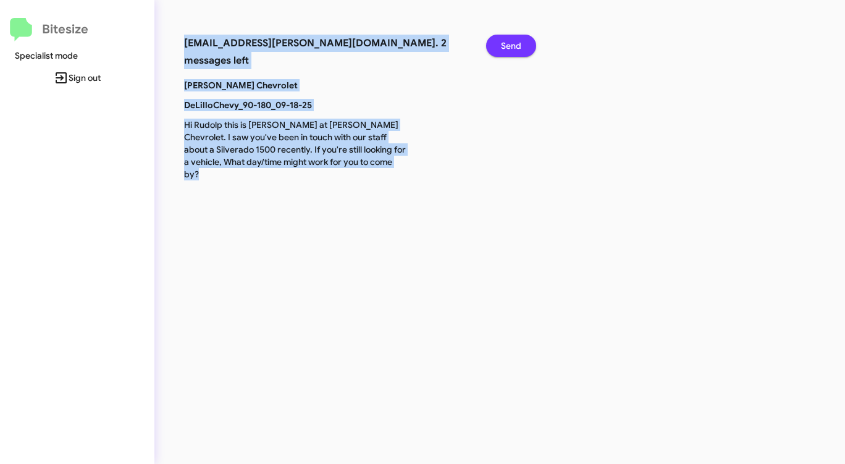
click at [513, 49] on span "Send" at bounding box center [511, 46] width 20 height 22
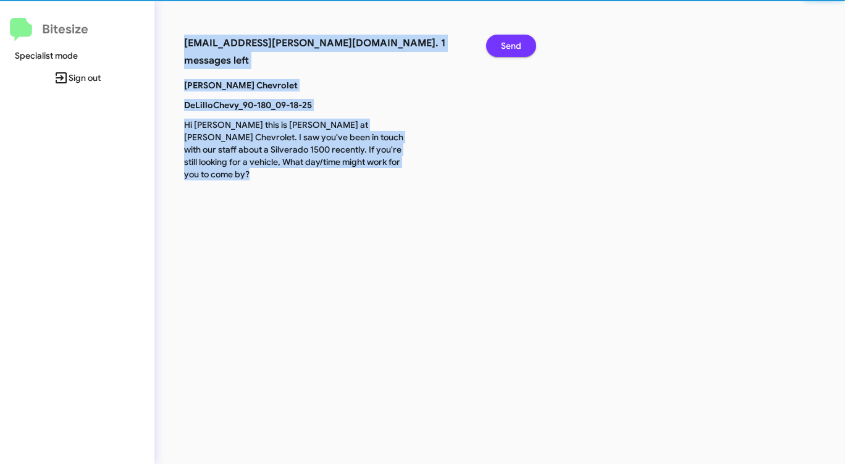
click at [513, 49] on span "Send" at bounding box center [511, 46] width 20 height 22
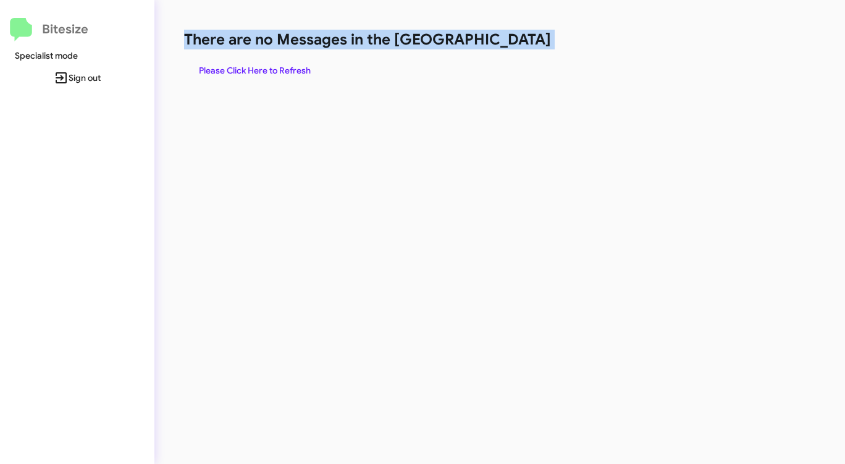
click at [513, 49] on h1 "There are no Messages in the [GEOGRAPHIC_DATA]" at bounding box center [442, 40] width 516 height 20
click at [288, 65] on span "Please Click Here to Refresh" at bounding box center [255, 70] width 112 height 22
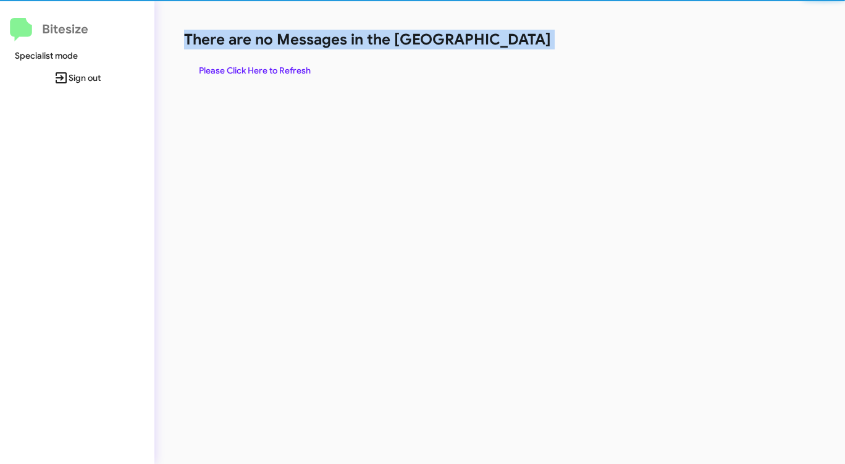
click at [289, 65] on span "Please Click Here to Refresh" at bounding box center [255, 70] width 112 height 22
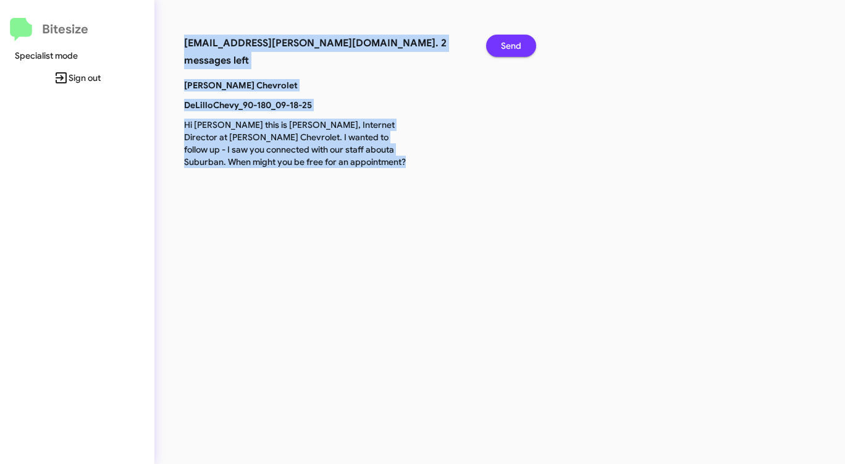
click at [499, 43] on button "Send" at bounding box center [511, 46] width 50 height 22
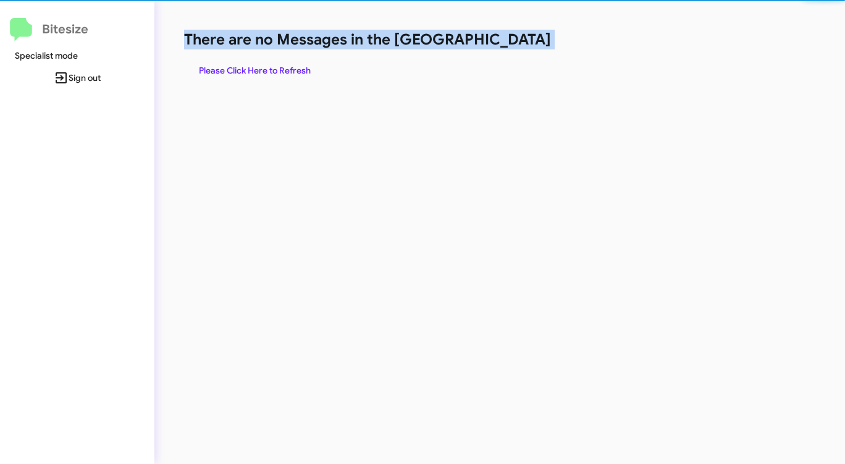
click at [499, 43] on h1 "There are no Messages in the [GEOGRAPHIC_DATA]" at bounding box center [442, 40] width 516 height 20
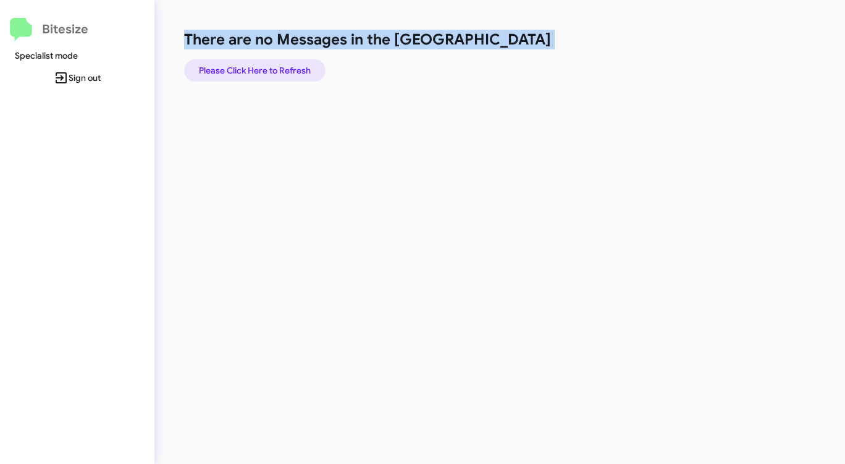
click at [286, 68] on span "Please Click Here to Refresh" at bounding box center [255, 70] width 112 height 22
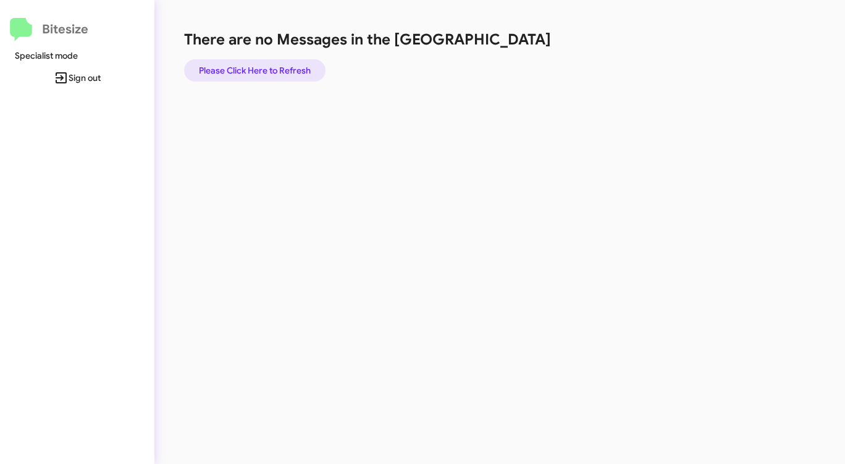
click at [244, 62] on span "Please Click Here to Refresh" at bounding box center [255, 70] width 112 height 22
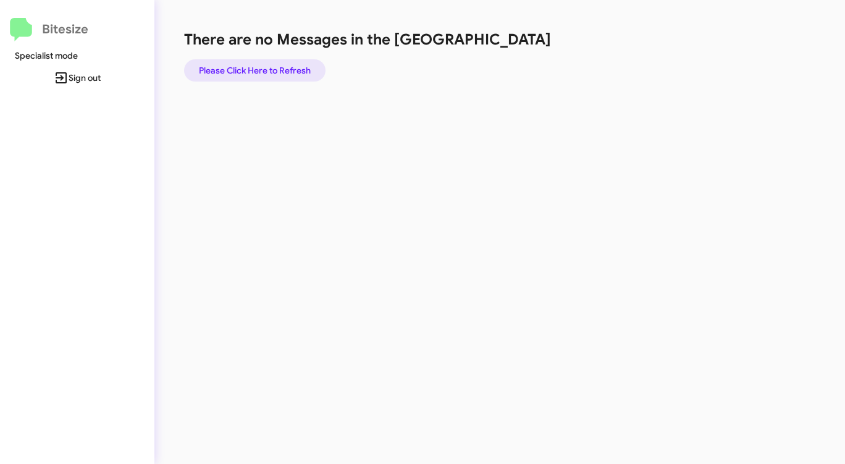
click at [244, 62] on span "Please Click Here to Refresh" at bounding box center [255, 70] width 112 height 22
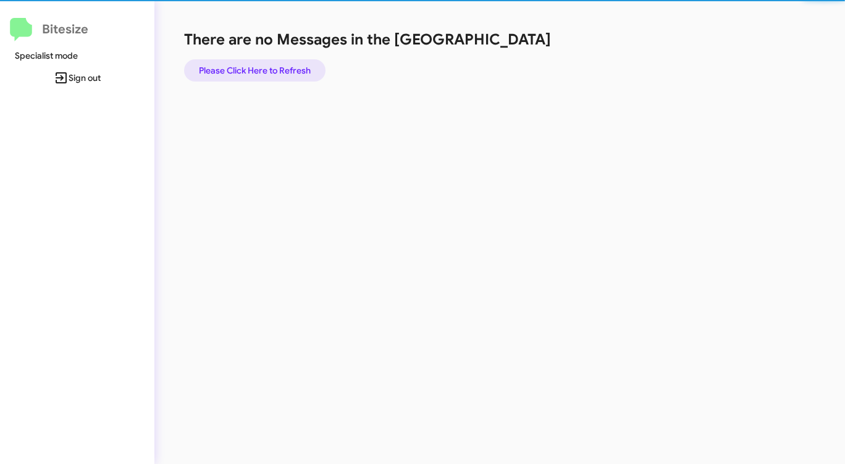
click at [244, 62] on span "Please Click Here to Refresh" at bounding box center [255, 70] width 112 height 22
